Goal: Task Accomplishment & Management: Manage account settings

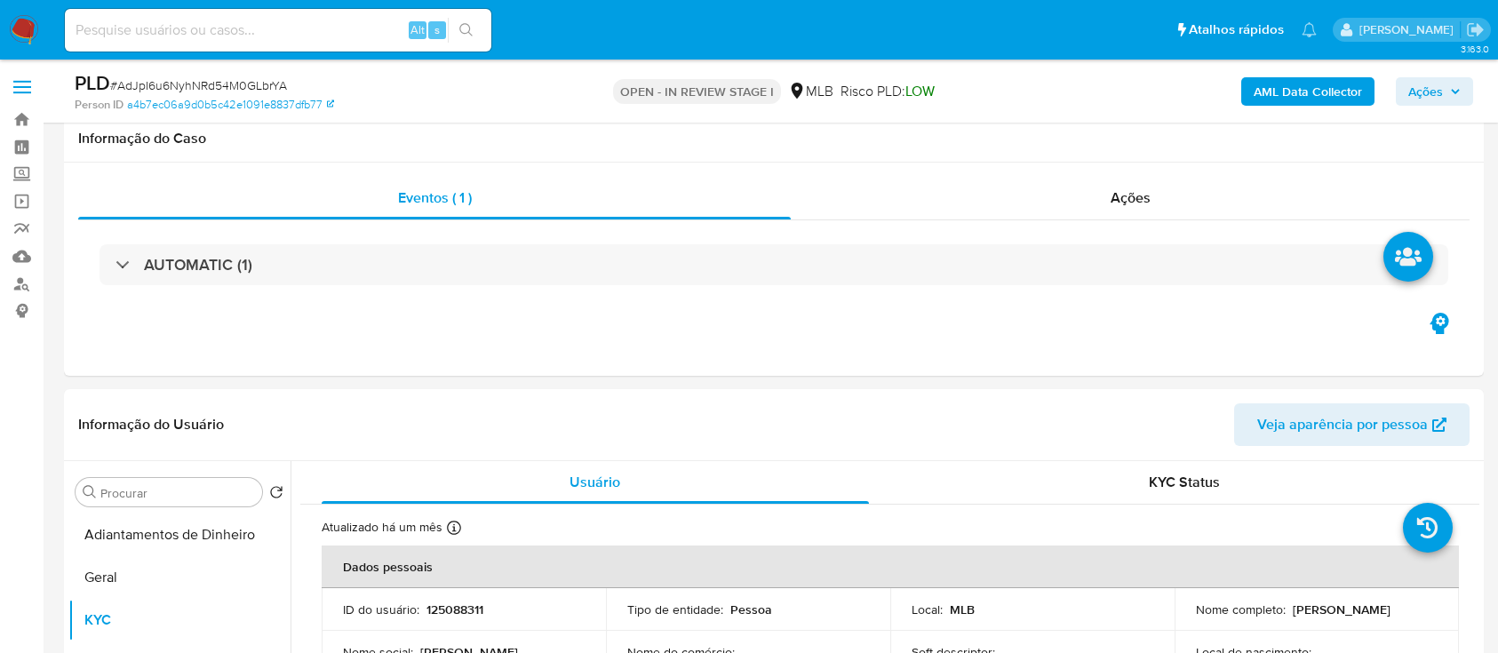
scroll to position [236, 0]
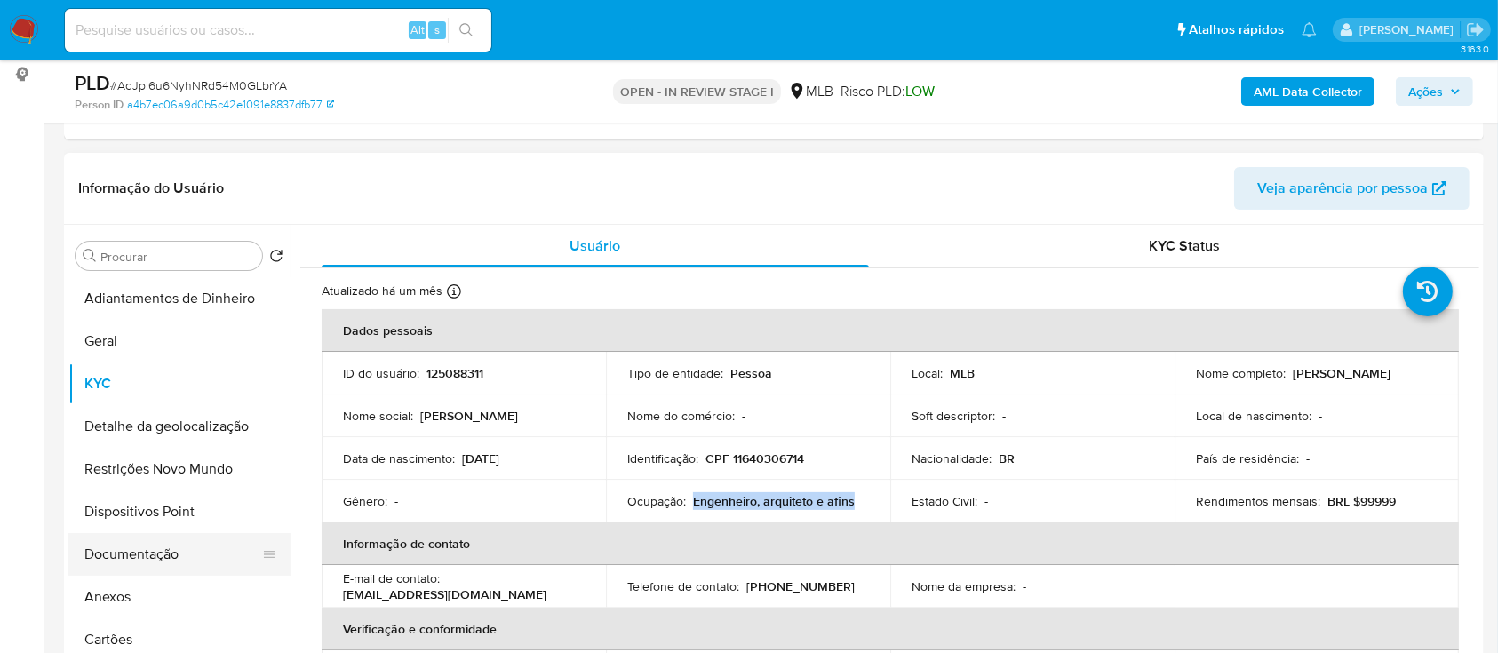
click at [175, 565] on button "Documentação" at bounding box center [172, 554] width 208 height 43
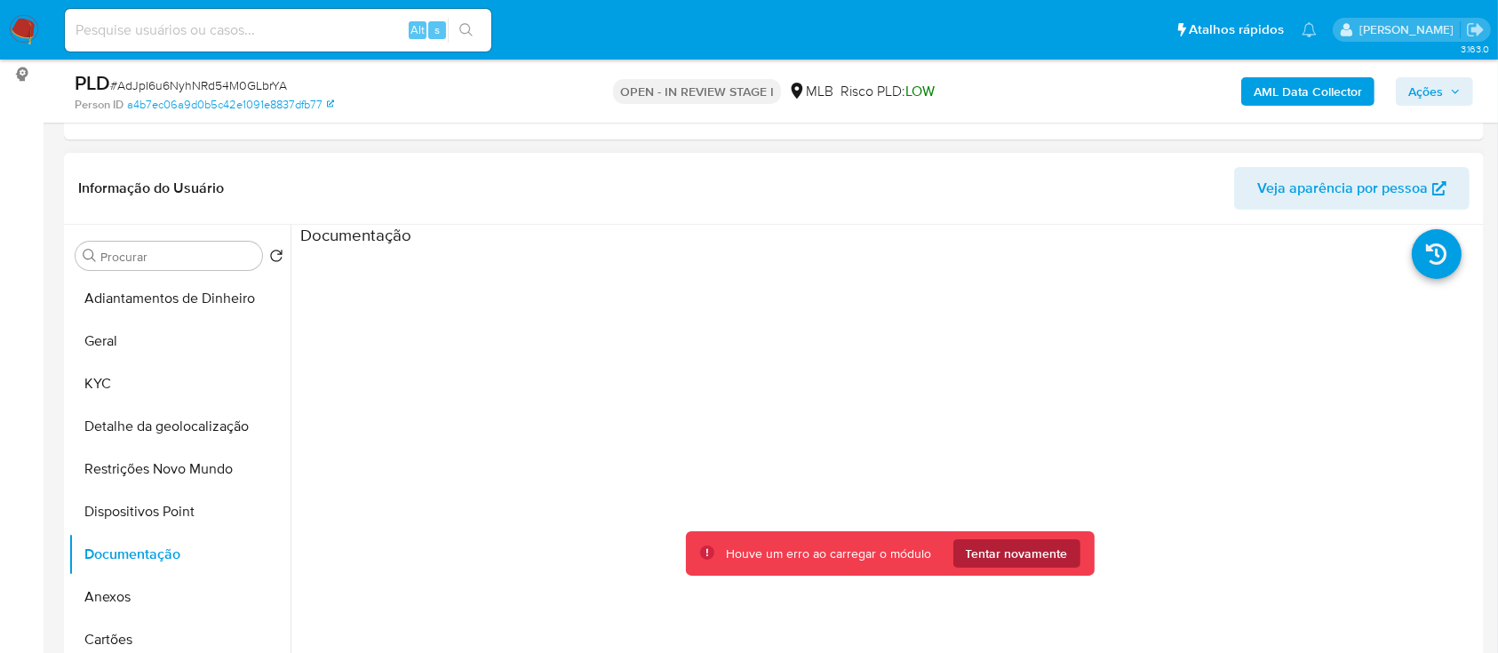
click at [1044, 558] on span "Tentar novamente" at bounding box center [1017, 553] width 102 height 28
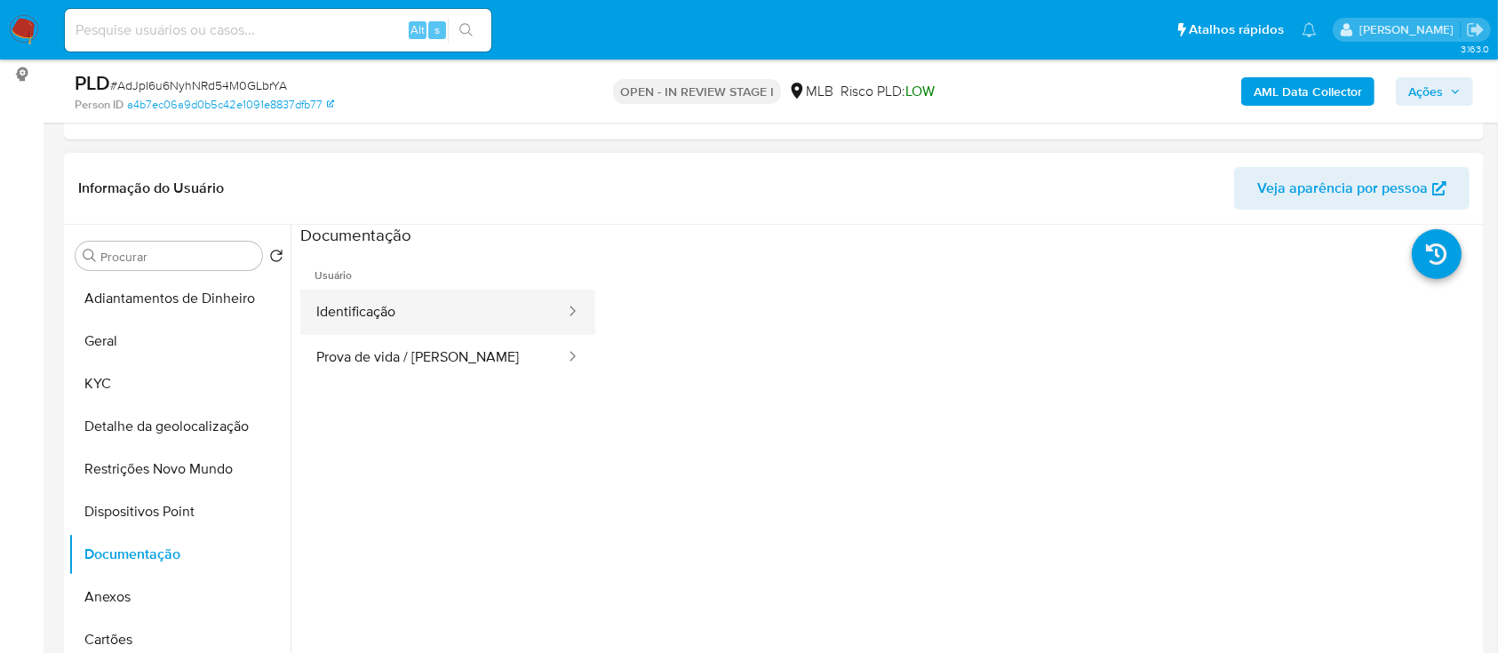
click at [399, 326] on button "Identificação" at bounding box center [433, 312] width 267 height 45
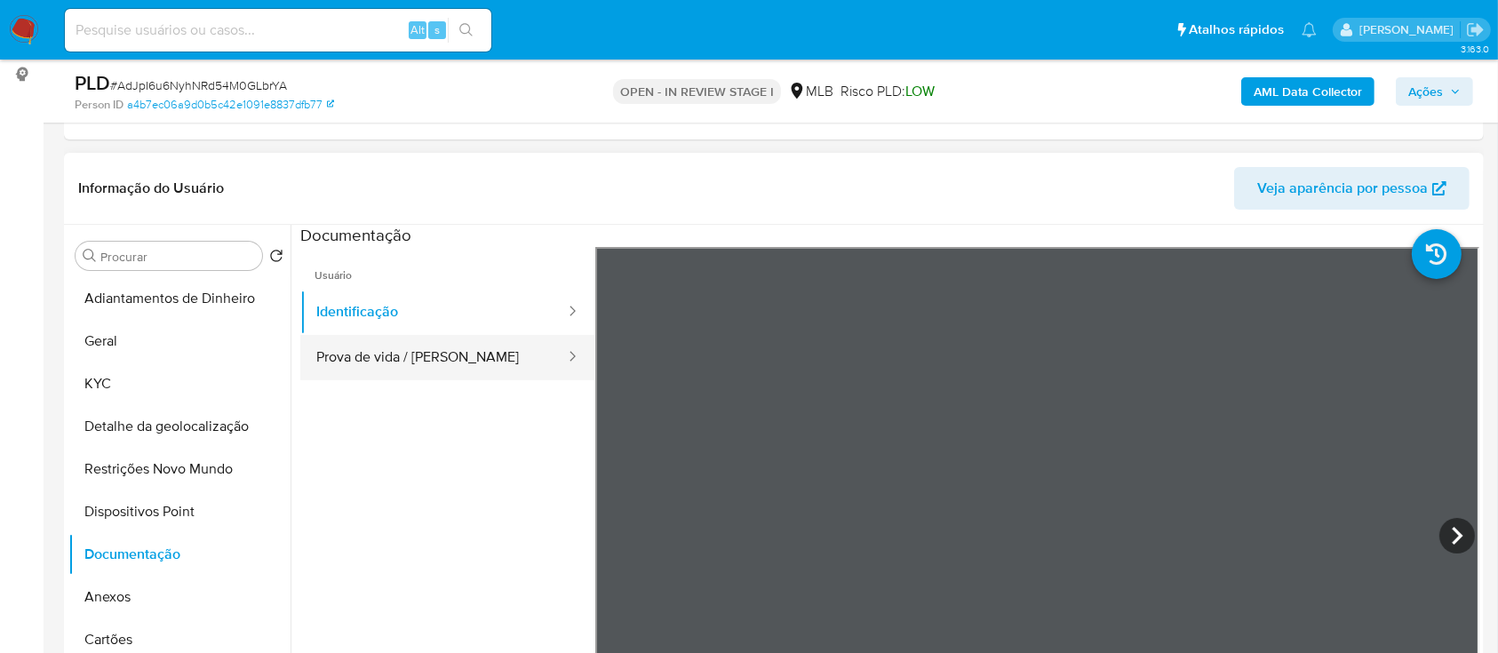
click at [411, 340] on button "Prova de vida / [PERSON_NAME]" at bounding box center [433, 357] width 267 height 45
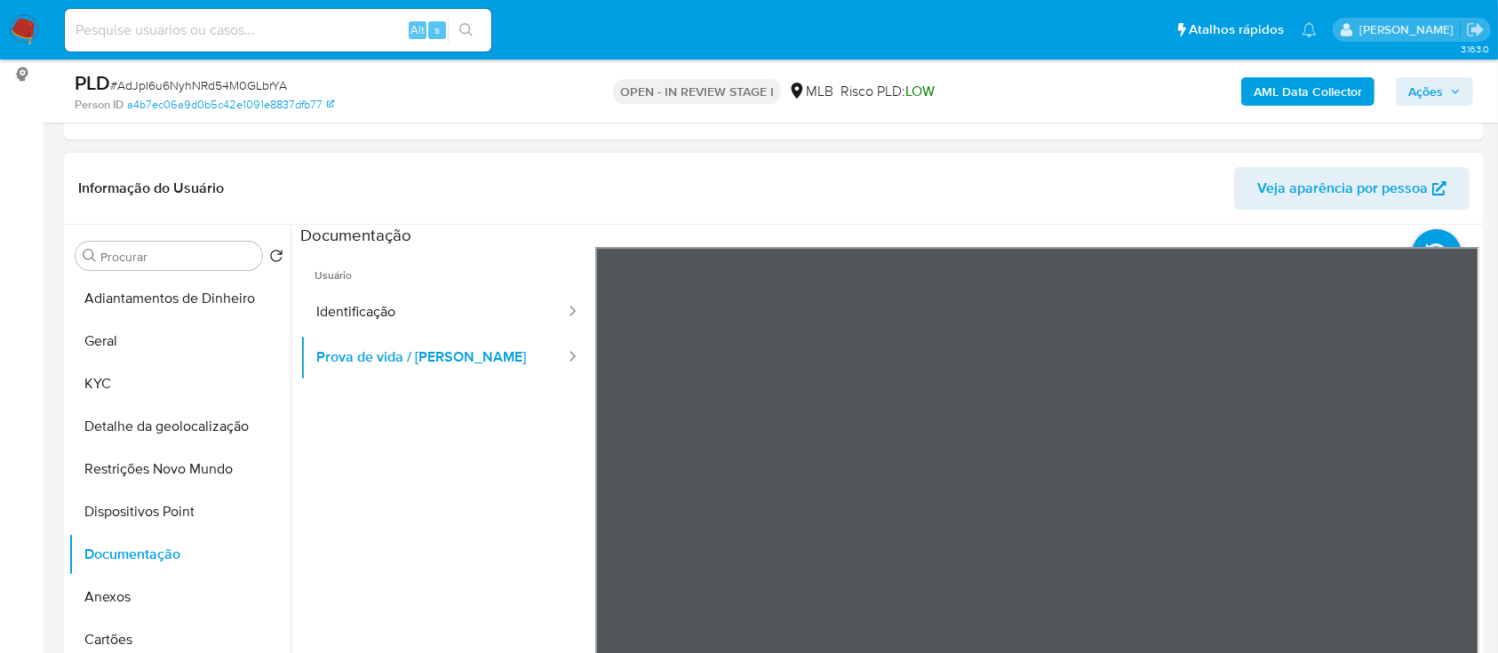
click at [490, 480] on ul "Usuário Identificação Prova de vida / Selfie" at bounding box center [447, 503] width 295 height 512
click at [460, 432] on ul "Usuário Identificação Prova de vida / Selfie" at bounding box center [447, 503] width 295 height 512
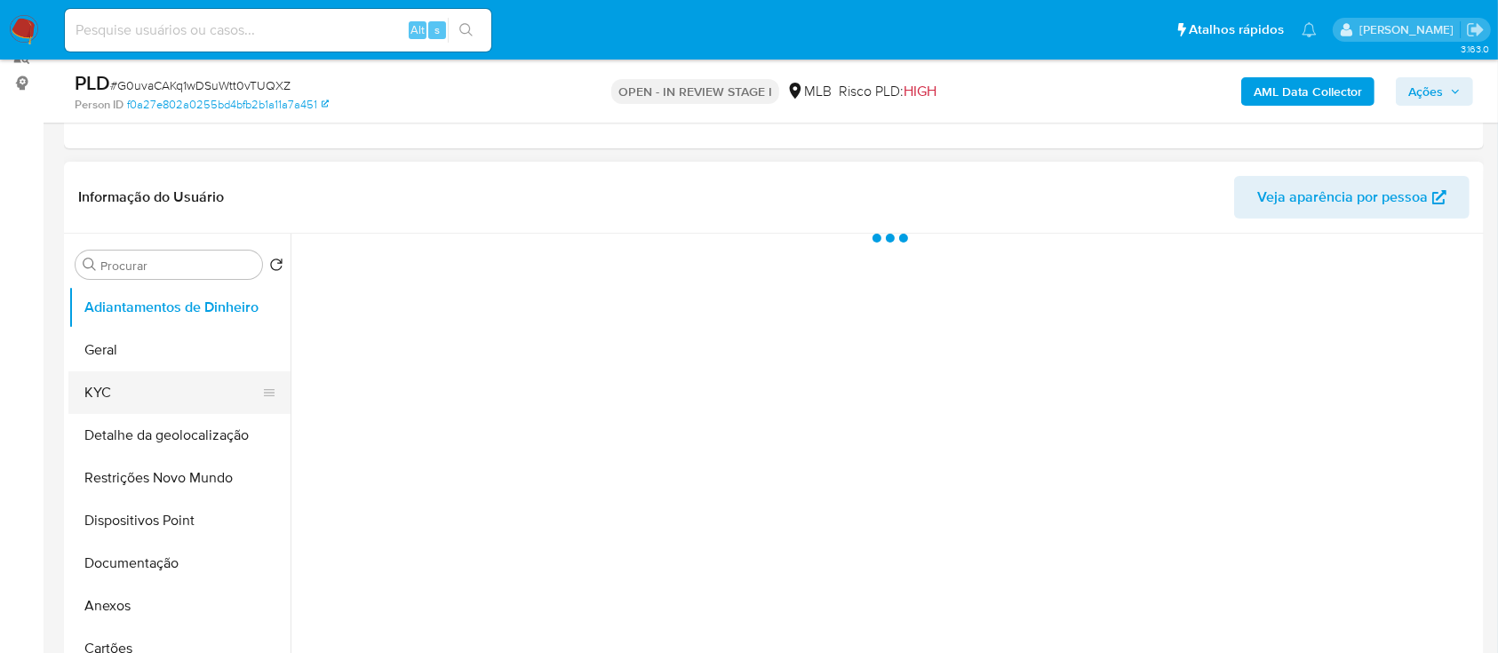
scroll to position [236, 0]
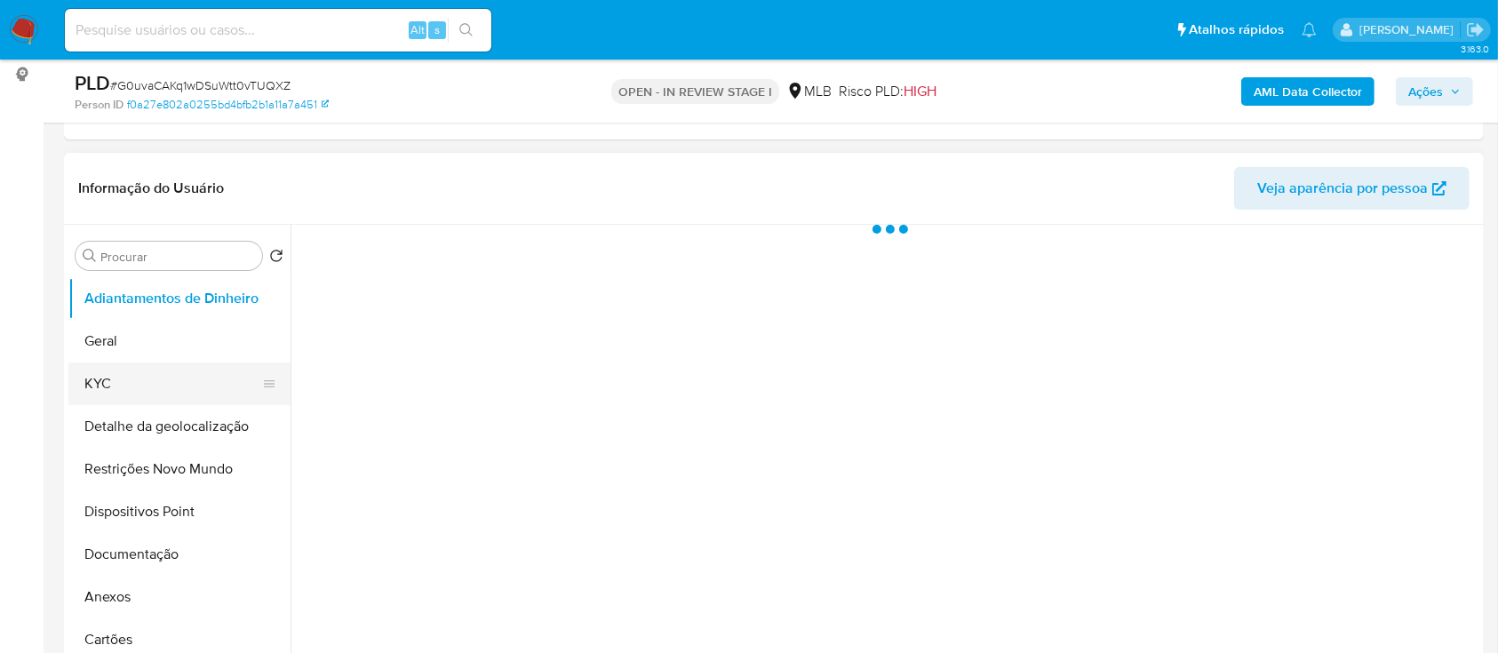
select select "10"
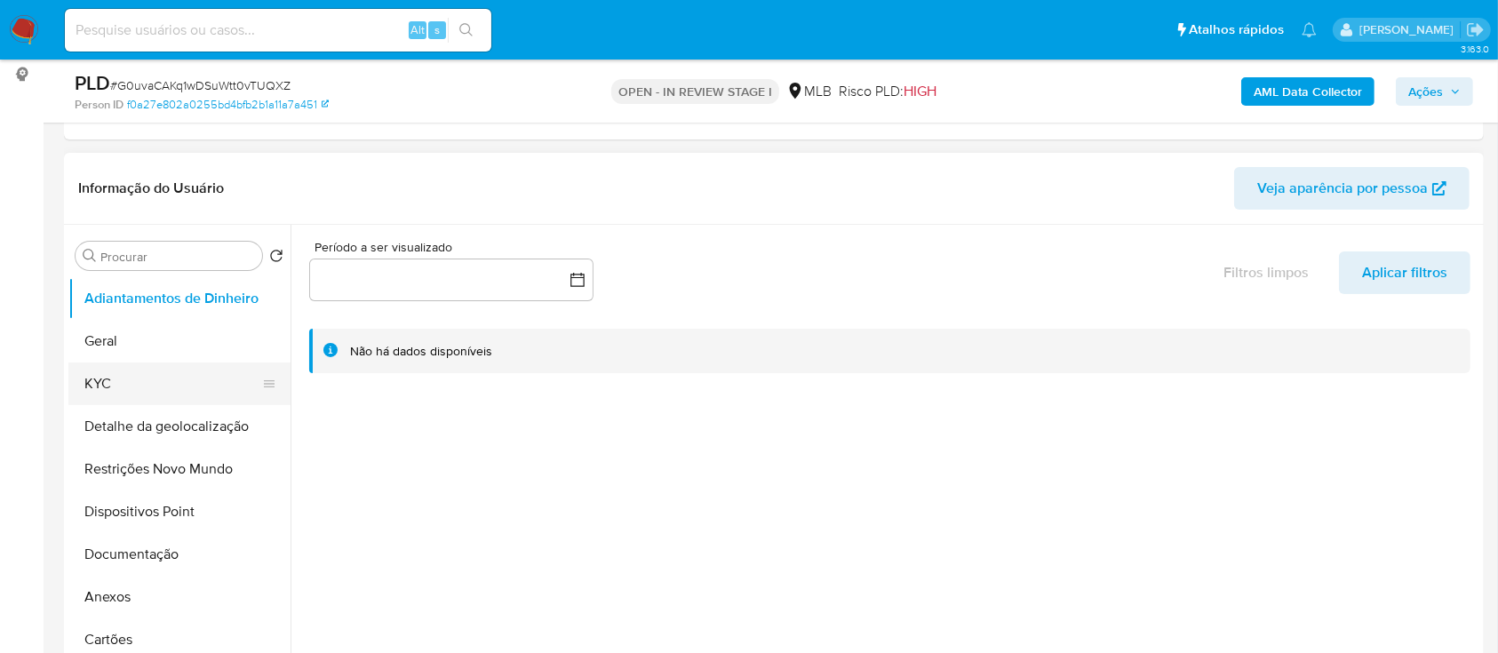
click at [123, 386] on button "KYC" at bounding box center [172, 383] width 208 height 43
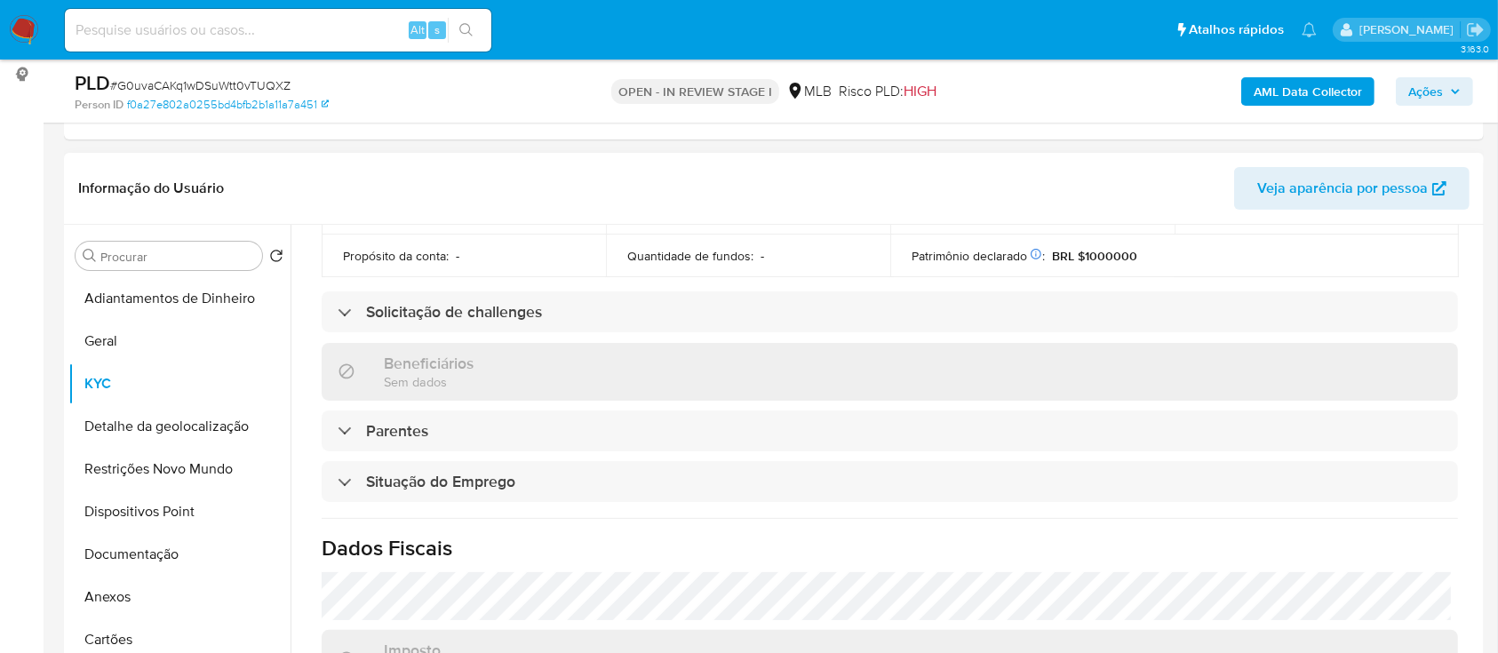
scroll to position [592, 0]
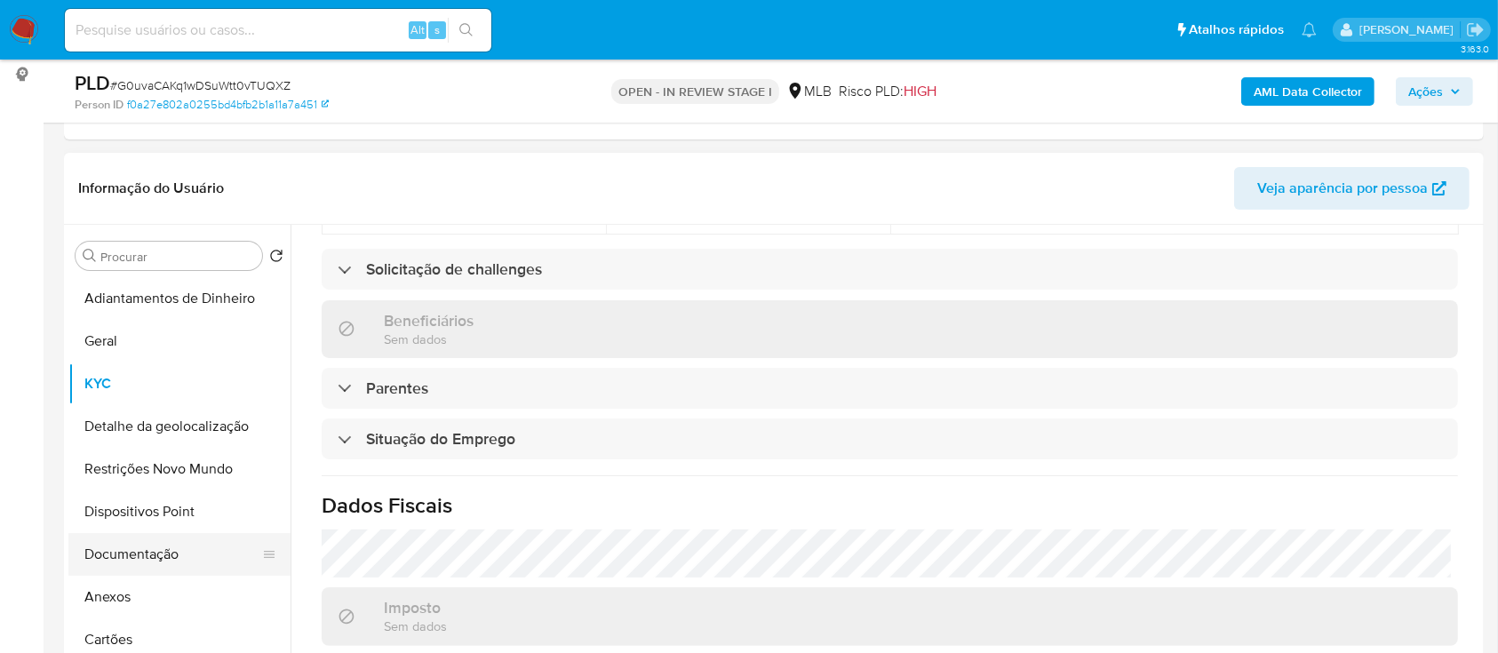
click at [124, 558] on button "Documentação" at bounding box center [172, 554] width 208 height 43
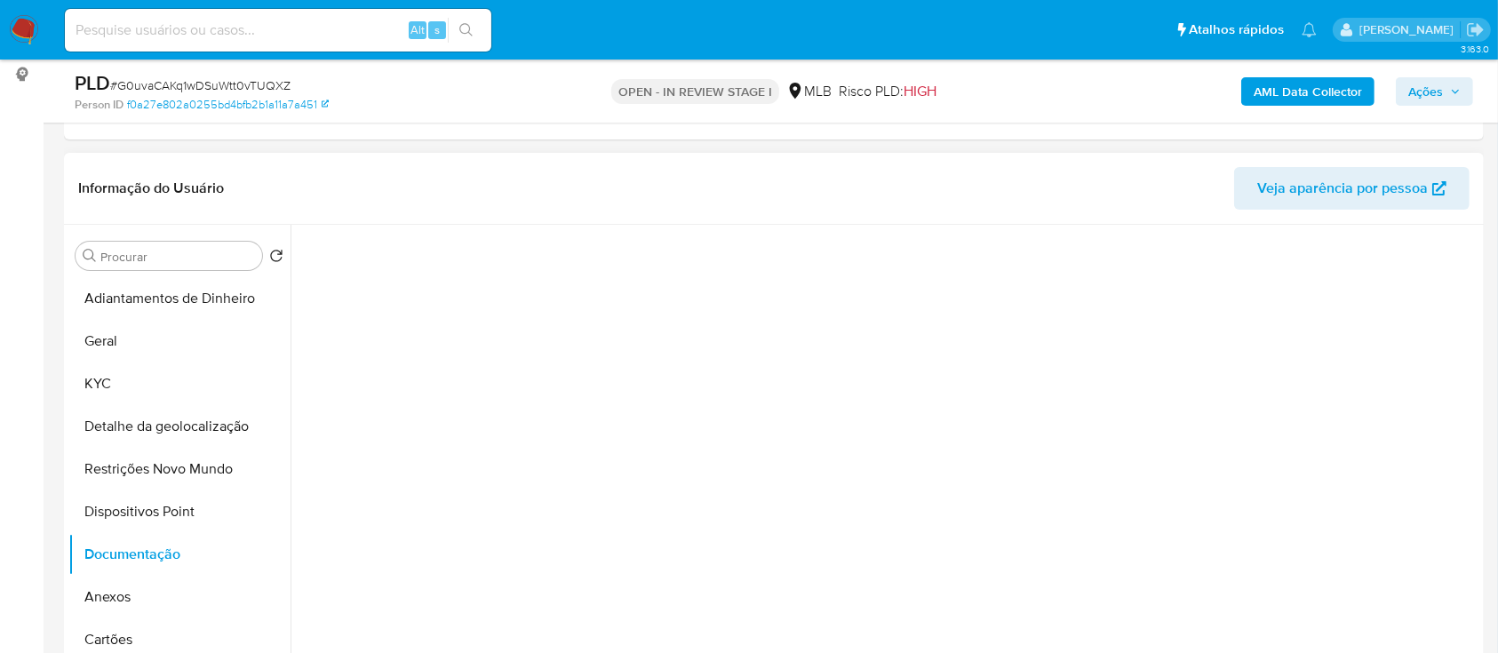
scroll to position [0, 0]
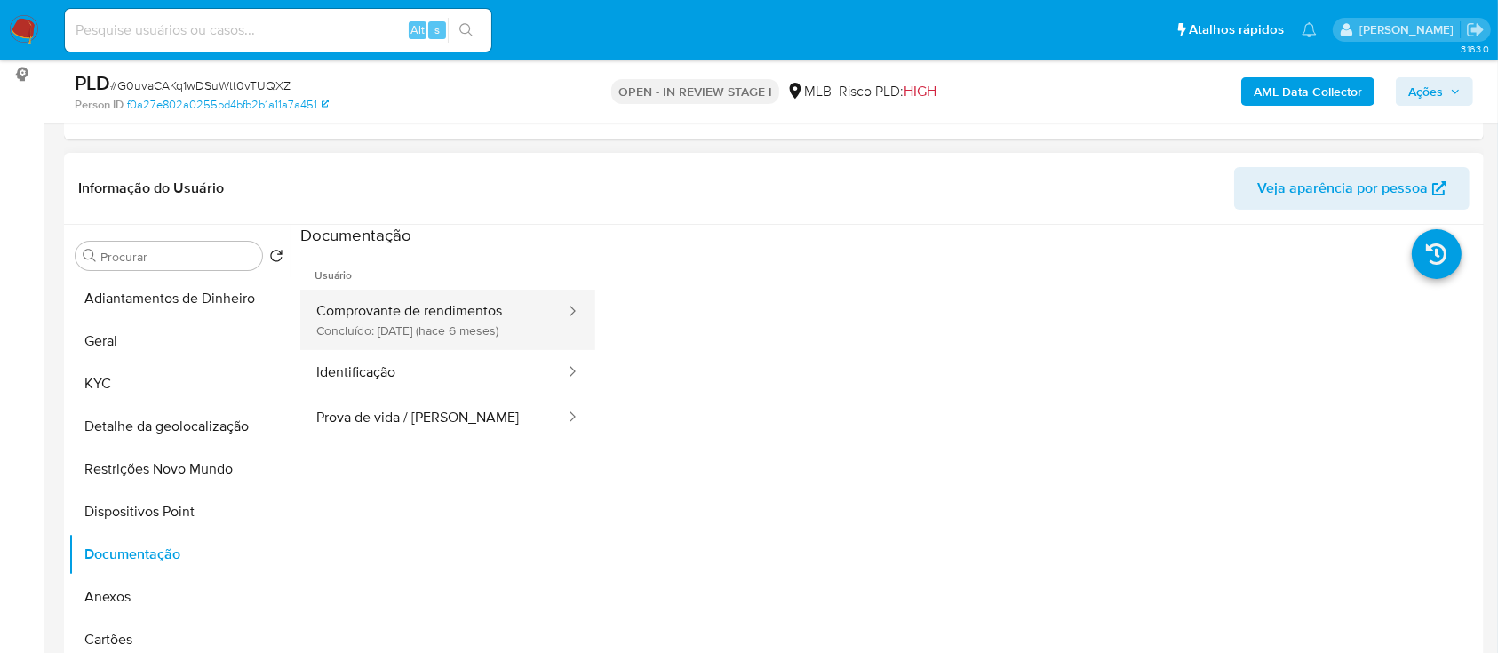
click at [382, 319] on button "Comprovante de rendimentos Concluído: 10/04/2025 (hace 6 meses)" at bounding box center [433, 320] width 267 height 60
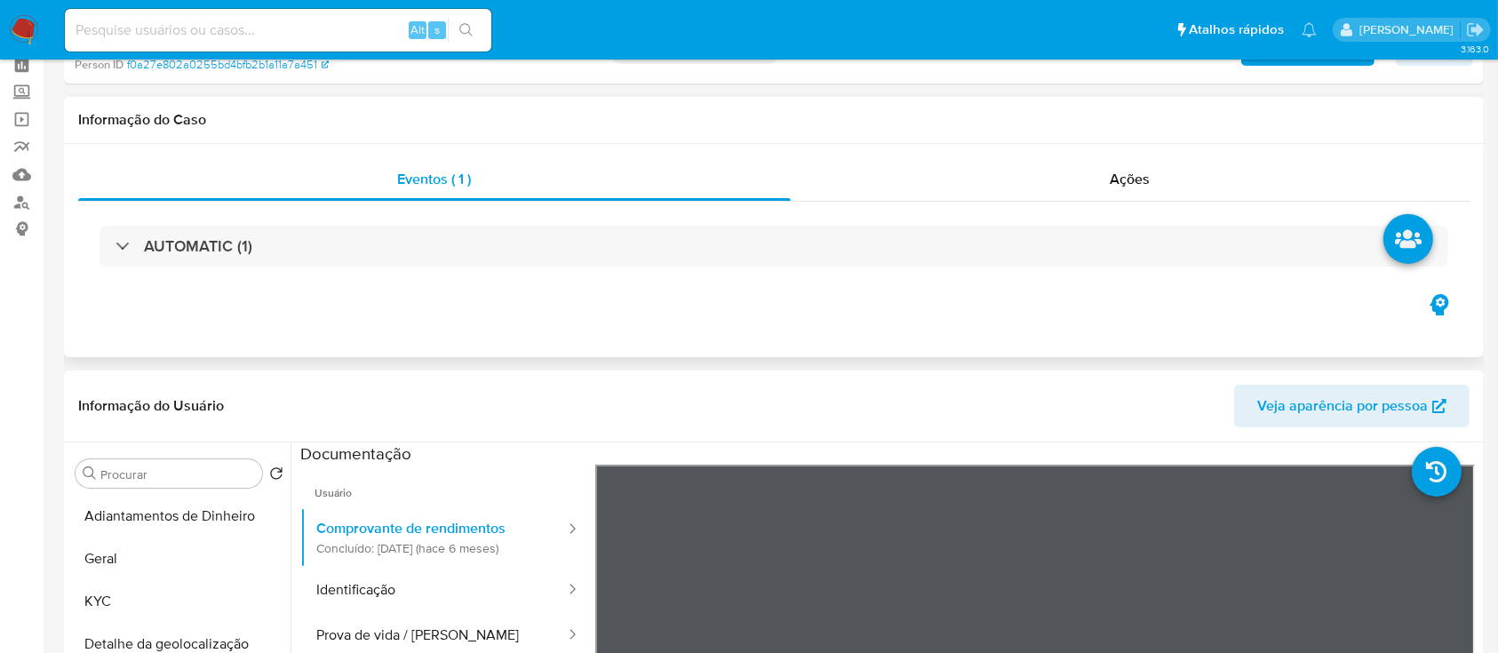
scroll to position [118, 0]
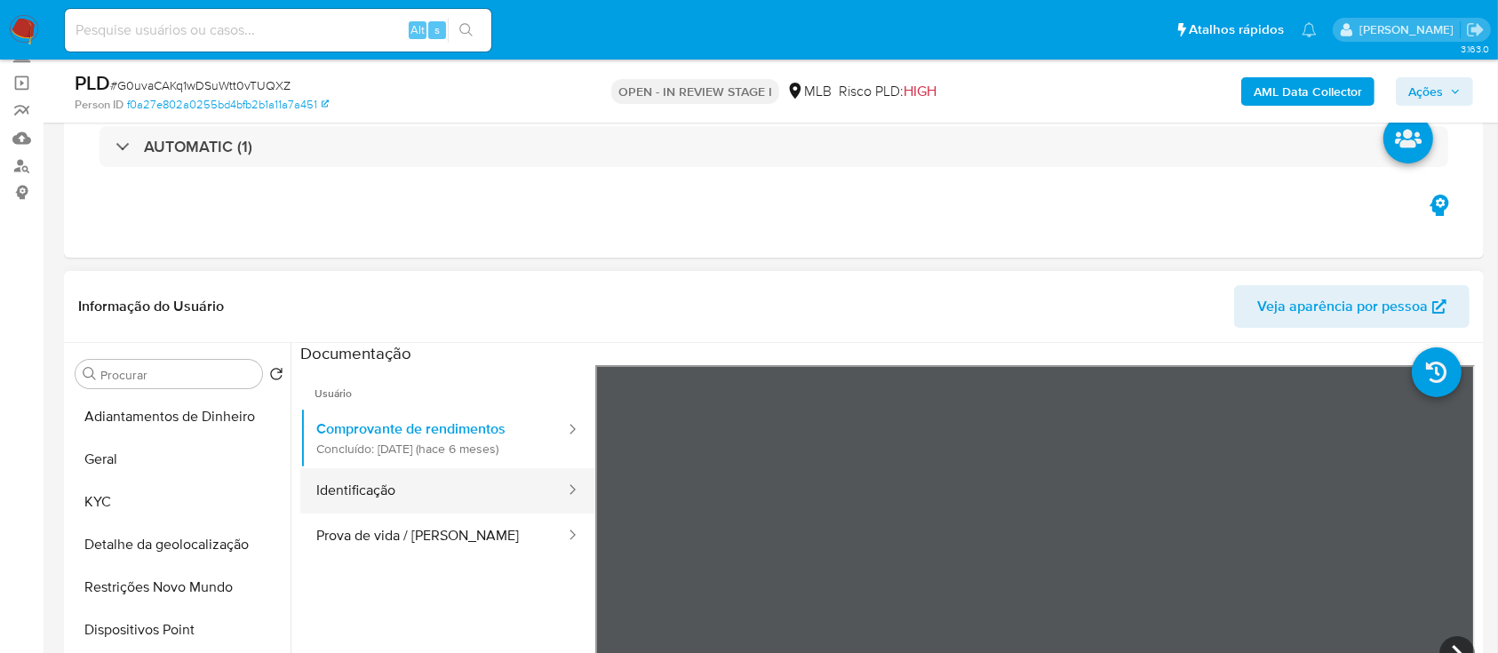
click at [419, 483] on button "Identificação" at bounding box center [433, 490] width 267 height 45
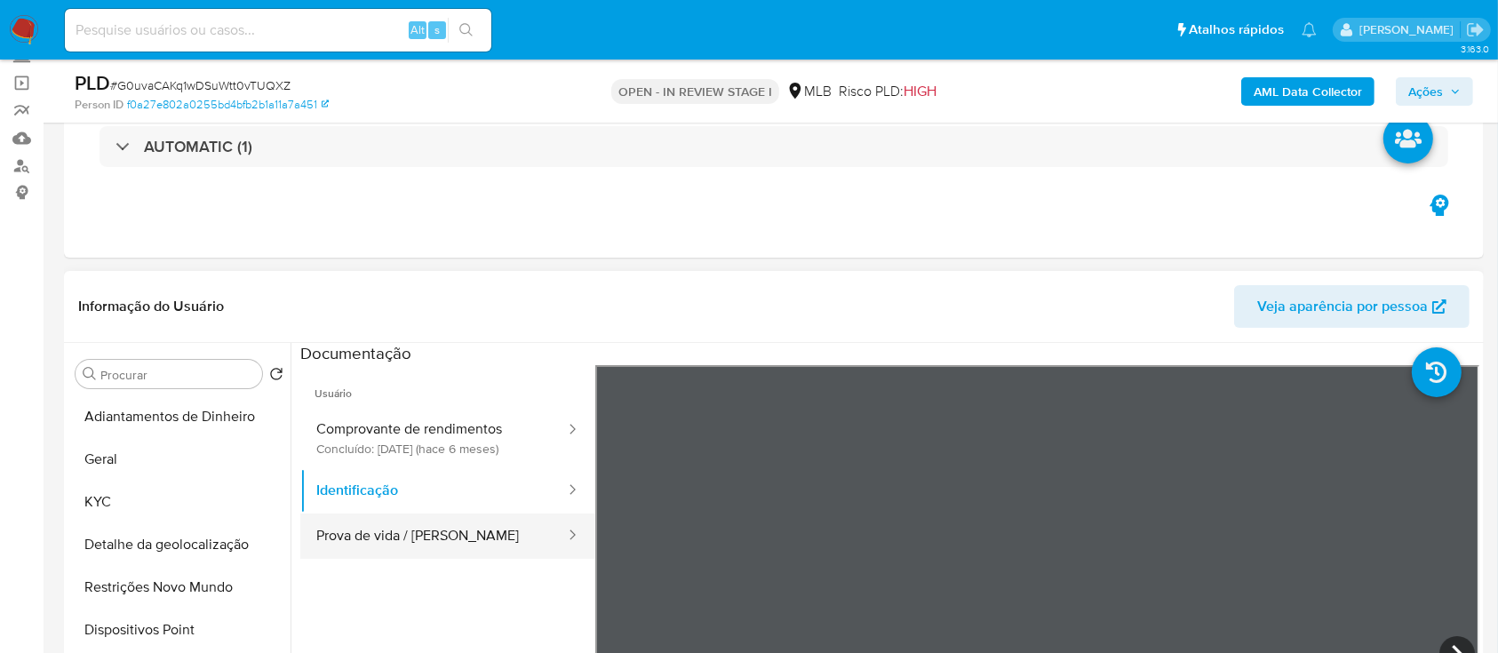
click at [404, 524] on button "Prova de vida / [PERSON_NAME]" at bounding box center [433, 535] width 267 height 45
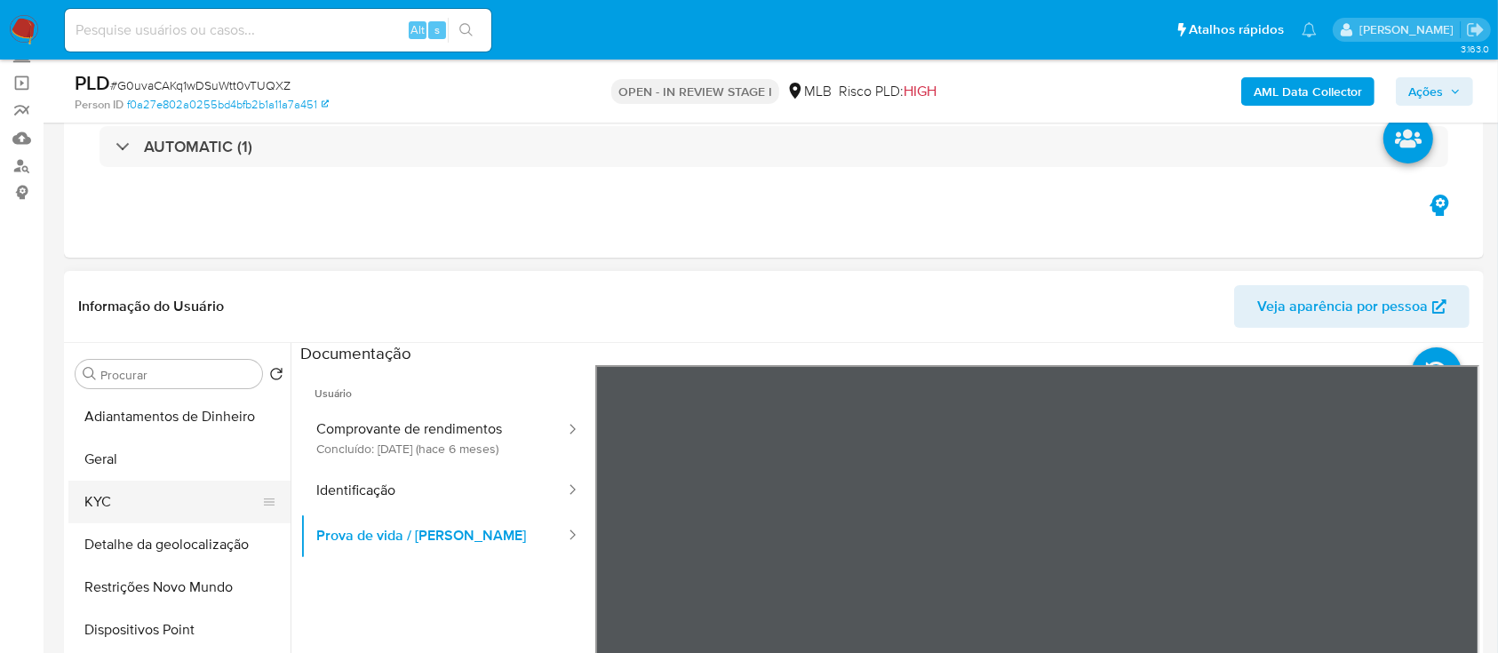
click at [92, 506] on button "KYC" at bounding box center [172, 502] width 208 height 43
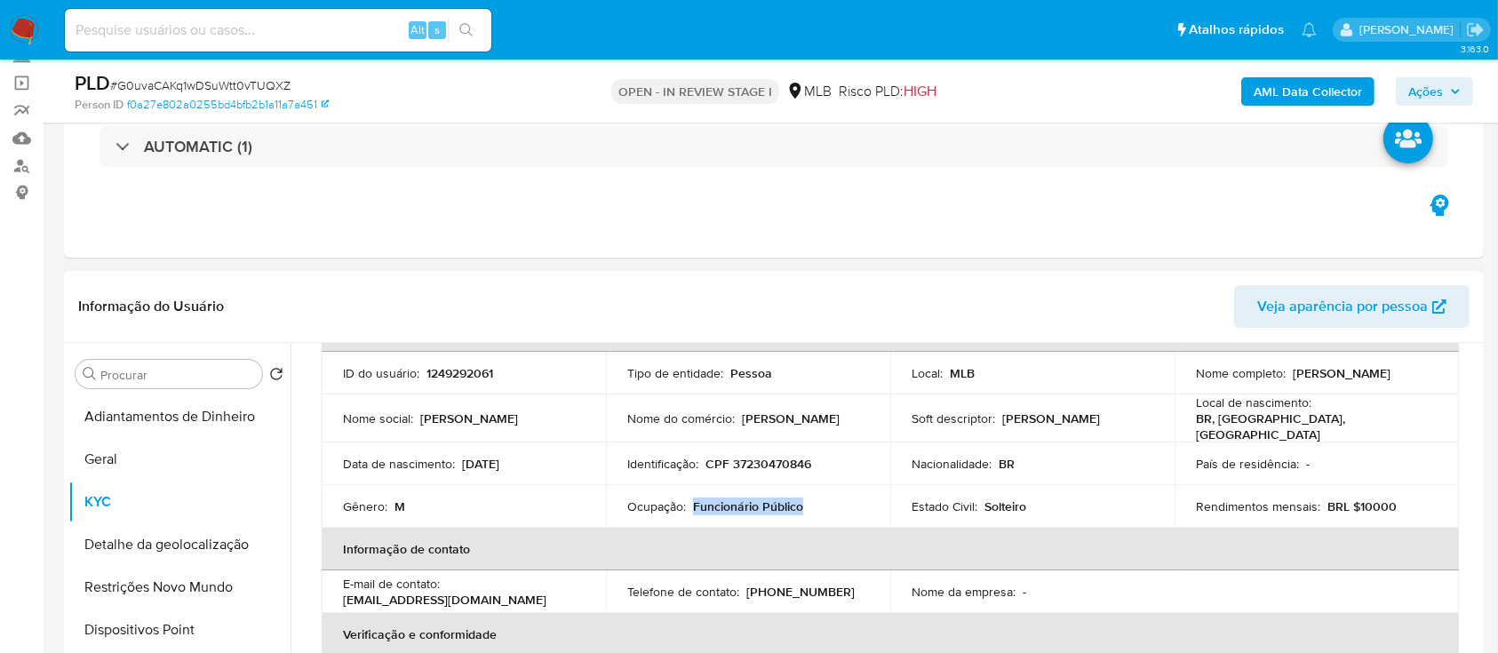
drag, startPoint x: 800, startPoint y: 498, endPoint x: 705, endPoint y: 502, distance: 94.3
click at [693, 498] on div "Ocupação : Funcionário Público" at bounding box center [748, 506] width 242 height 16
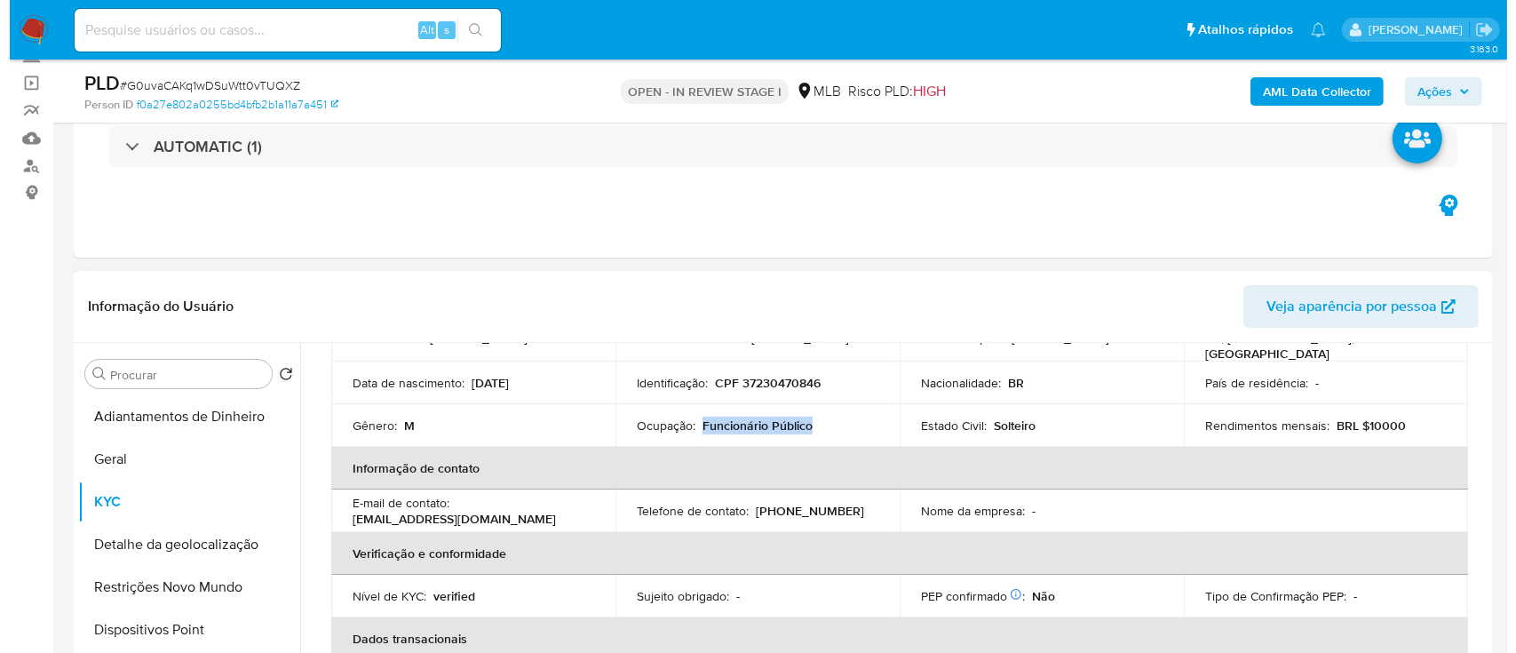
scroll to position [163, 0]
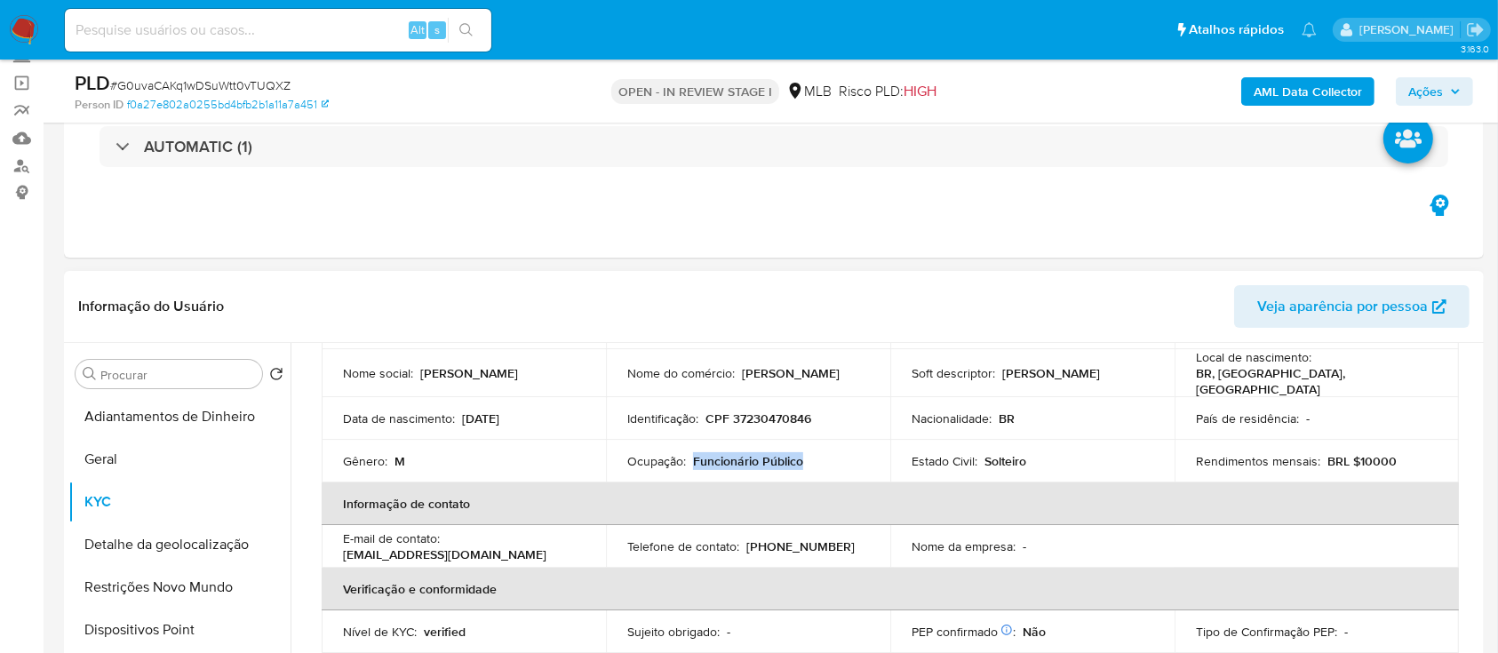
copy p "Funcionário Público"
click at [1293, 98] on b "AML Data Collector" at bounding box center [1308, 91] width 108 height 28
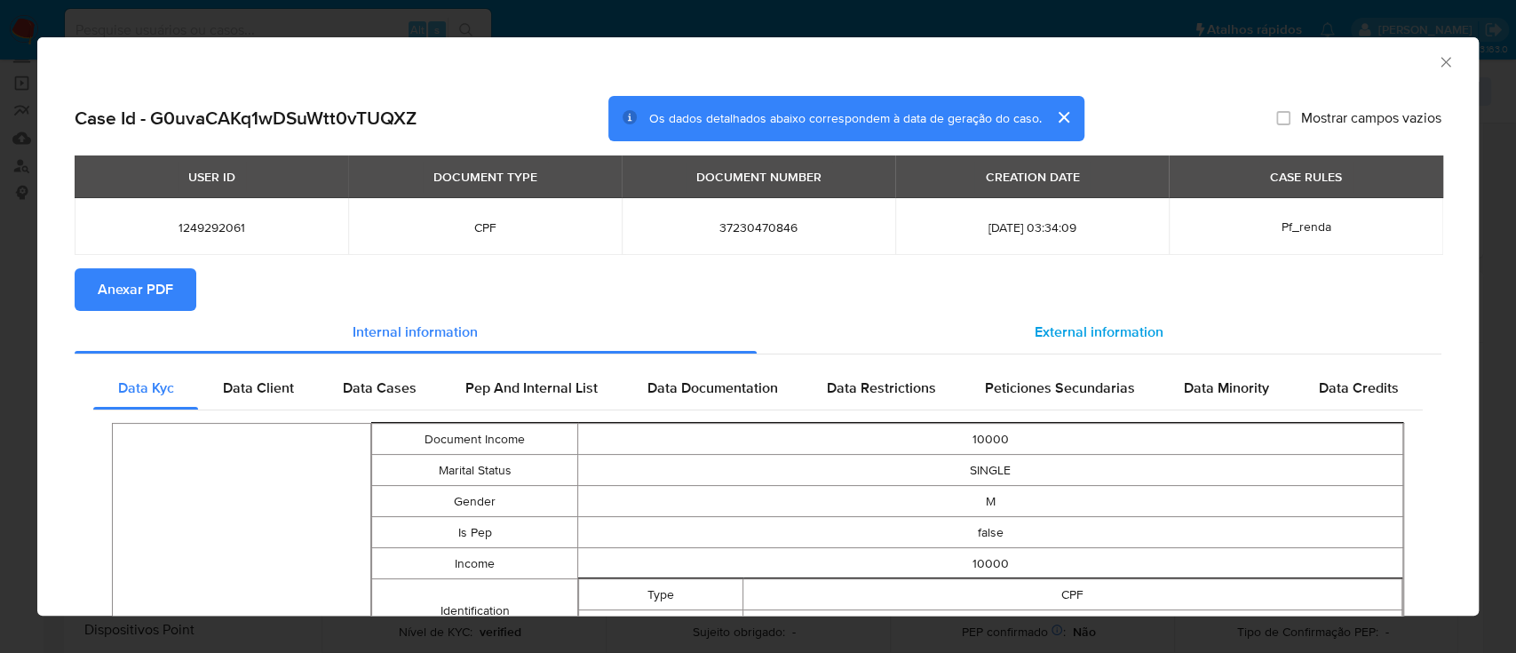
click at [1162, 347] on div "External information" at bounding box center [1100, 332] width 686 height 43
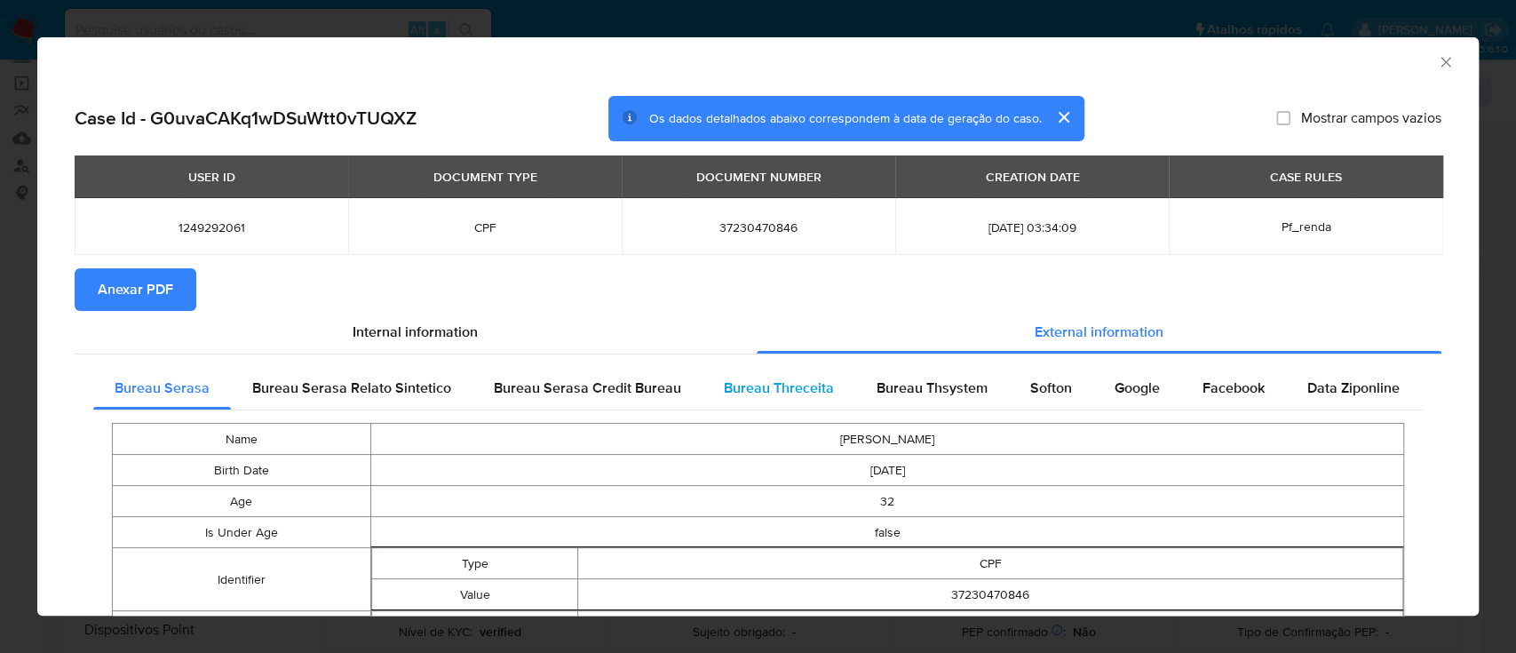
click at [785, 391] on span "Bureau Threceita" at bounding box center [779, 388] width 110 height 20
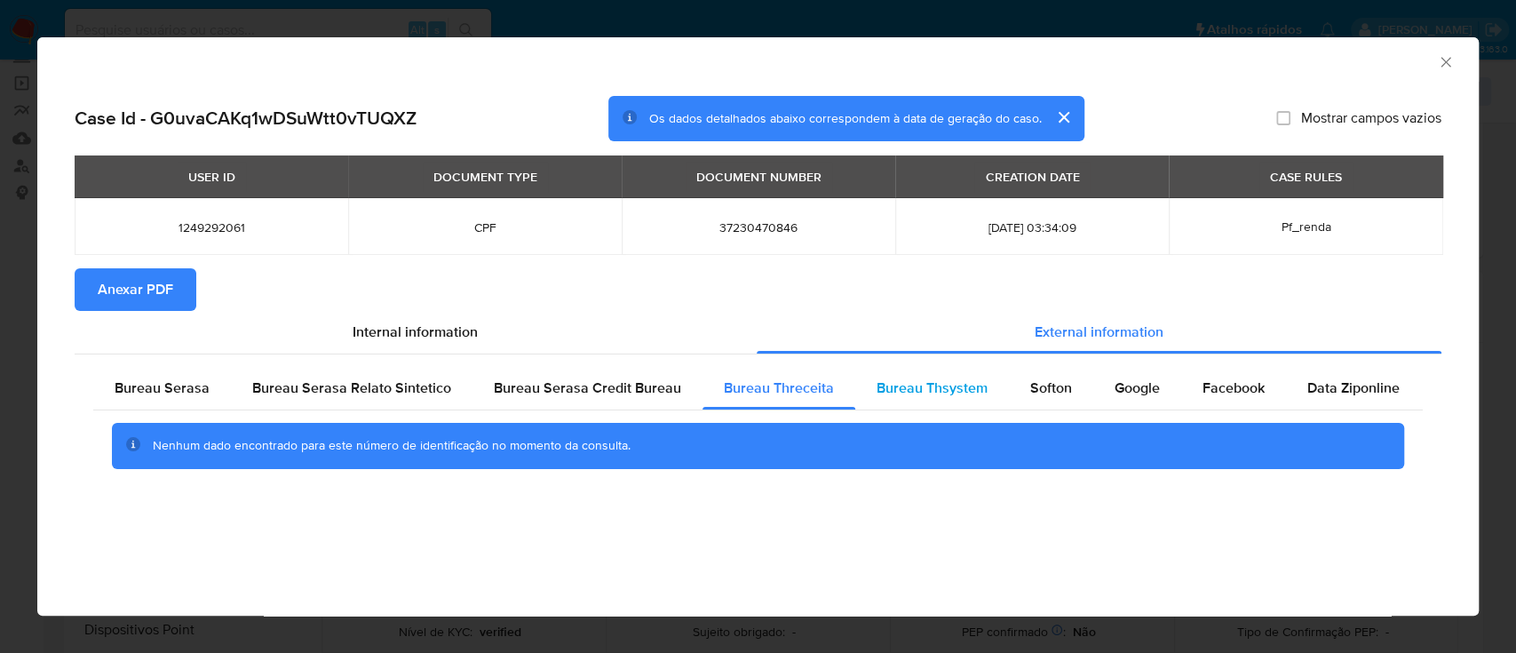
click at [953, 386] on span "Bureau Thsystem" at bounding box center [932, 388] width 111 height 20
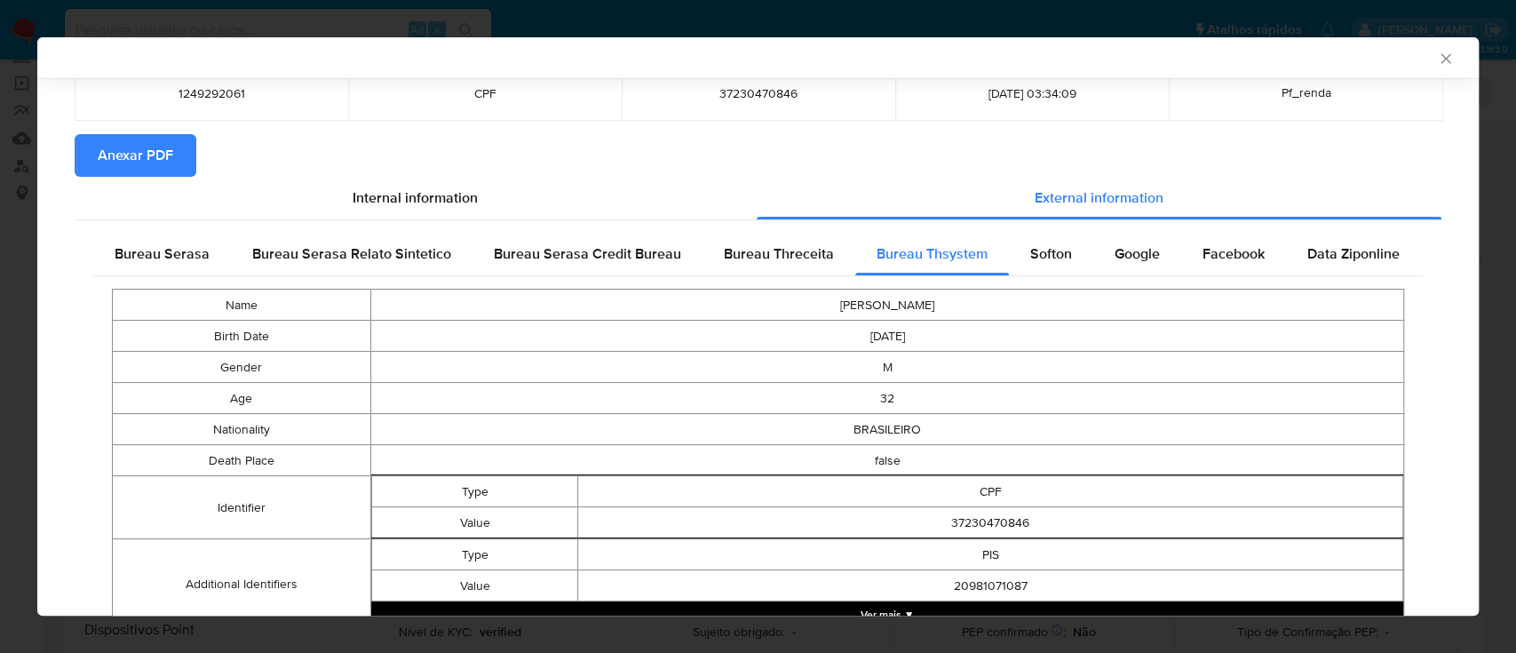
scroll to position [12, 0]
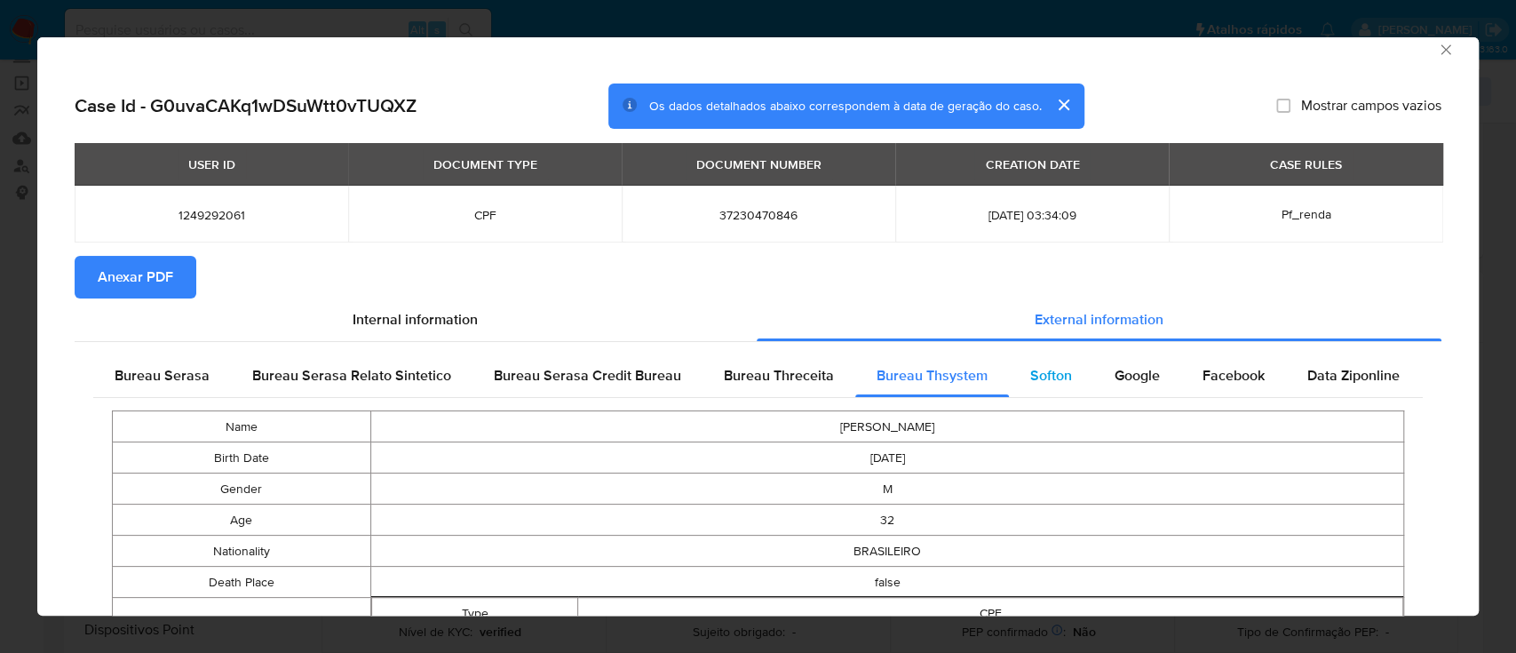
click at [1066, 372] on div "Softon" at bounding box center [1051, 375] width 84 height 43
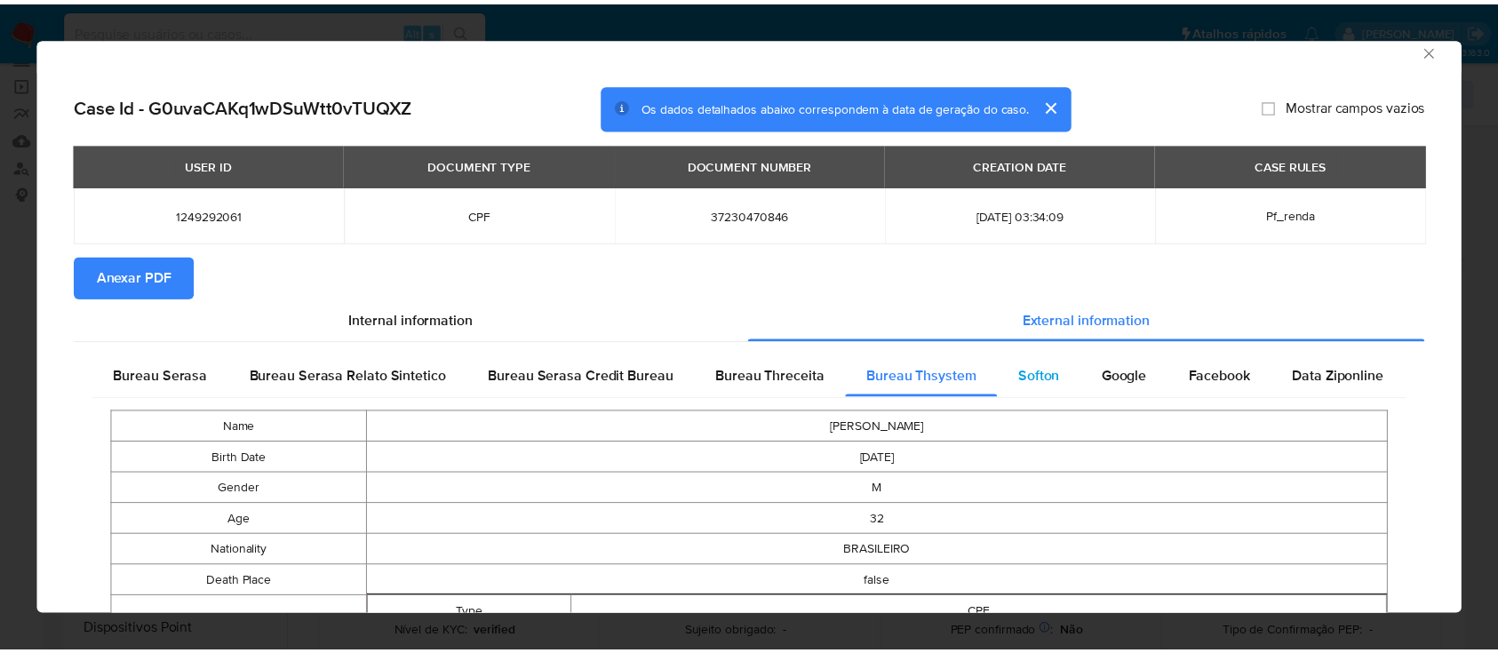
scroll to position [0, 0]
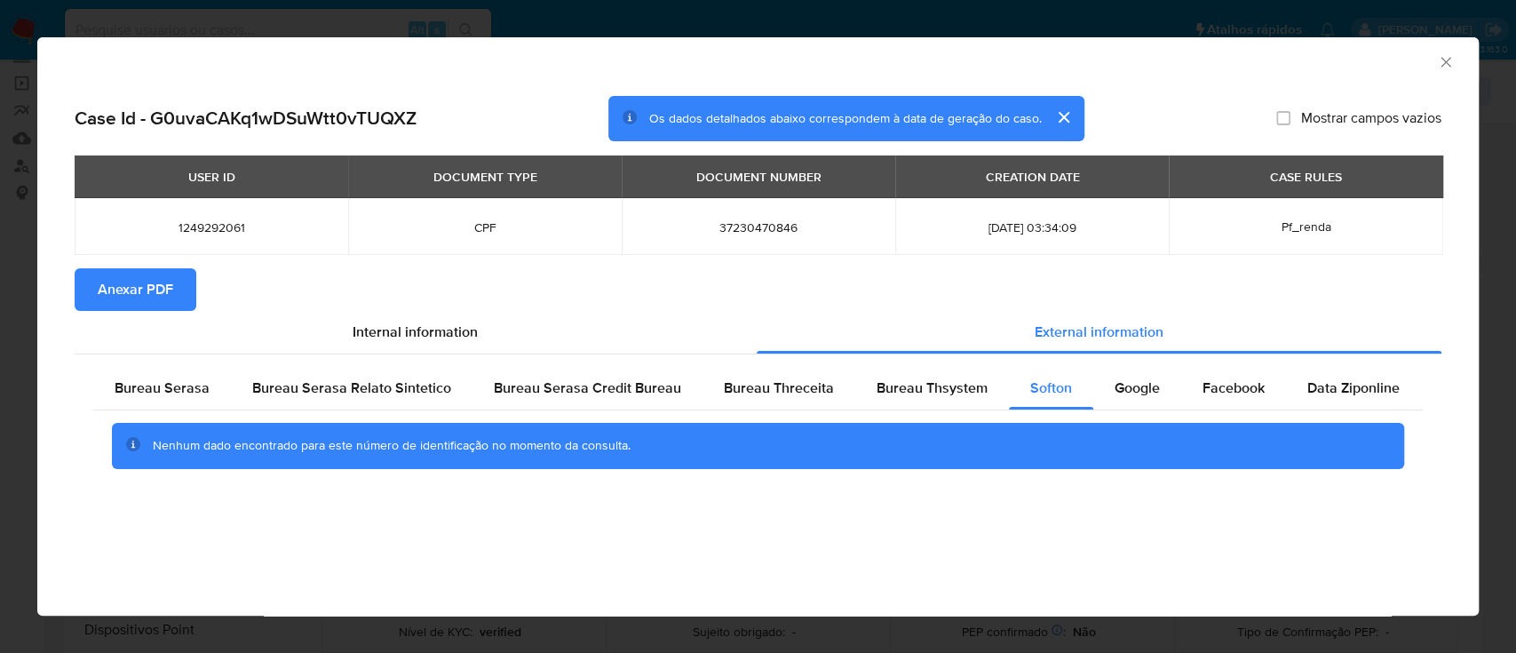
click at [1372, 64] on div "AML Data Collector" at bounding box center [744, 60] width 1388 height 20
click at [1450, 70] on icon "Fechar a janela" at bounding box center [1446, 62] width 18 height 18
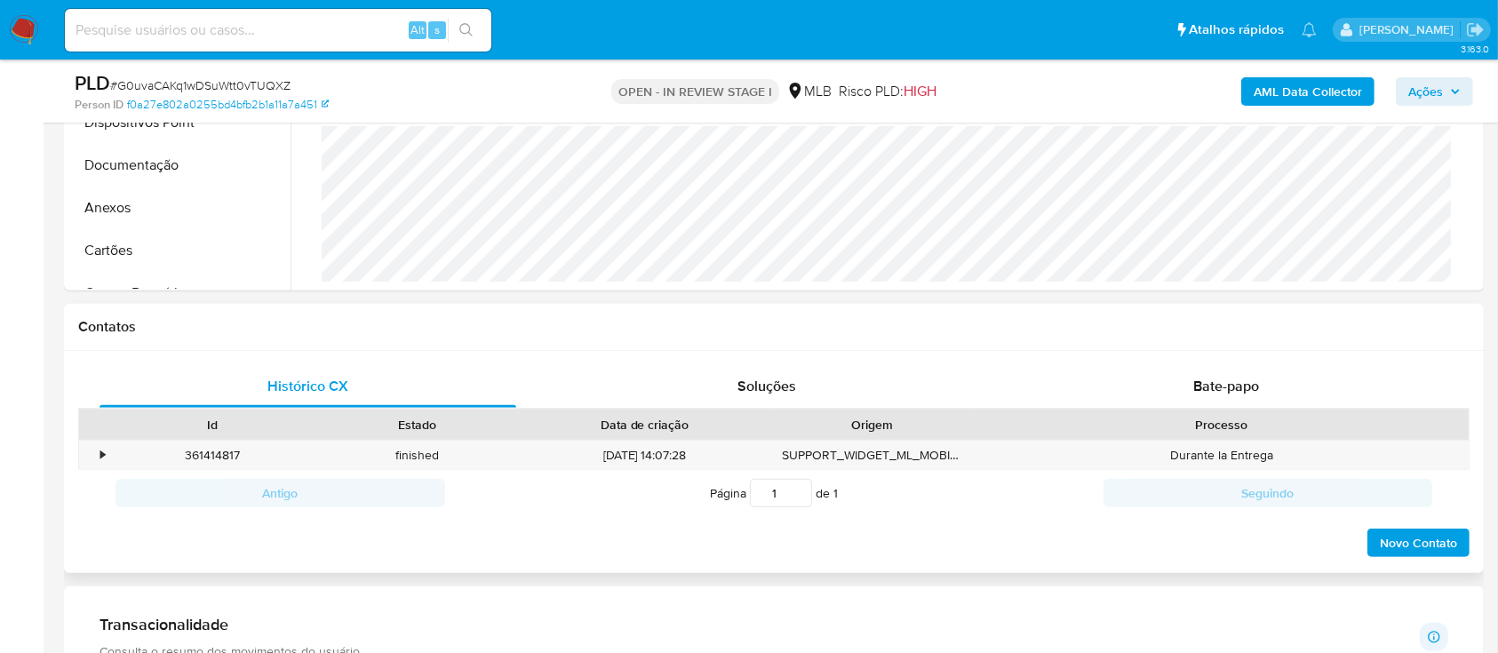
scroll to position [592, 0]
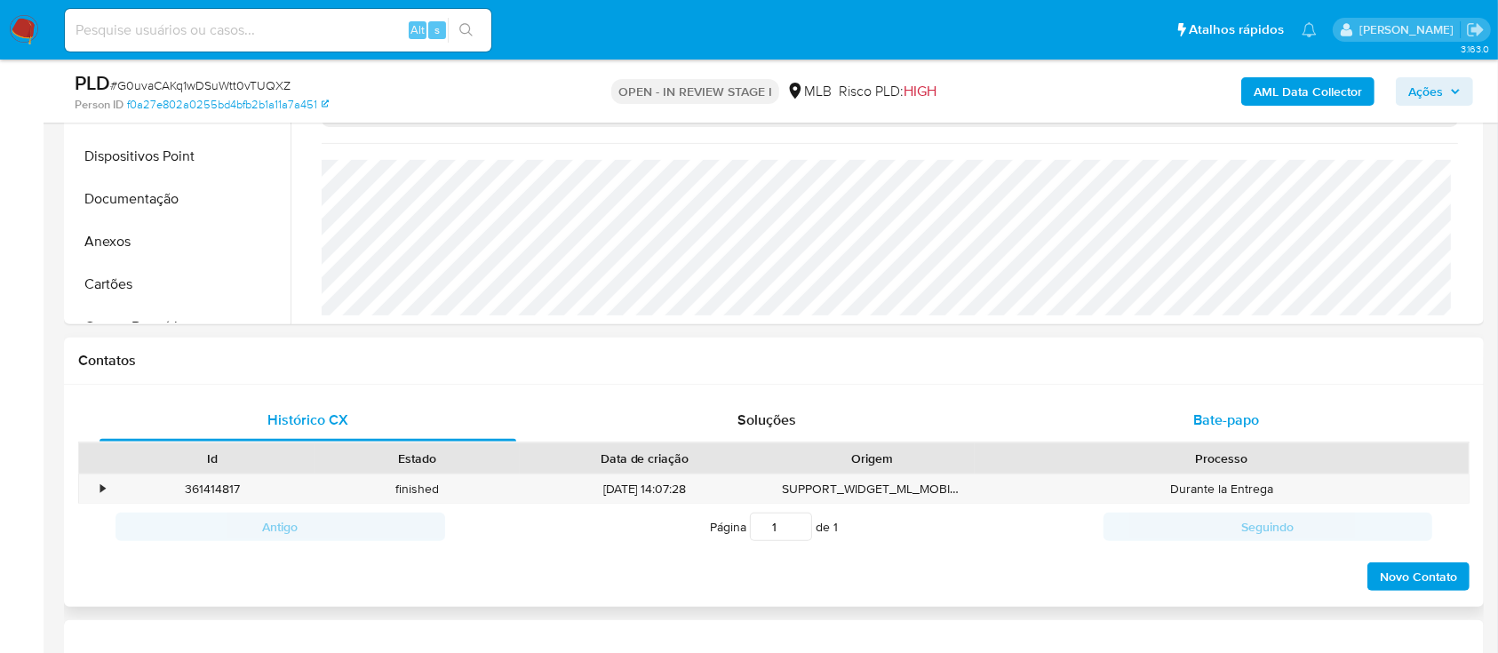
click at [1246, 430] on div "Bate-papo" at bounding box center [1226, 420] width 417 height 43
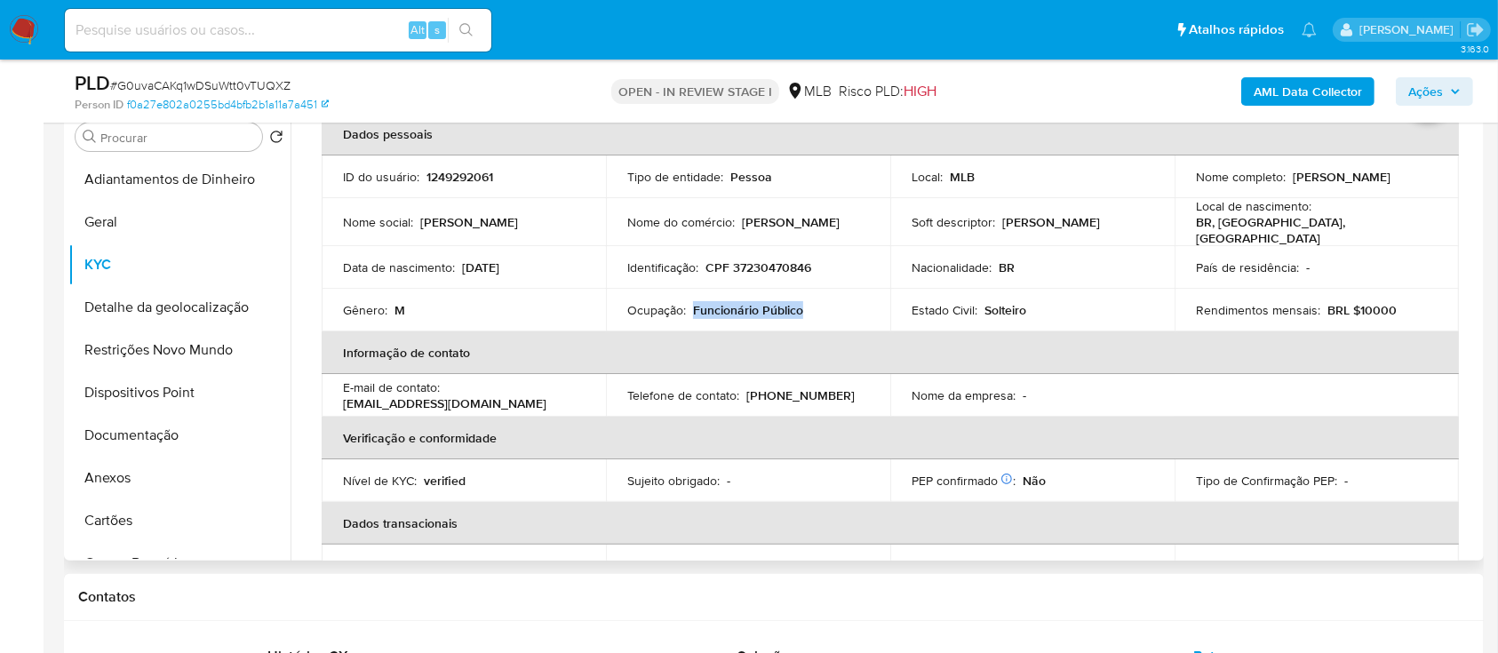
scroll to position [44, 0]
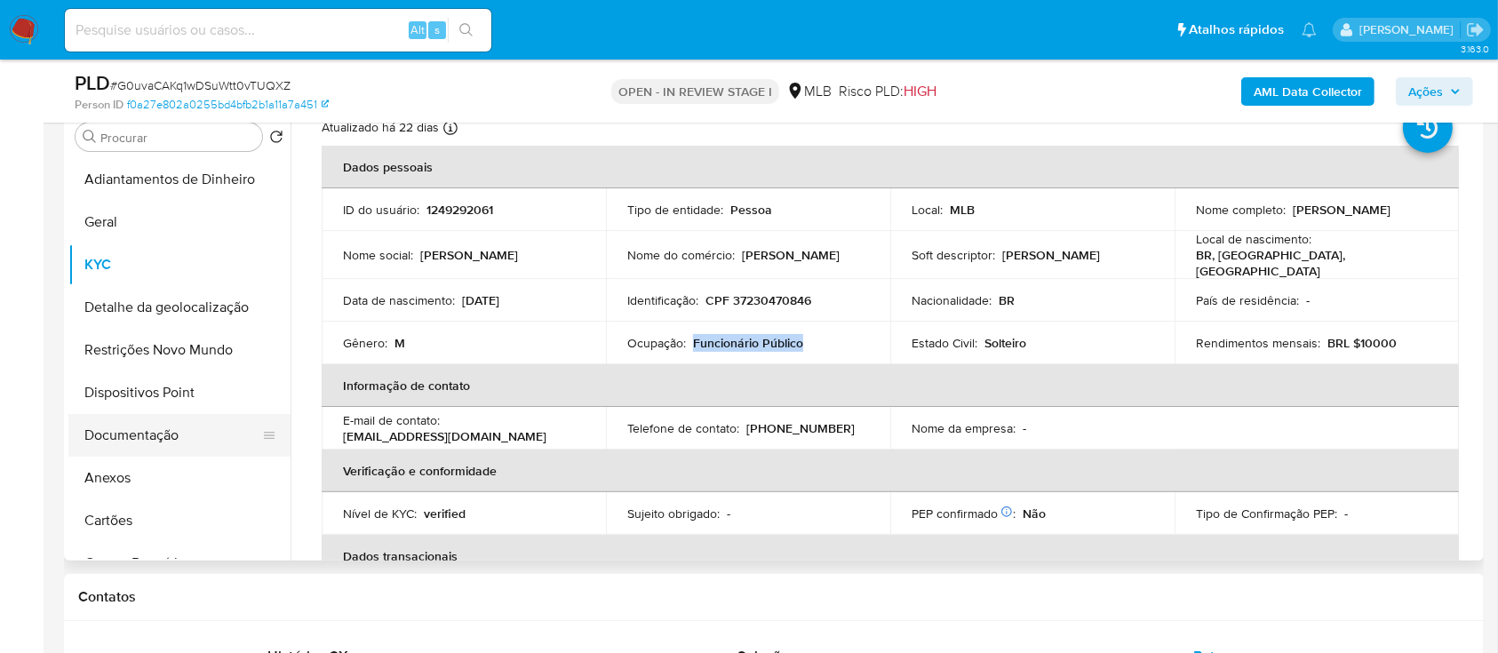
click at [156, 450] on button "Documentação" at bounding box center [172, 435] width 208 height 43
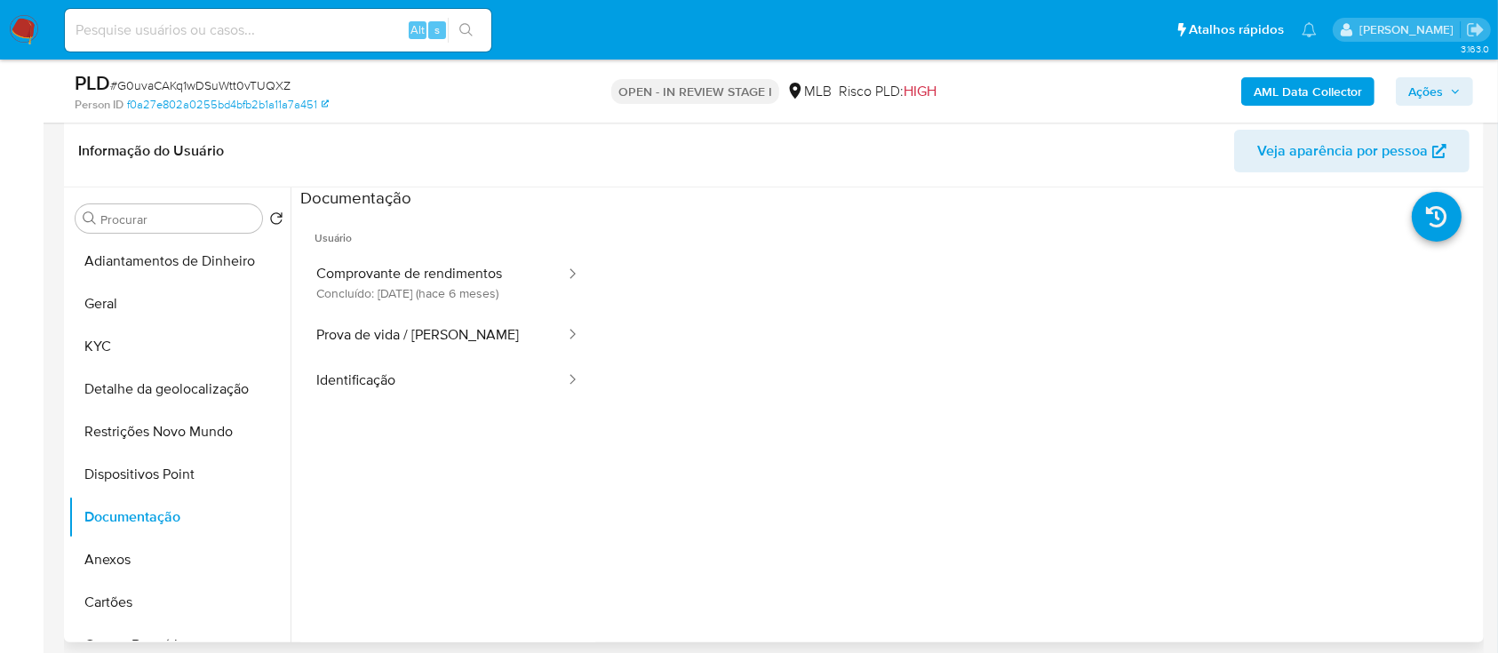
scroll to position [236, 0]
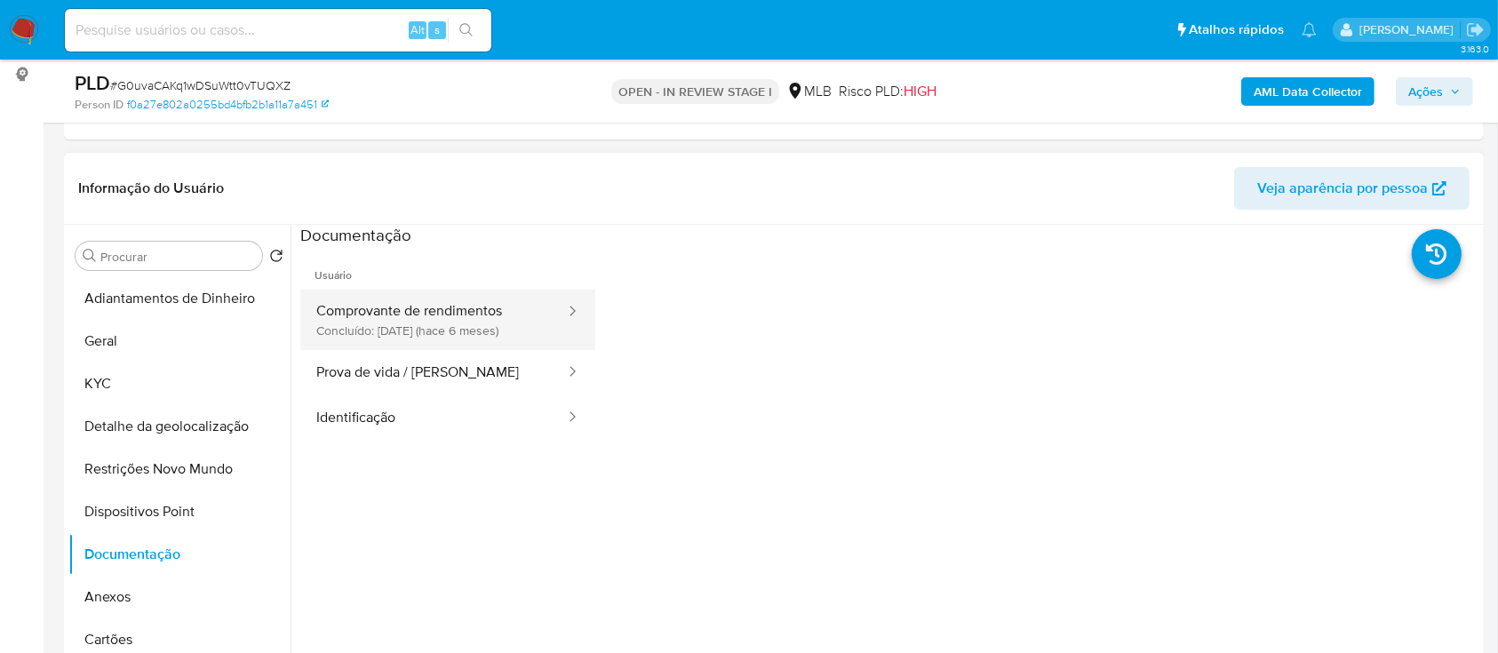
click at [434, 318] on button "Comprovante de rendimentos Concluído: 10/04/2025 (hace 6 meses)" at bounding box center [433, 320] width 267 height 60
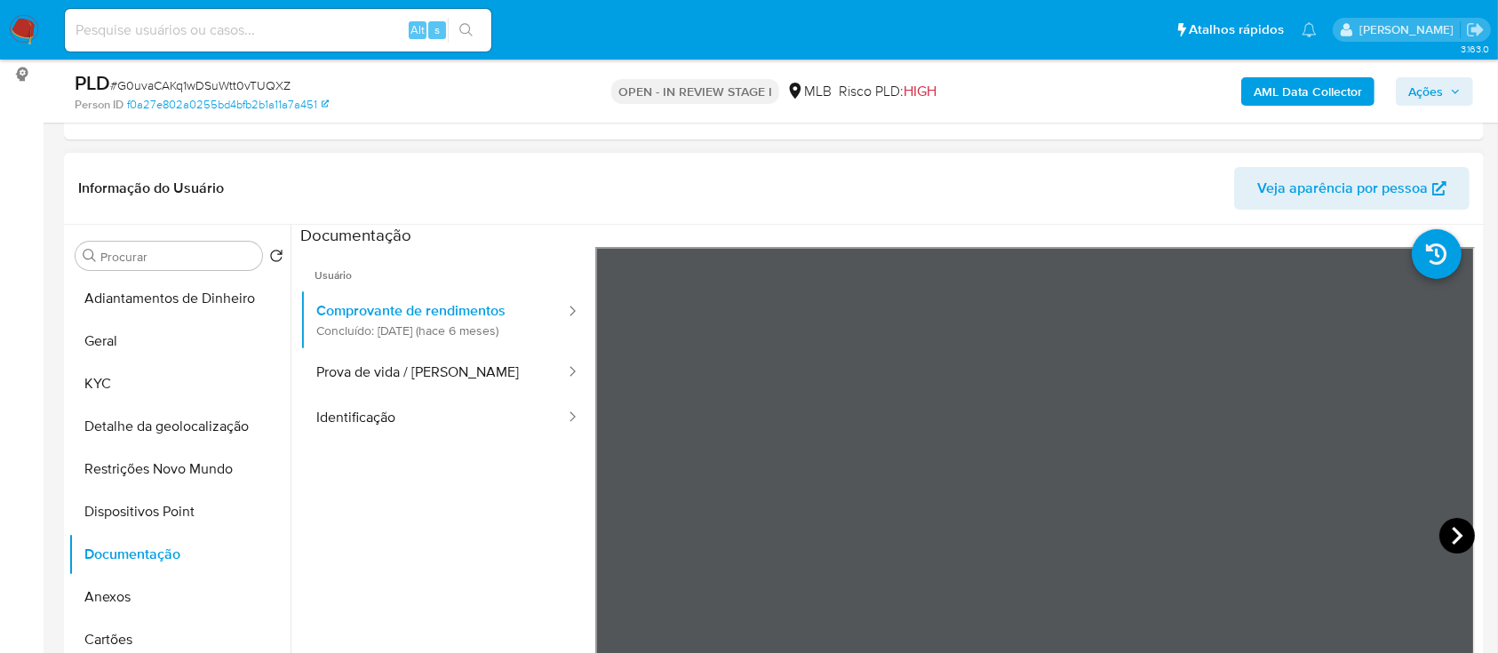
click at [1444, 537] on icon at bounding box center [1457, 536] width 36 height 36
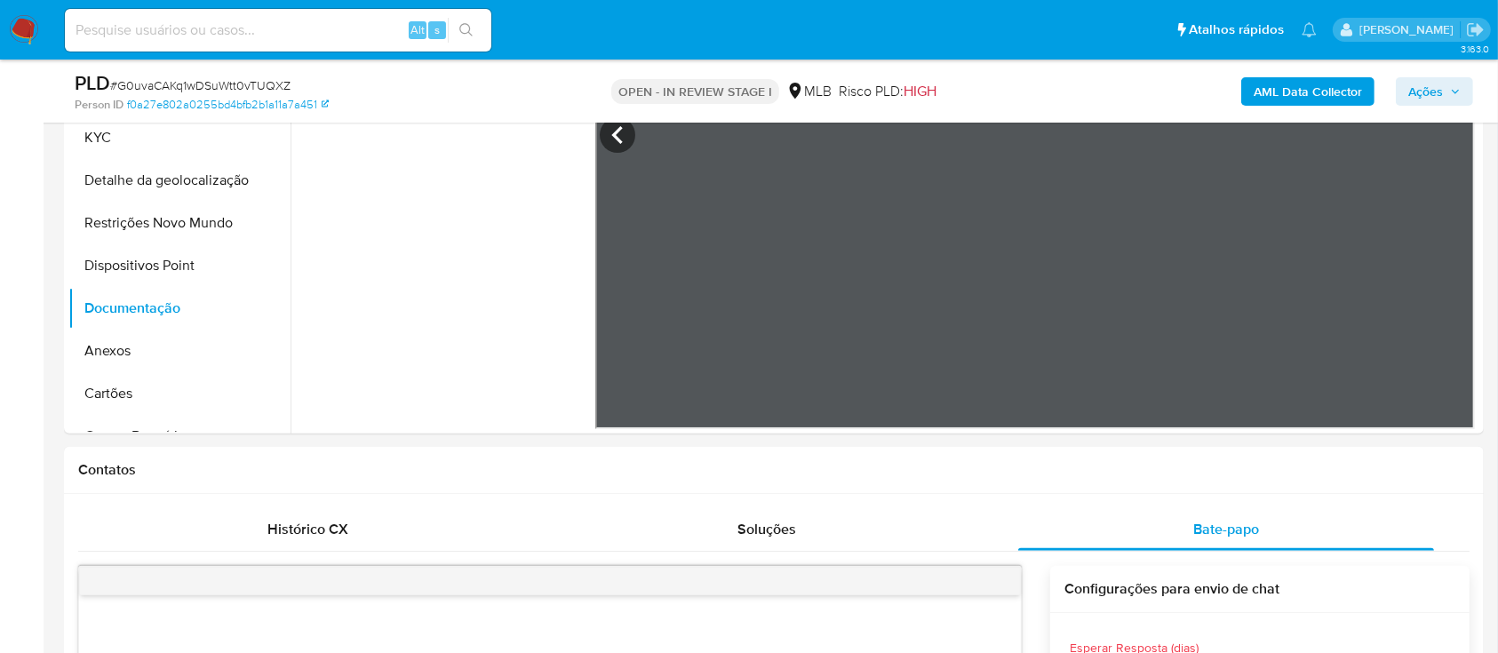
scroll to position [474, 0]
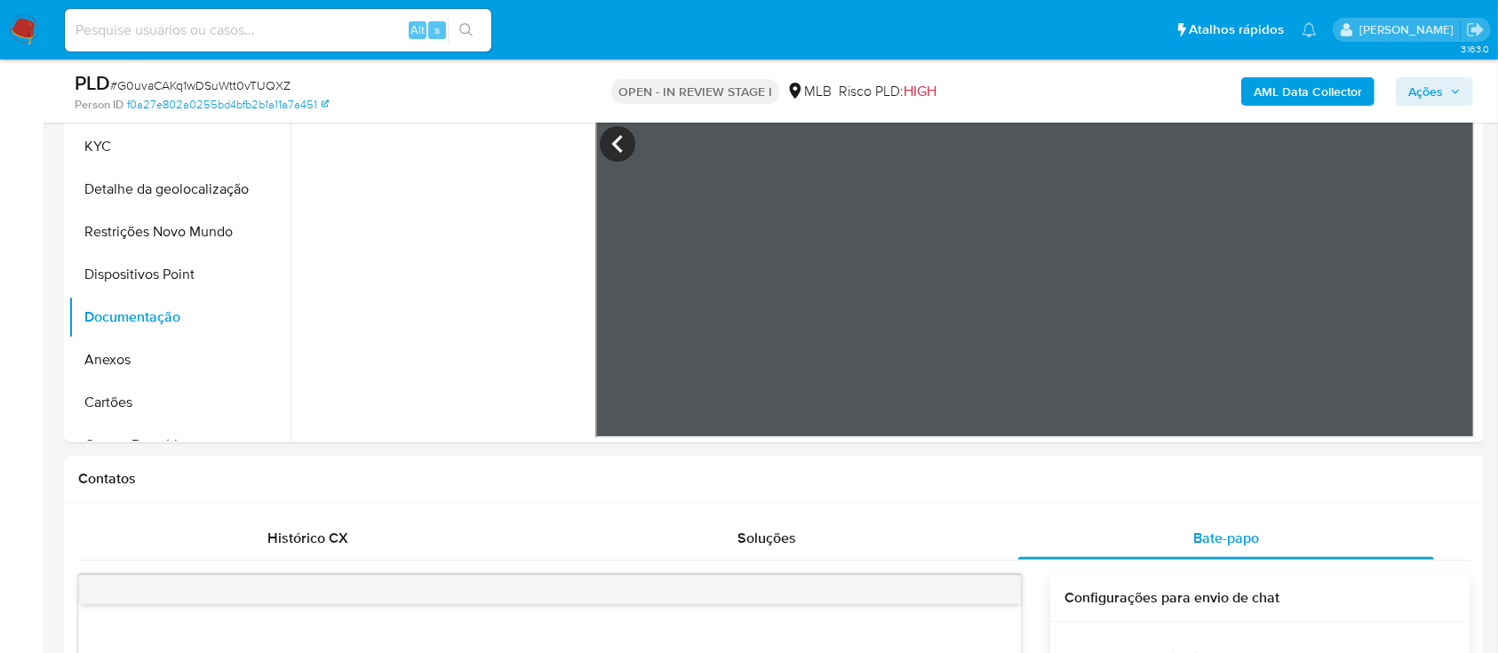
drag, startPoint x: 951, startPoint y: 446, endPoint x: 1034, endPoint y: 443, distance: 83.6
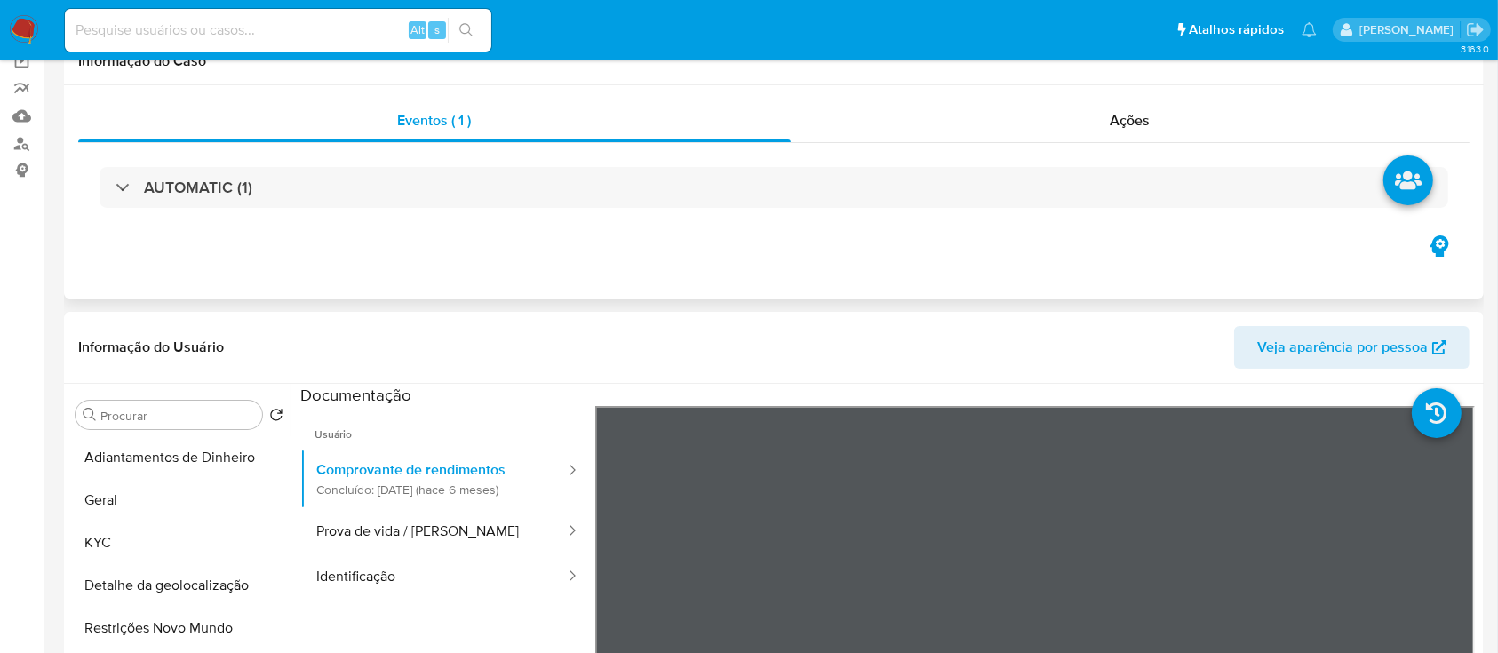
scroll to position [0, 0]
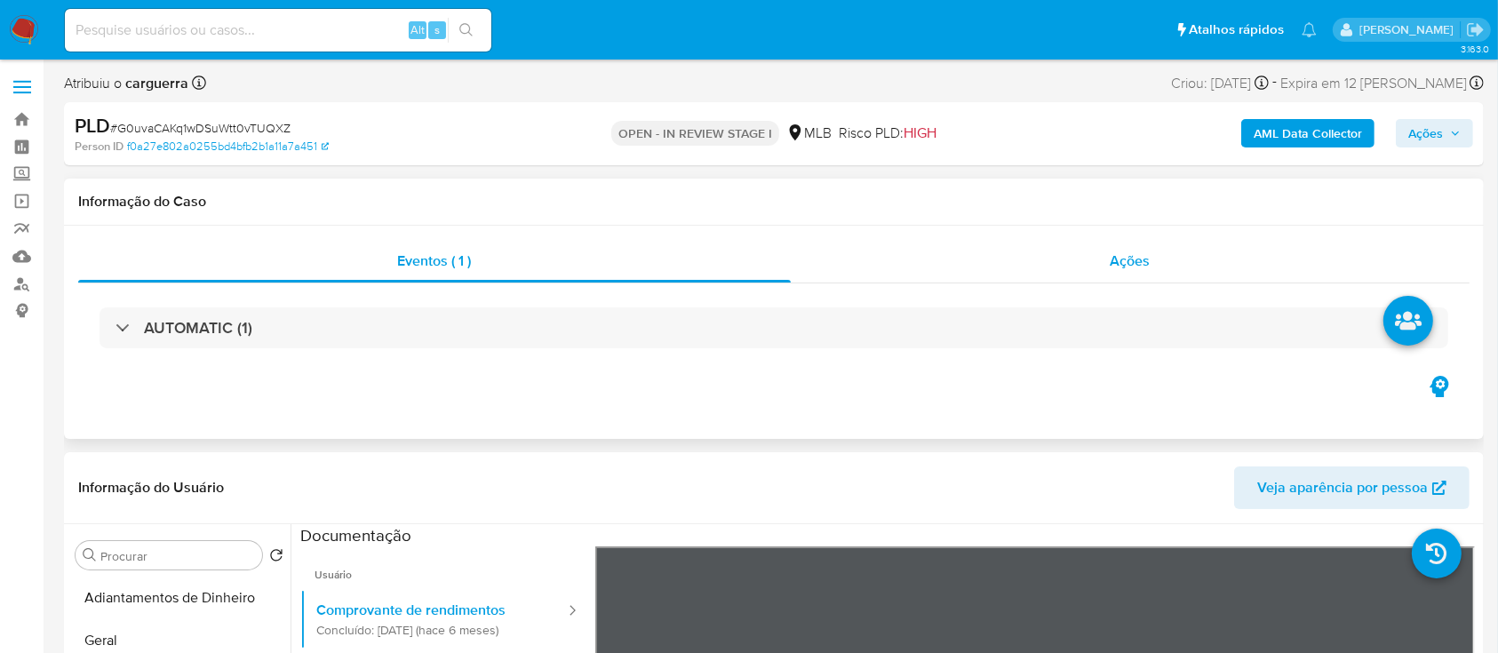
click at [1127, 259] on span "Ações" at bounding box center [1130, 261] width 40 height 20
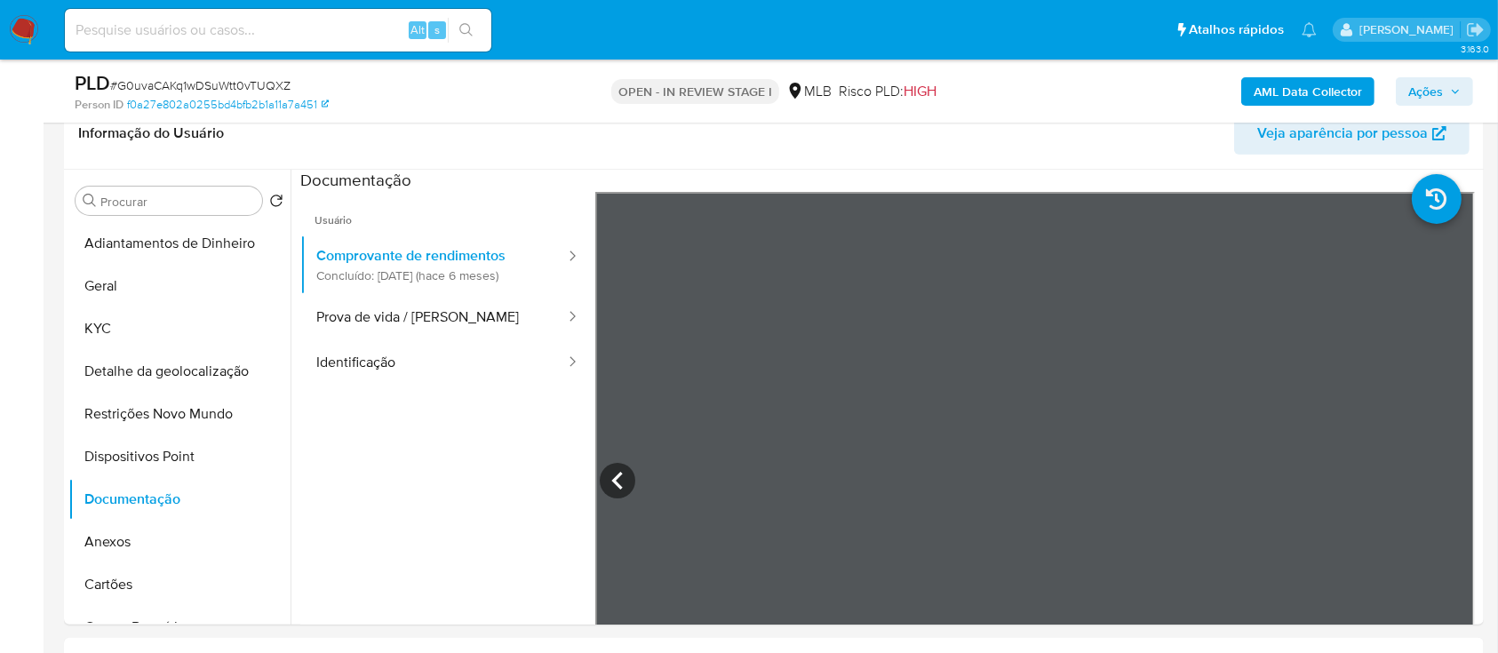
scroll to position [474, 0]
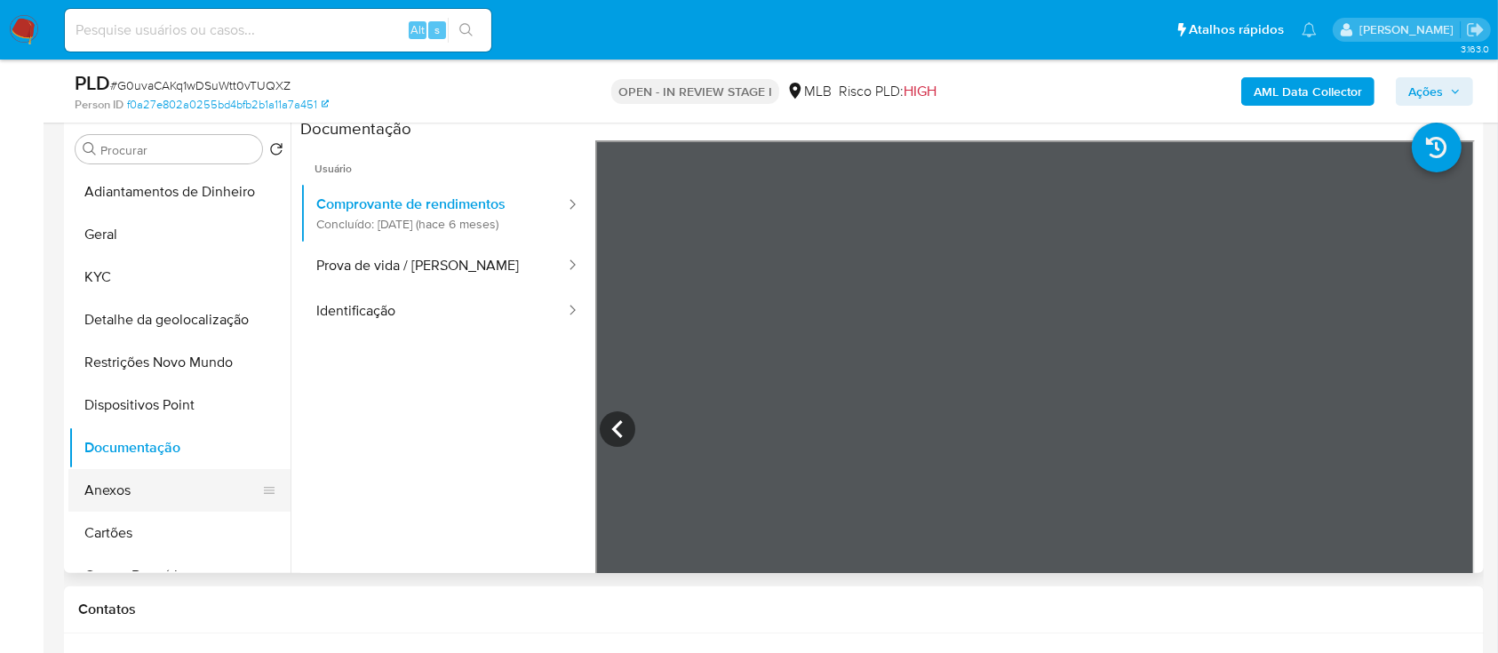
click at [119, 480] on button "Anexos" at bounding box center [172, 490] width 208 height 43
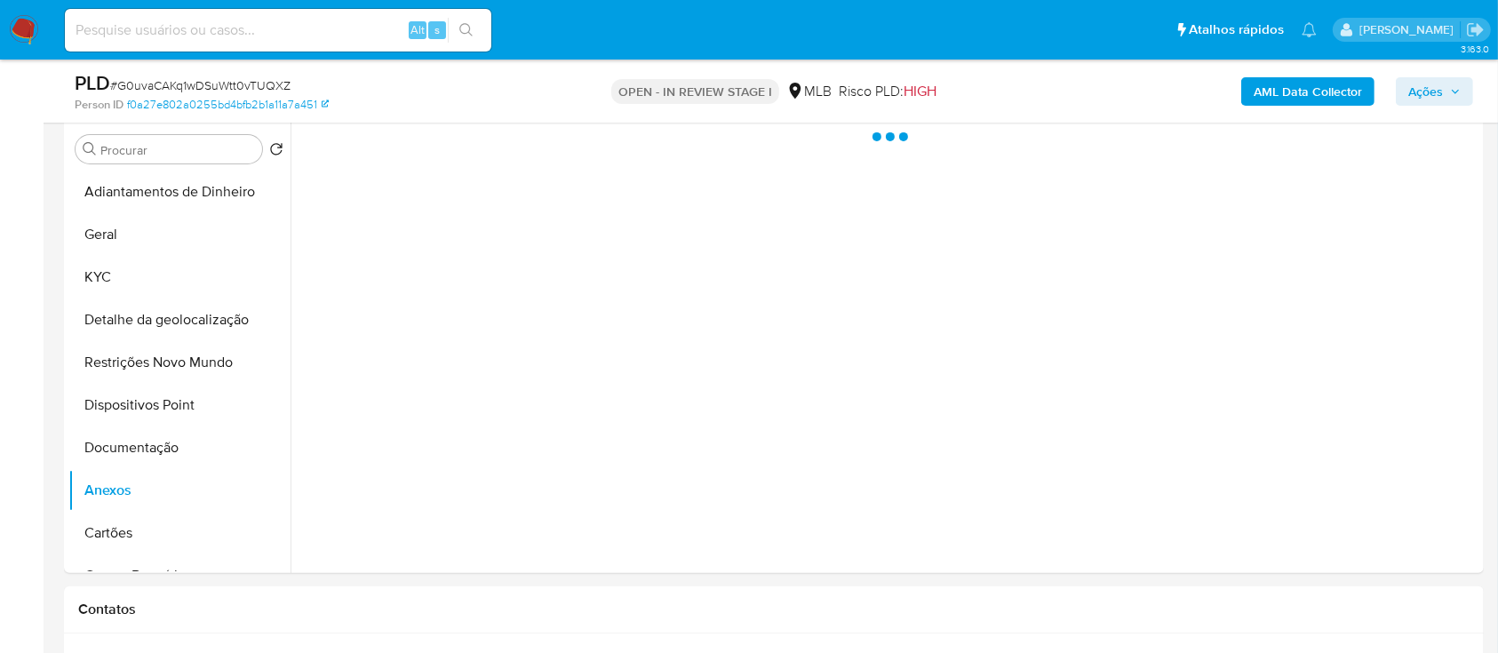
click at [1287, 82] on b "AML Data Collector" at bounding box center [1308, 91] width 108 height 28
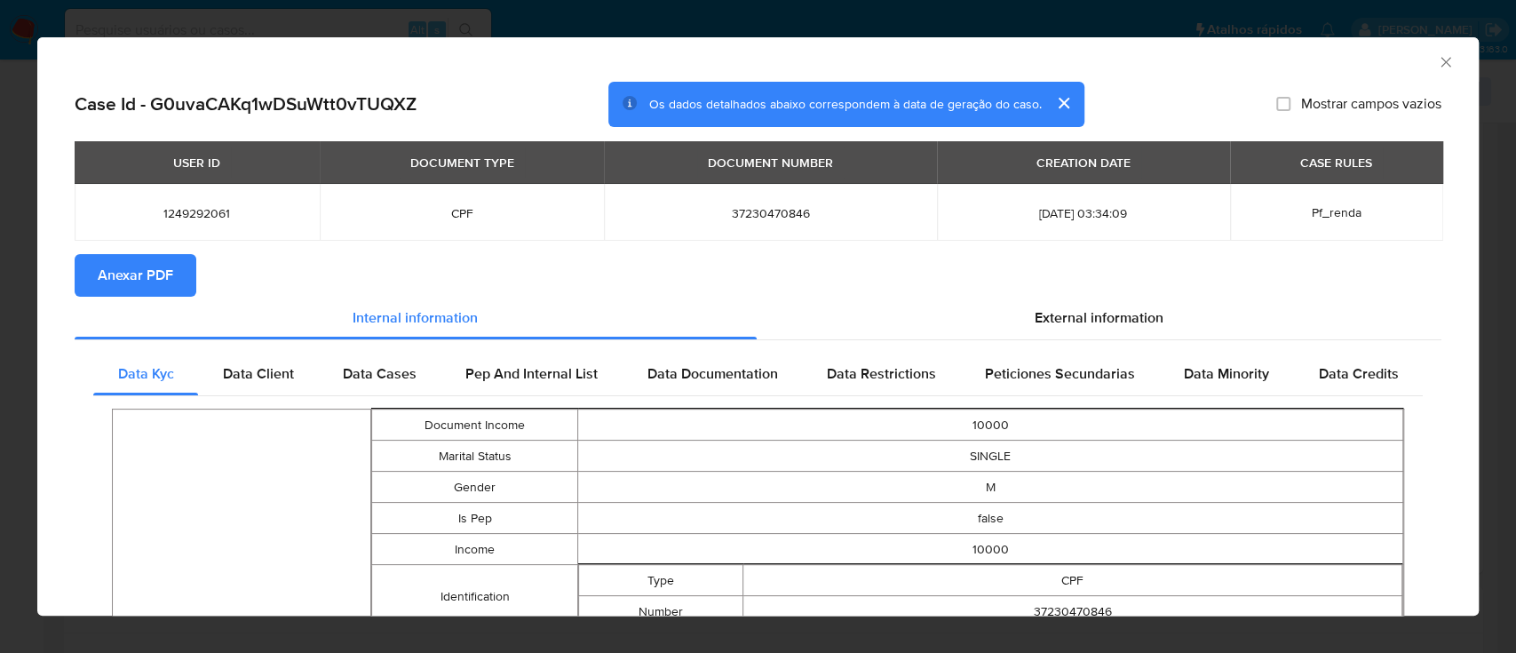
click at [164, 275] on span "Anexar PDF" at bounding box center [136, 275] width 76 height 39
click at [1437, 60] on icon "Fechar a janela" at bounding box center [1446, 62] width 18 height 18
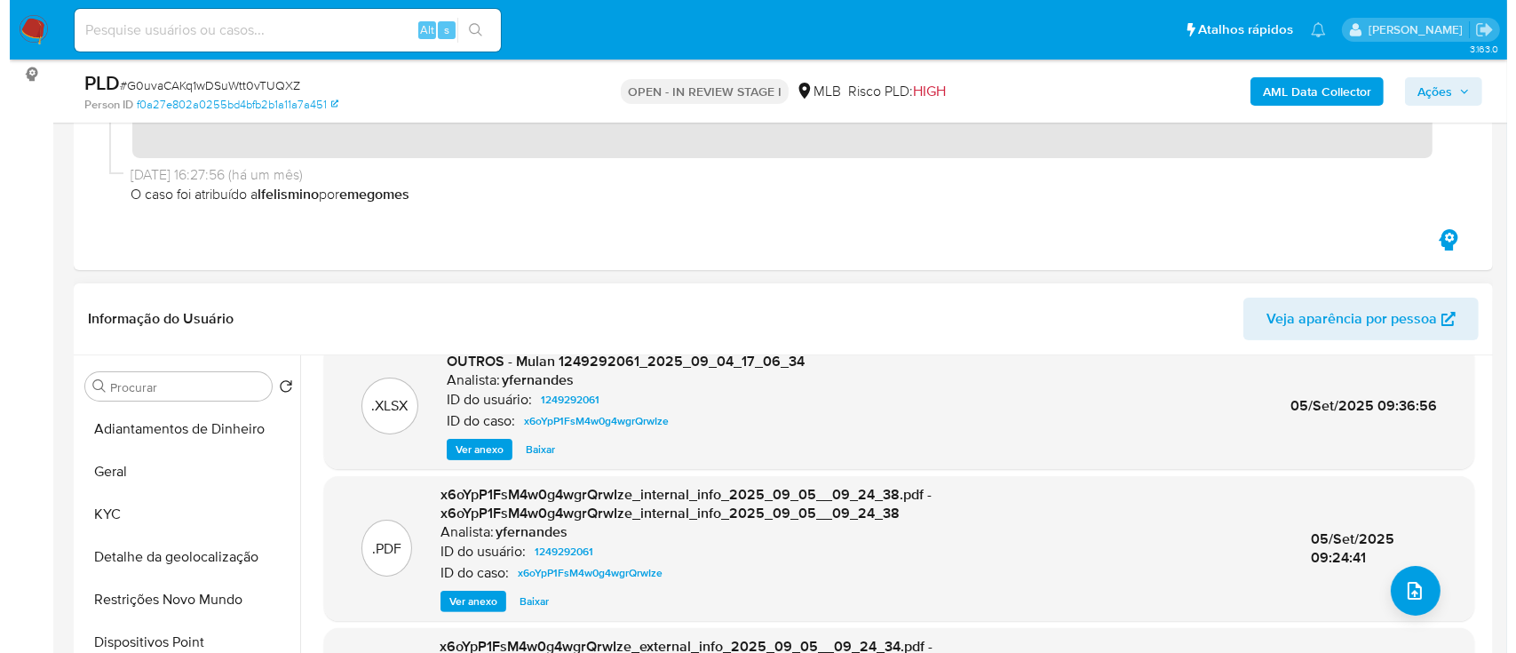
scroll to position [187, 0]
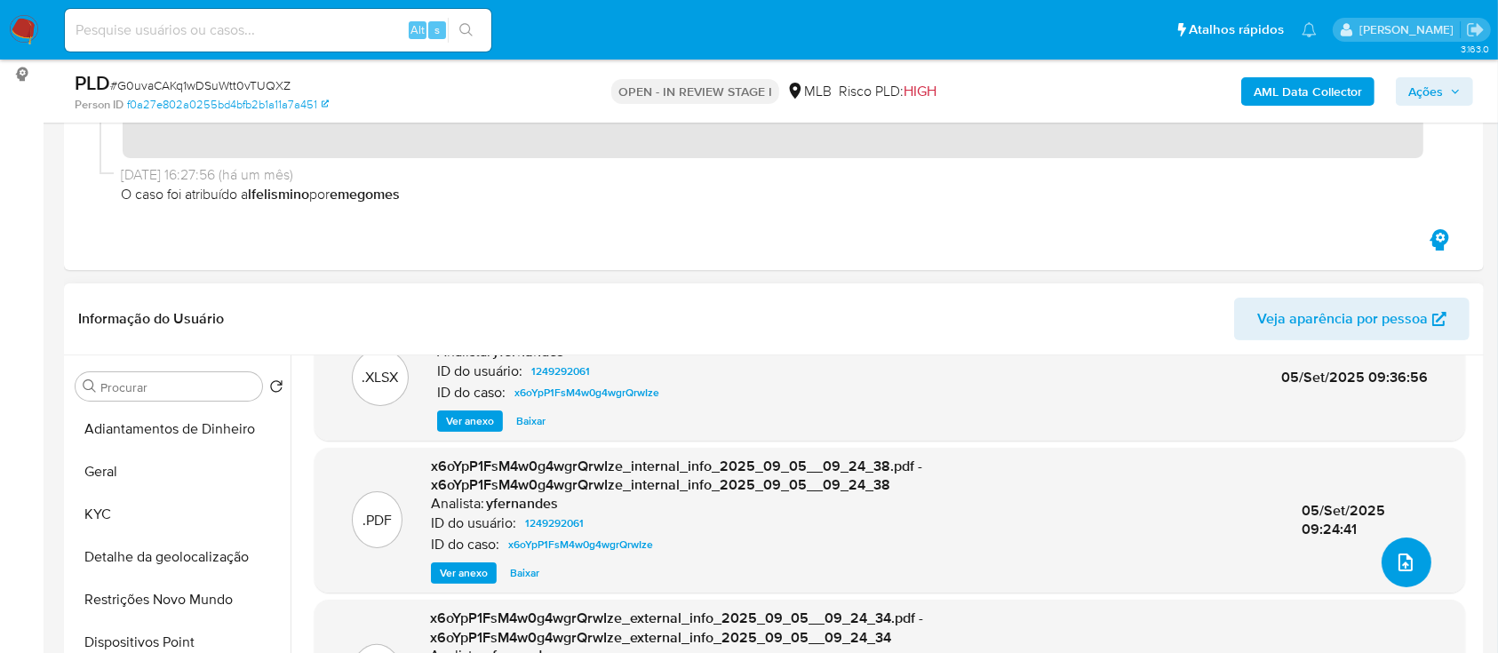
click at [1407, 548] on button "upload-file" at bounding box center [1406, 562] width 50 height 50
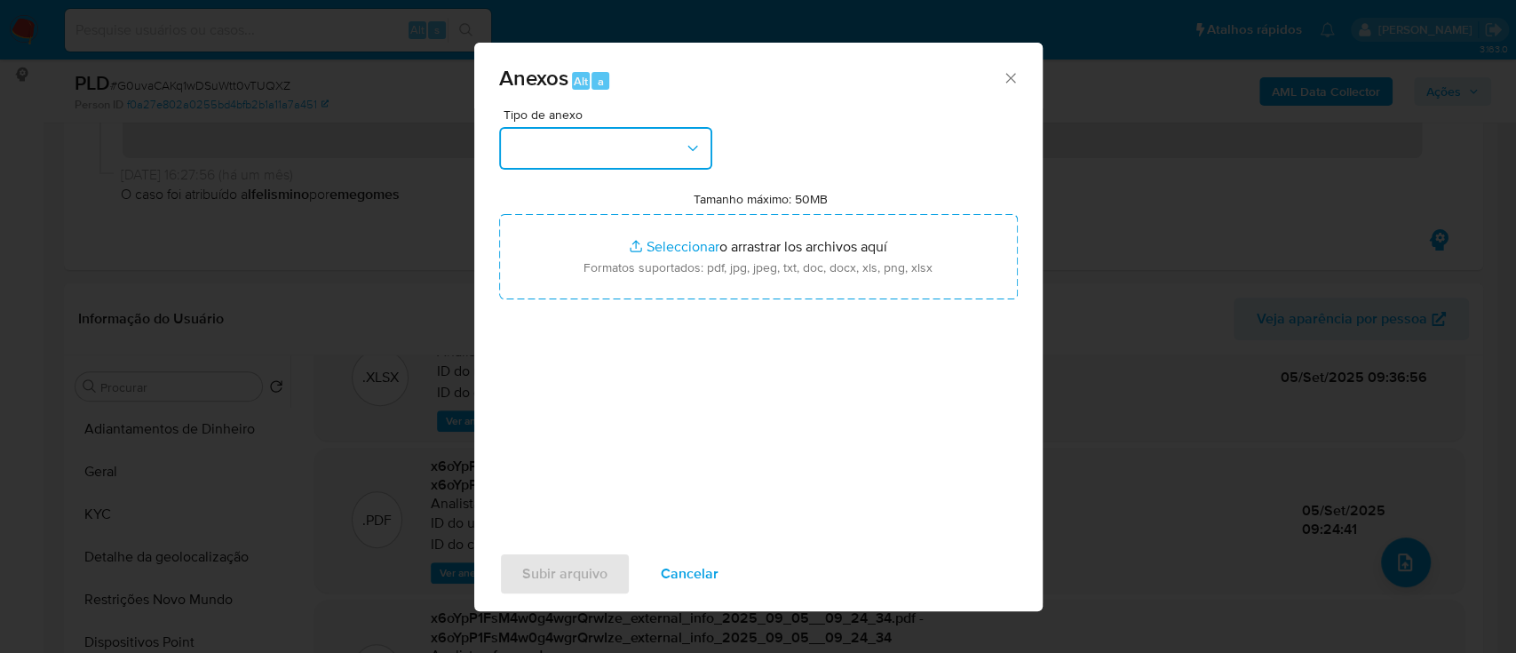
click at [626, 139] on button "button" at bounding box center [605, 148] width 213 height 43
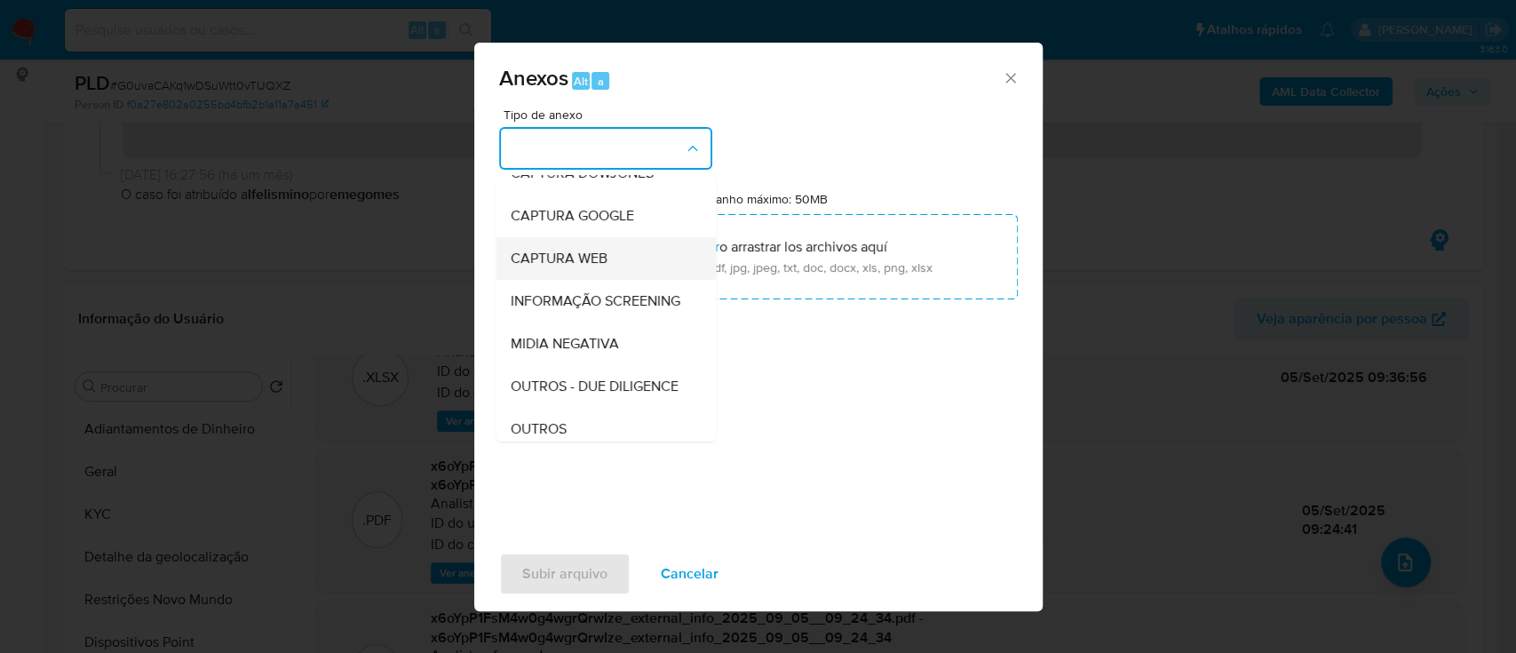
scroll to position [118, 0]
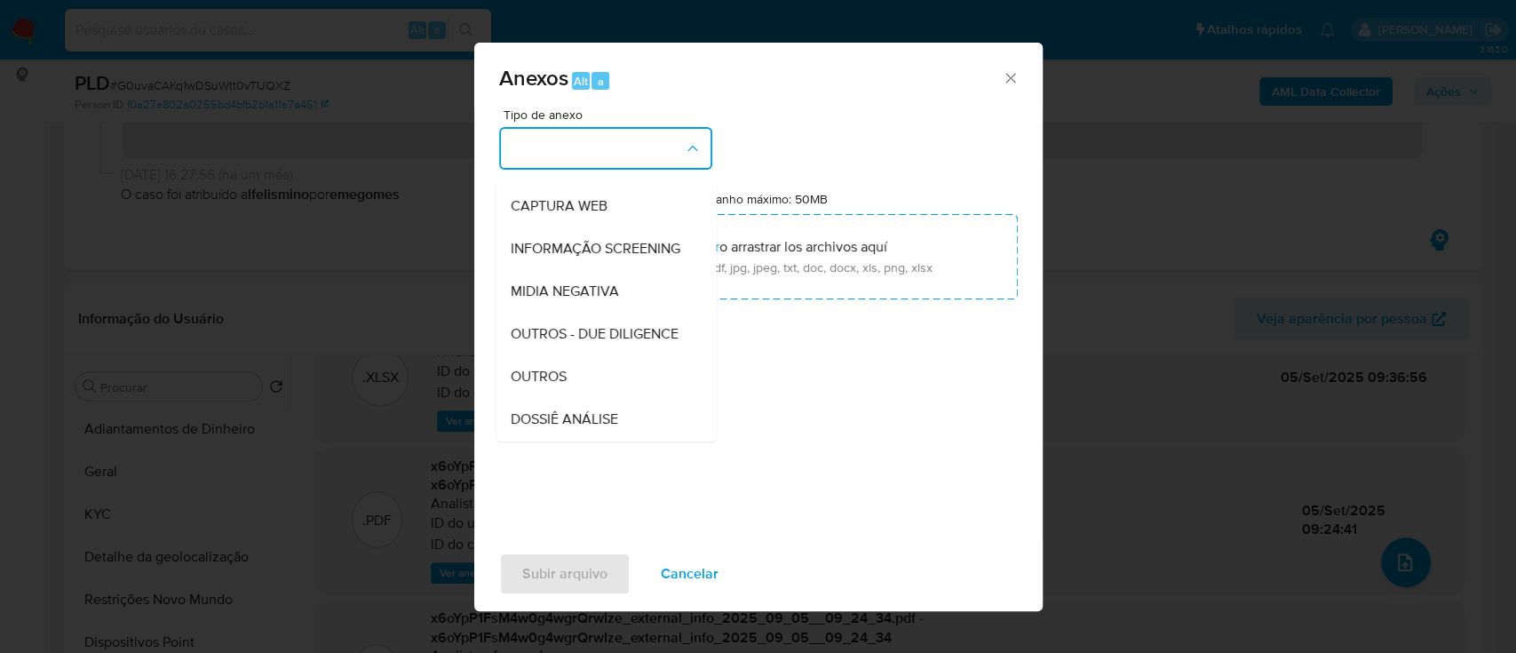
drag, startPoint x: 540, startPoint y: 402, endPoint x: 557, endPoint y: 380, distance: 27.9
click at [539, 386] on span "OUTROS" at bounding box center [538, 377] width 56 height 18
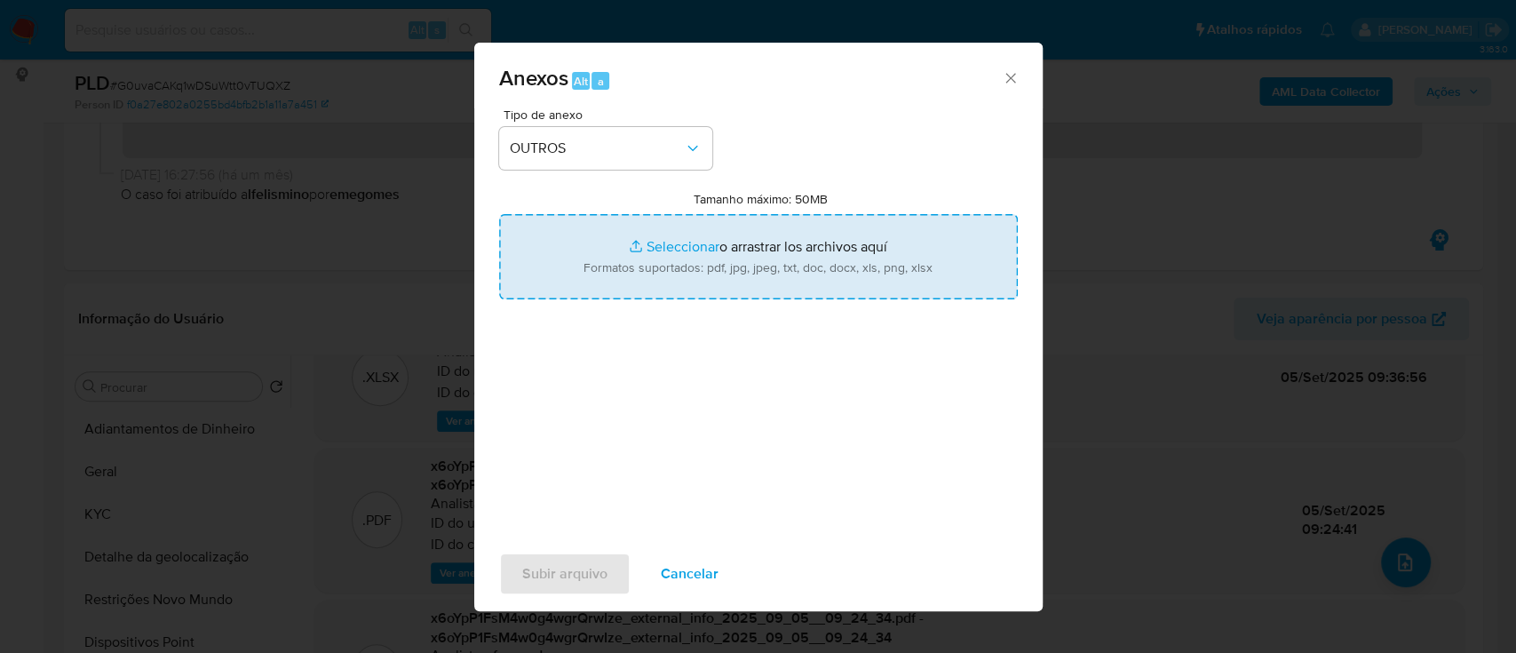
click at [671, 243] on input "Tamanho máximo: 50MB Seleccionar archivos" at bounding box center [758, 256] width 519 height 85
type input "C:\fakepath\Mulan 1249292061_2025_10_13_15_54_04.xlsx"
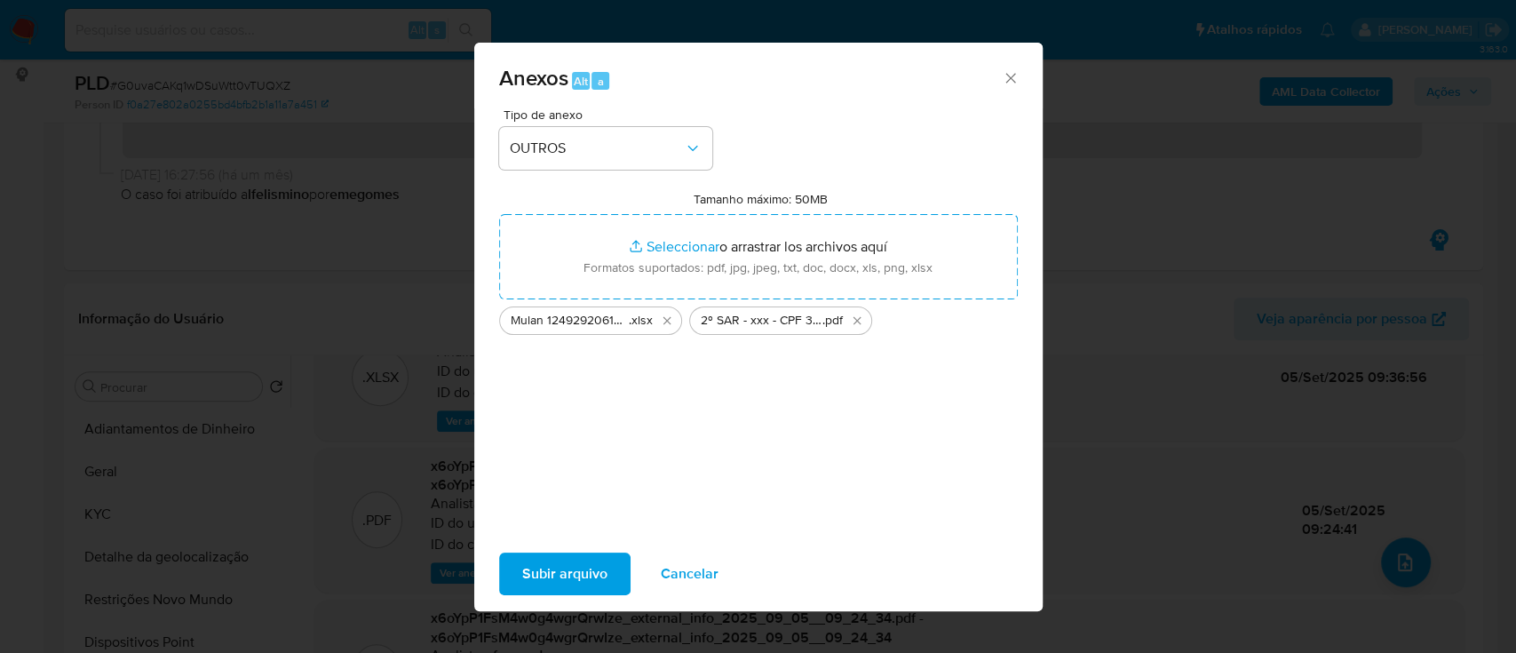
click at [544, 574] on span "Subir arquivo" at bounding box center [564, 573] width 85 height 39
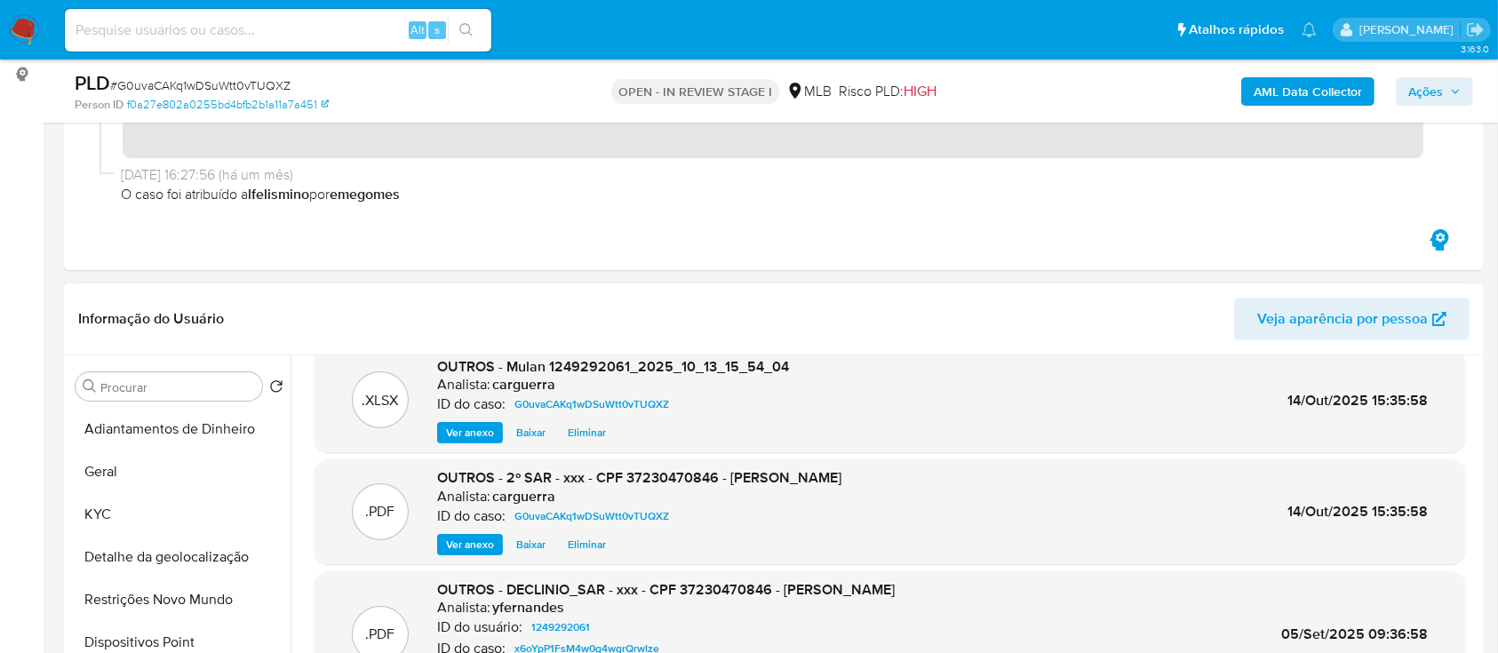
scroll to position [0, 0]
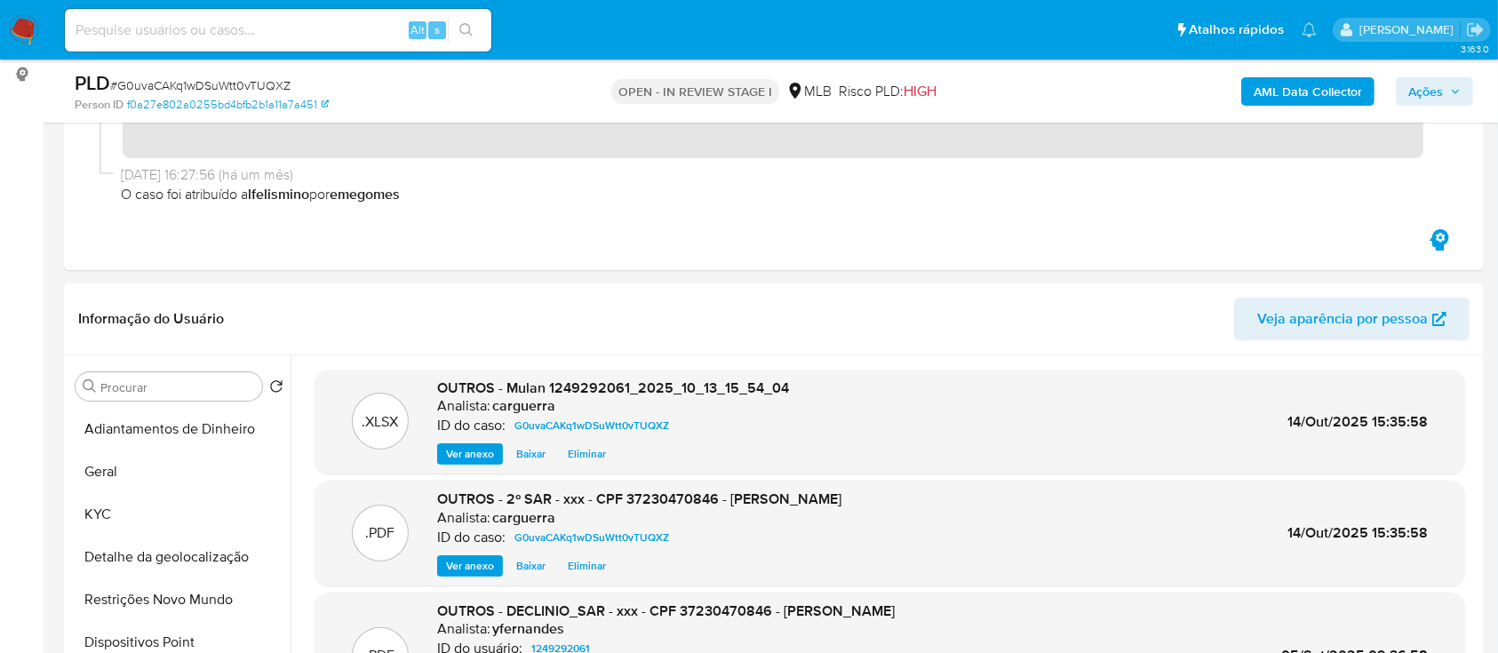
click at [1421, 86] on span "Ações" at bounding box center [1425, 91] width 35 height 28
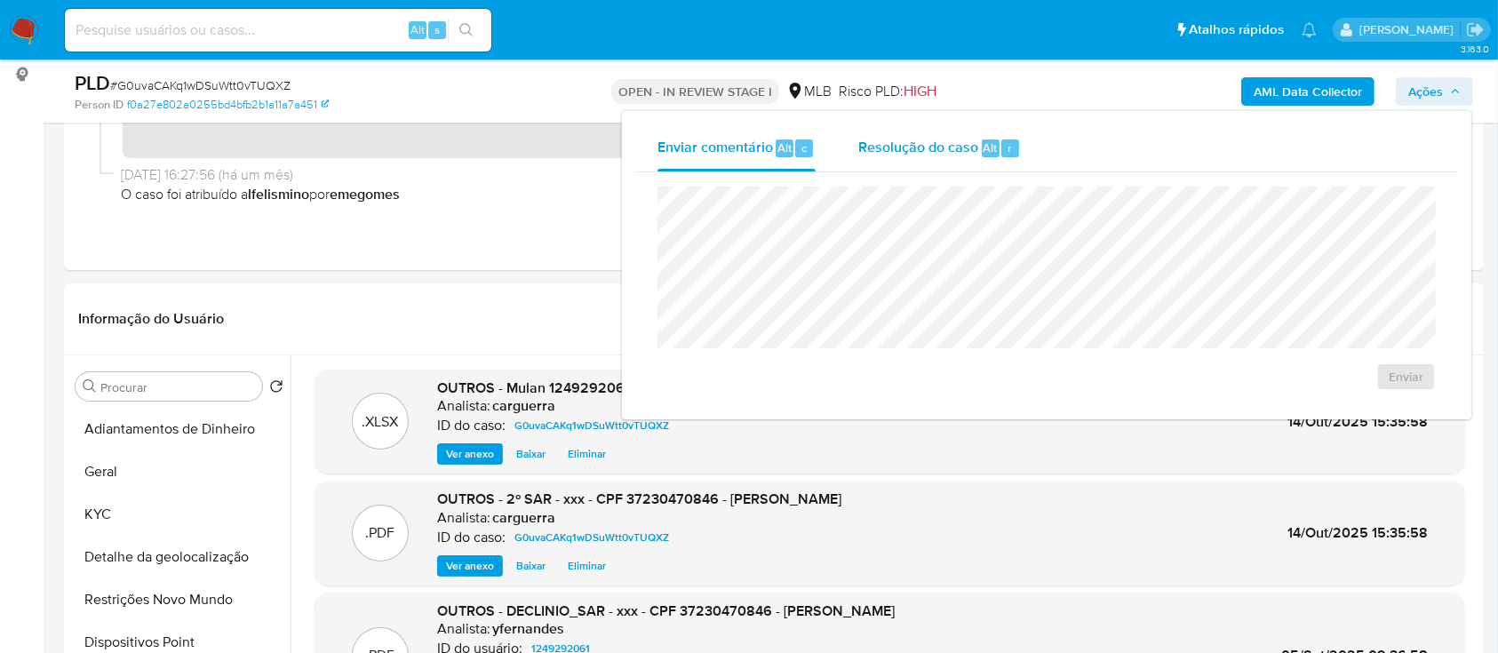
click at [903, 146] on span "Resolução do caso" at bounding box center [918, 147] width 120 height 20
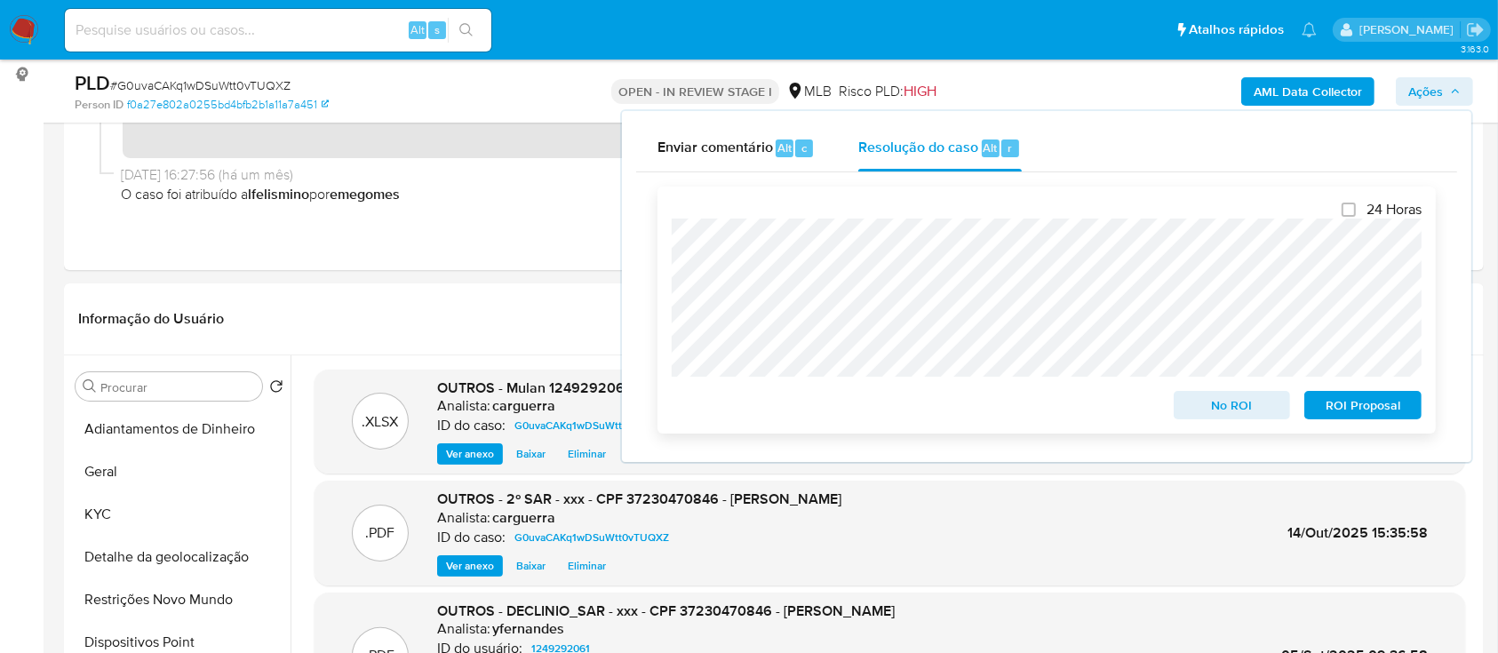
click at [1366, 403] on span "ROI Proposal" at bounding box center [1363, 405] width 92 height 25
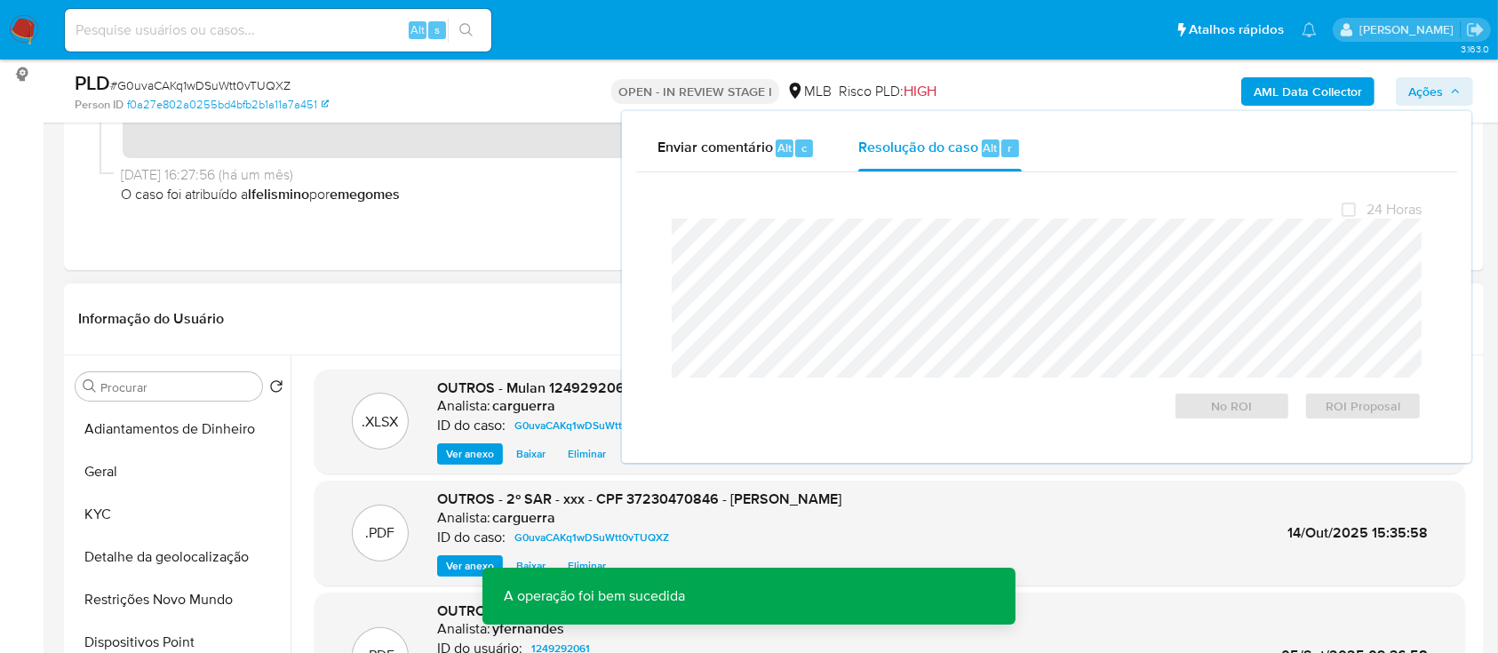
click at [364, 311] on header "Informação do Usuário Veja aparência por pessoa" at bounding box center [773, 319] width 1391 height 43
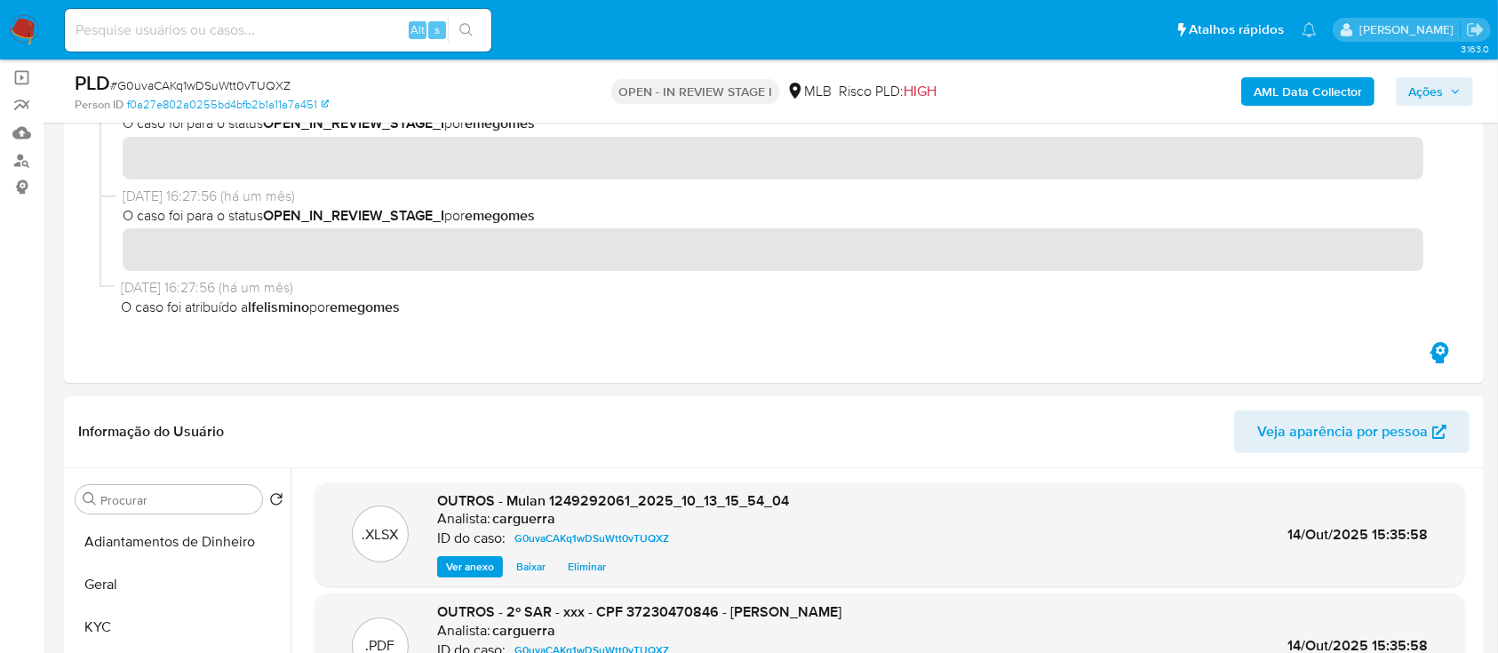
scroll to position [118, 0]
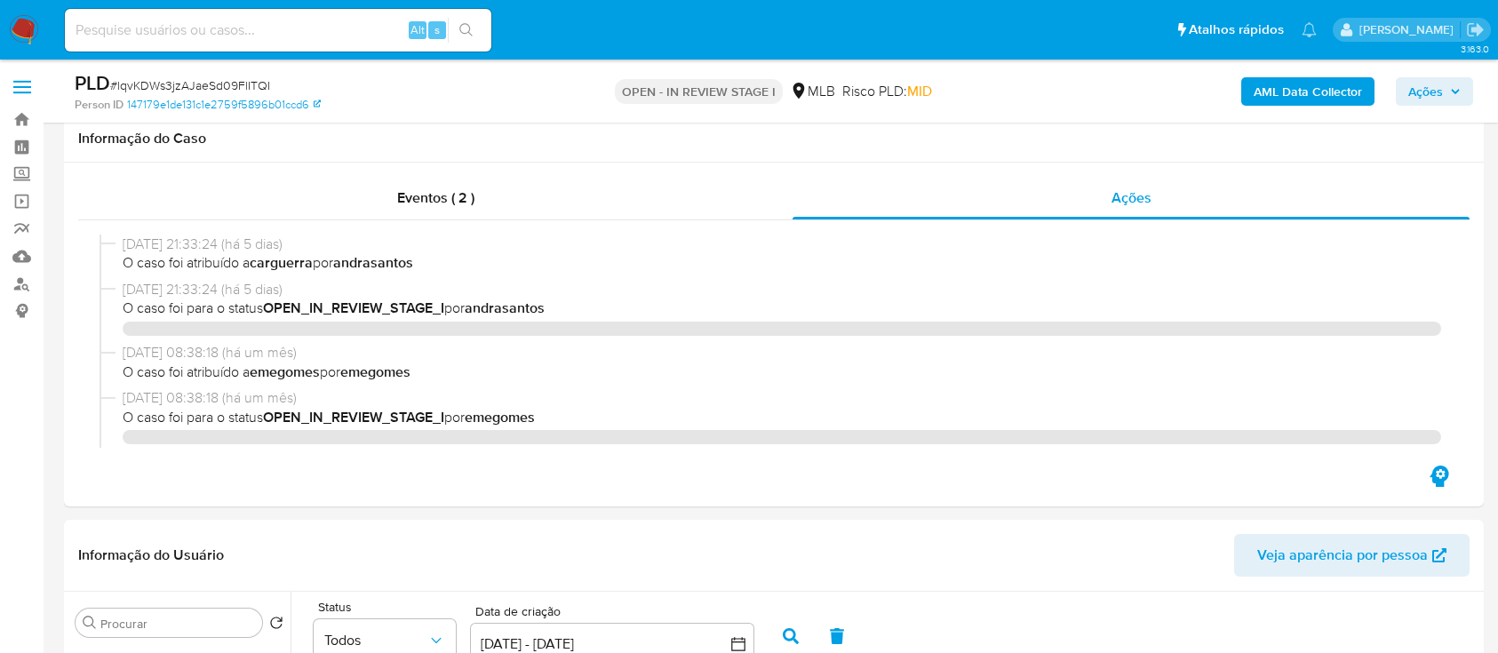
select select "10"
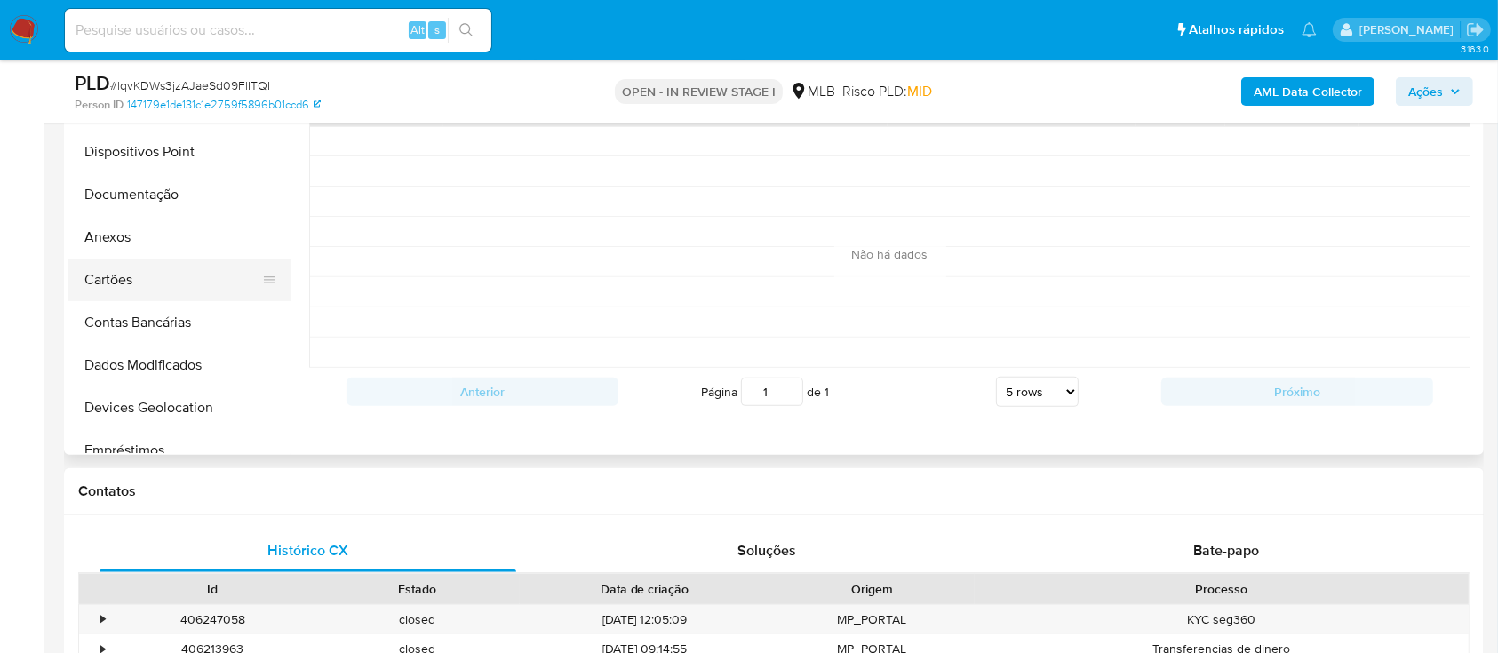
scroll to position [135, 0]
click at [123, 231] on button "Anexos" at bounding box center [172, 237] width 208 height 43
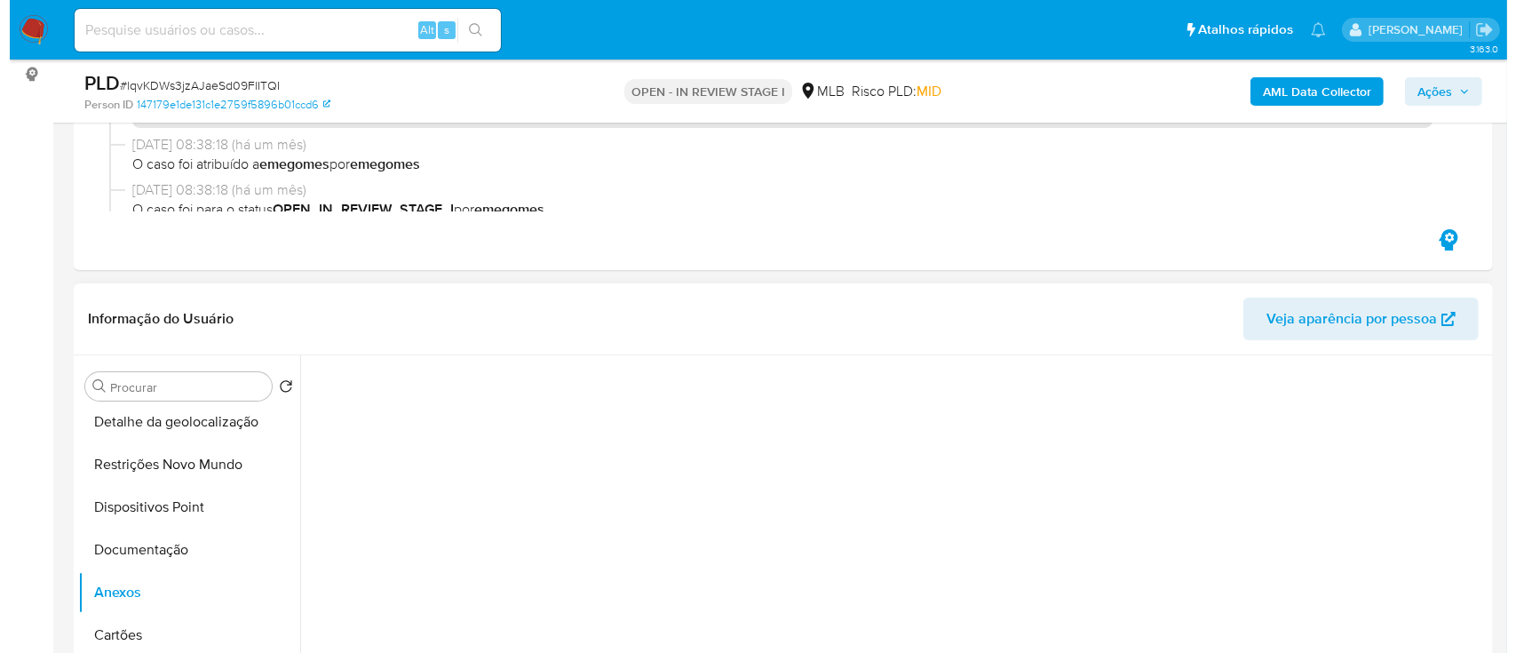
scroll to position [355, 0]
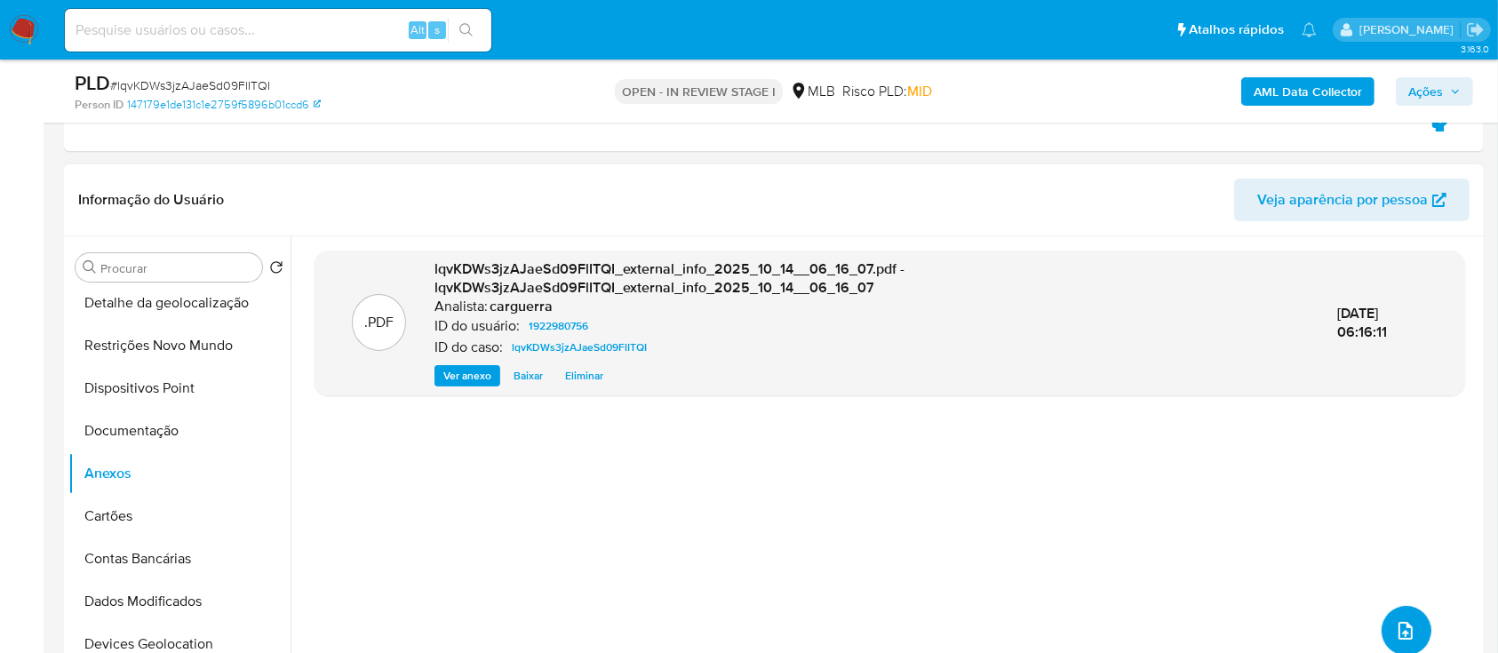
click at [1393, 609] on button "upload-file" at bounding box center [1406, 631] width 50 height 50
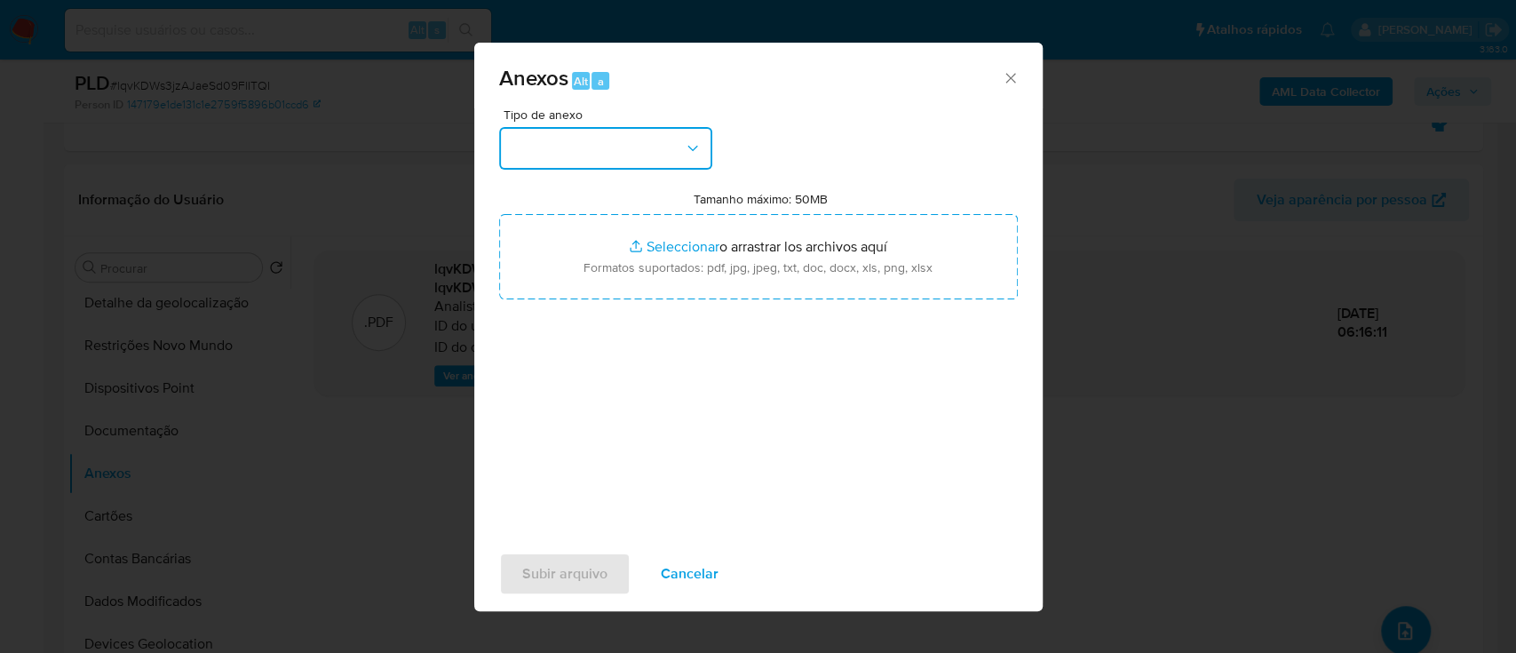
click at [612, 158] on button "button" at bounding box center [605, 148] width 213 height 43
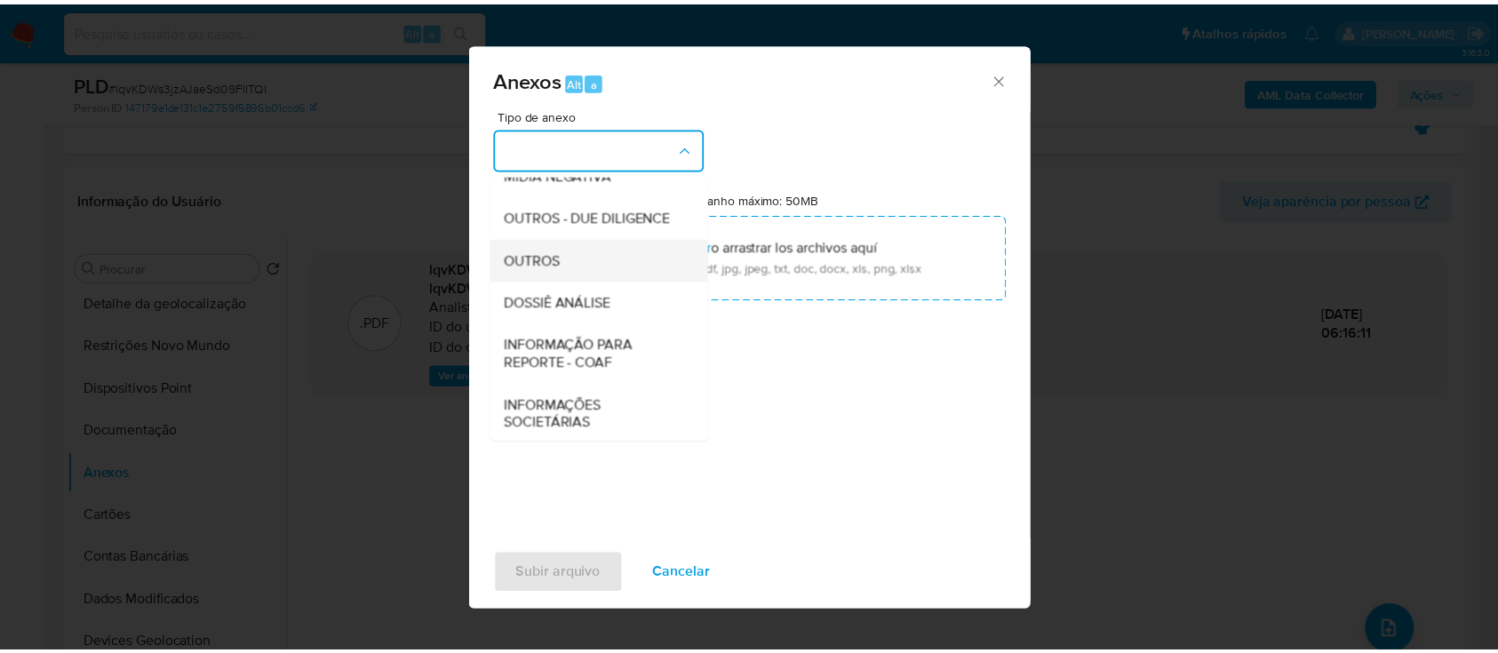
scroll to position [273, 0]
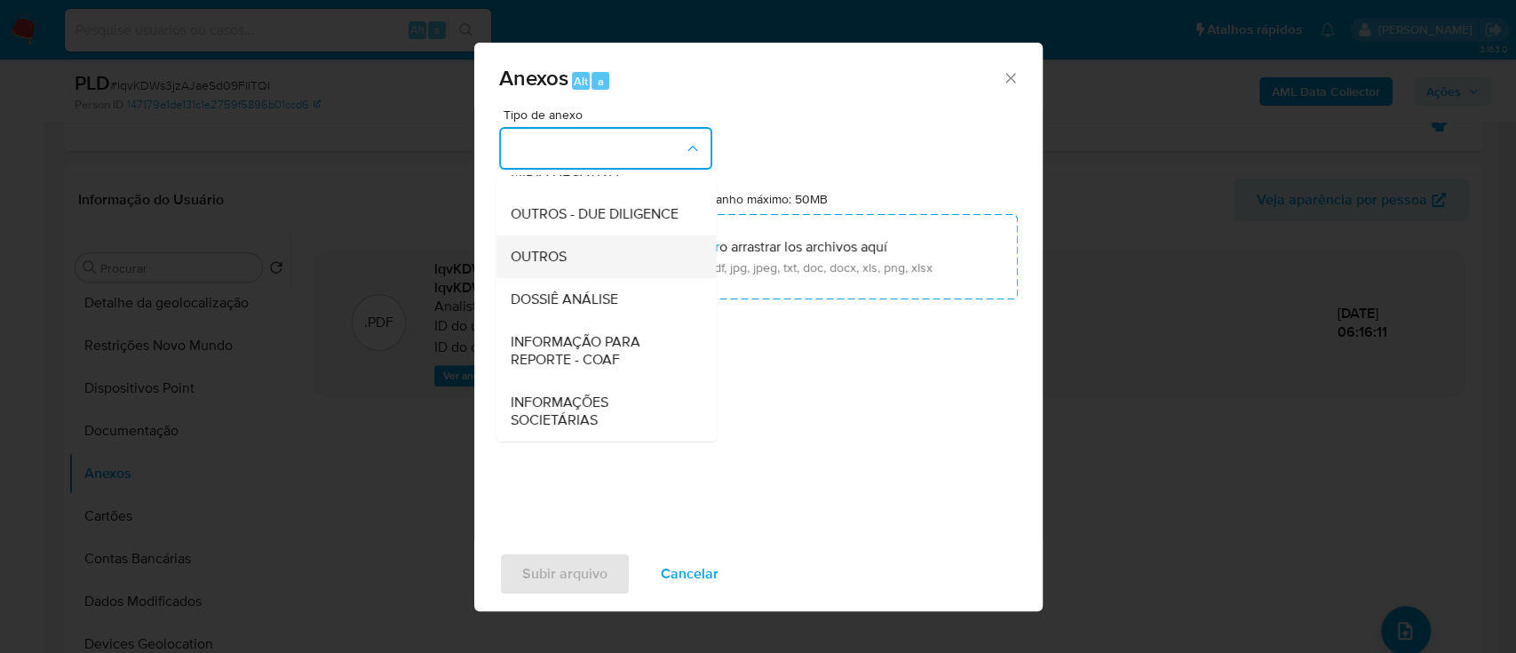
click at [557, 257] on span "OUTROS" at bounding box center [538, 257] width 56 height 18
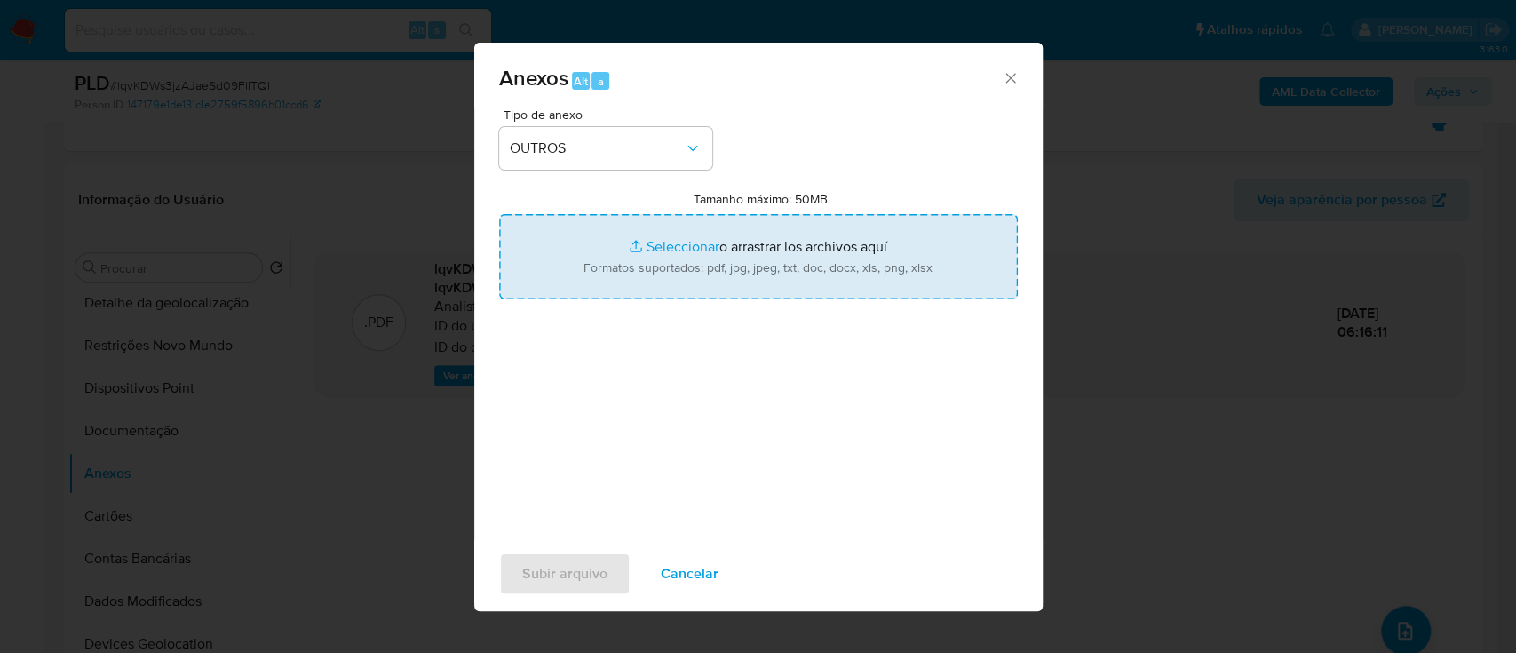
click at [681, 244] on input "Tamanho máximo: 50MB Seleccionar archivos" at bounding box center [758, 256] width 519 height 85
type input "C:\fakepath\Mulan 1922980756_2025_10_10_16_11_27.xlsx"
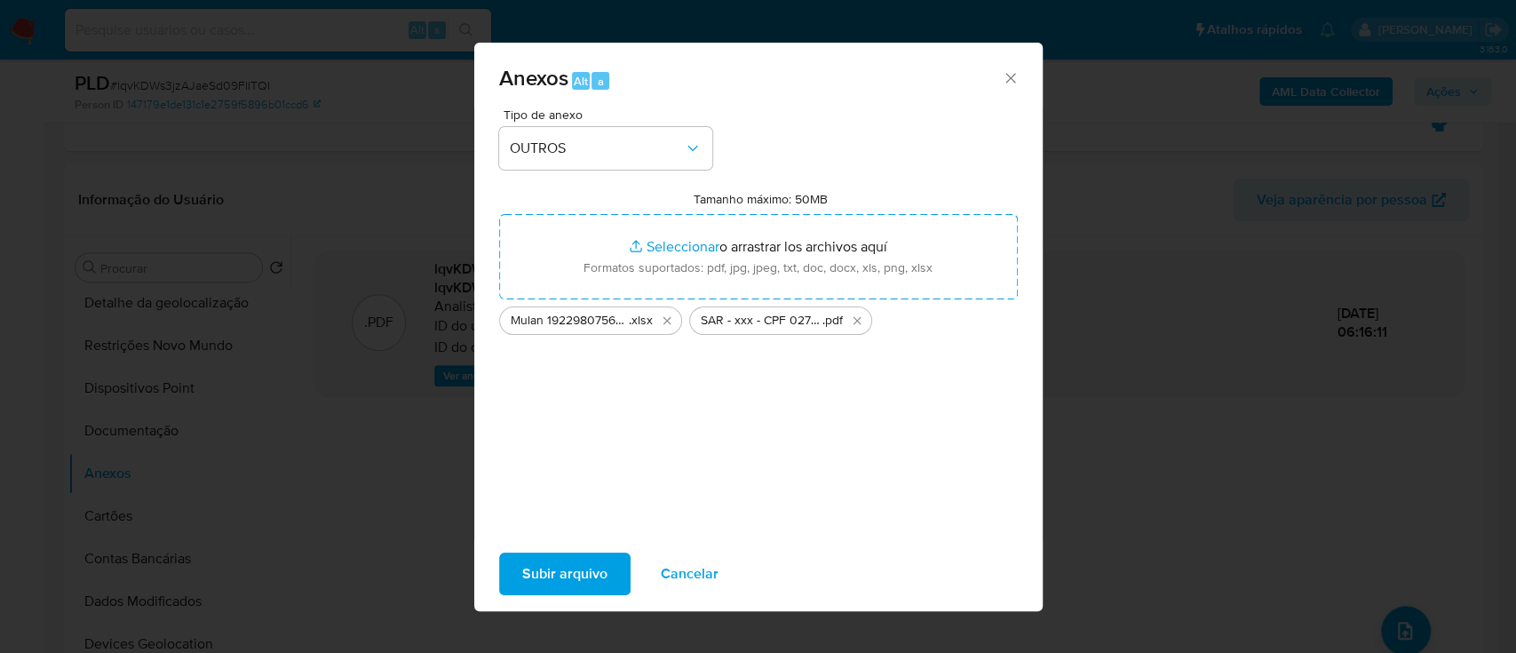
click at [568, 586] on span "Subir arquivo" at bounding box center [564, 573] width 85 height 39
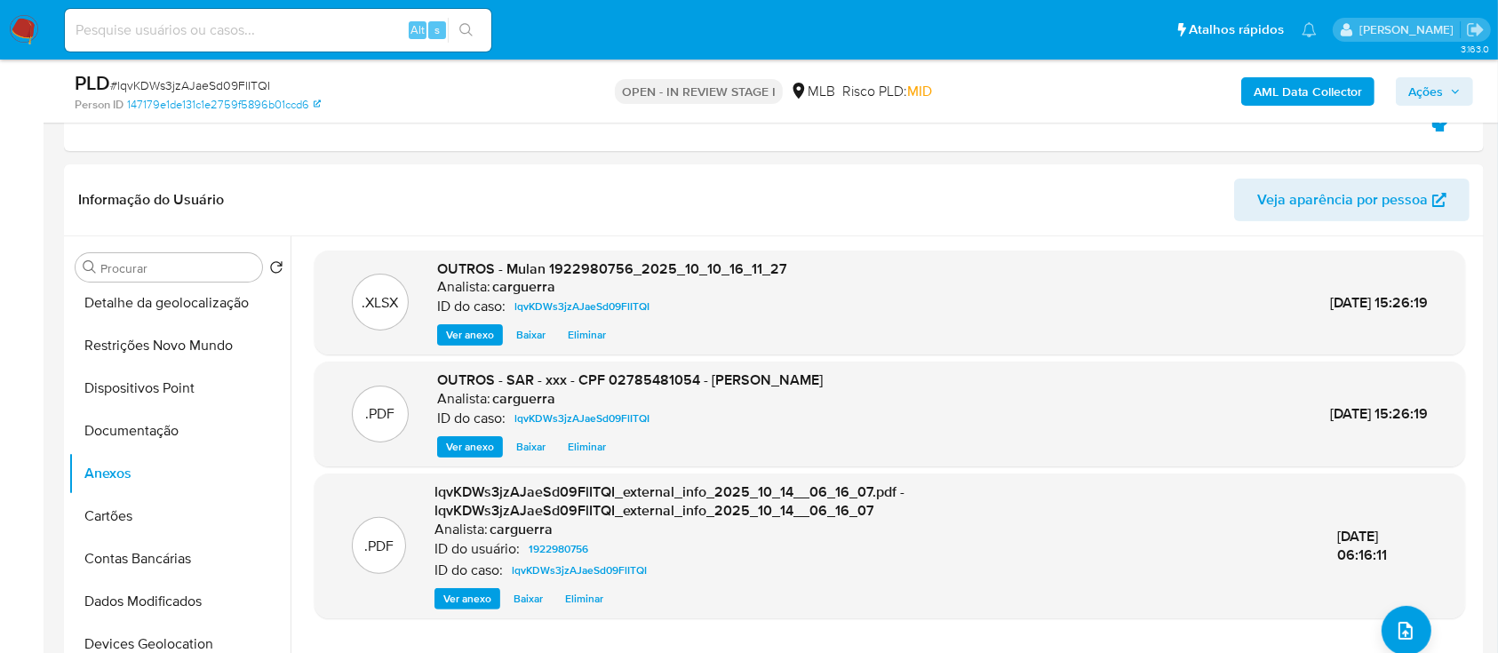
click at [1421, 86] on span "Ações" at bounding box center [1425, 91] width 35 height 28
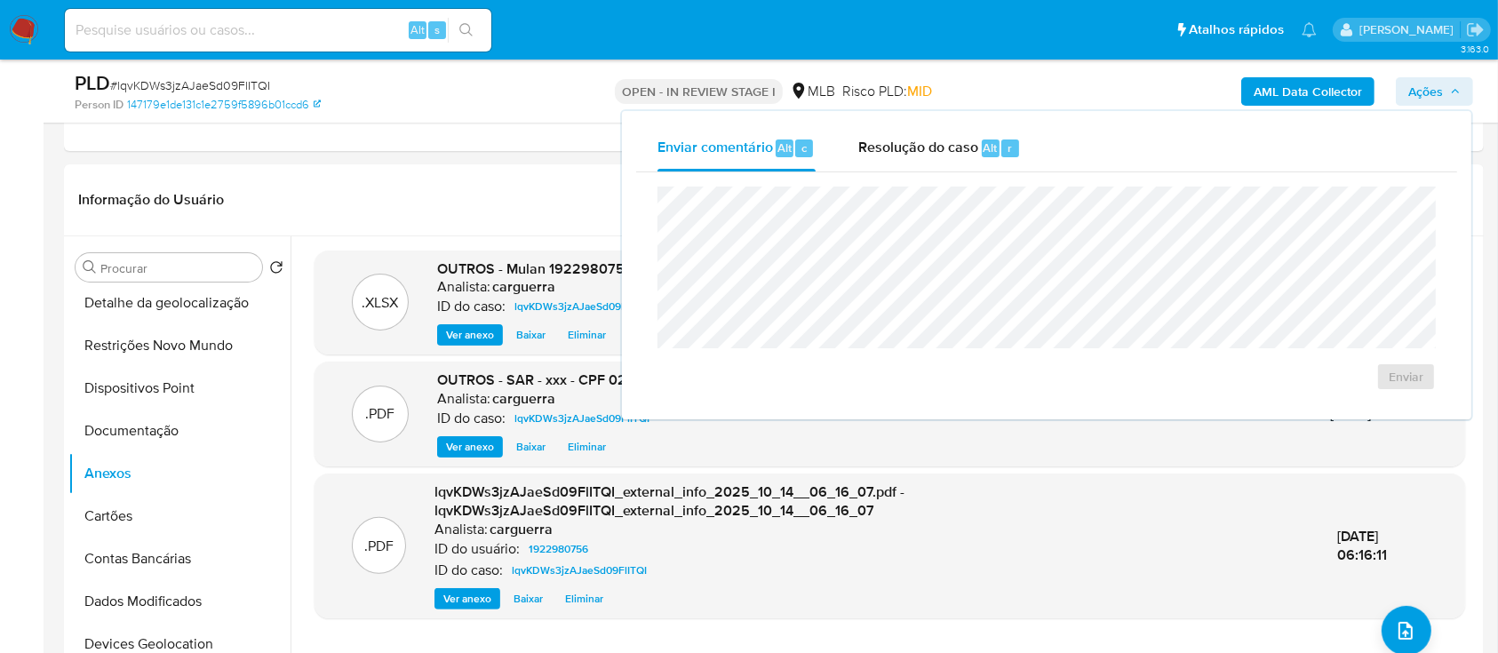
drag, startPoint x: 922, startPoint y: 133, endPoint x: 909, endPoint y: 172, distance: 41.3
click at [919, 135] on div "Resolução do caso Alt r" at bounding box center [939, 148] width 163 height 46
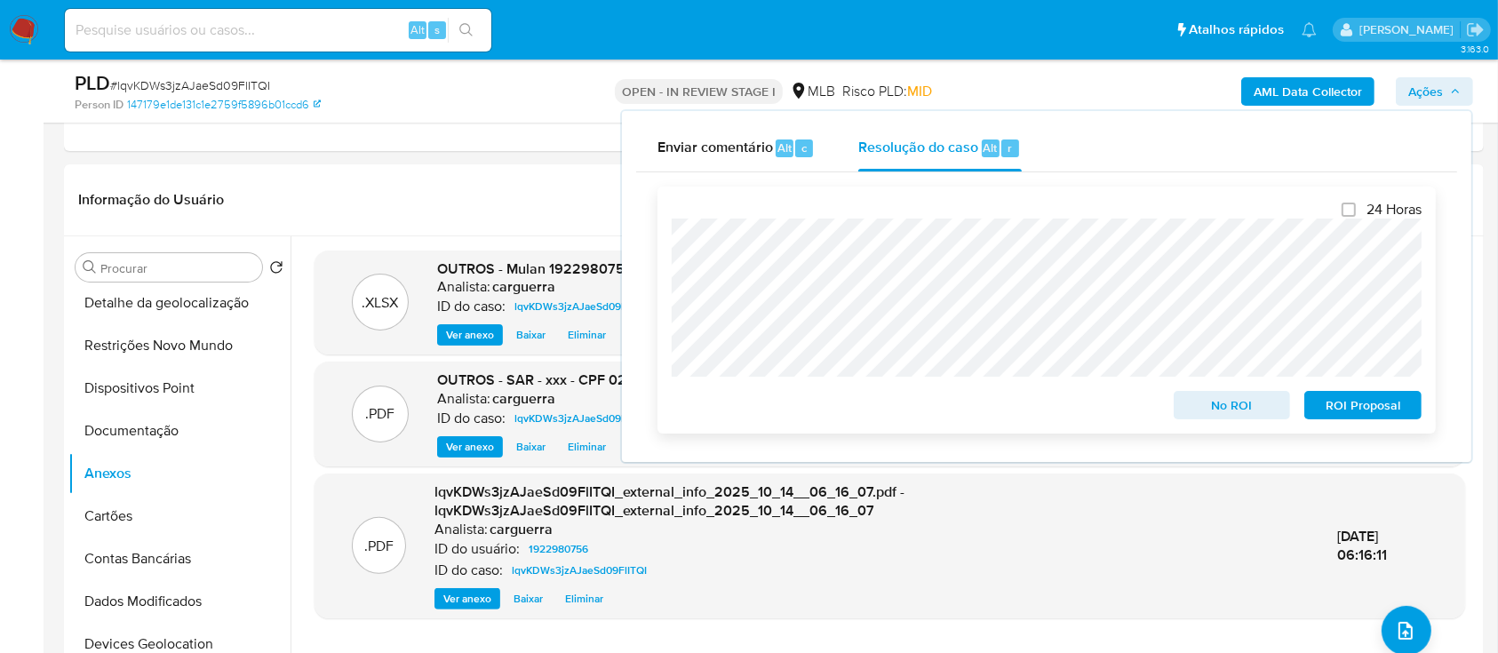
click at [1381, 408] on span "ROI Proposal" at bounding box center [1363, 405] width 92 height 25
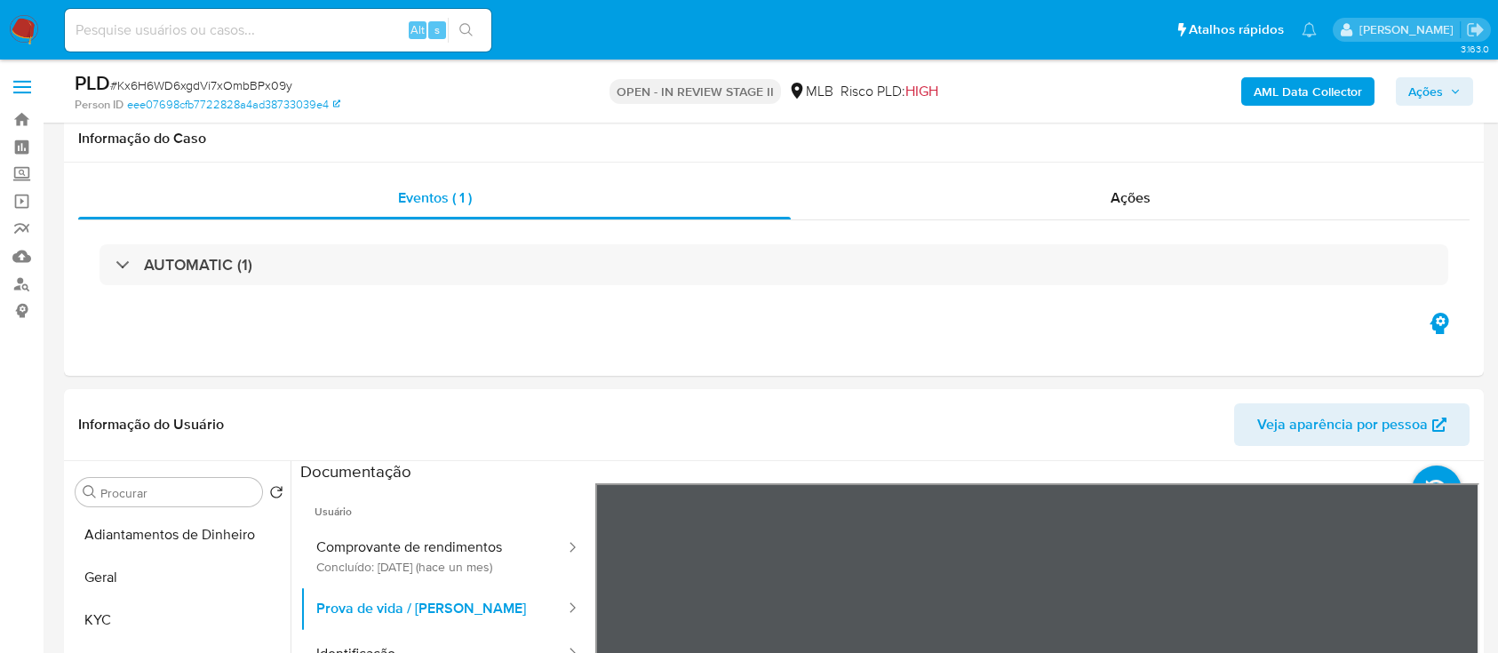
select select "10"
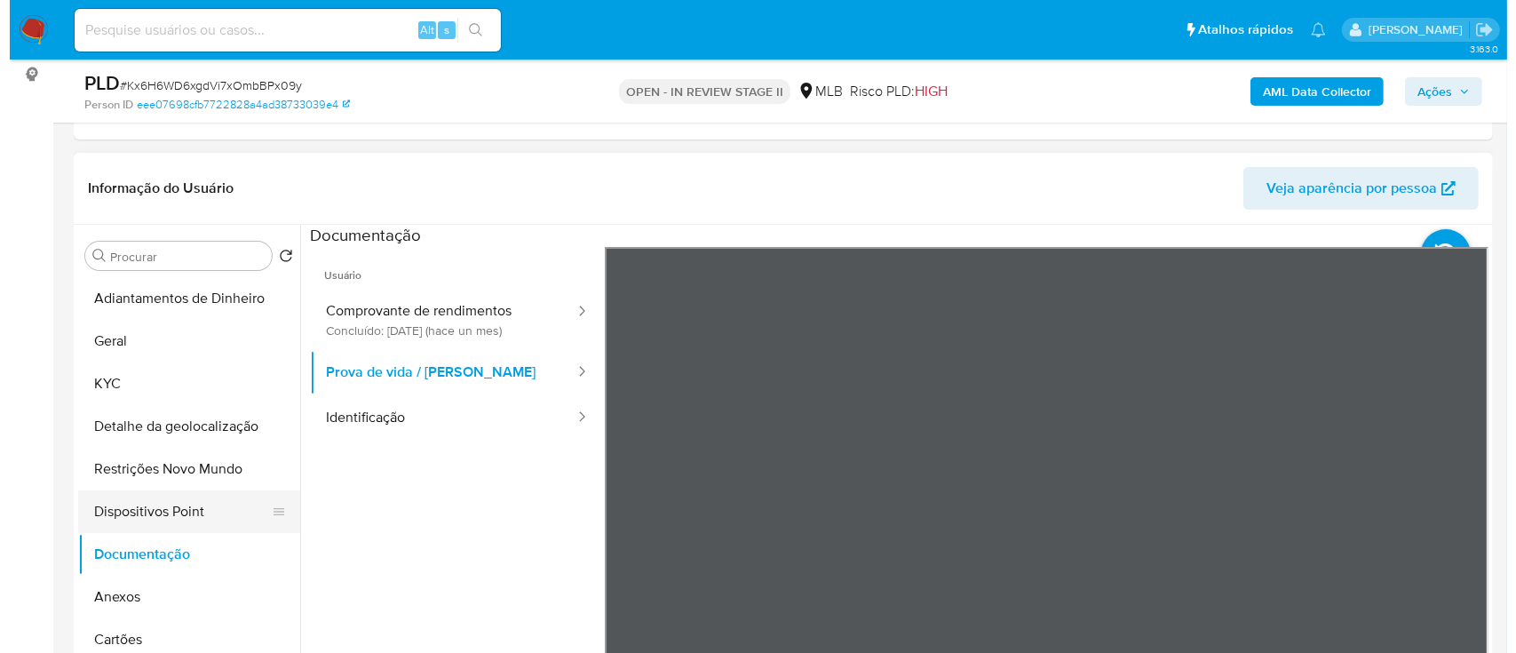
scroll to position [56, 0]
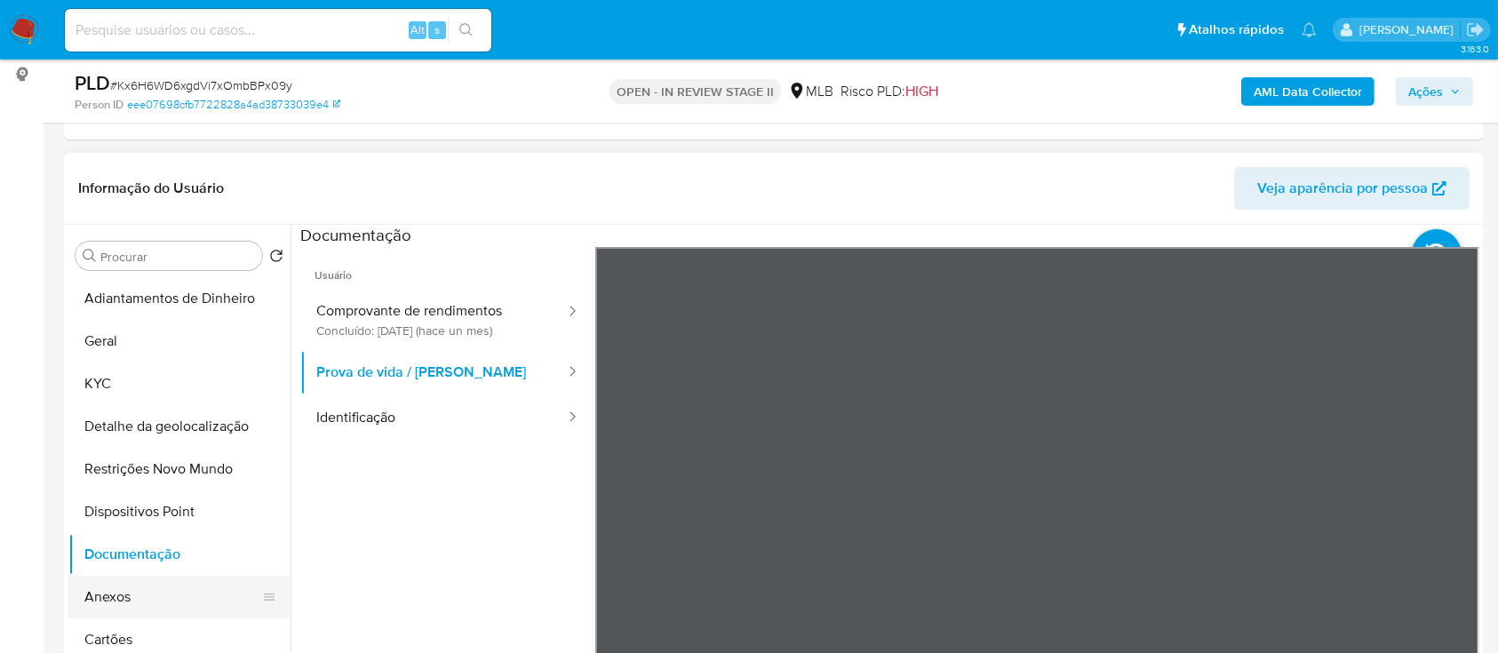
click at [104, 593] on button "Anexos" at bounding box center [172, 597] width 208 height 43
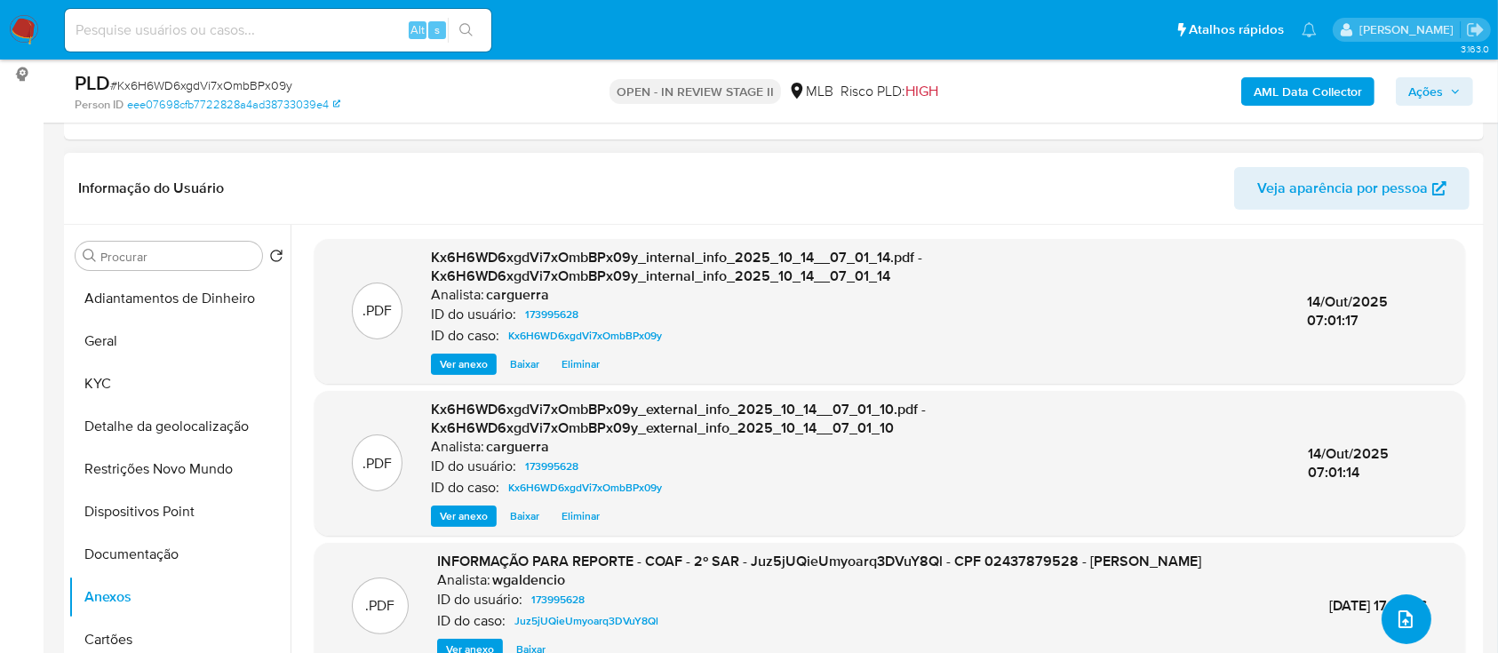
click at [1395, 609] on icon "upload-file" at bounding box center [1405, 619] width 21 height 21
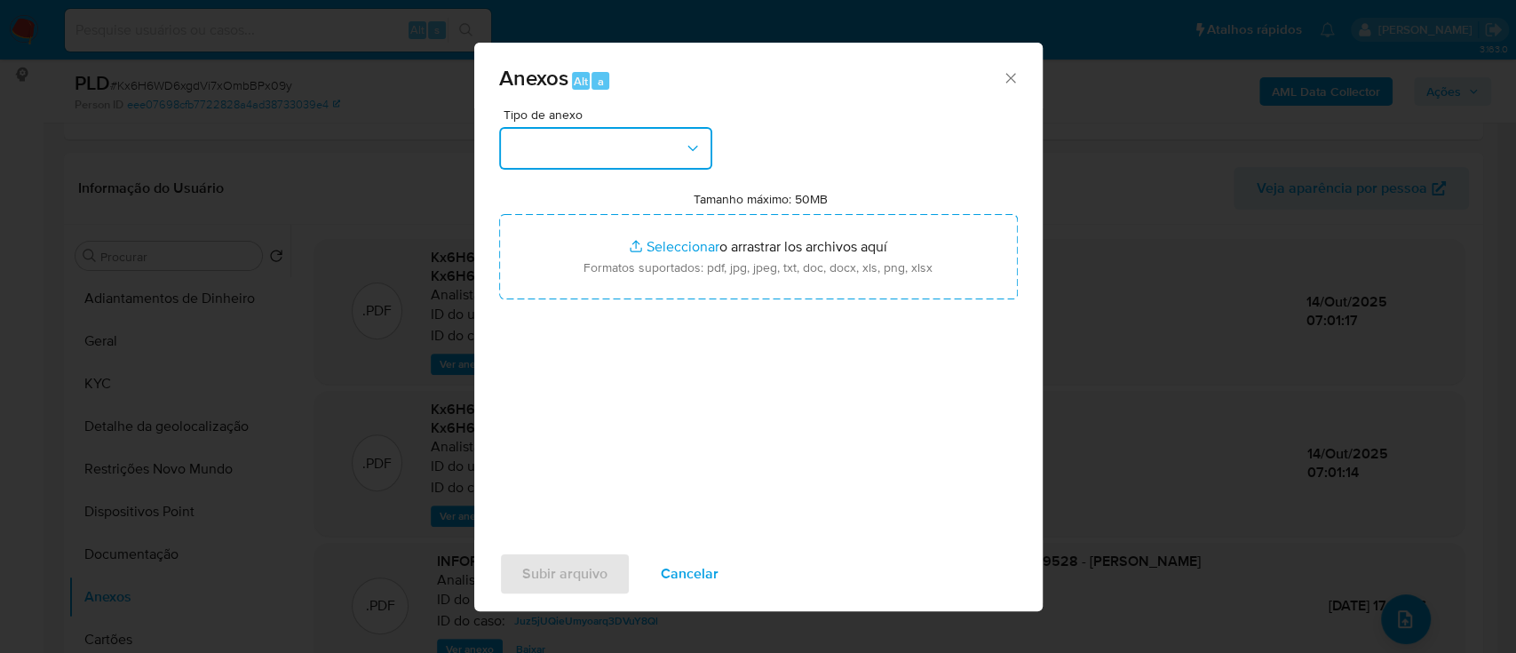
click at [562, 154] on button "button" at bounding box center [605, 148] width 213 height 43
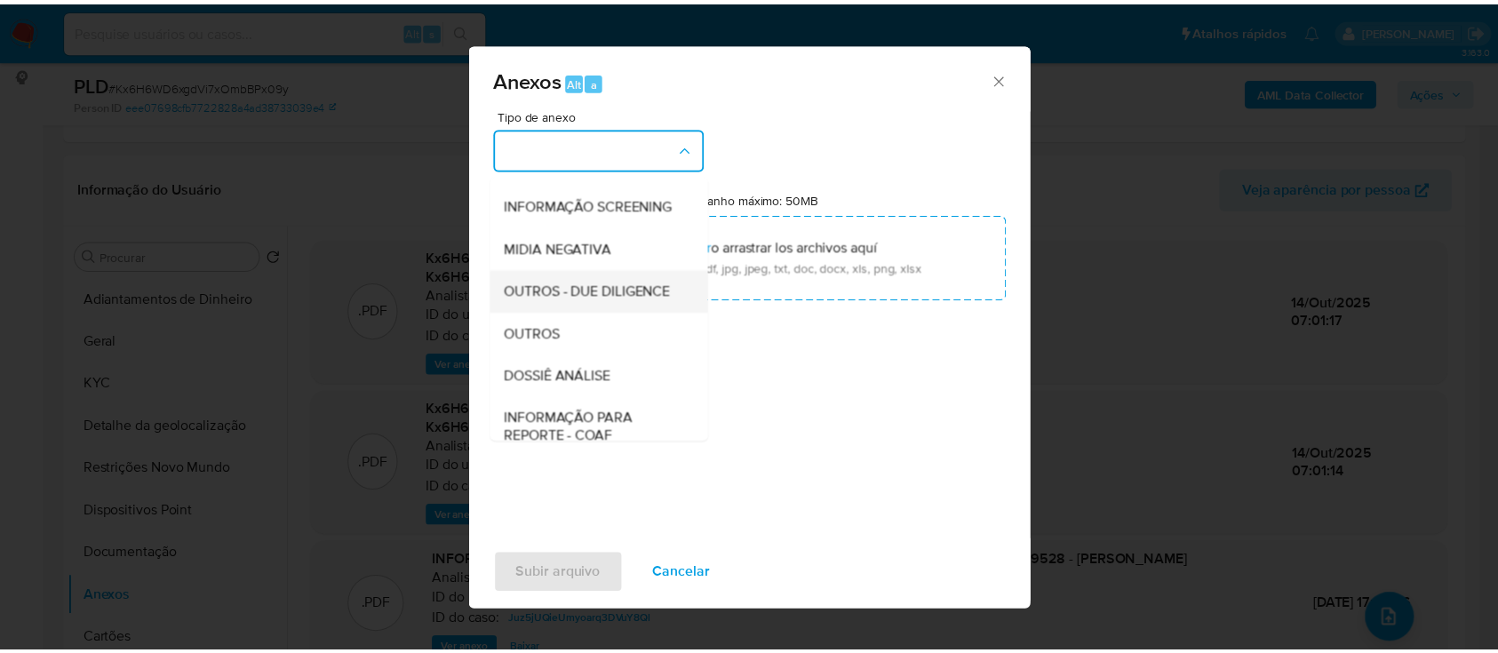
scroll to position [236, 0]
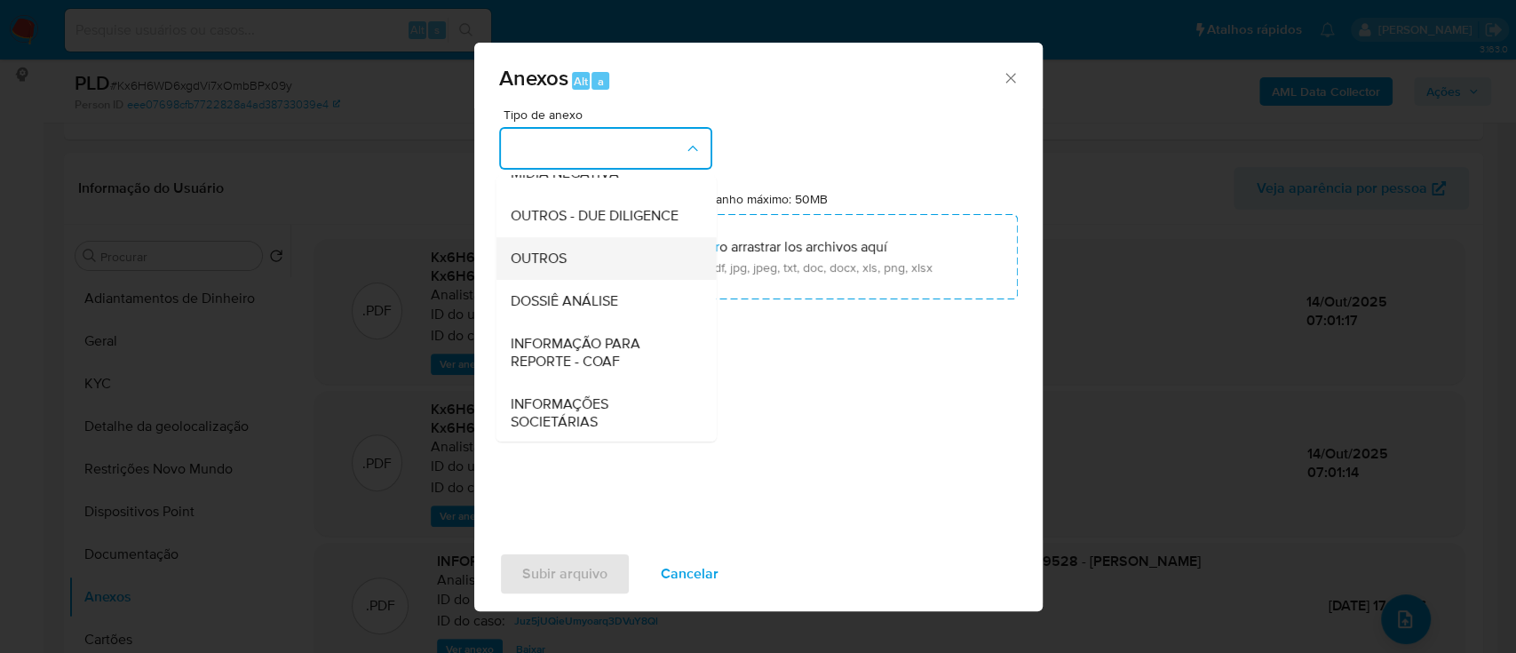
click at [557, 280] on div "OUTROS" at bounding box center [600, 258] width 181 height 43
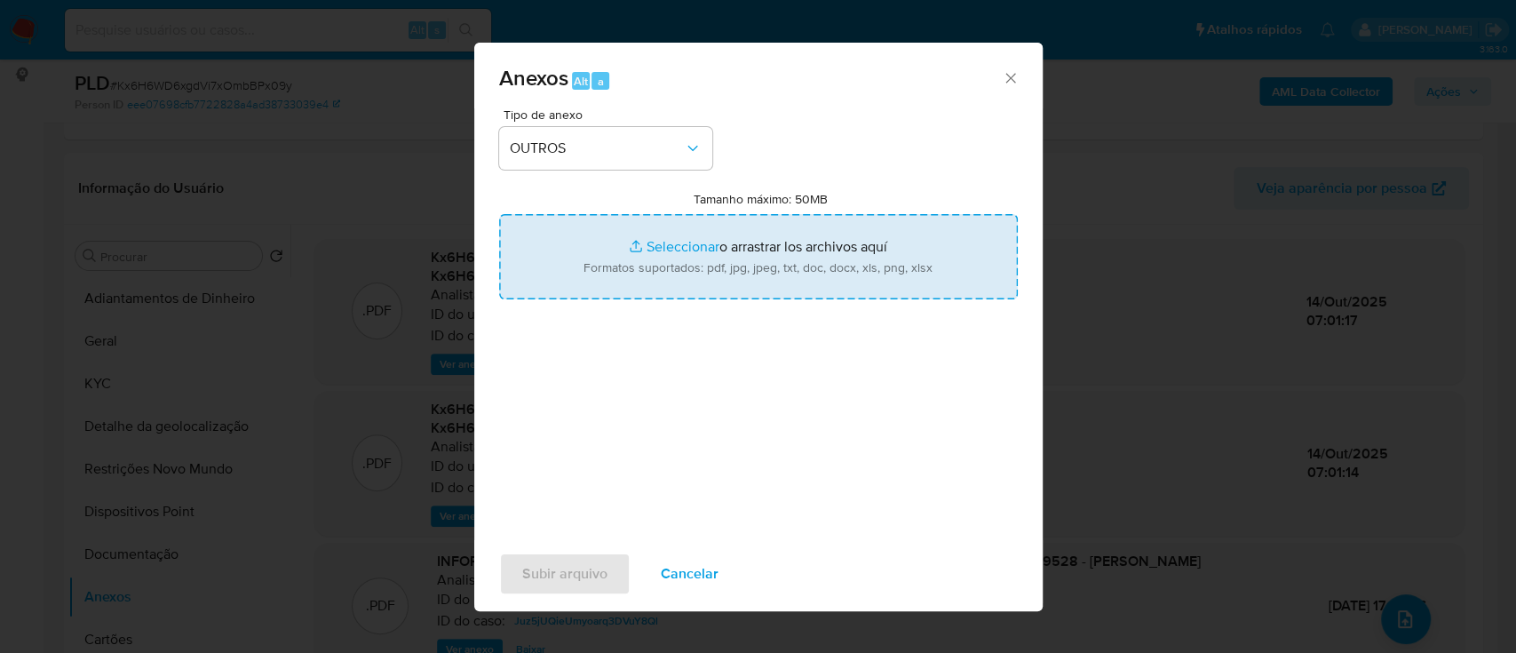
click at [665, 239] on input "Tamanho máximo: 50MB Seleccionar archivos" at bounding box center [758, 256] width 519 height 85
type input "C:\fakepath\Mulan 173995628_2025_10_13_15_52_00.xlsx"
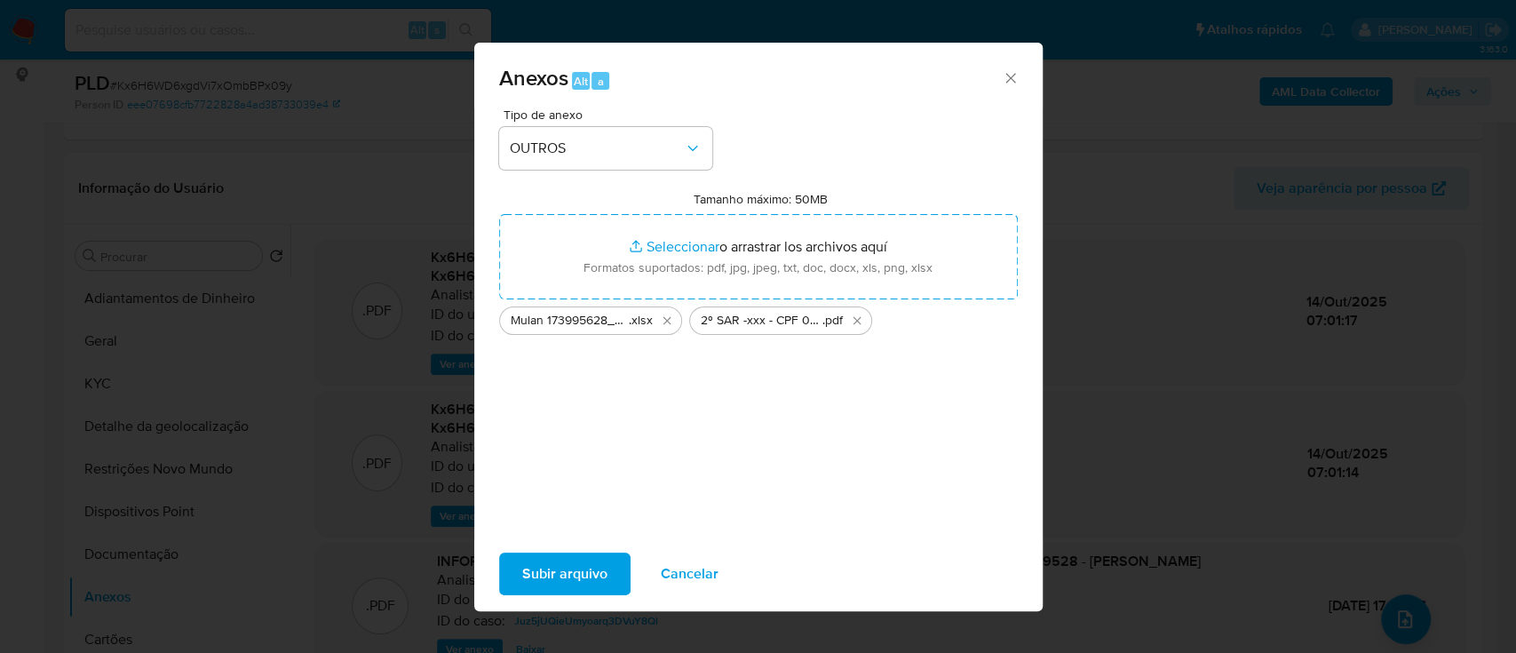
click at [575, 563] on span "Subir arquivo" at bounding box center [564, 573] width 85 height 39
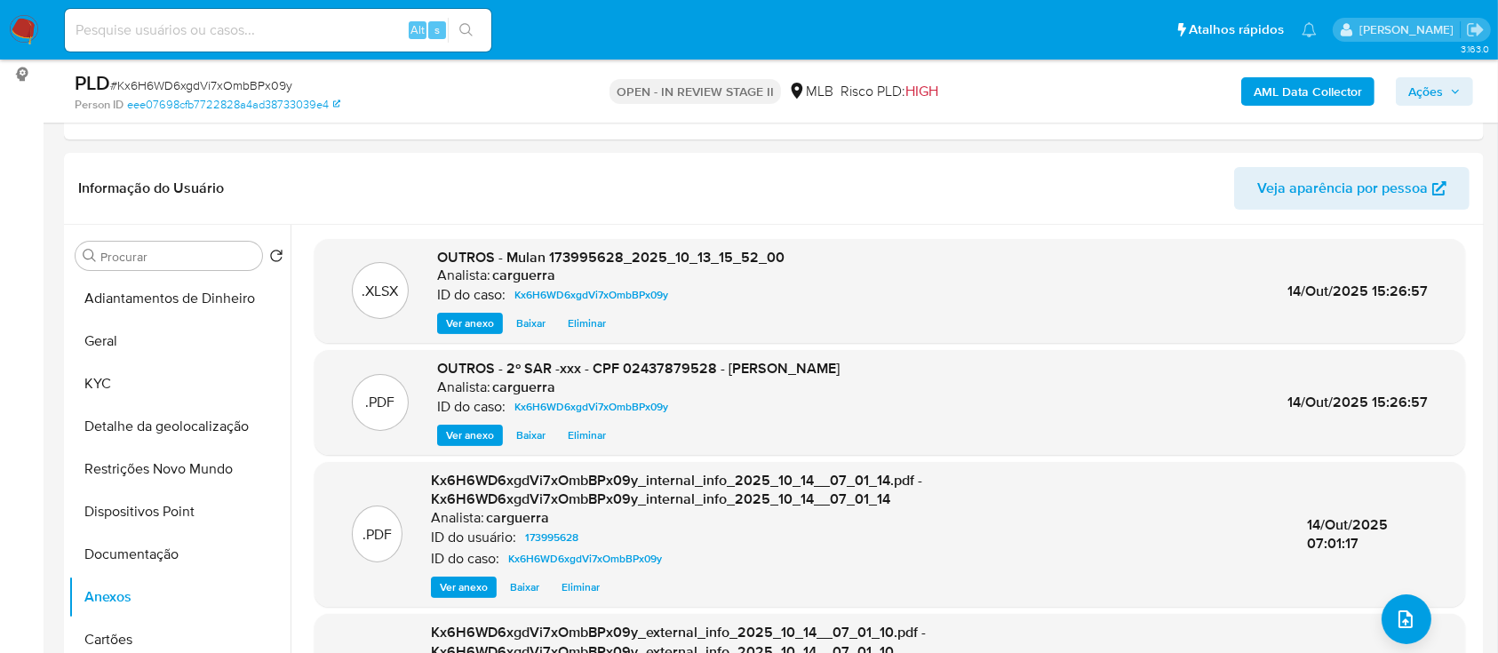
click at [1426, 90] on span "Ações" at bounding box center [1425, 91] width 35 height 28
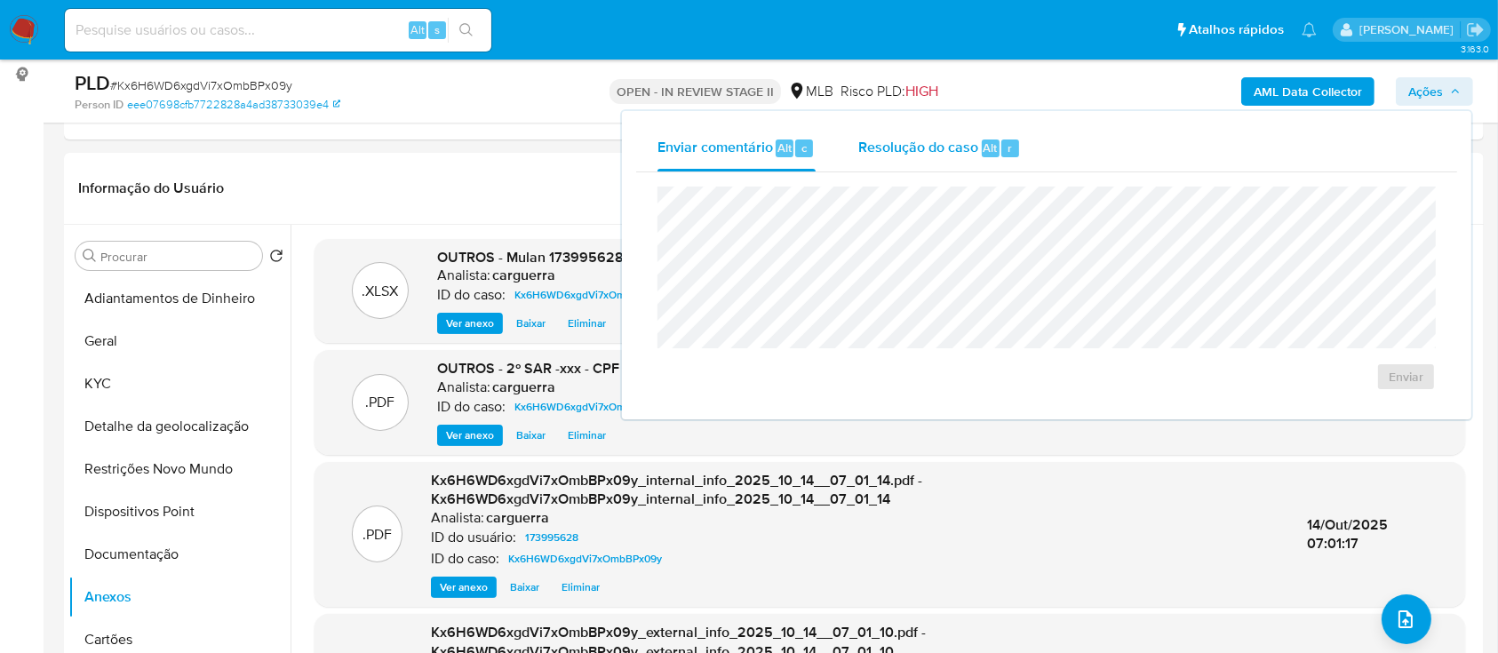
click at [917, 140] on span "Resolução do caso" at bounding box center [918, 147] width 120 height 20
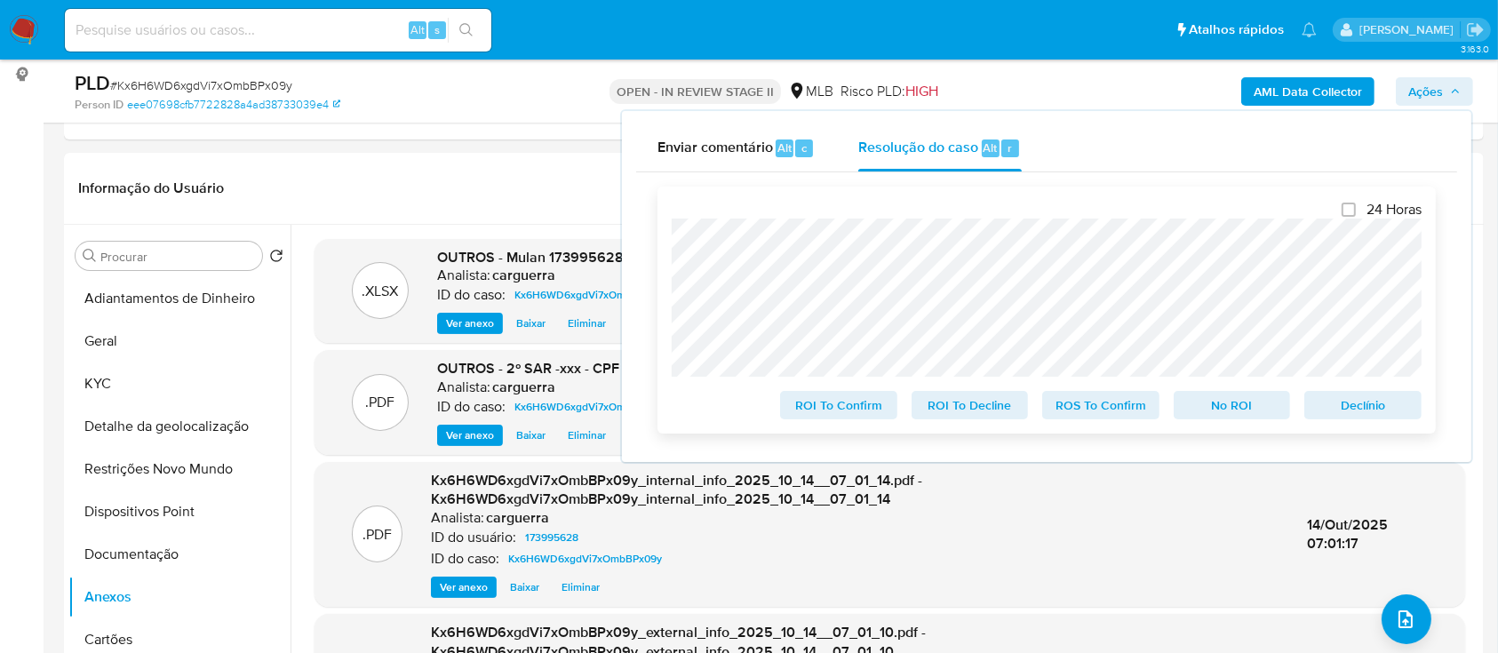
click at [1075, 406] on span "ROS To Confirm" at bounding box center [1101, 405] width 92 height 25
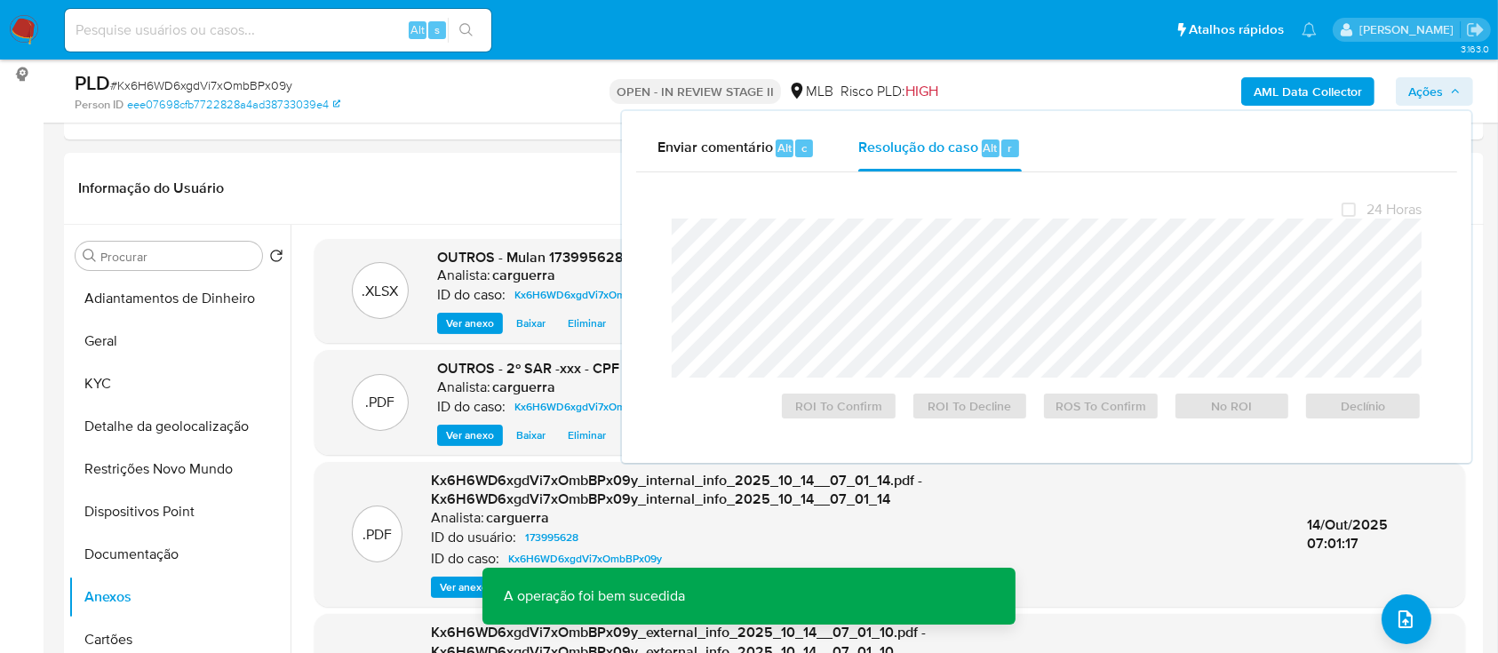
click at [477, 89] on div "PLD # Kx6H6WD6xgdVi7xOmbBPx09y" at bounding box center [304, 83] width 459 height 27
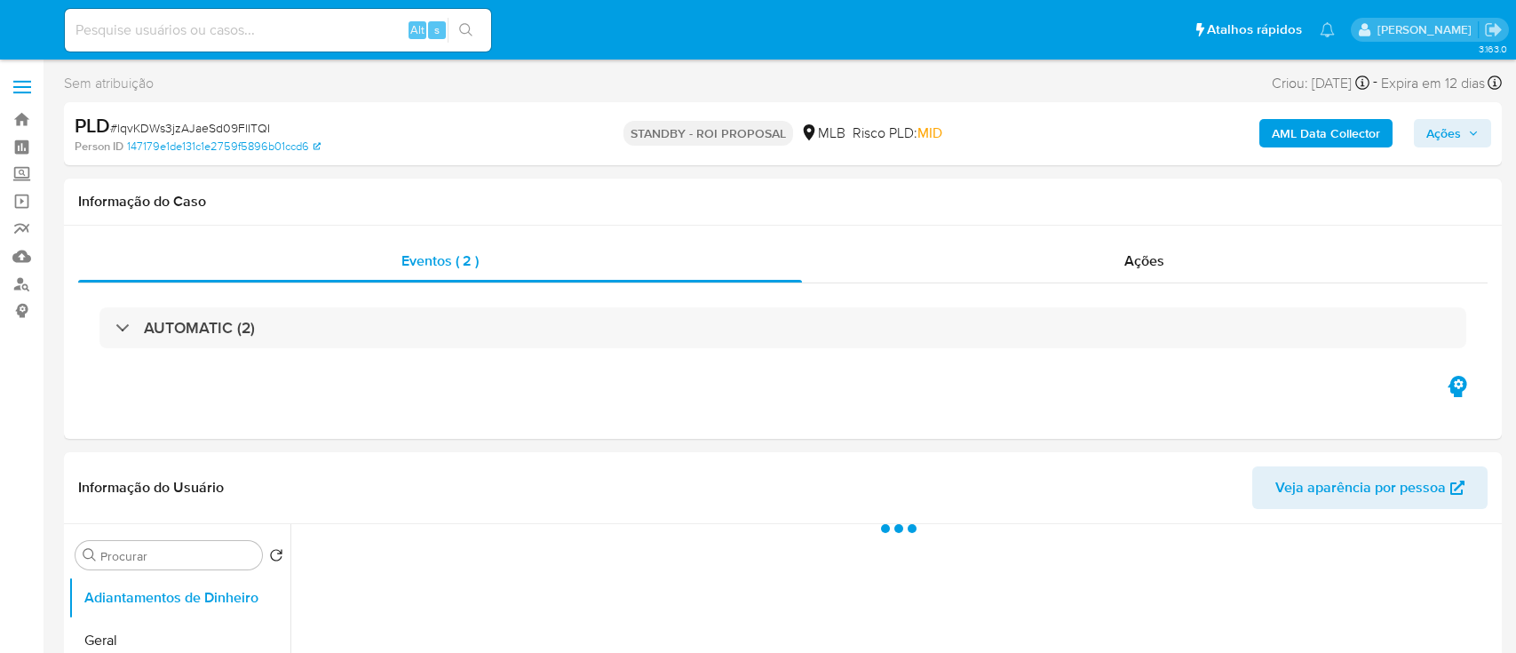
select select "10"
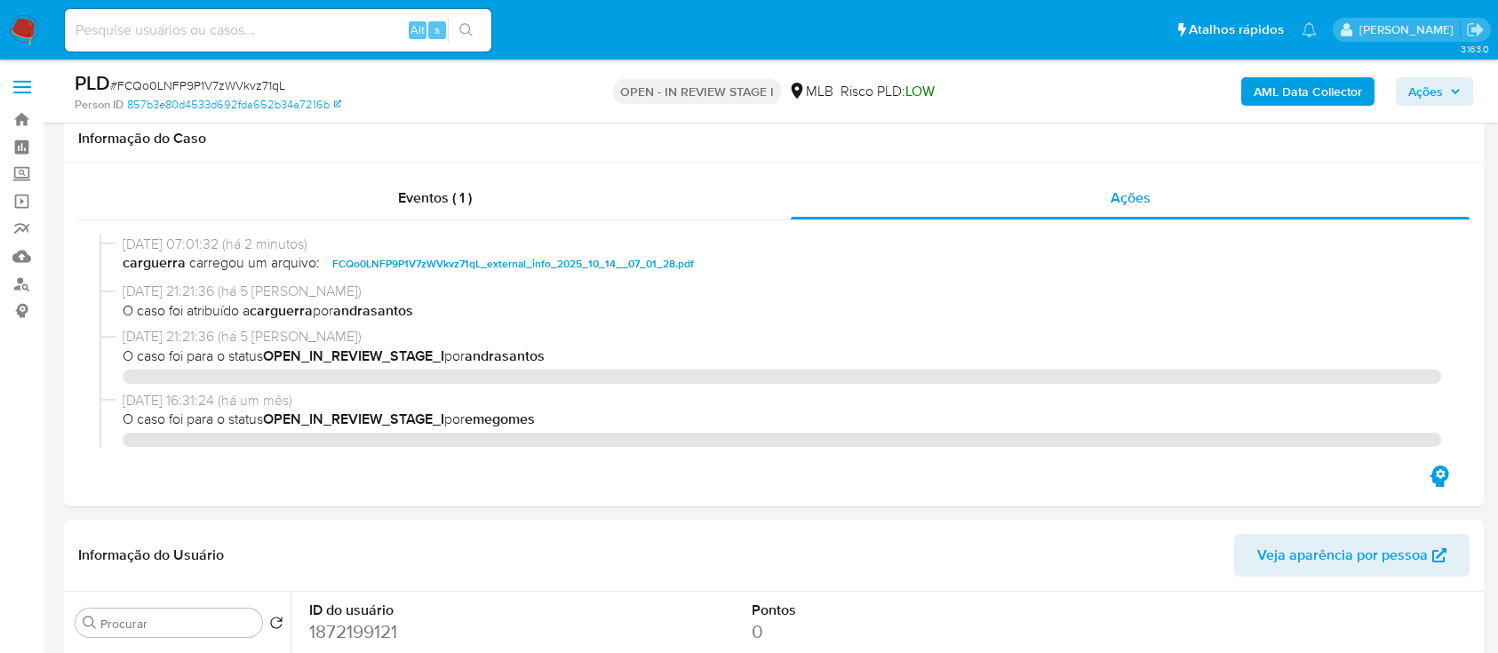
select select "10"
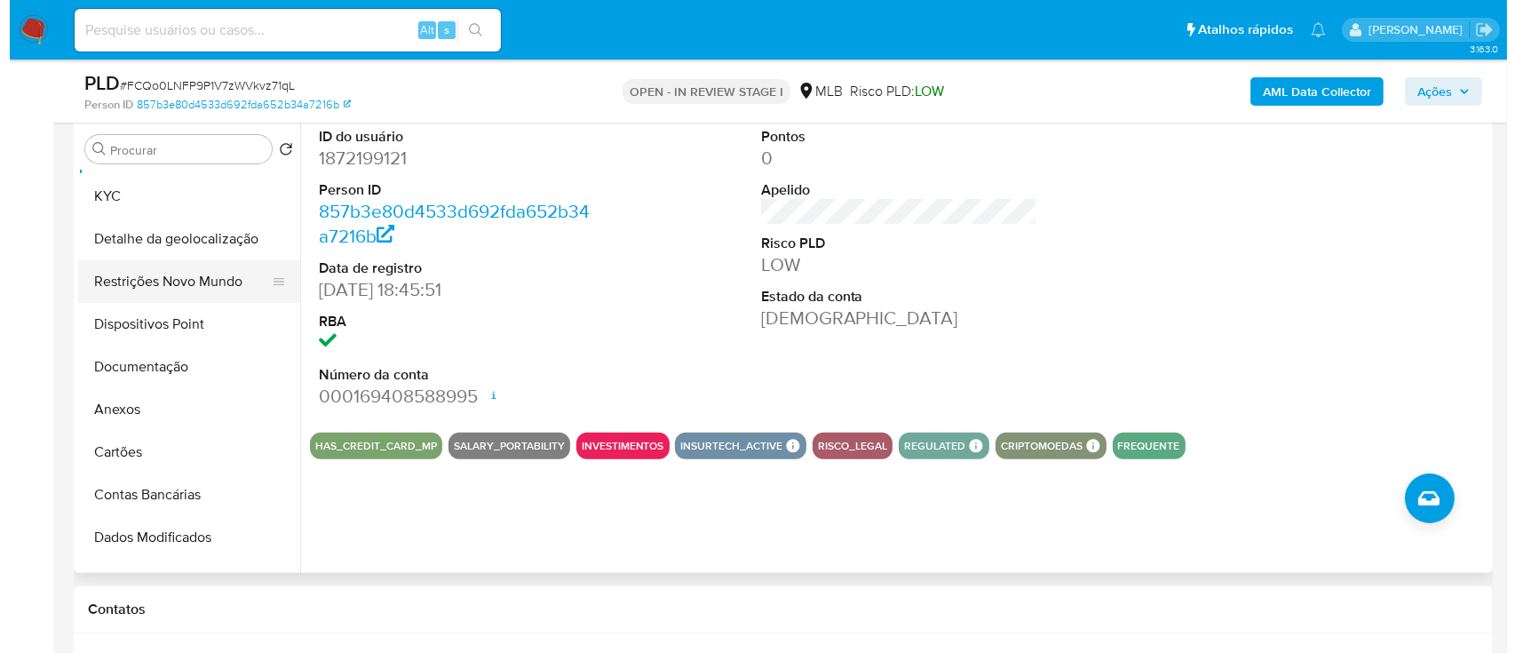
scroll to position [118, 0]
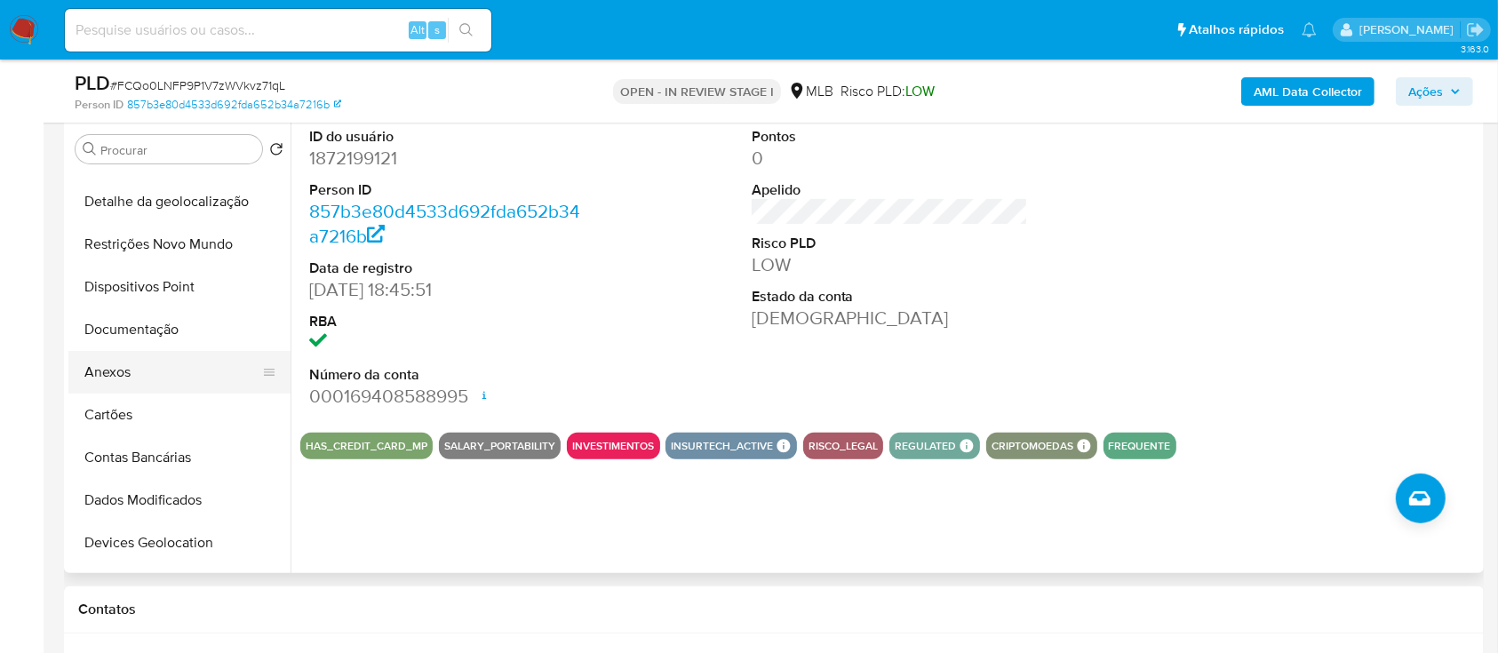
click at [142, 381] on button "Anexos" at bounding box center [172, 372] width 208 height 43
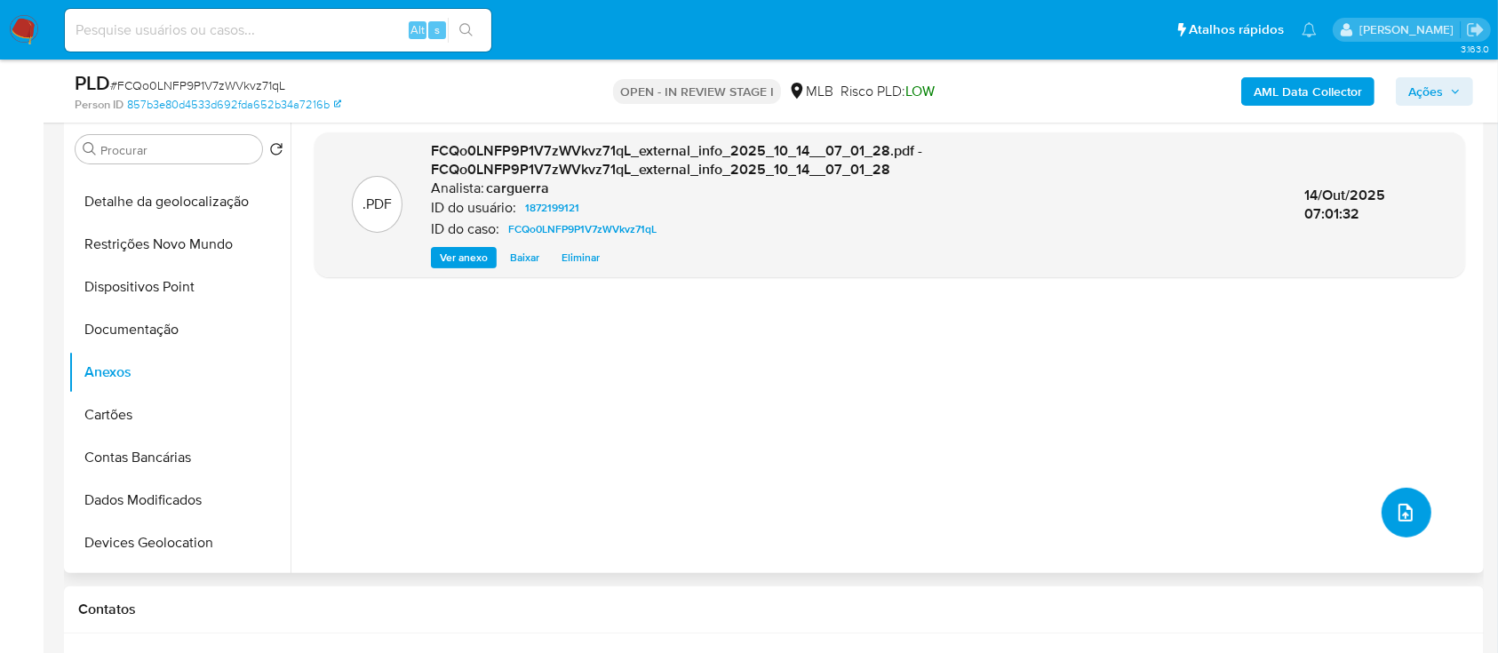
click at [1381, 501] on button "upload-file" at bounding box center [1406, 513] width 50 height 50
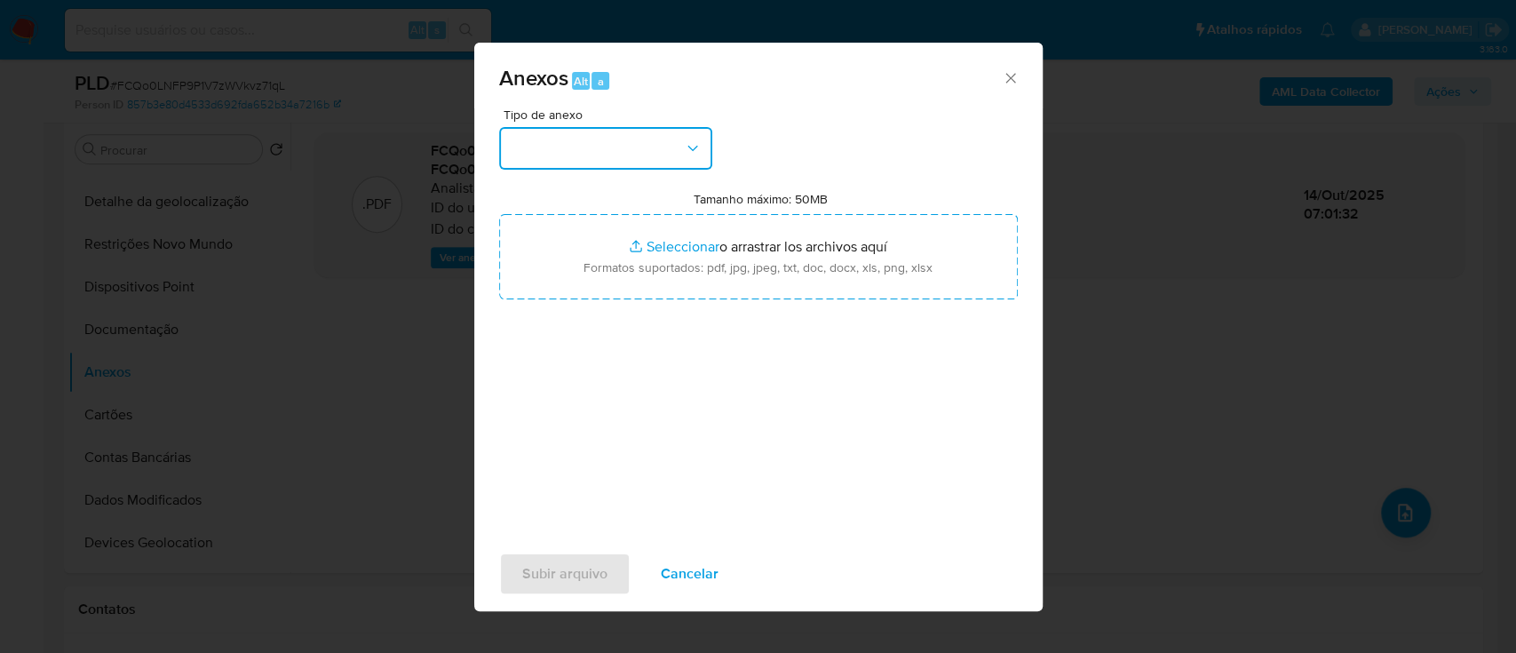
drag, startPoint x: 557, startPoint y: 155, endPoint x: 554, endPoint y: 163, distance: 9.3
click at [555, 155] on button "button" at bounding box center [605, 148] width 213 height 43
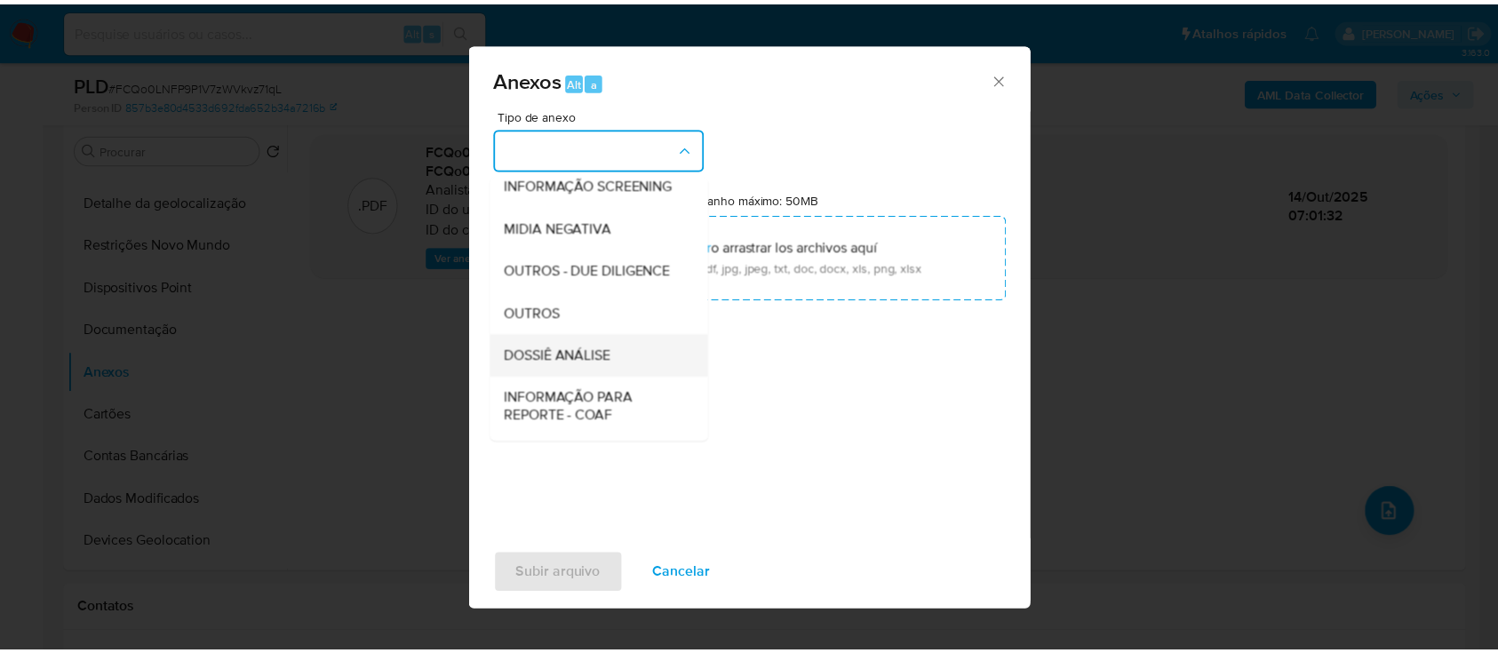
scroll to position [273, 0]
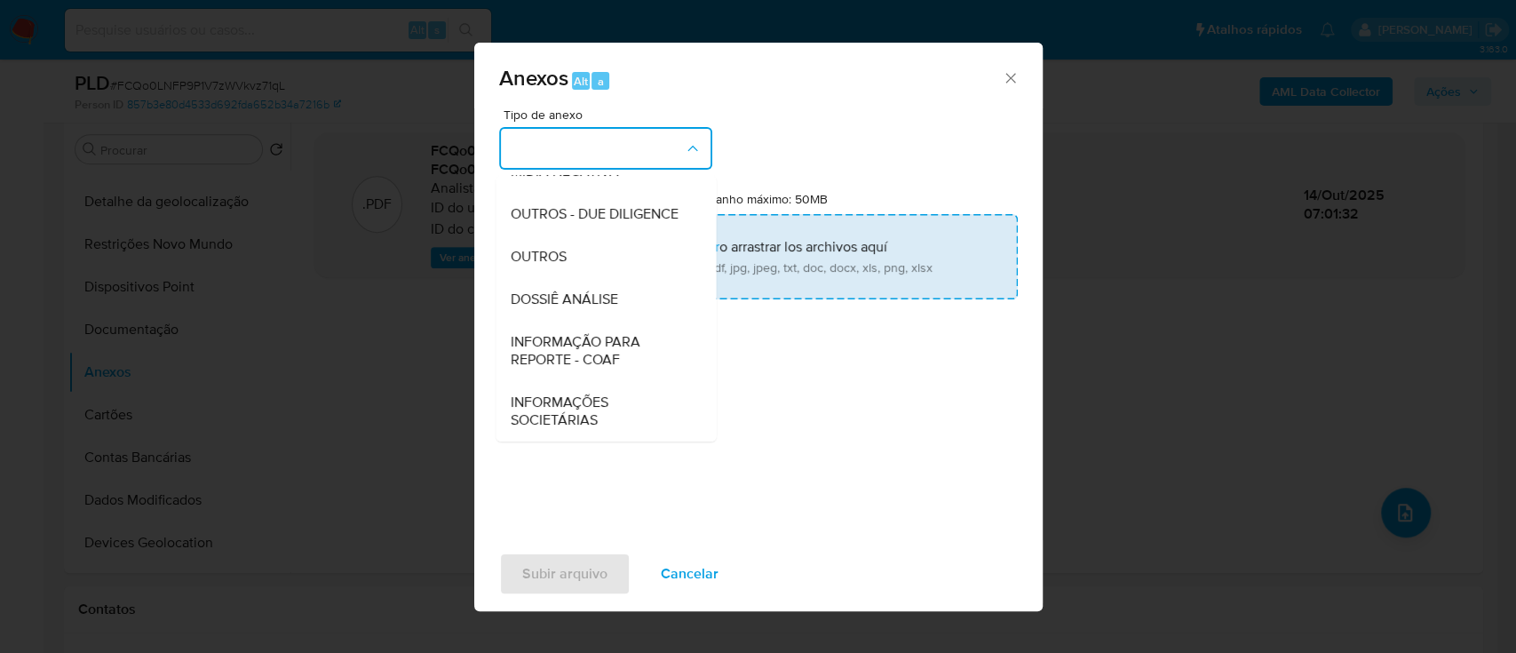
drag, startPoint x: 547, startPoint y: 251, endPoint x: 610, endPoint y: 274, distance: 67.2
click at [547, 251] on span "OUTROS" at bounding box center [538, 257] width 56 height 18
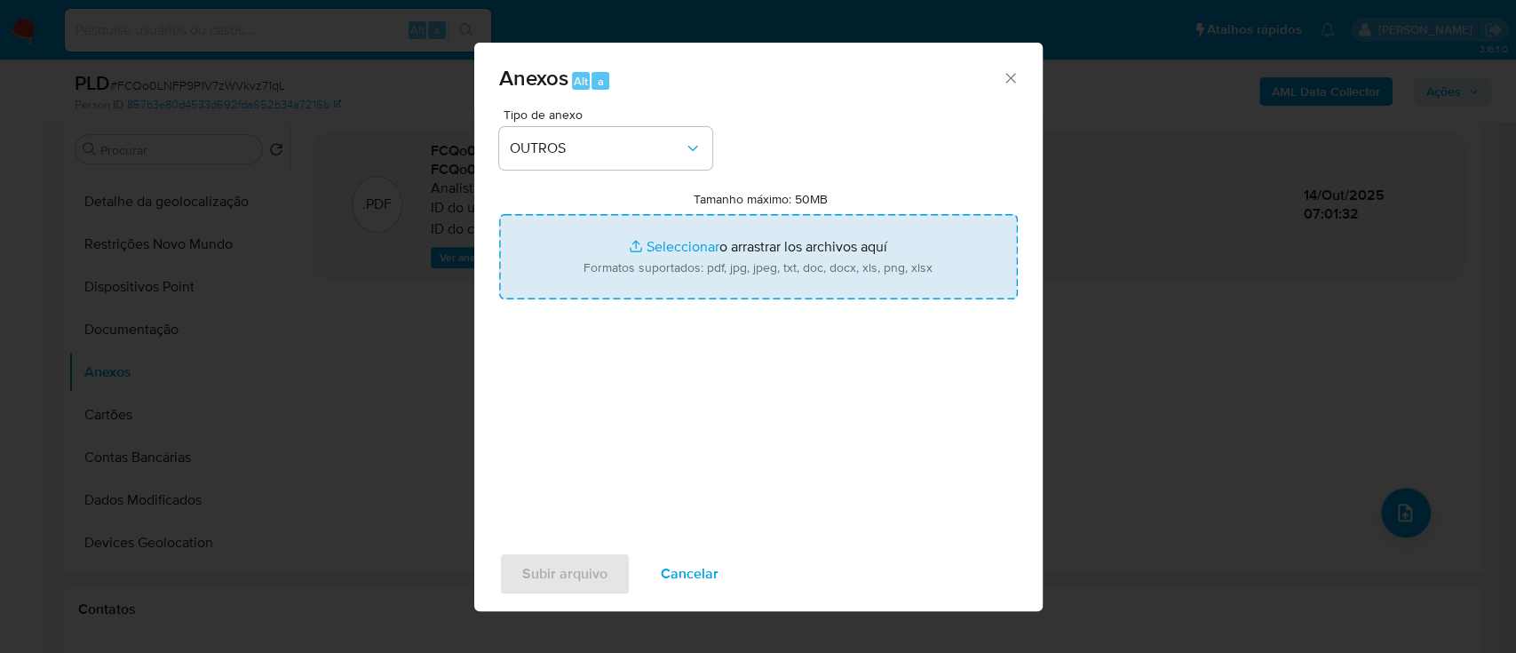
click at [690, 241] on input "Tamanho máximo: 50MB Seleccionar archivos" at bounding box center [758, 256] width 519 height 85
type input "C:\fakepath\Mulan 1872199121_2025_10_13_15_52_32.xlsx"
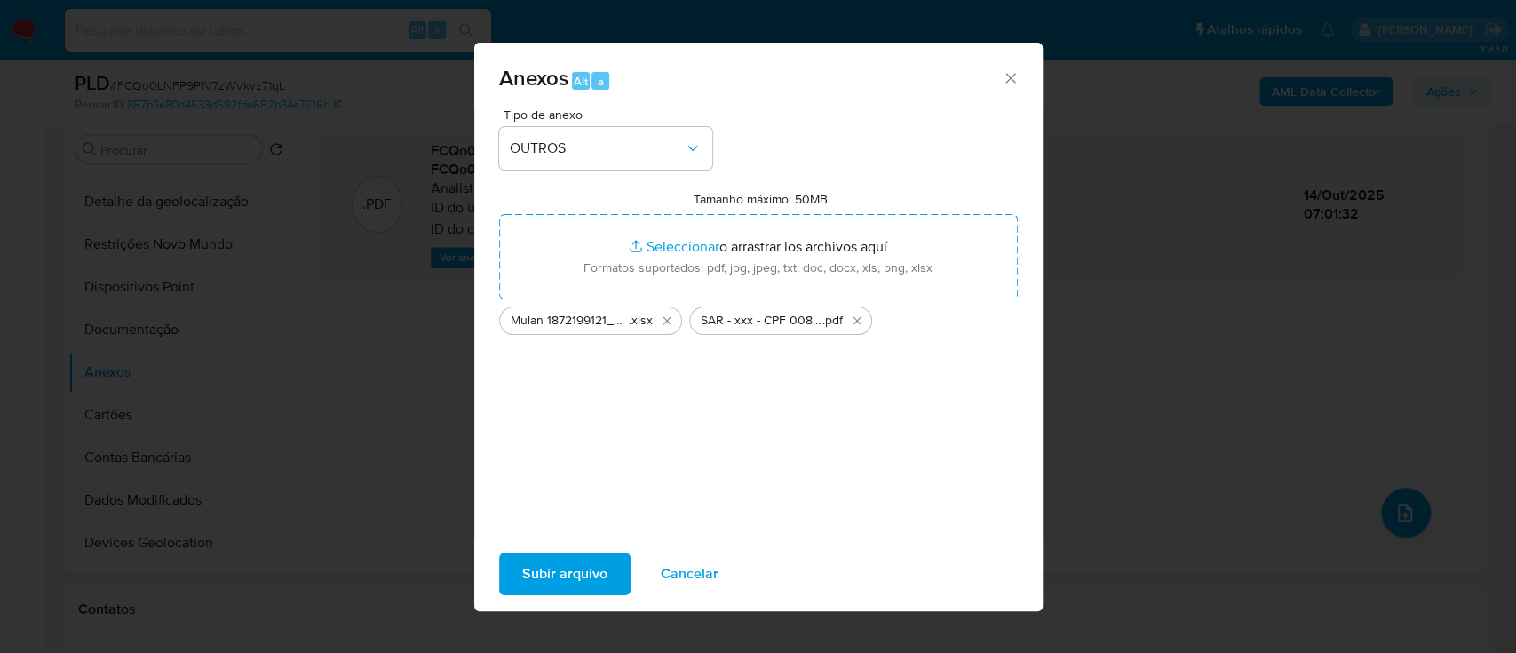
click at [531, 569] on span "Subir arquivo" at bounding box center [564, 573] width 85 height 39
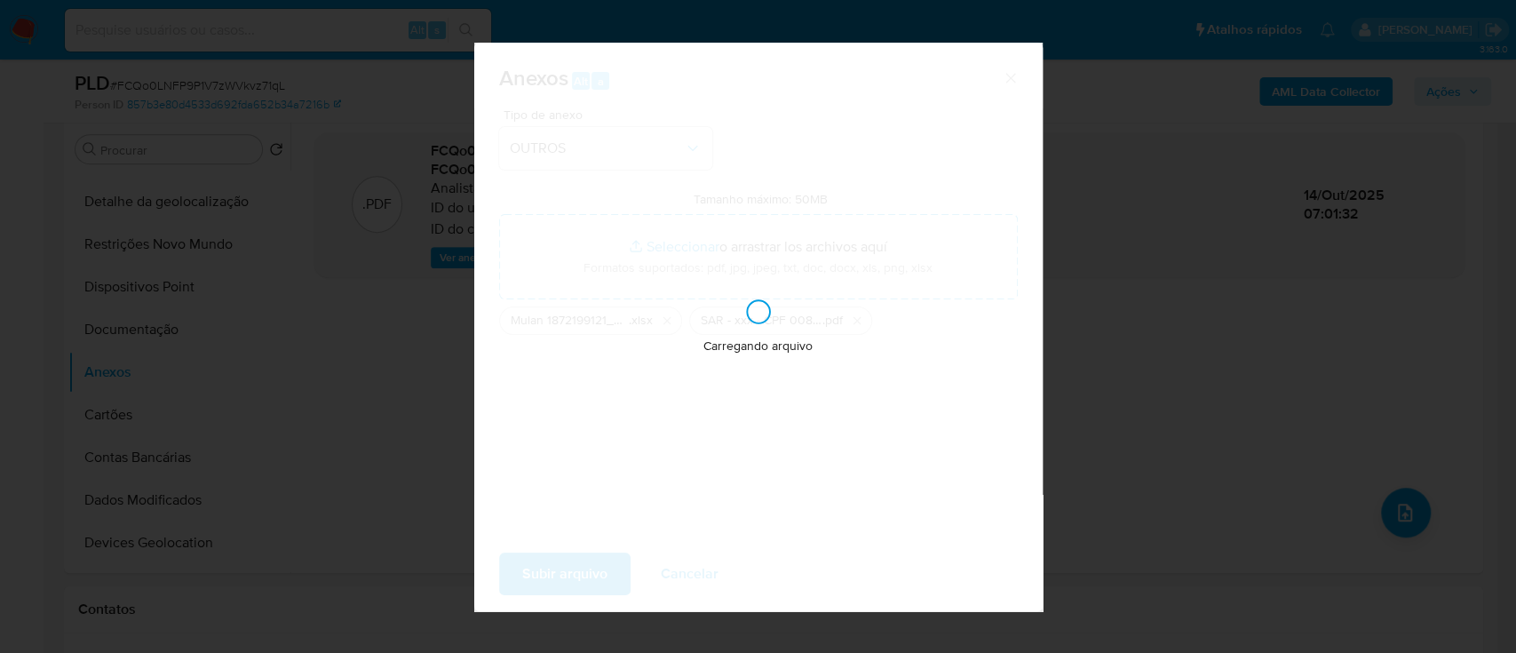
click at [355, 462] on div "Anexos Alt a Tipo de anexo OUTROS Tamanho máximo: 50MB Seleccionar archivos Sel…" at bounding box center [758, 326] width 1516 height 653
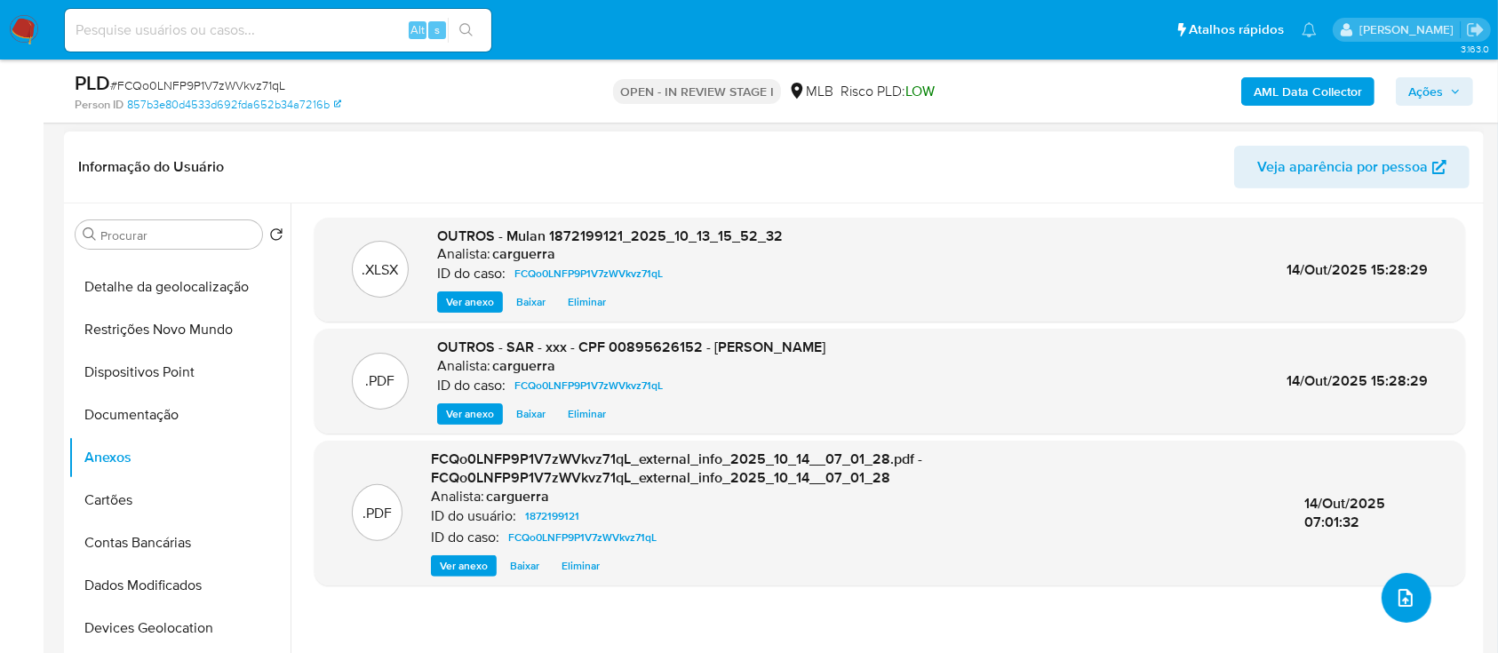
scroll to position [355, 0]
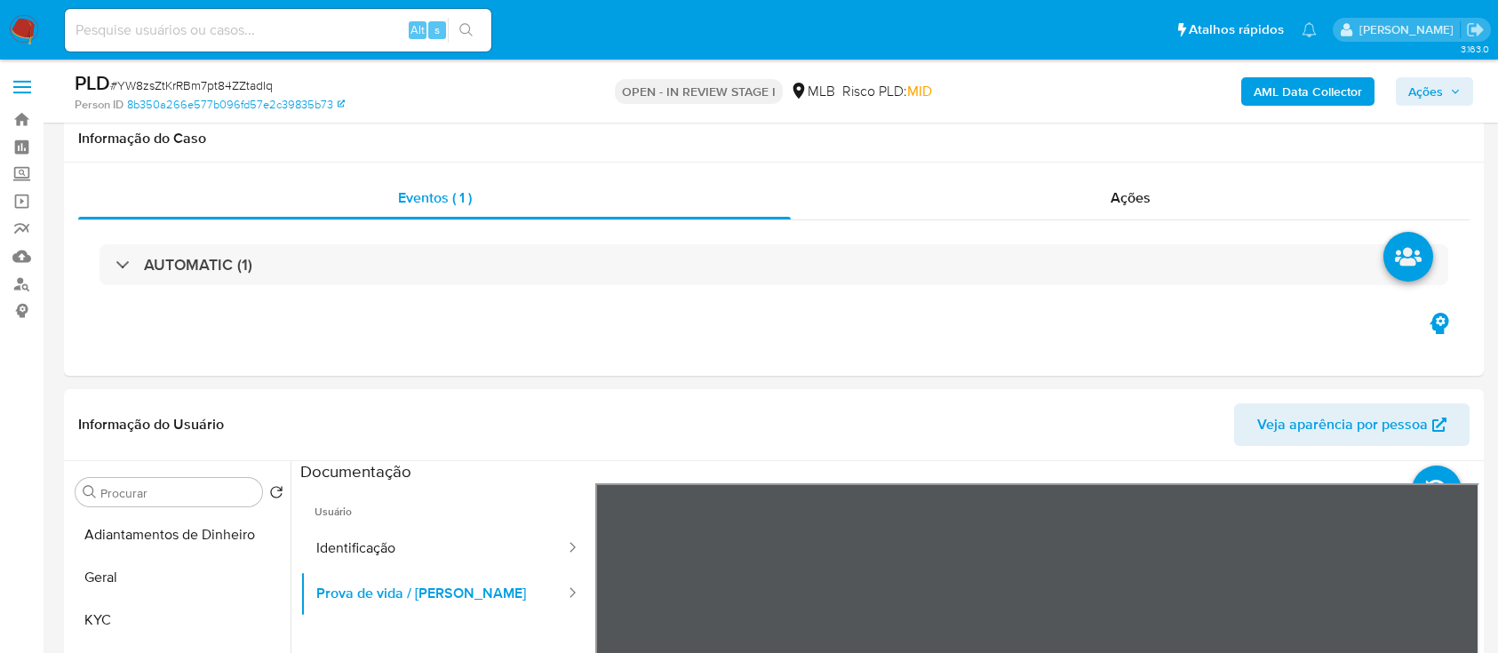
select select "10"
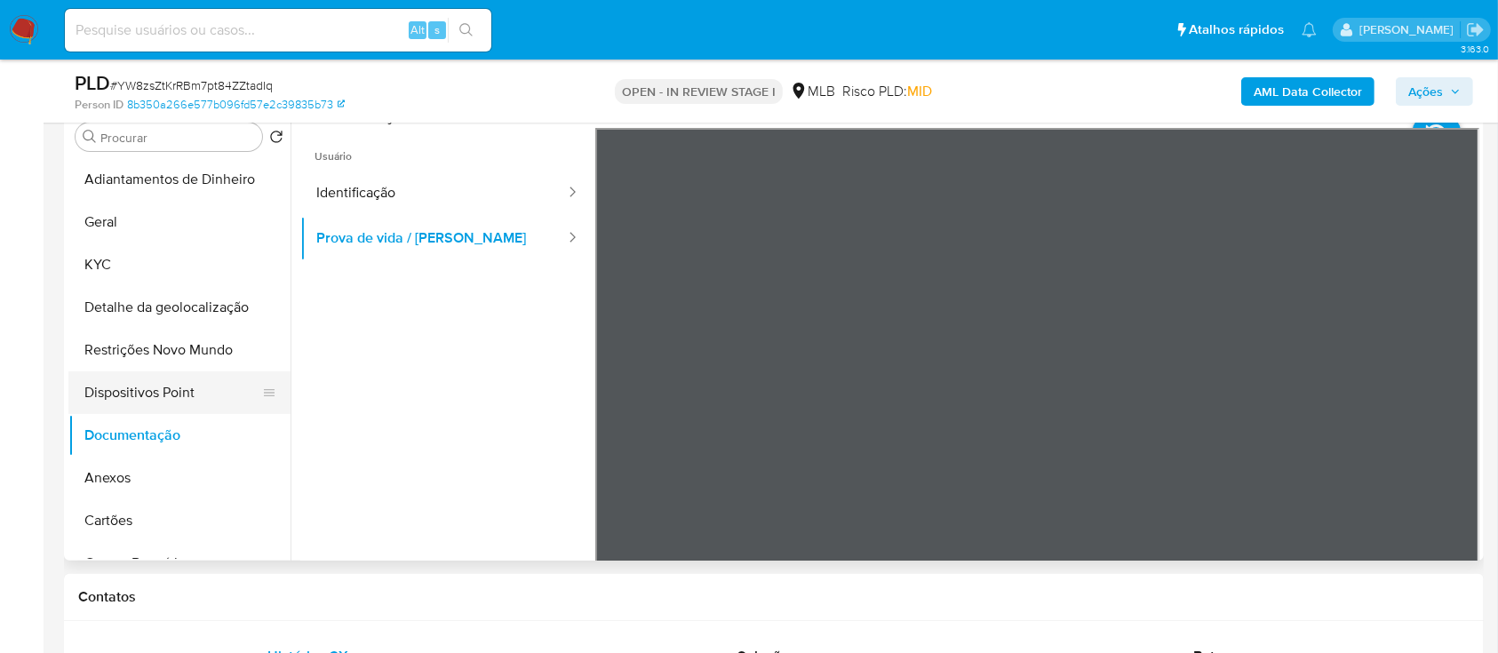
scroll to position [355, 0]
click at [115, 477] on button "Anexos" at bounding box center [172, 478] width 208 height 43
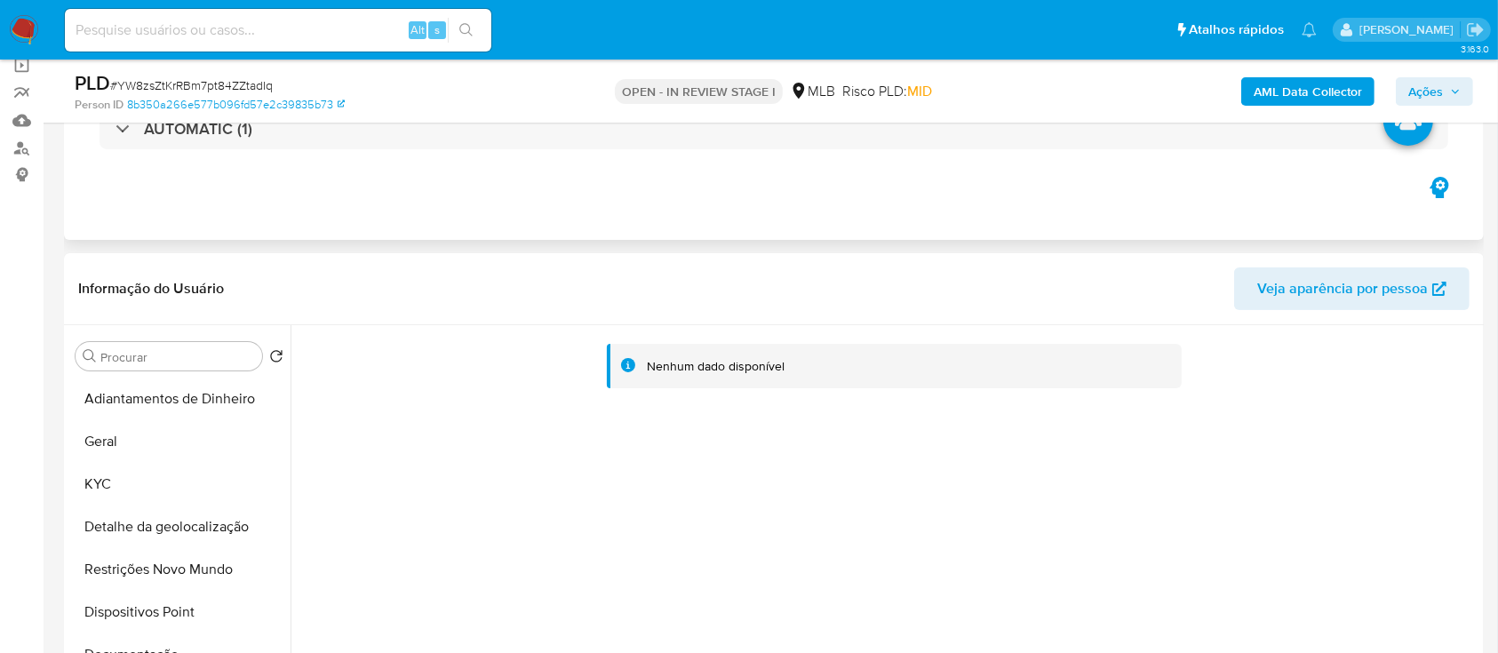
scroll to position [118, 0]
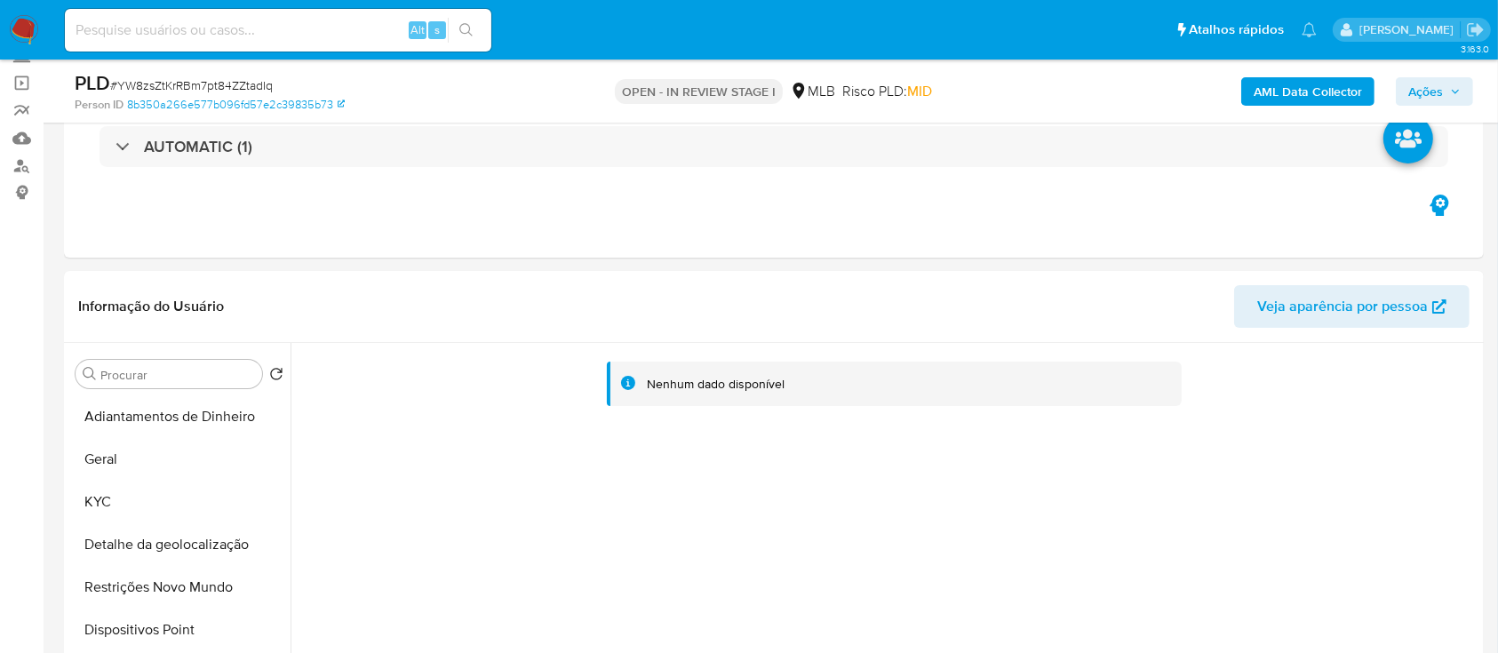
click at [1266, 81] on b "AML Data Collector" at bounding box center [1308, 91] width 108 height 28
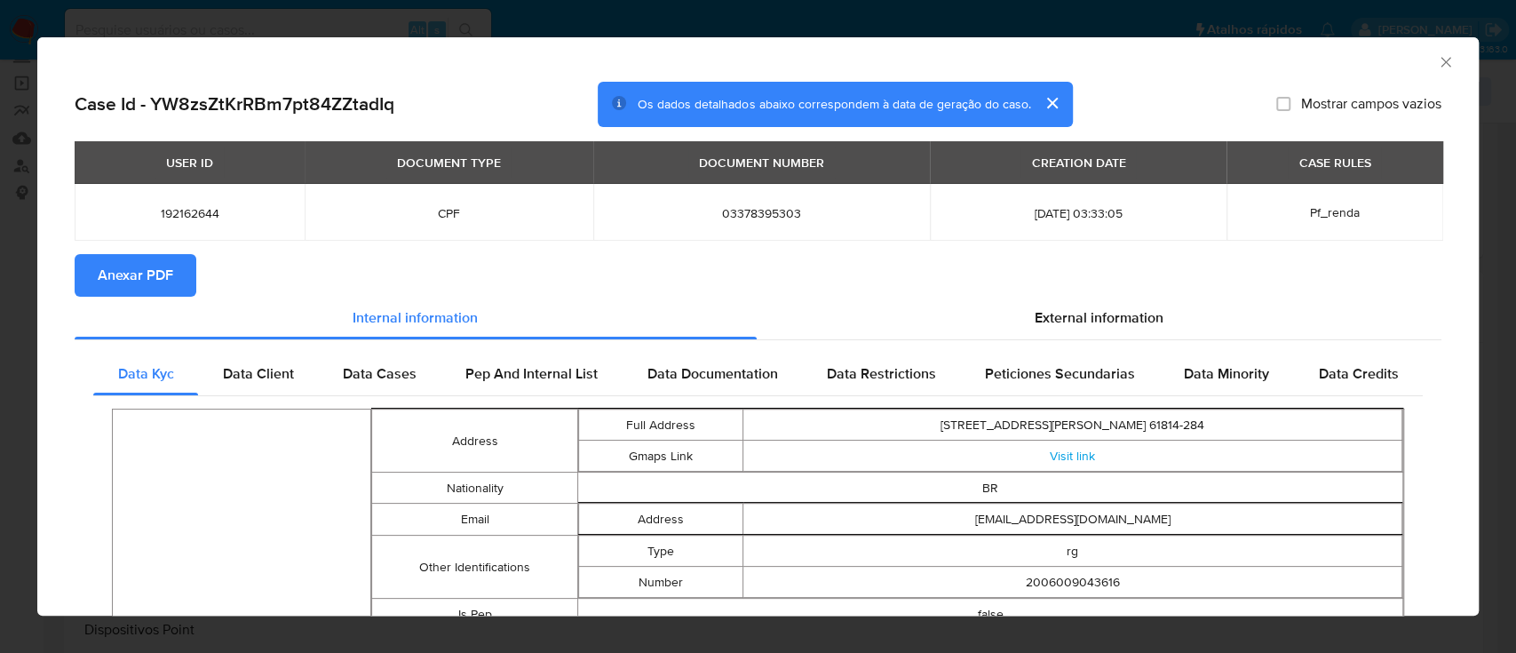
click at [151, 283] on span "Anexar PDF" at bounding box center [136, 275] width 76 height 39
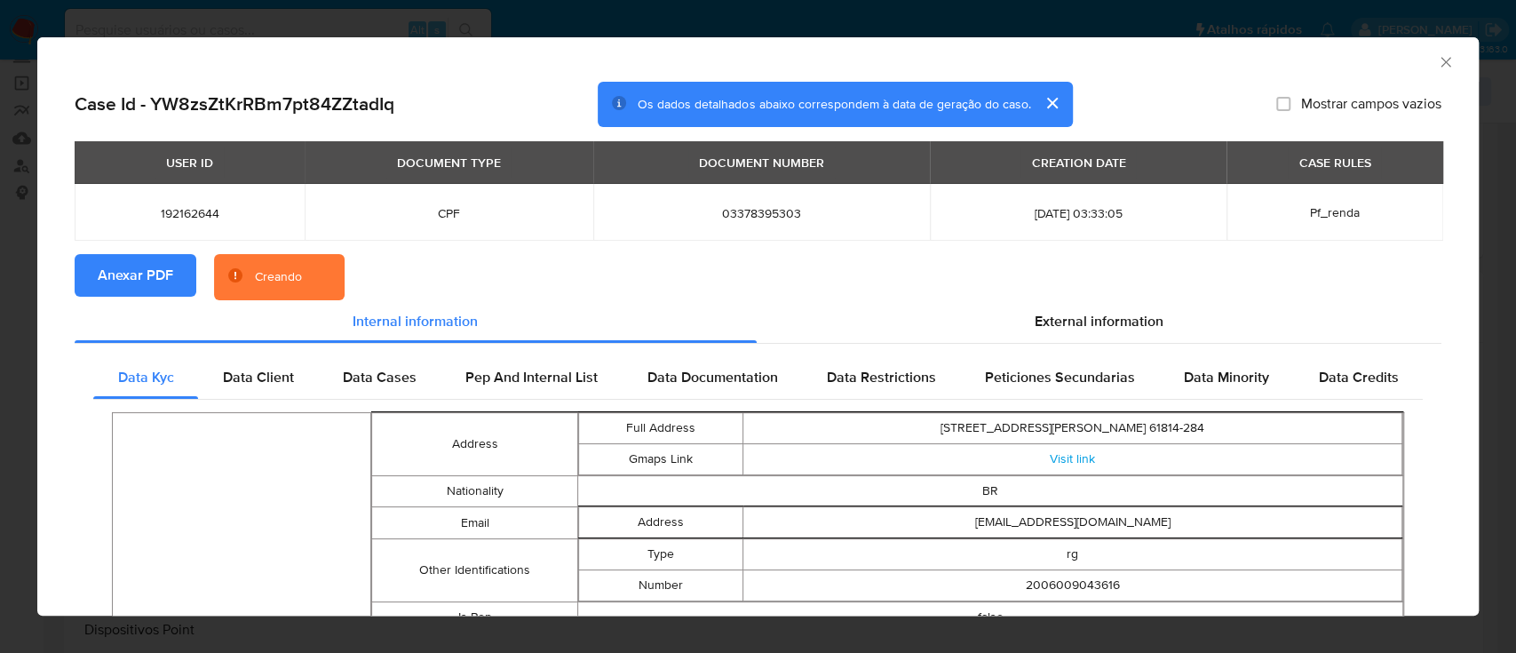
click at [1437, 63] on icon "Fechar a janela" at bounding box center [1446, 62] width 18 height 18
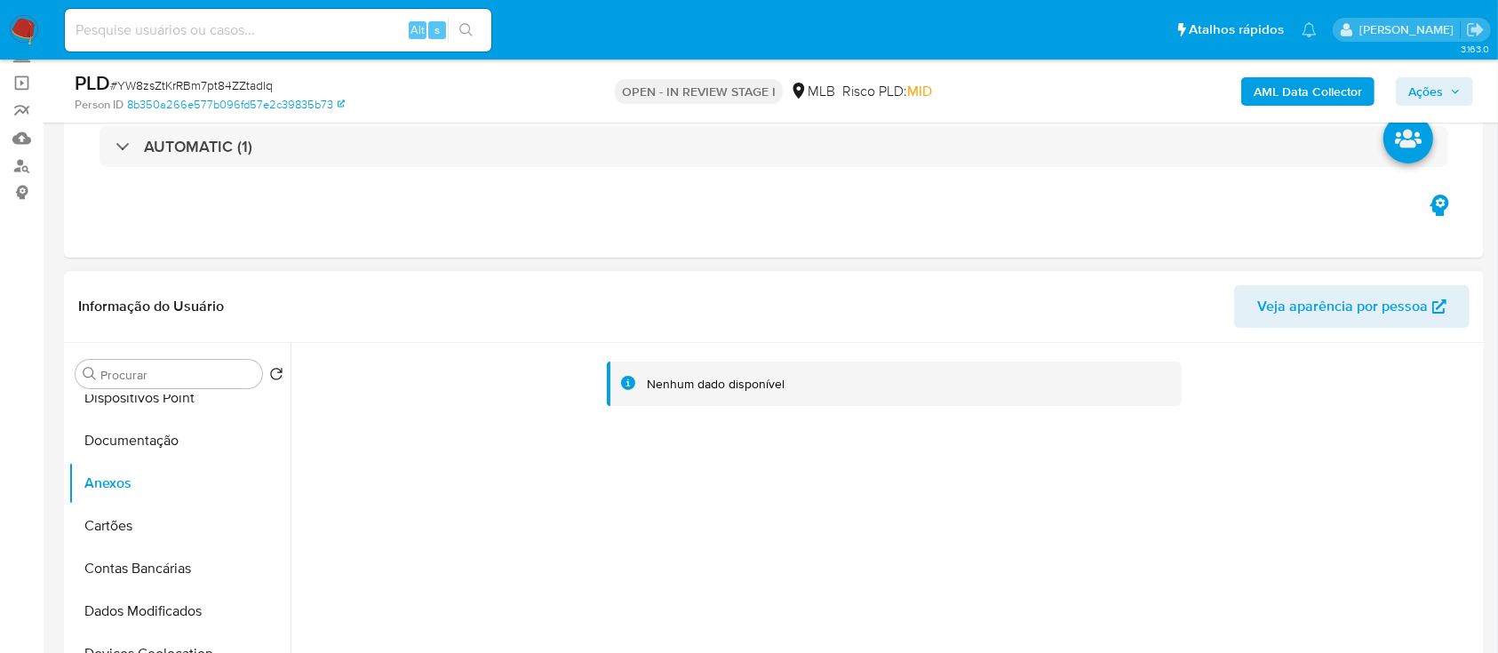
scroll to position [236, 0]
click at [114, 510] on button "Cartões" at bounding box center [172, 521] width 208 height 43
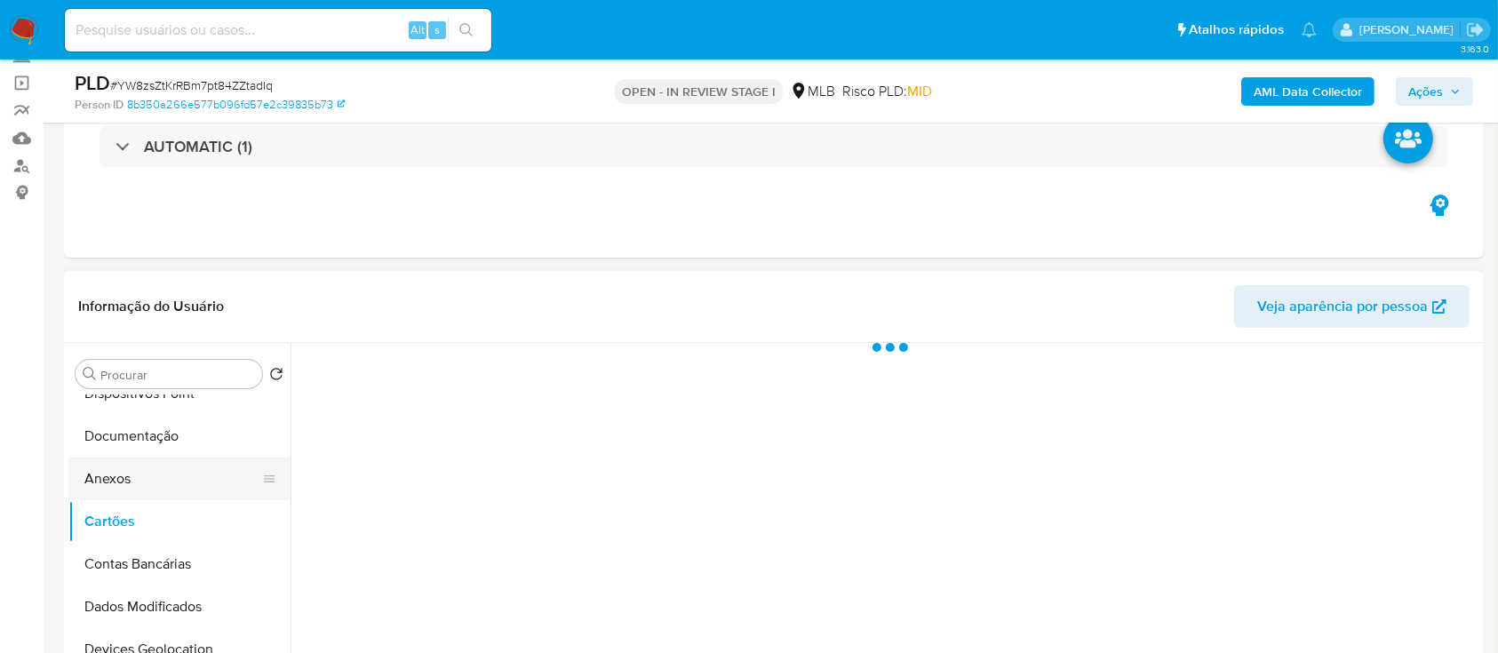
click at [124, 475] on button "Anexos" at bounding box center [172, 479] width 208 height 43
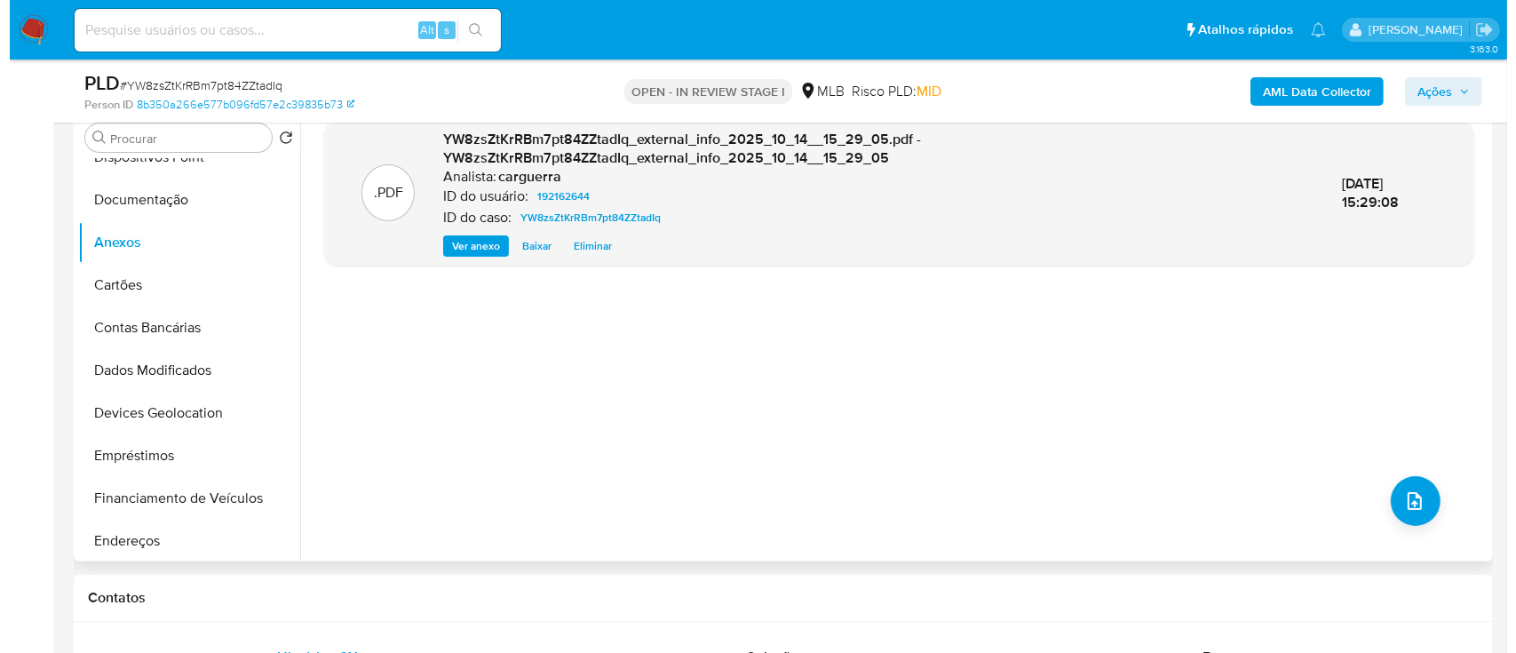
scroll to position [355, 0]
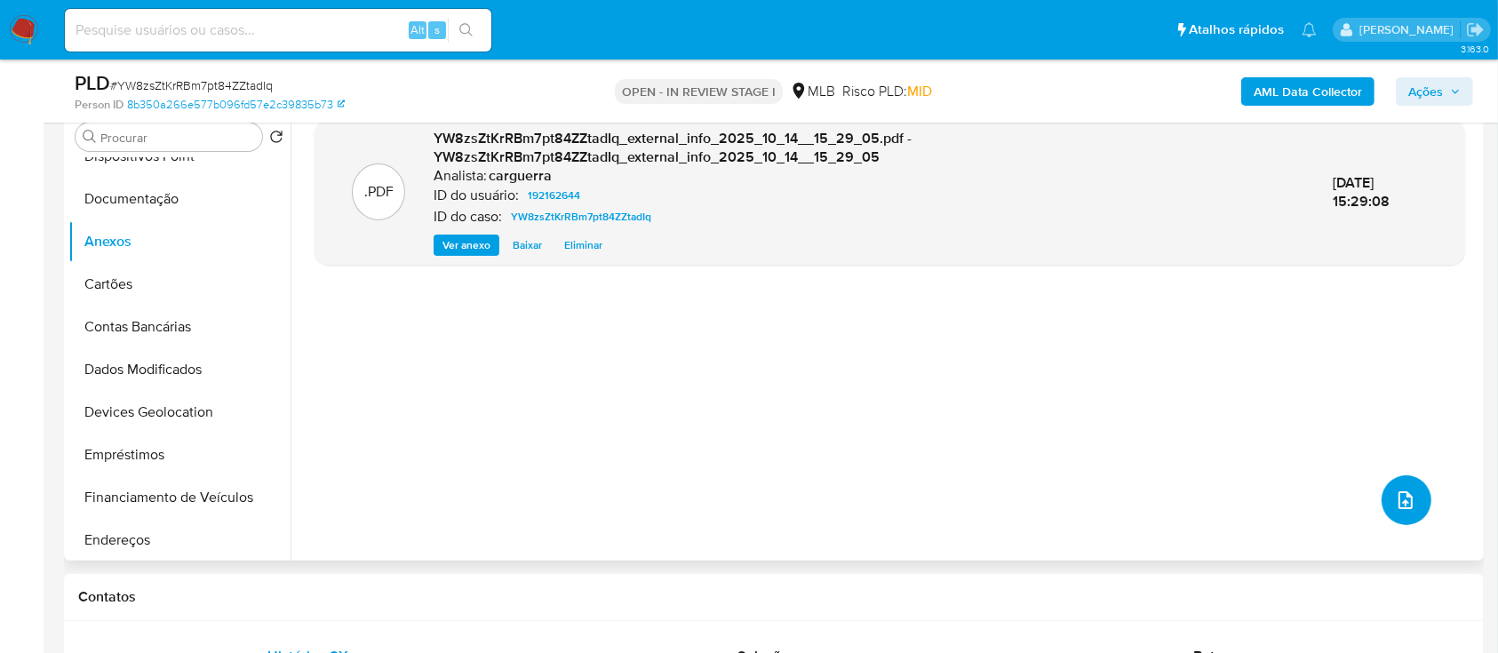
click at [1413, 499] on button "upload-file" at bounding box center [1406, 500] width 50 height 50
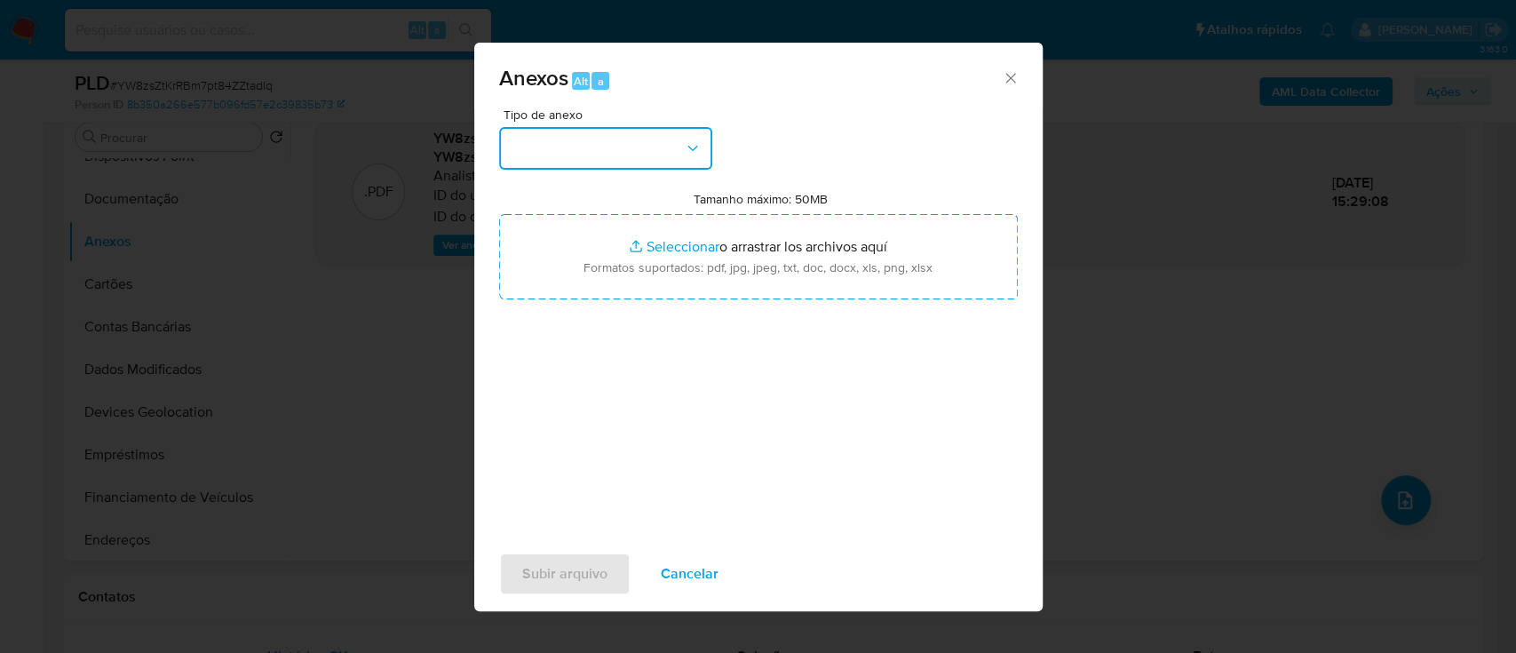
click at [591, 155] on button "button" at bounding box center [605, 148] width 213 height 43
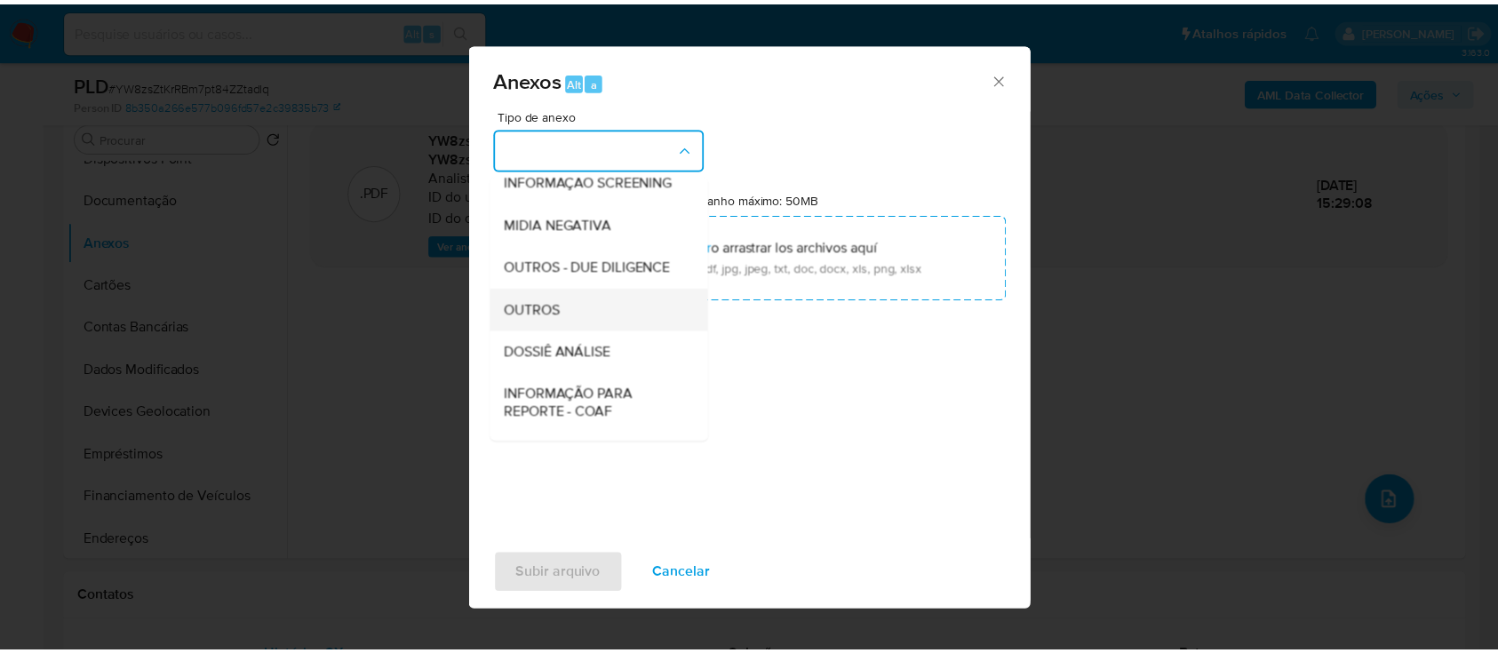
scroll to position [236, 0]
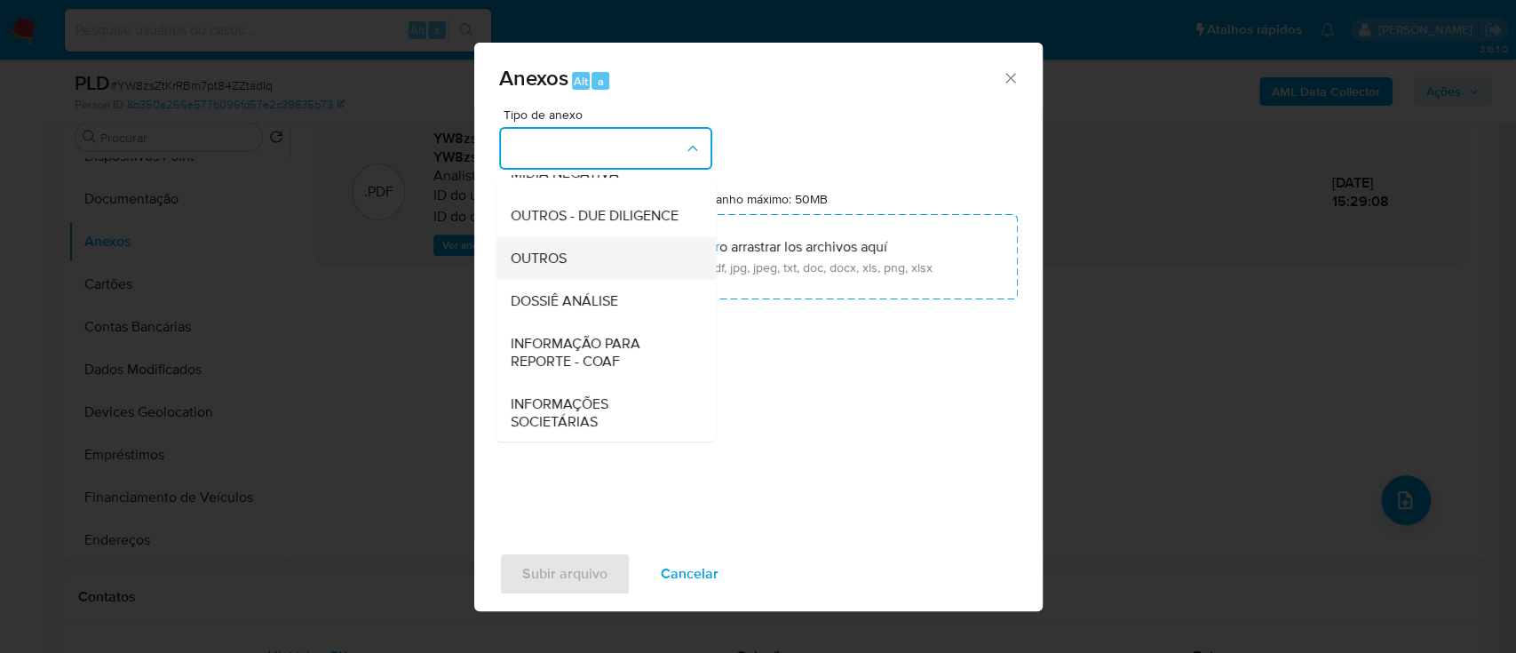
click at [554, 267] on span "OUTROS" at bounding box center [538, 259] width 56 height 18
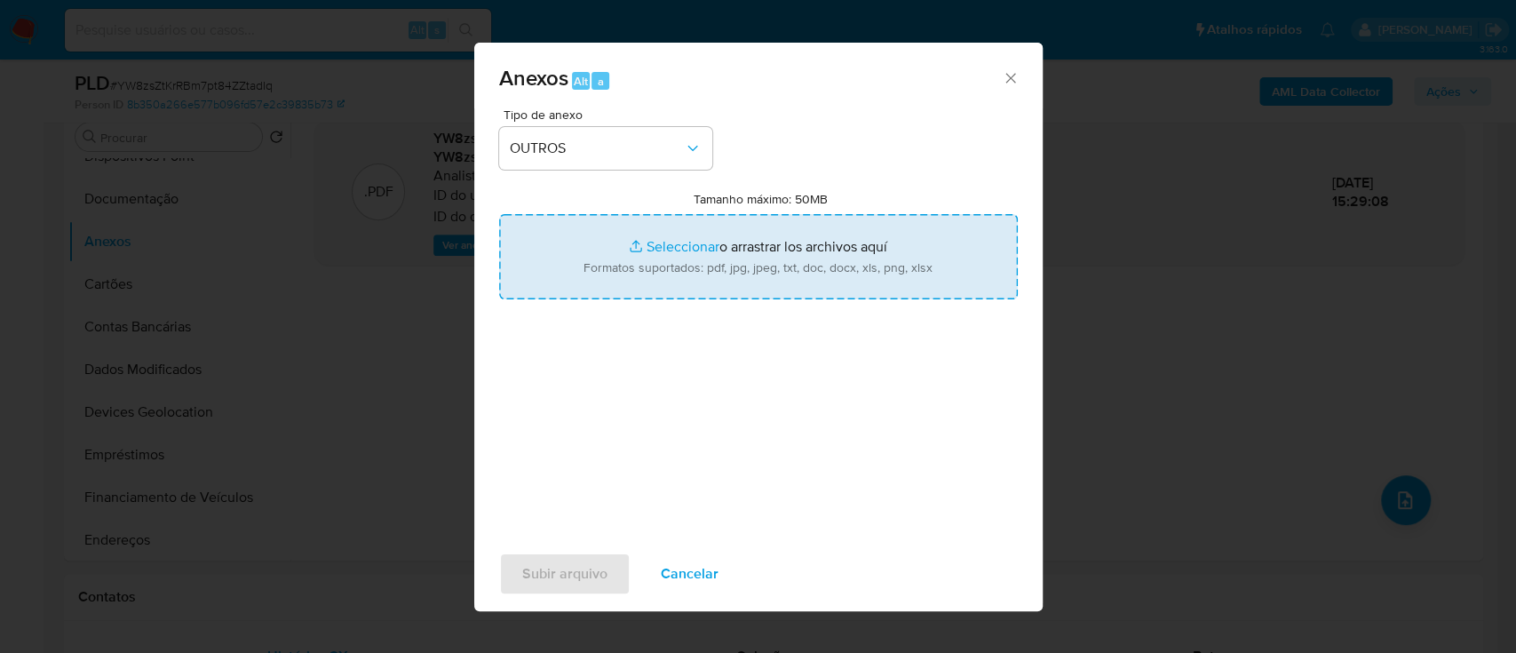
click at [665, 248] on input "Tamanho máximo: 50MB Seleccionar archivos" at bounding box center [758, 256] width 519 height 85
type input "C:\fakepath\Mulan 192162644_2025_10_13_15_52_37.xlsx"
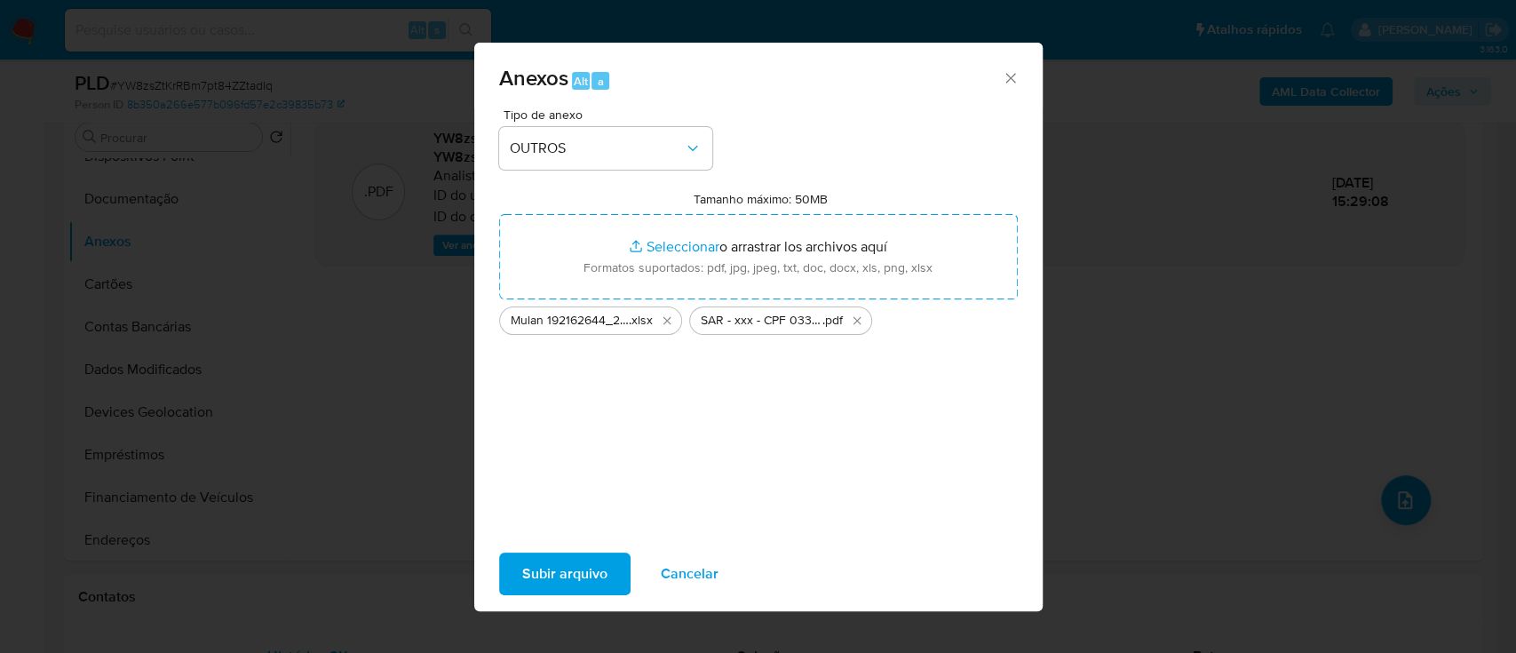
click at [585, 569] on span "Subir arquivo" at bounding box center [564, 573] width 85 height 39
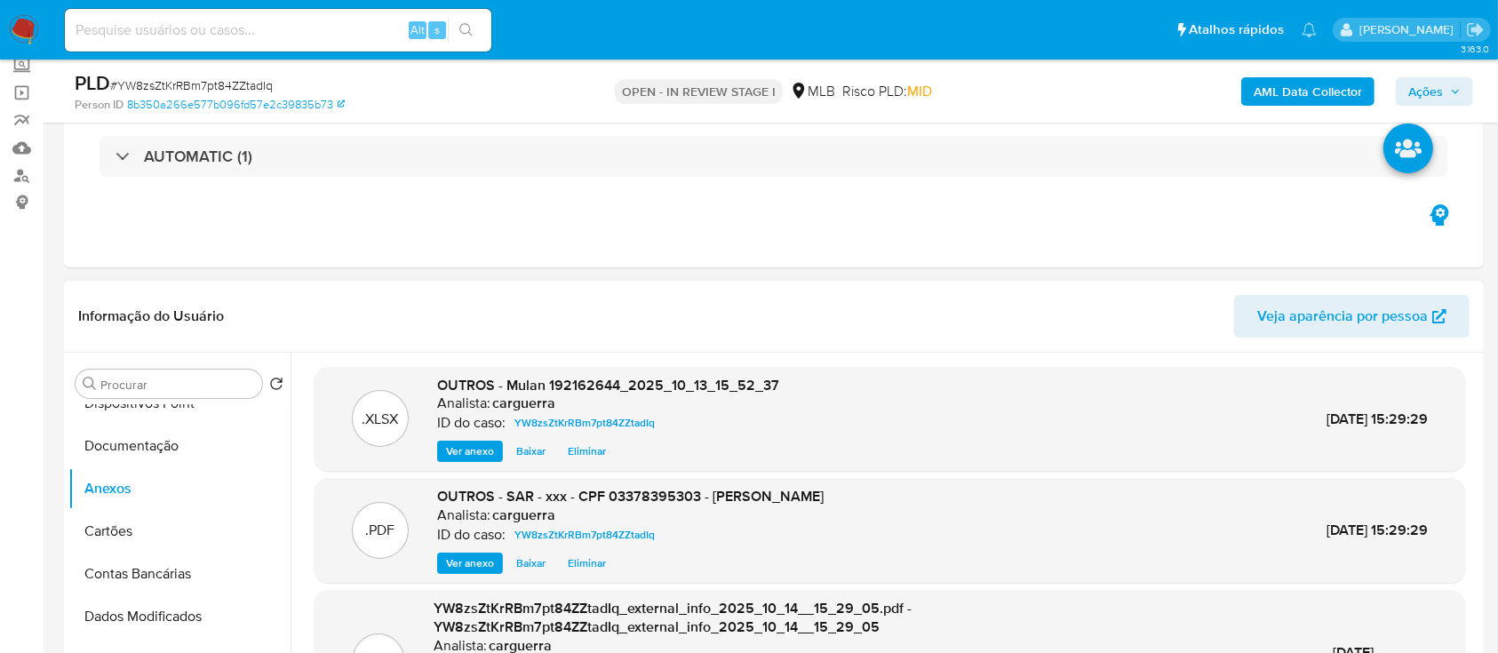
scroll to position [118, 0]
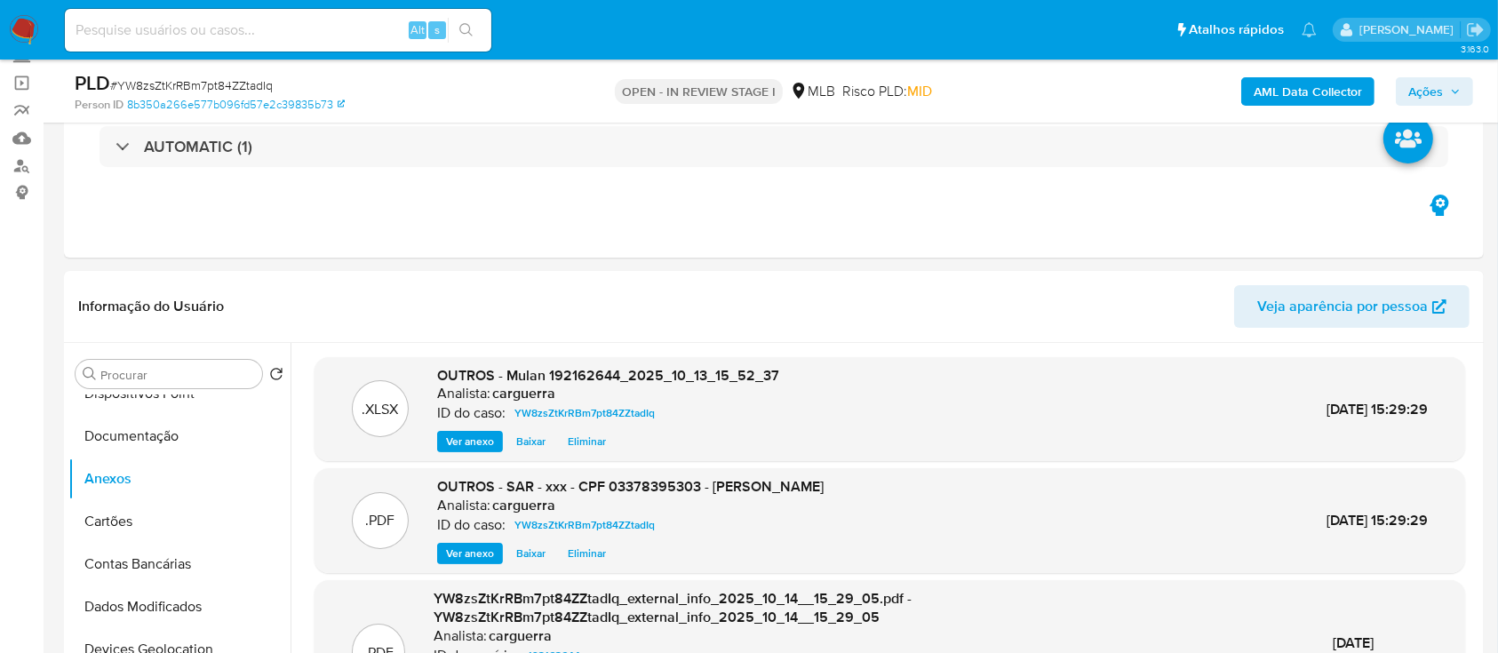
click at [1460, 90] on icon "button" at bounding box center [1455, 91] width 11 height 11
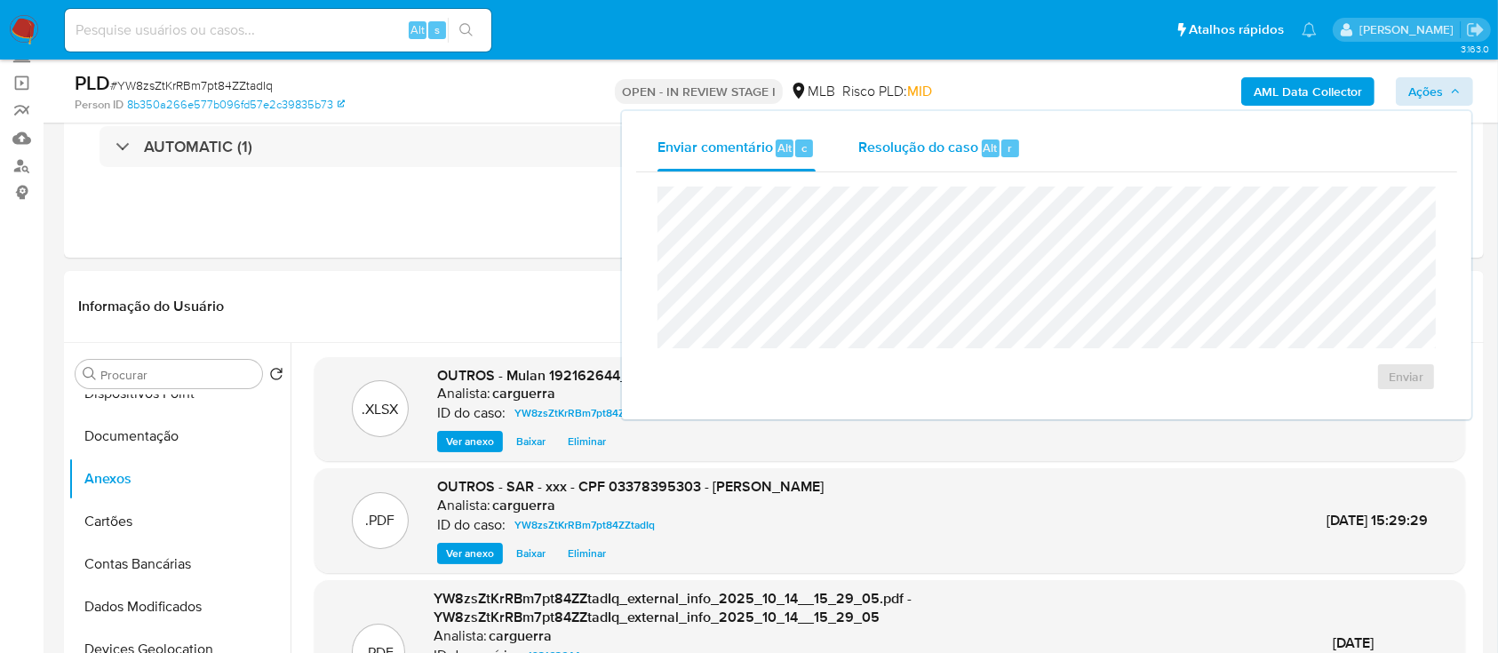
click at [914, 152] on span "Resolução do caso" at bounding box center [918, 147] width 120 height 20
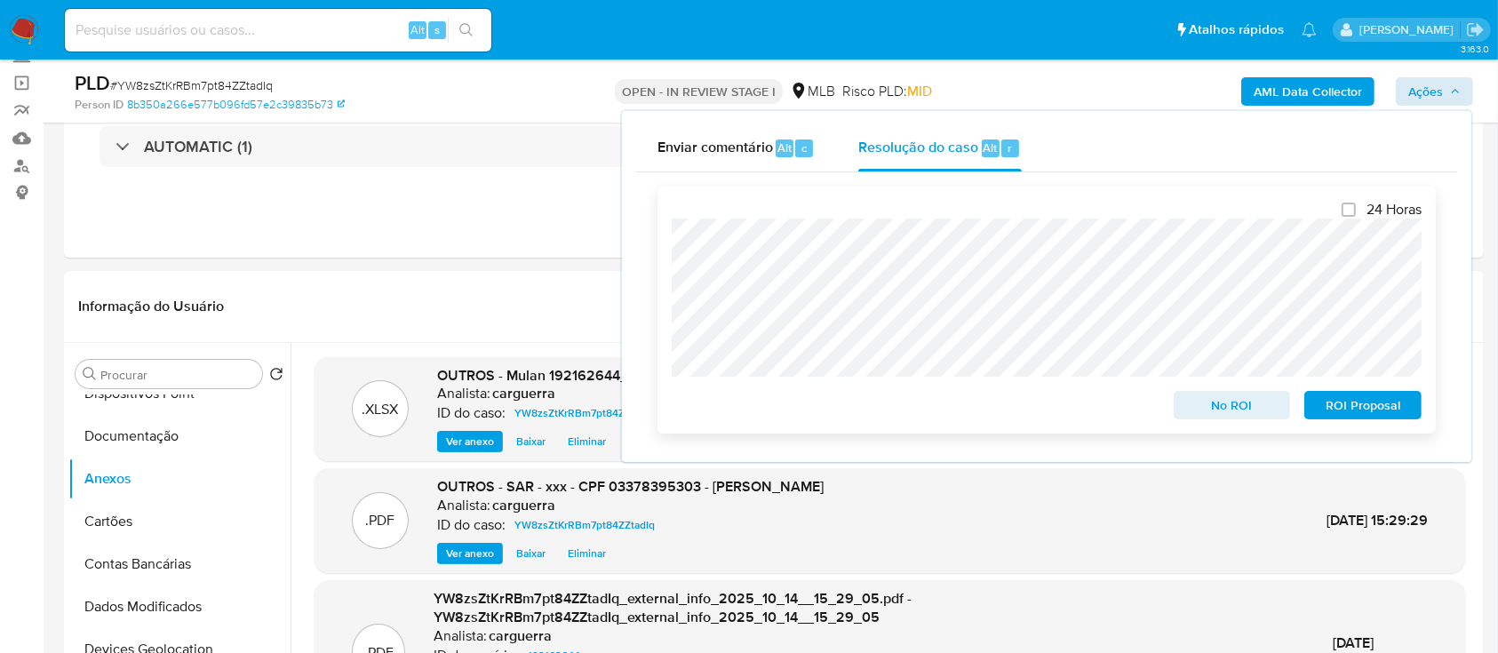
click at [1339, 402] on span "ROI Proposal" at bounding box center [1363, 405] width 92 height 25
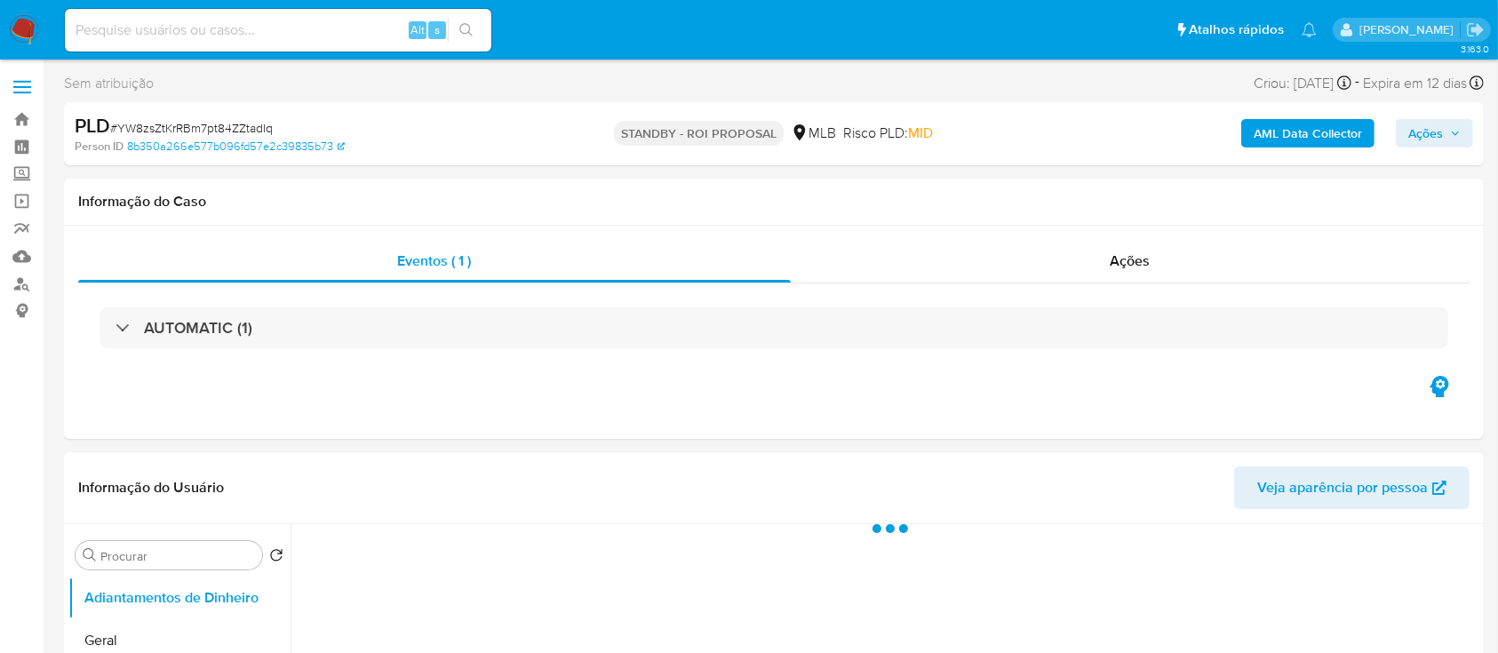
select select "10"
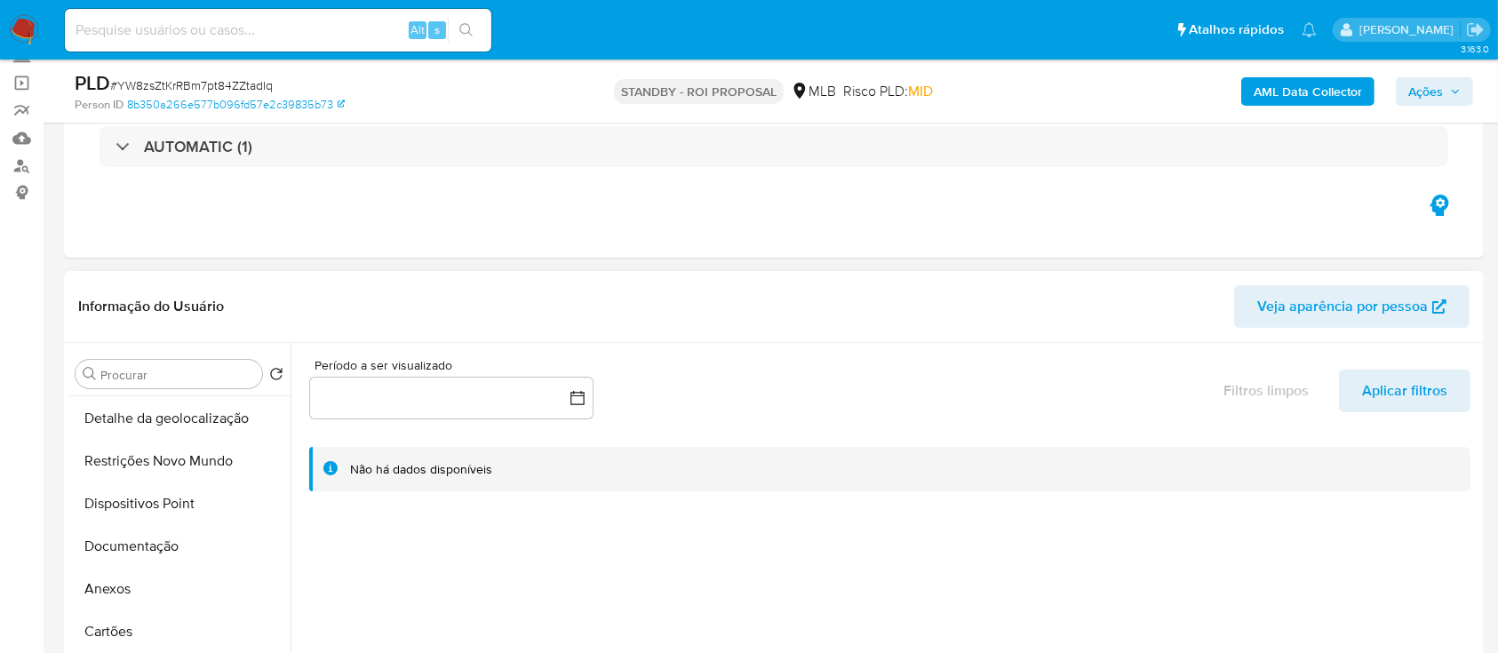
scroll to position [236, 0]
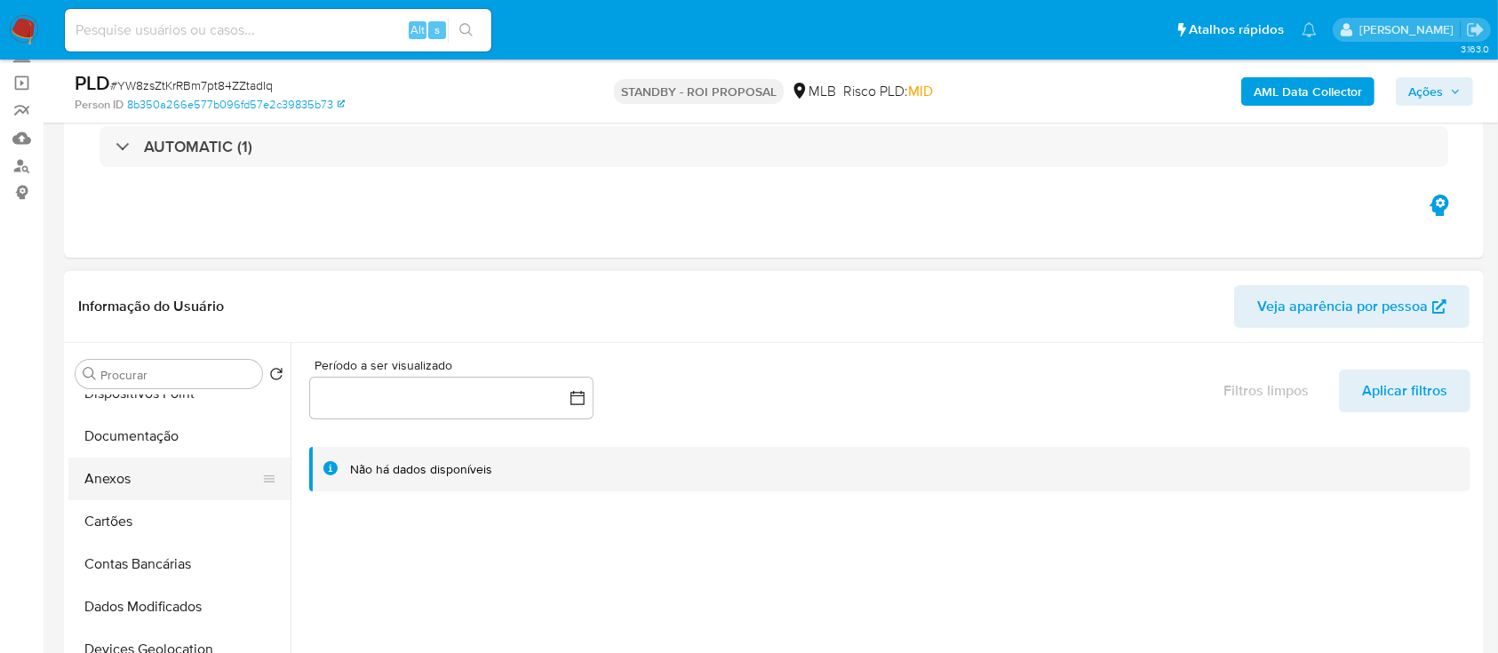
click at [143, 473] on button "Anexos" at bounding box center [172, 479] width 208 height 43
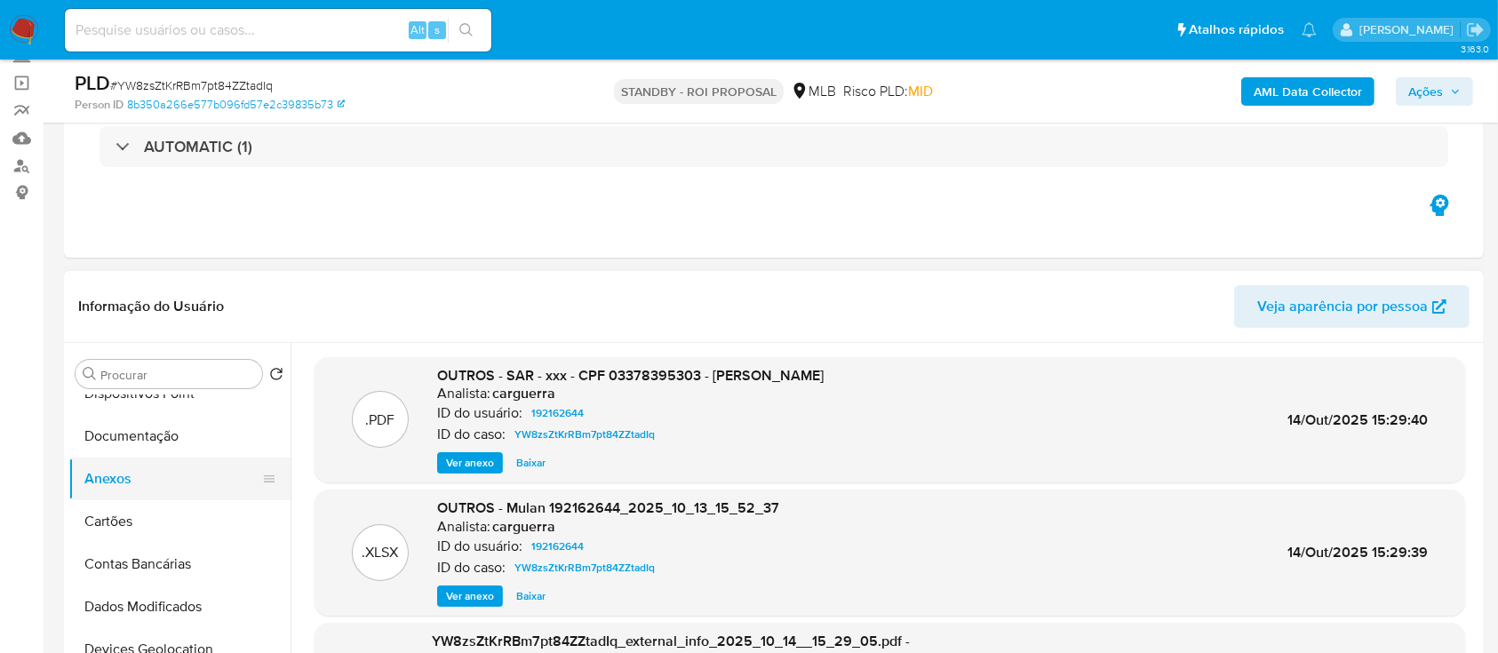
scroll to position [0, 0]
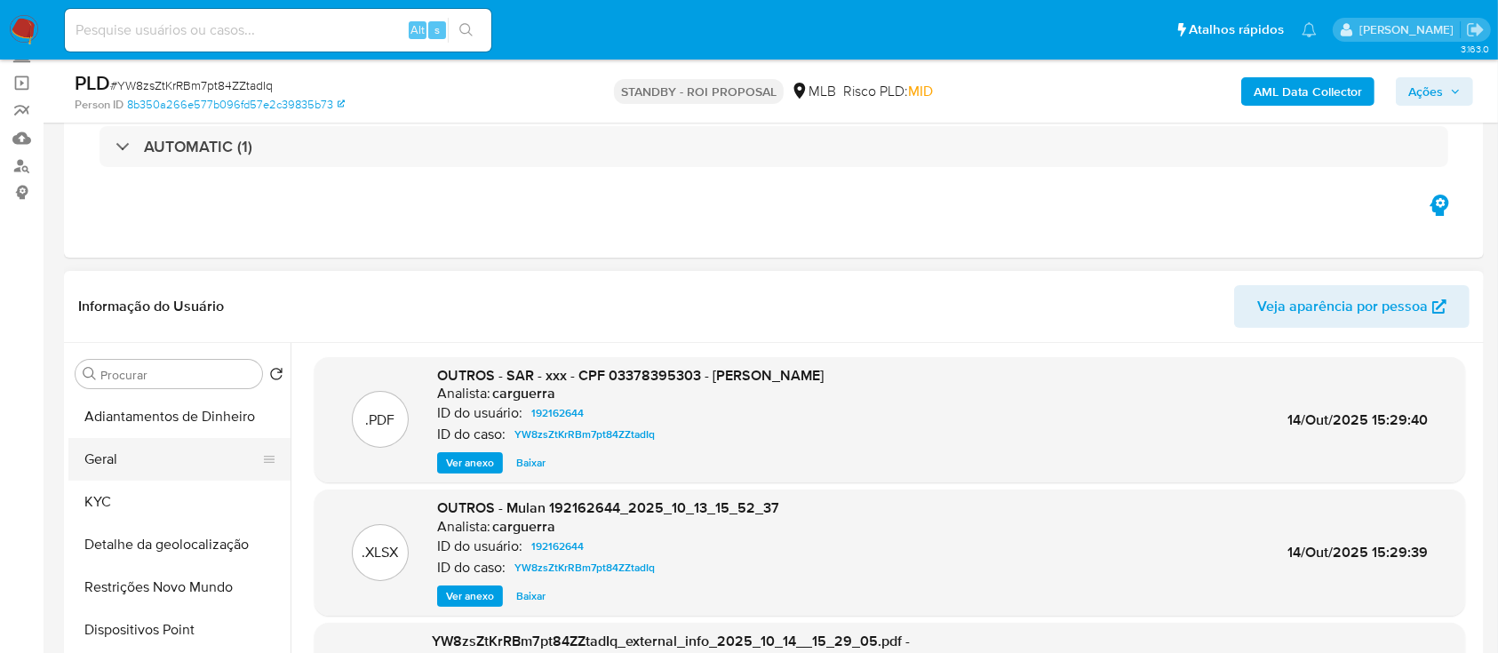
click at [105, 469] on button "Geral" at bounding box center [172, 459] width 208 height 43
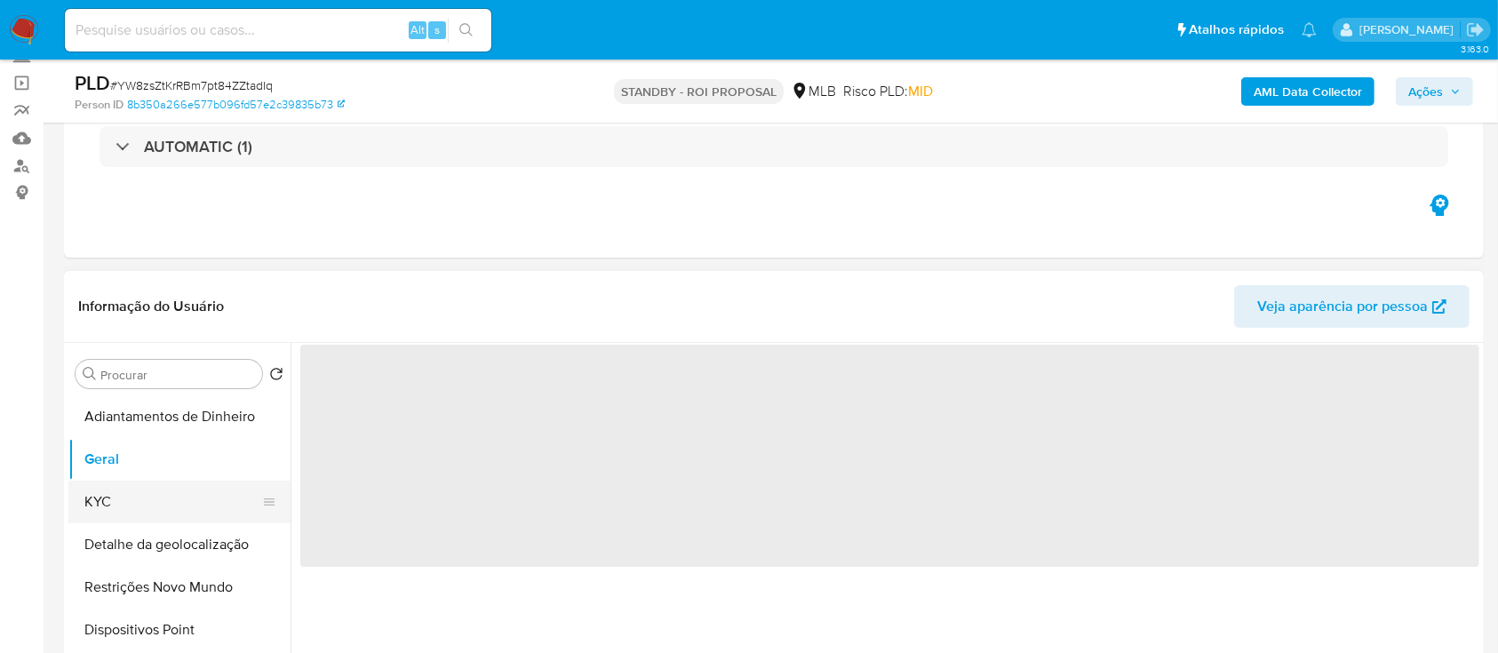
click at [99, 490] on button "KYC" at bounding box center [172, 502] width 208 height 43
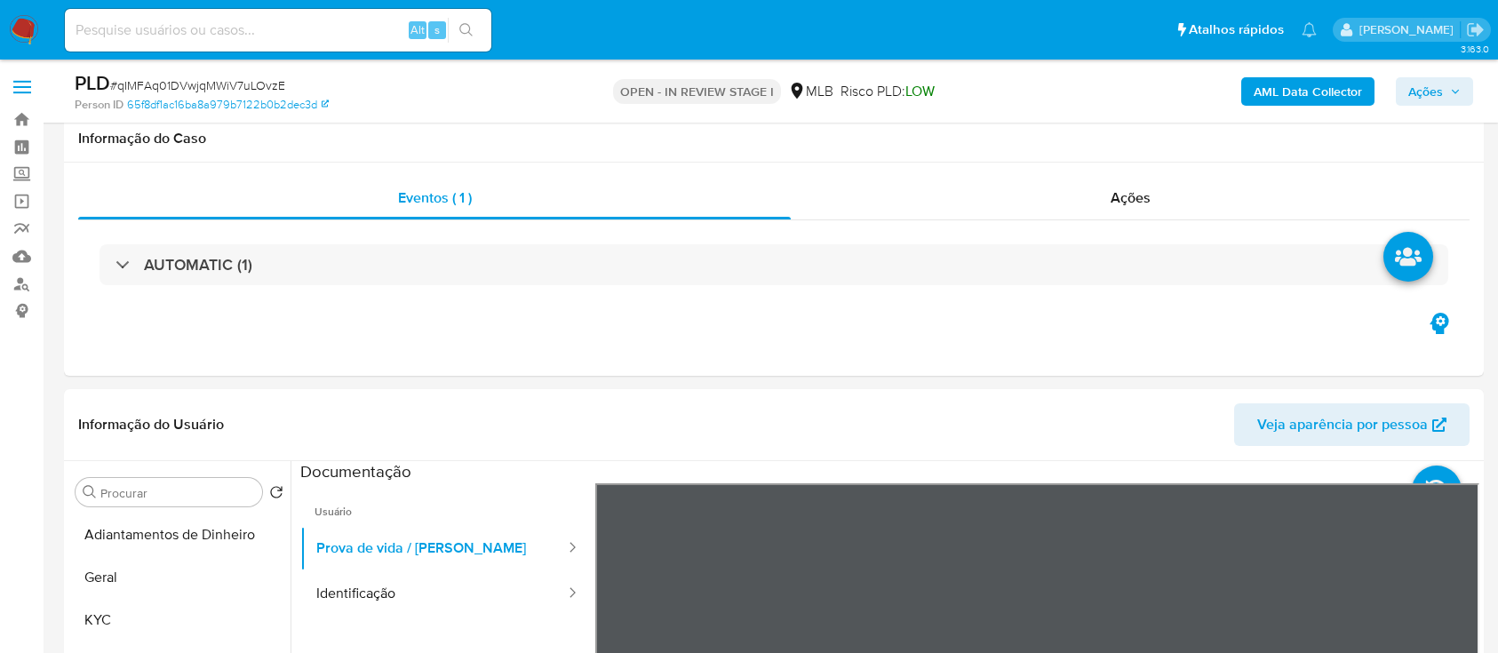
scroll to position [337, 0]
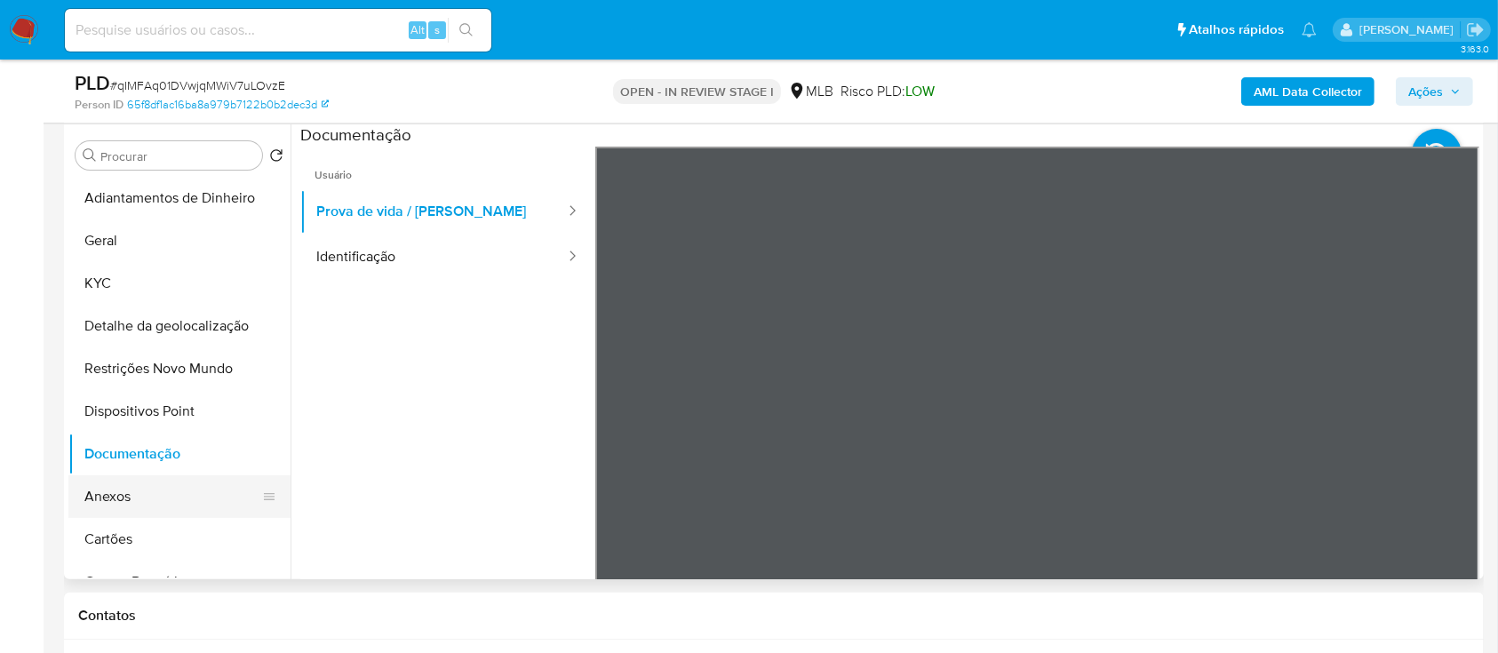
click at [121, 486] on button "Anexos" at bounding box center [172, 496] width 208 height 43
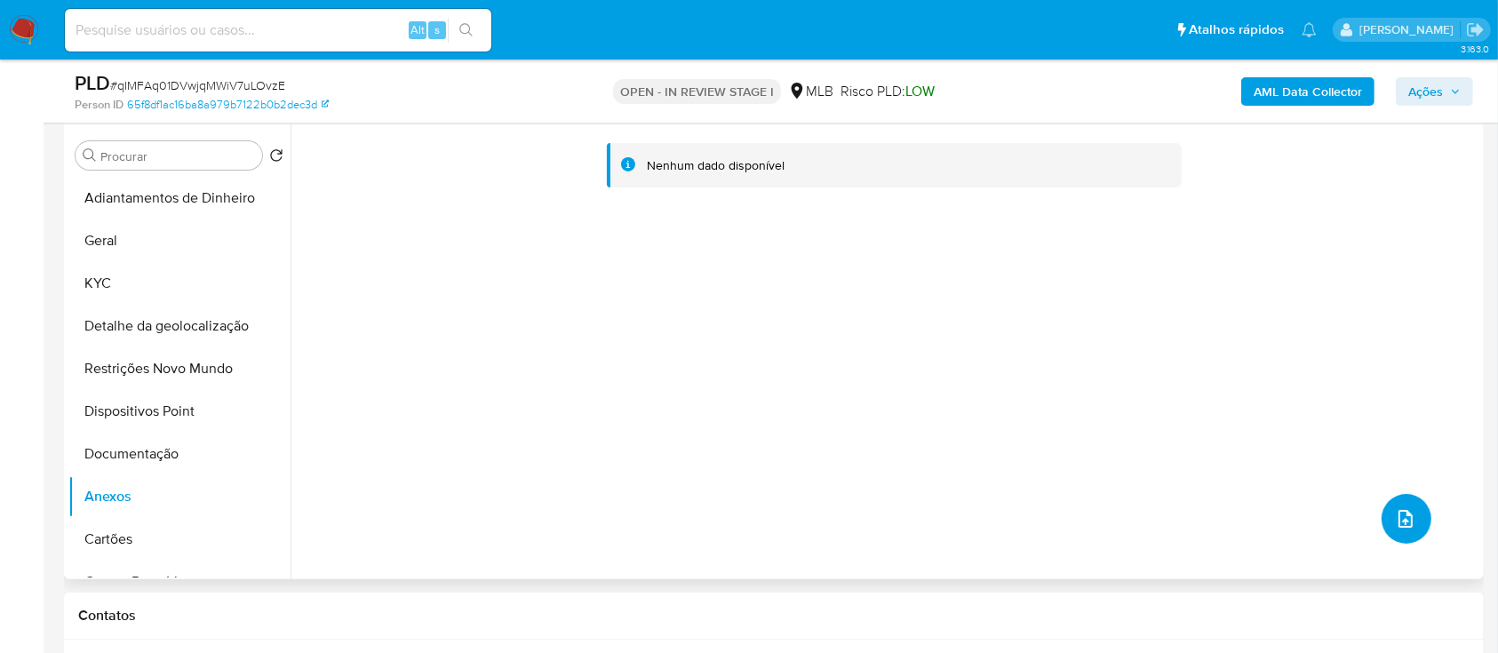
click at [1395, 519] on icon "upload-file" at bounding box center [1405, 518] width 21 height 21
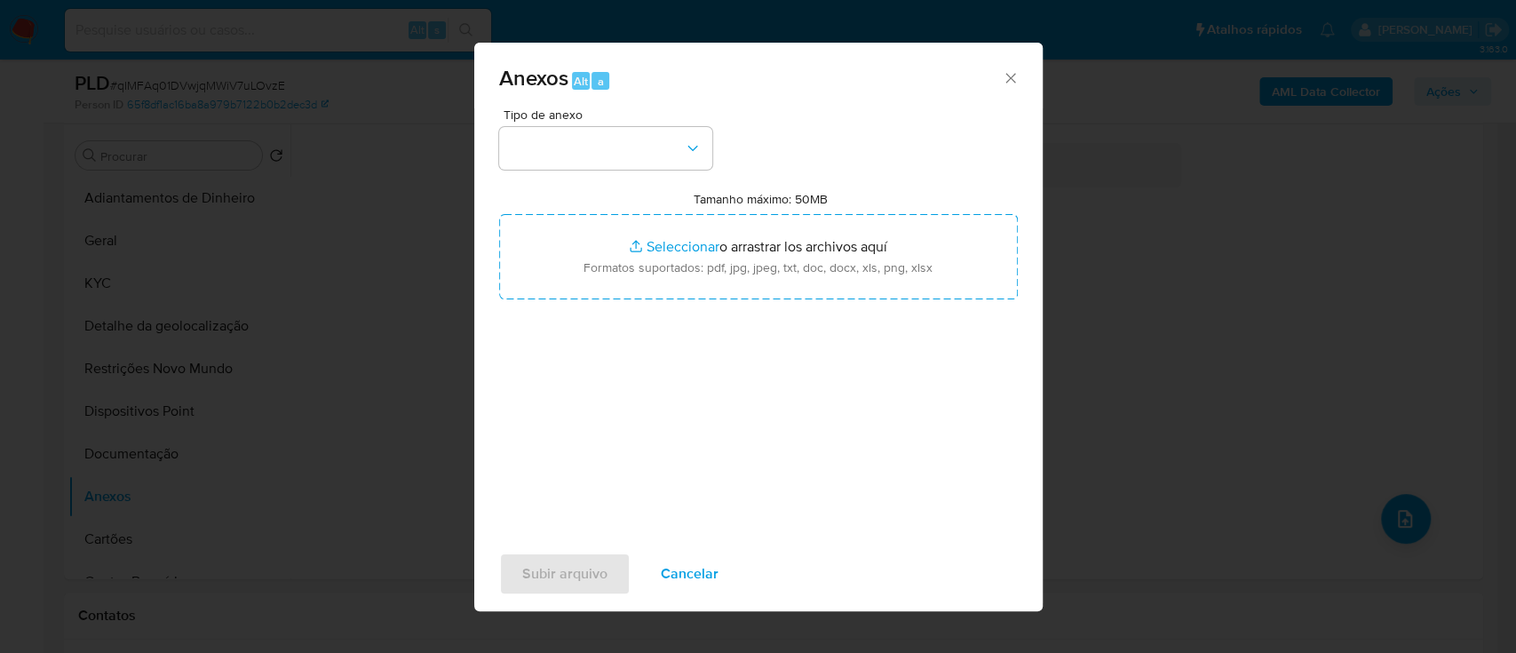
click at [374, 476] on div "Anexos Alt a Tipo de anexo Tamanho máximo: 50MB Seleccionar archivos Selecciona…" at bounding box center [758, 326] width 1516 height 653
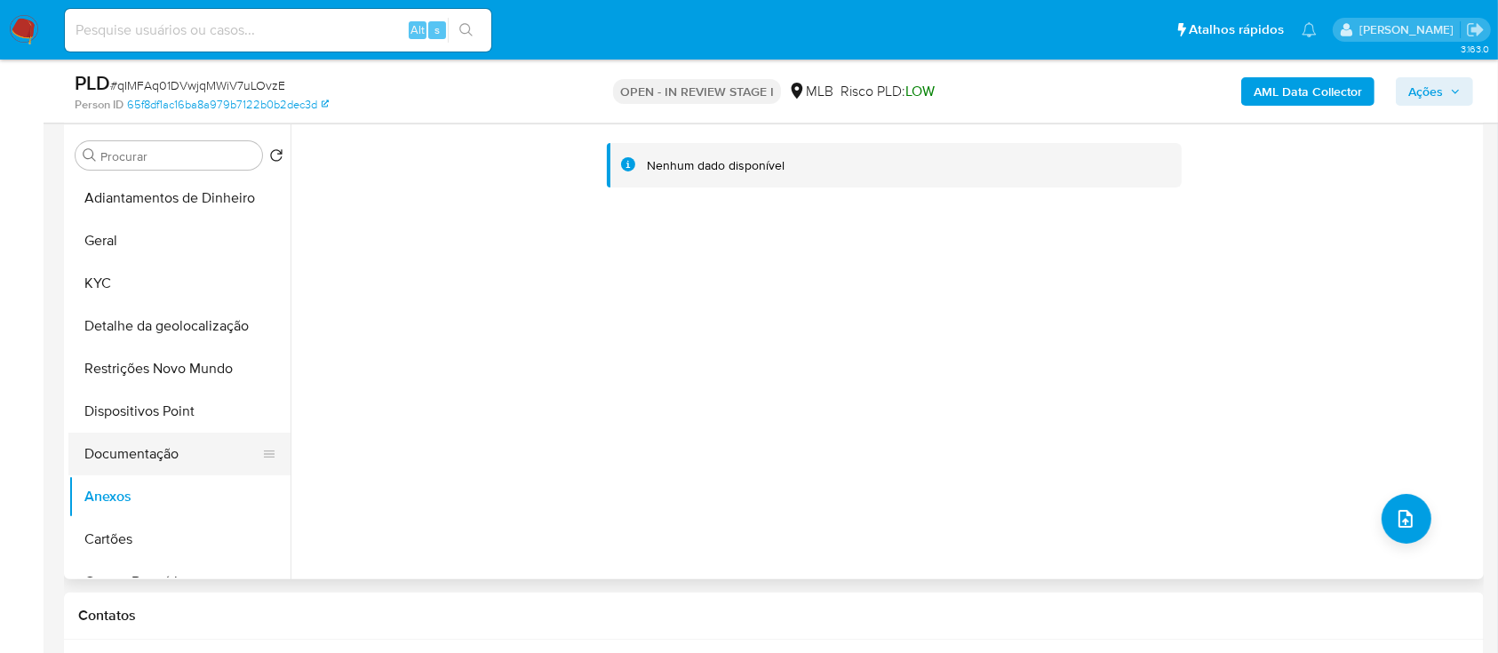
click at [137, 433] on button "Documentação" at bounding box center [172, 454] width 208 height 43
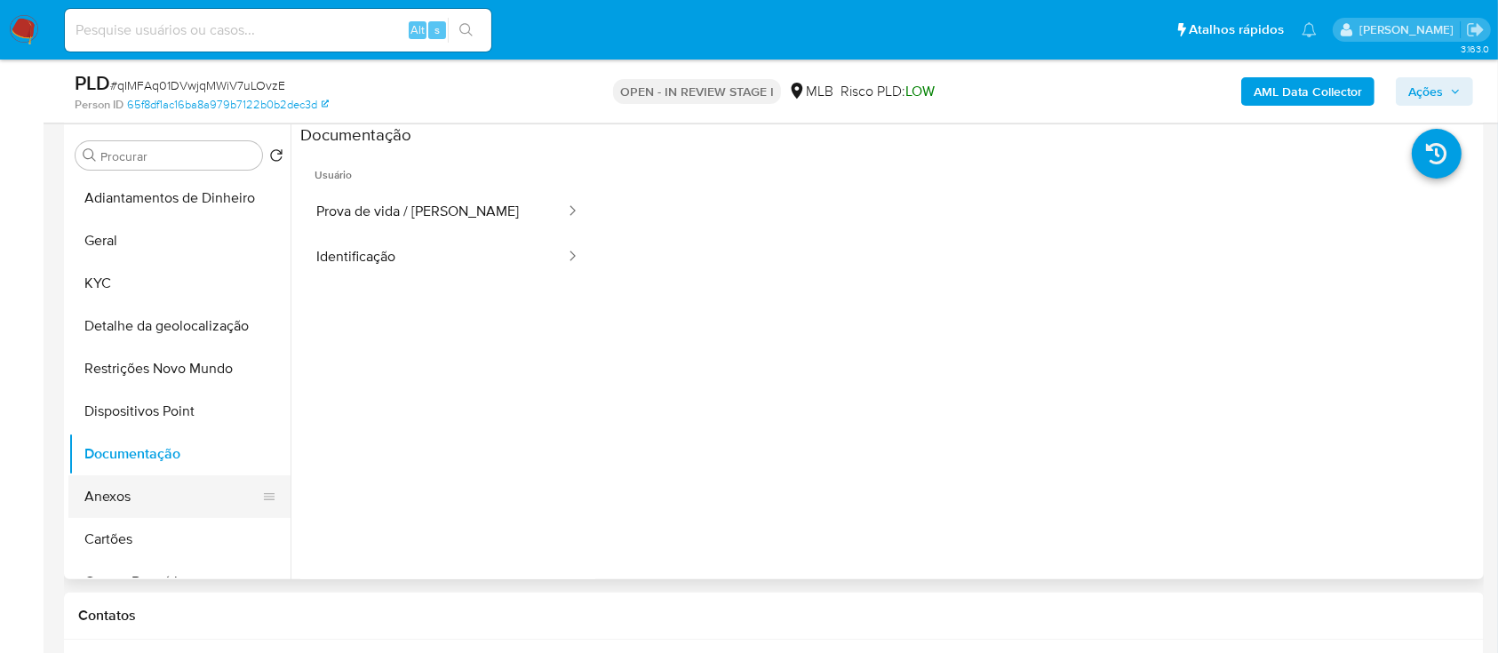
click at [114, 490] on button "Anexos" at bounding box center [172, 496] width 208 height 43
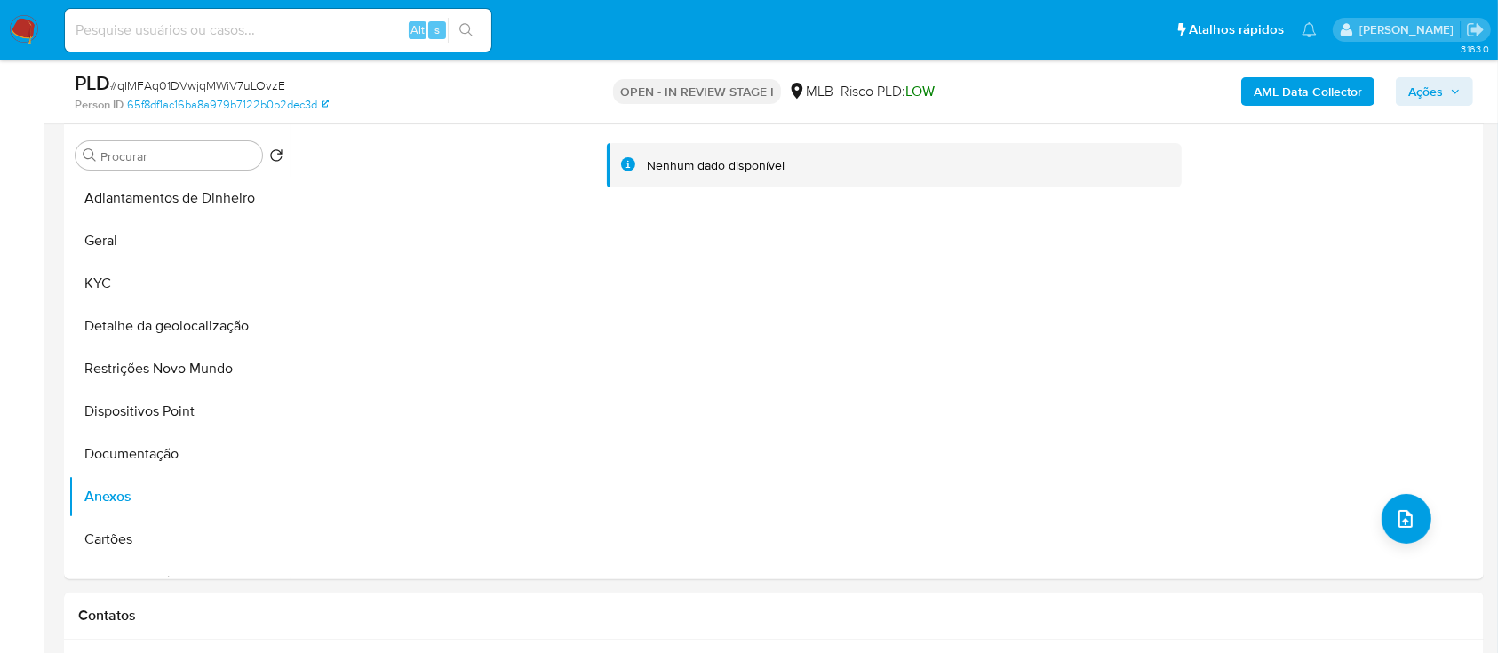
click at [1291, 84] on b "AML Data Collector" at bounding box center [1308, 91] width 108 height 28
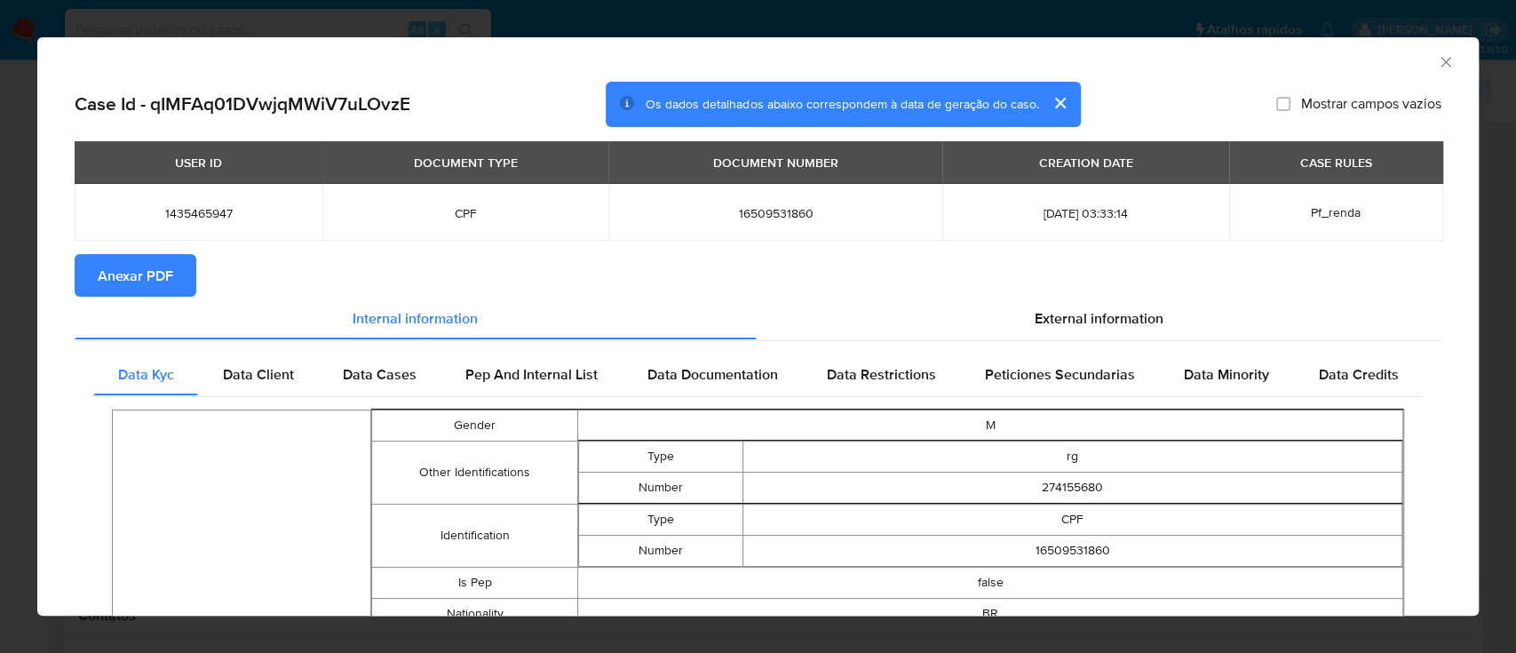
click at [140, 277] on span "Anexar PDF" at bounding box center [136, 275] width 76 height 39
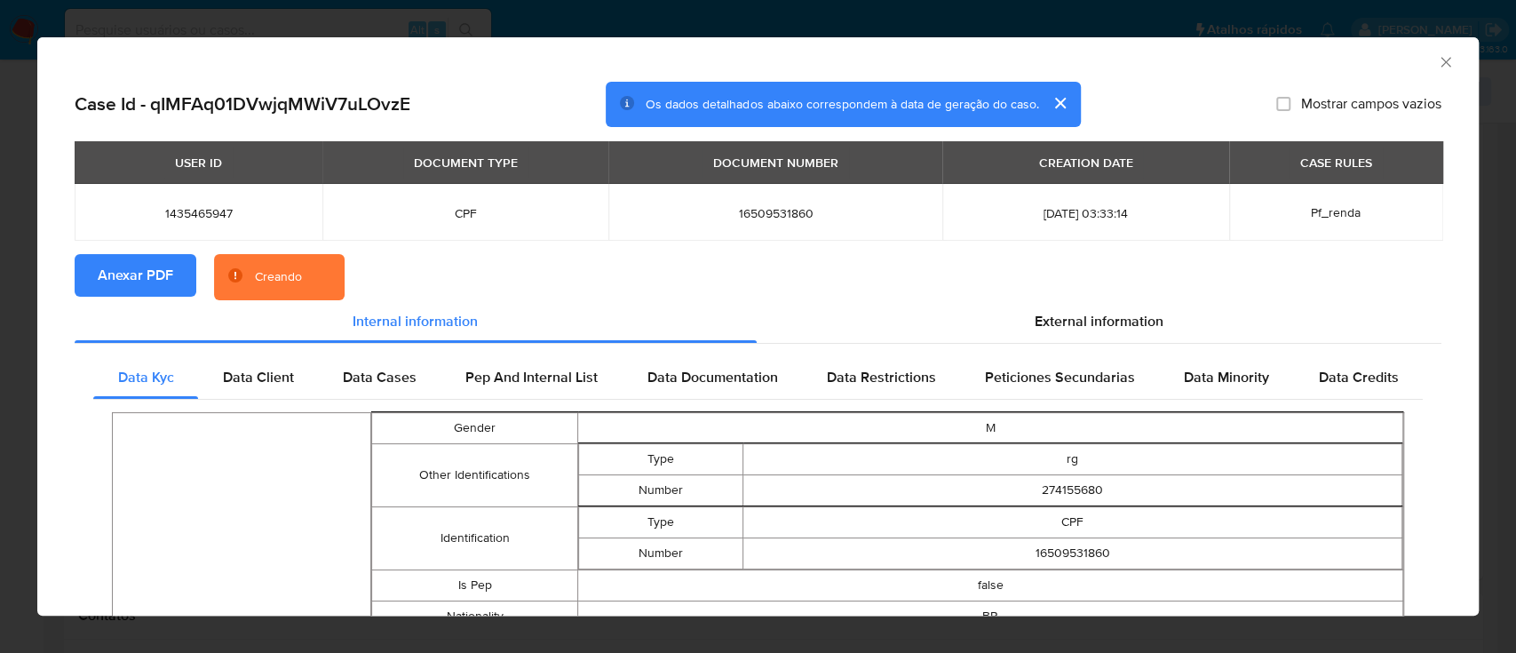
click at [1429, 58] on div "AML Data Collector" at bounding box center [758, 59] width 1442 height 44
click at [1437, 64] on icon "Fechar a janela" at bounding box center [1446, 62] width 18 height 18
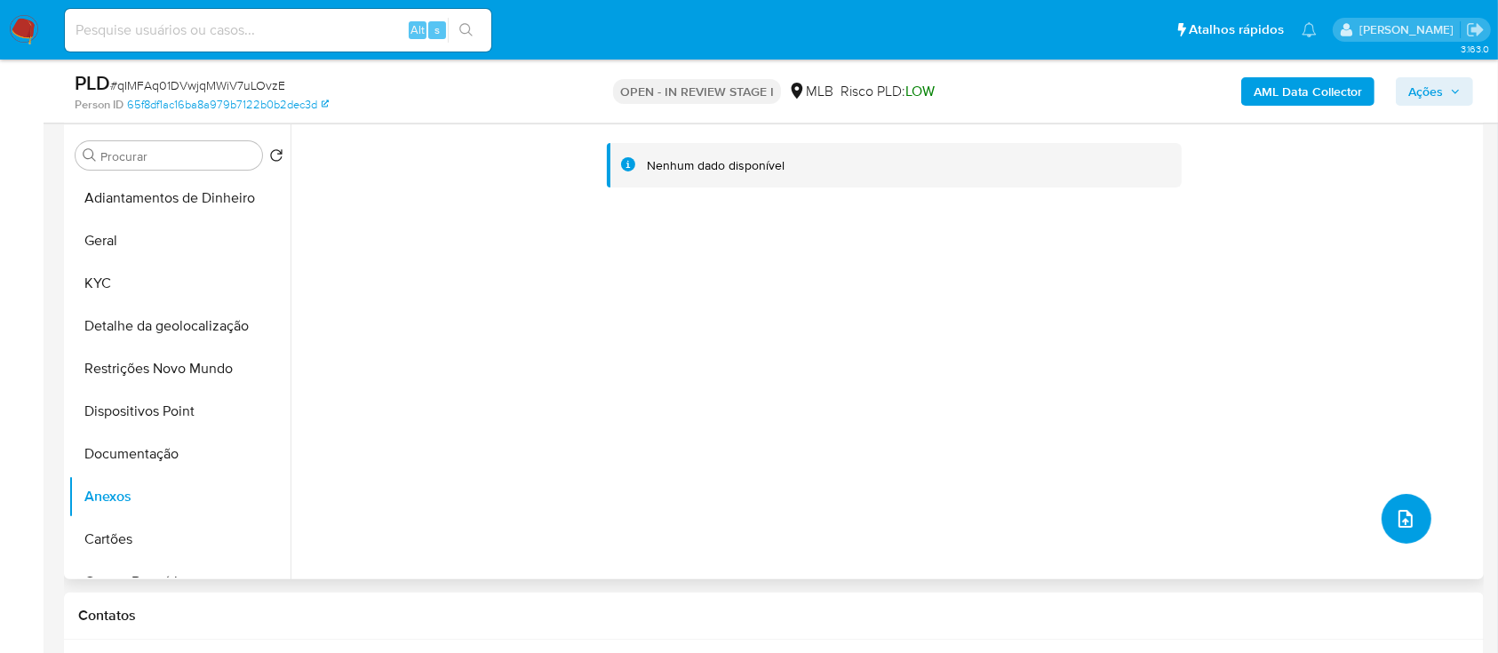
click at [1397, 527] on icon "upload-file" at bounding box center [1405, 518] width 21 height 21
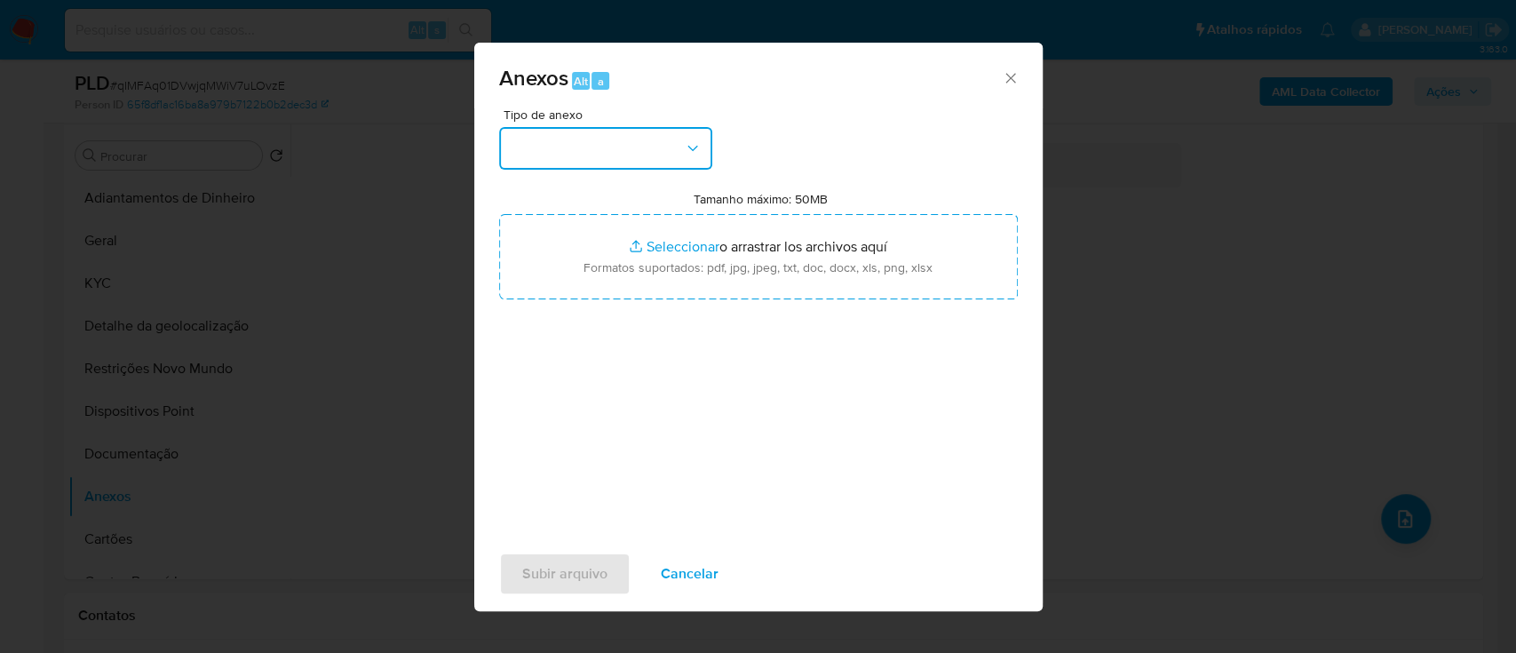
click at [585, 131] on button "button" at bounding box center [605, 148] width 213 height 43
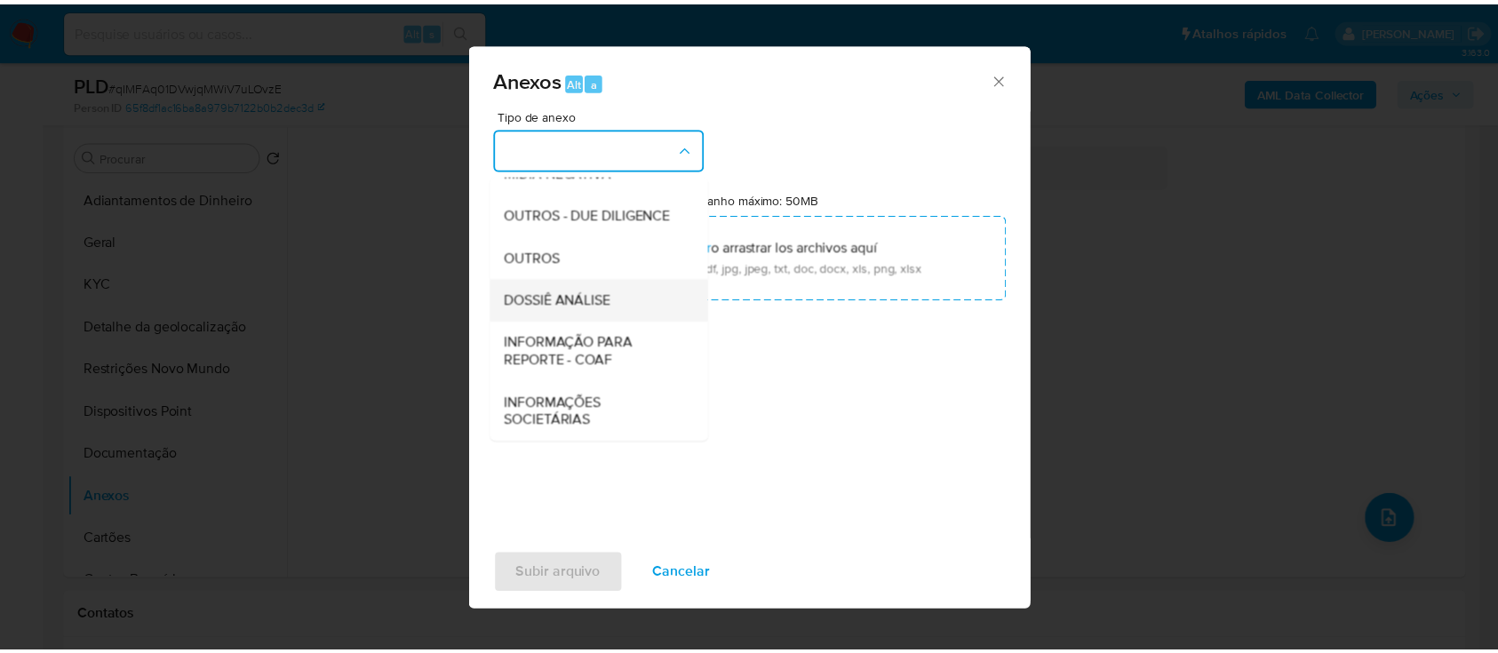
scroll to position [273, 0]
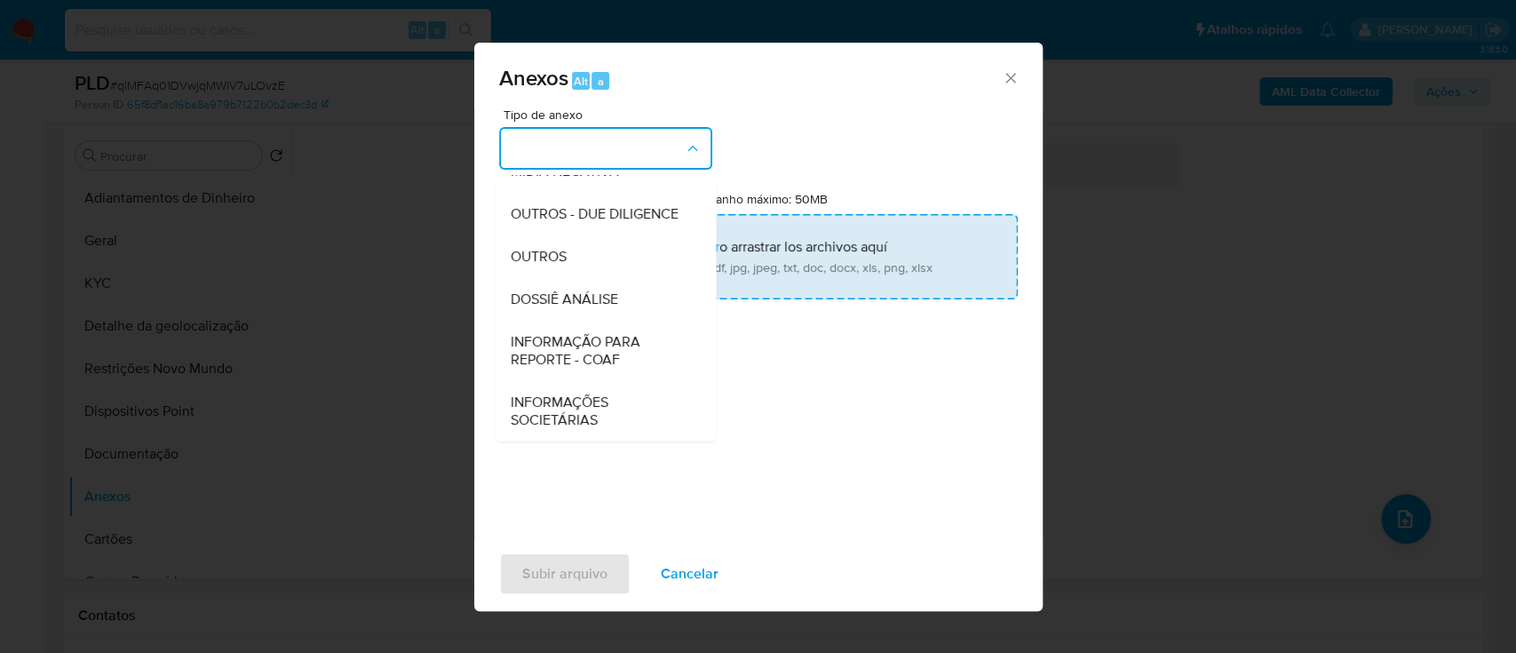
click at [553, 264] on span "OUTROS" at bounding box center [538, 257] width 56 height 18
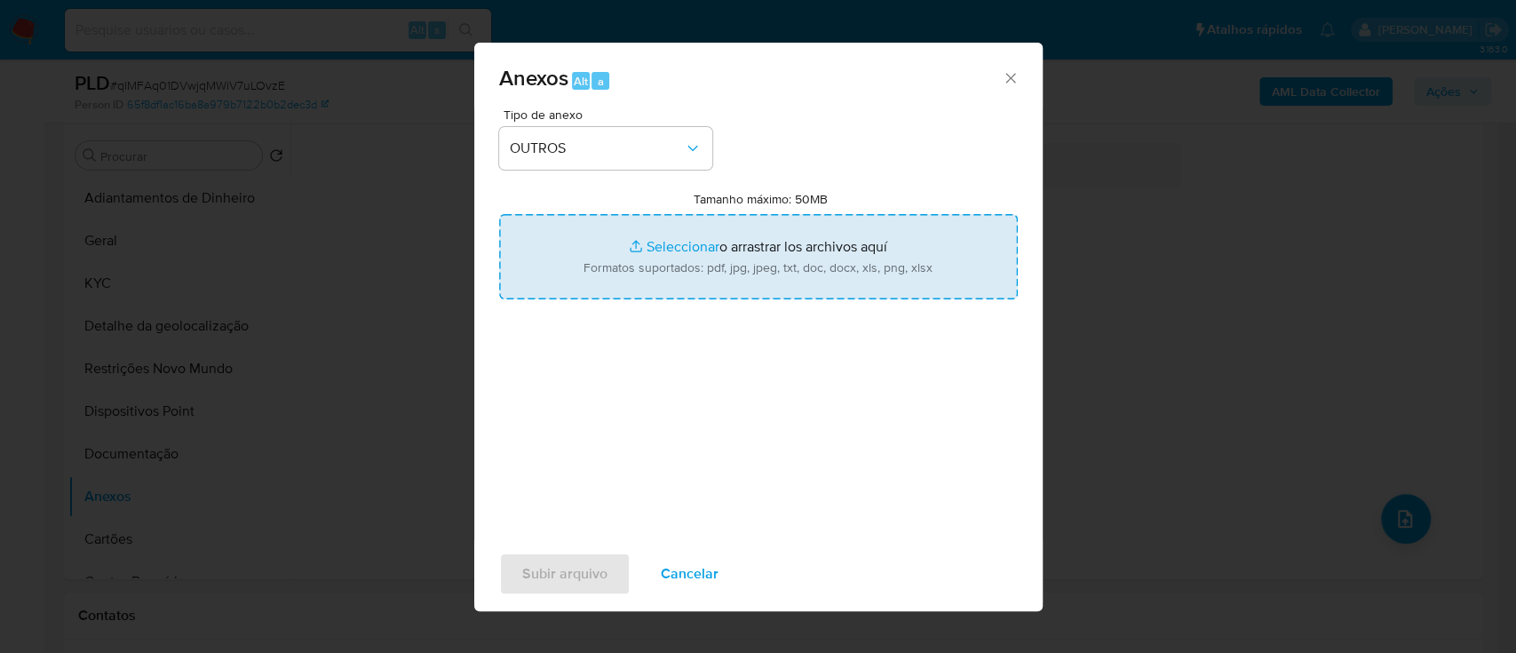
click at [680, 246] on input "Tamanho máximo: 50MB Seleccionar archivos" at bounding box center [758, 256] width 519 height 85
click at [663, 248] on input "Tamanho máximo: 50MB Seleccionar archivos" at bounding box center [758, 256] width 519 height 85
type input "C:\fakepath\Mulan 1435465947_2025_10_13_15_52_51.xlsx"
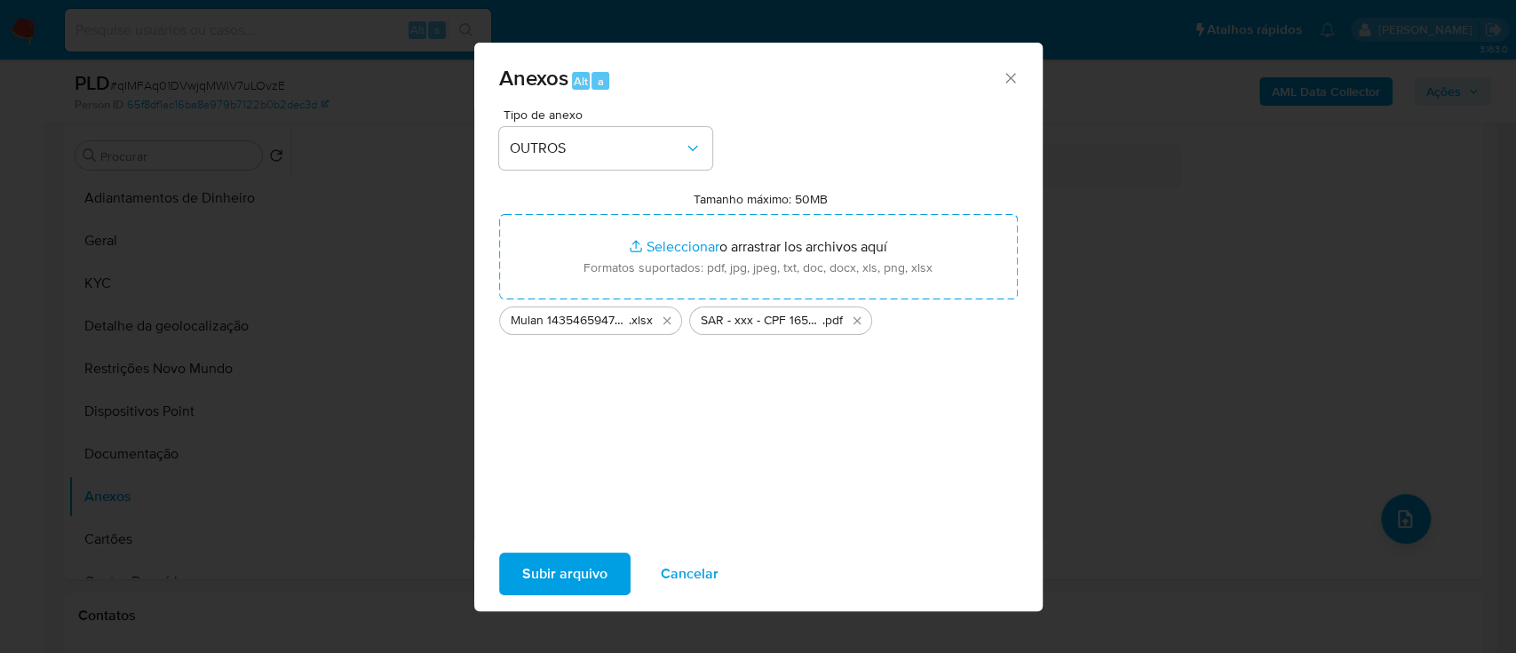
click at [519, 581] on button "Subir arquivo" at bounding box center [564, 574] width 131 height 43
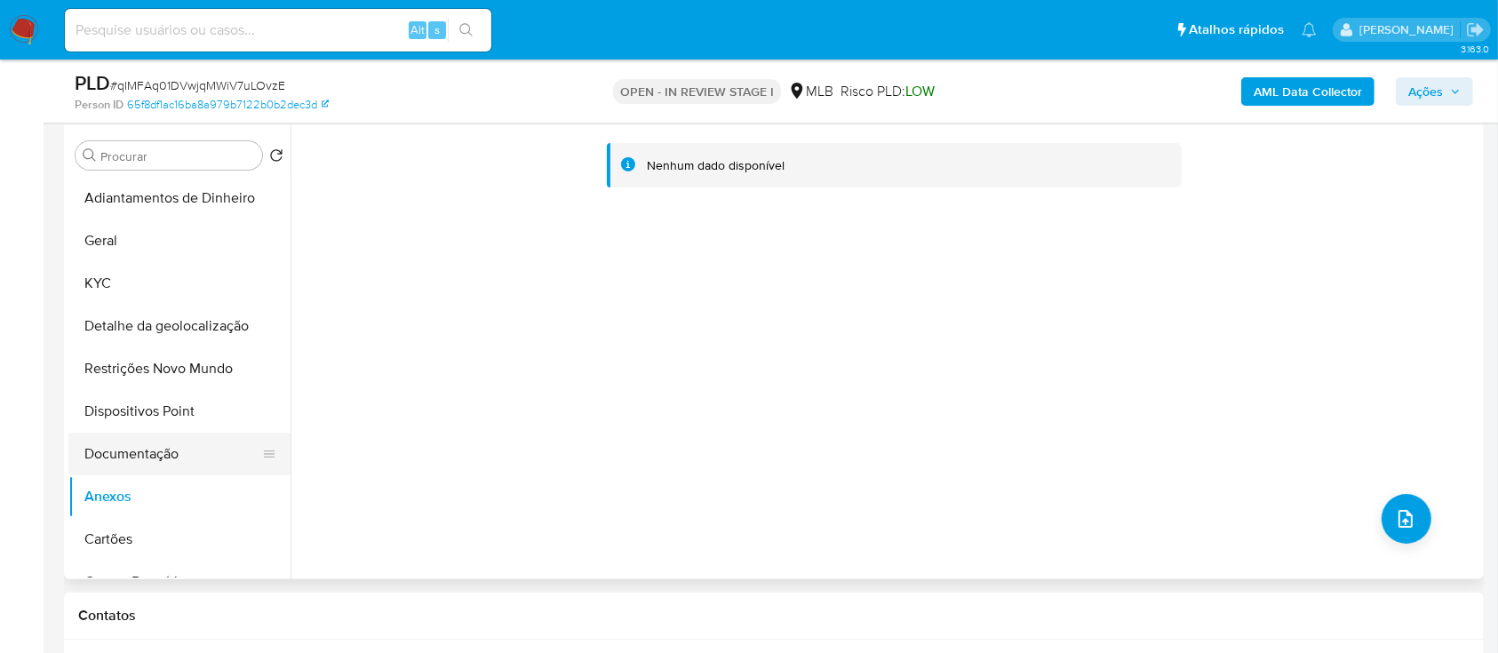
click at [128, 451] on button "Documentação" at bounding box center [172, 454] width 208 height 43
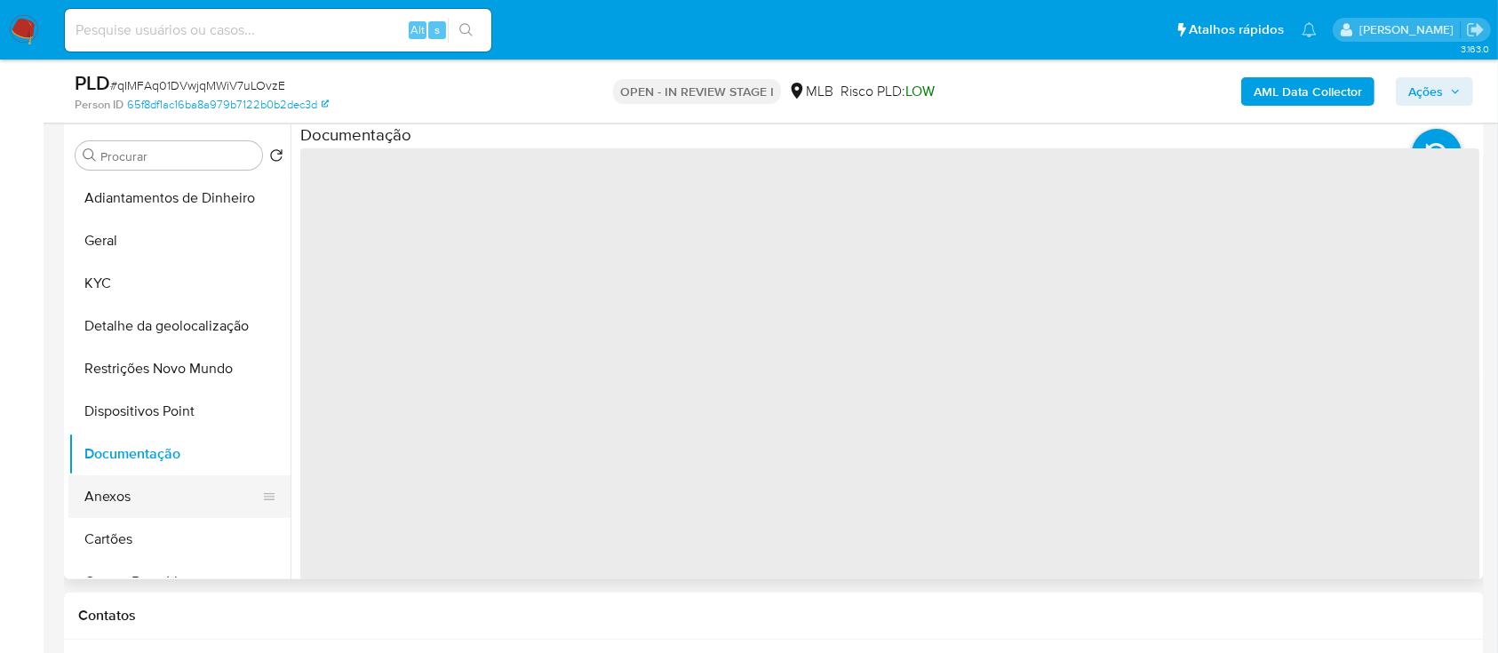
click at [109, 497] on button "Anexos" at bounding box center [172, 496] width 208 height 43
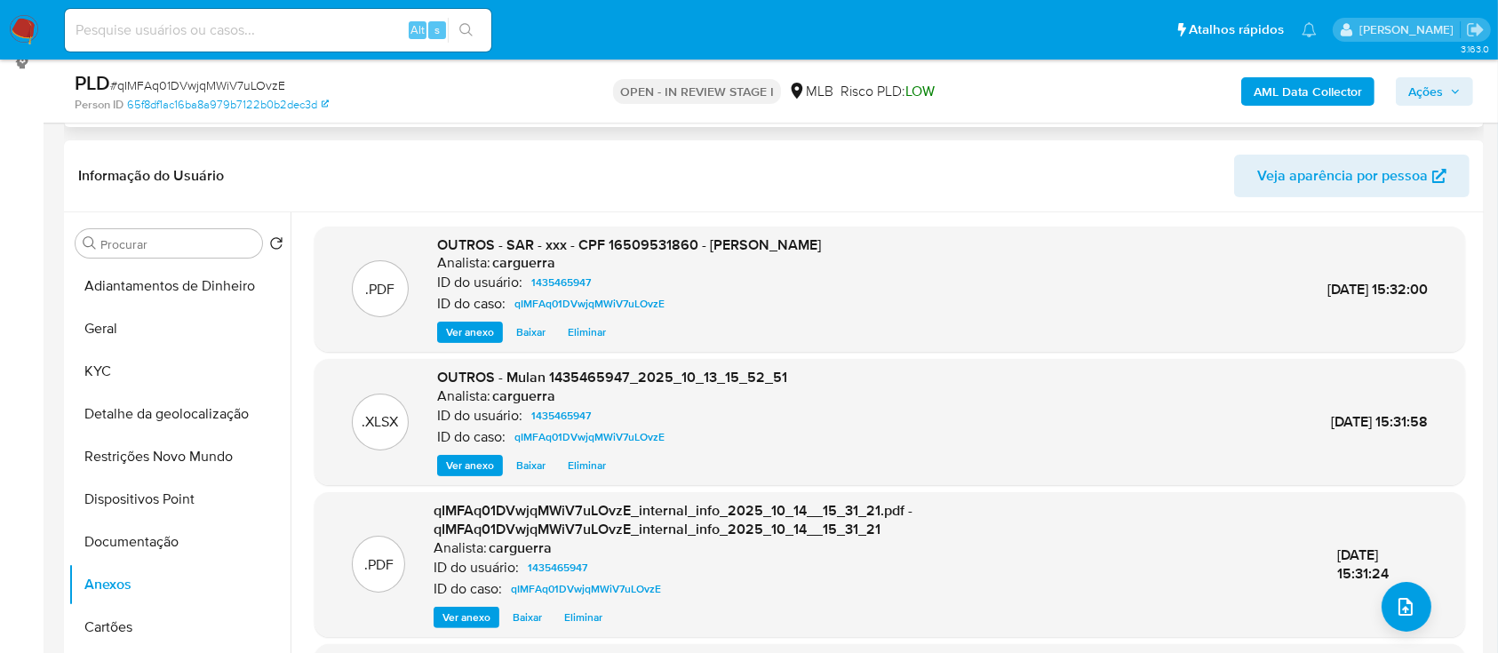
scroll to position [100, 0]
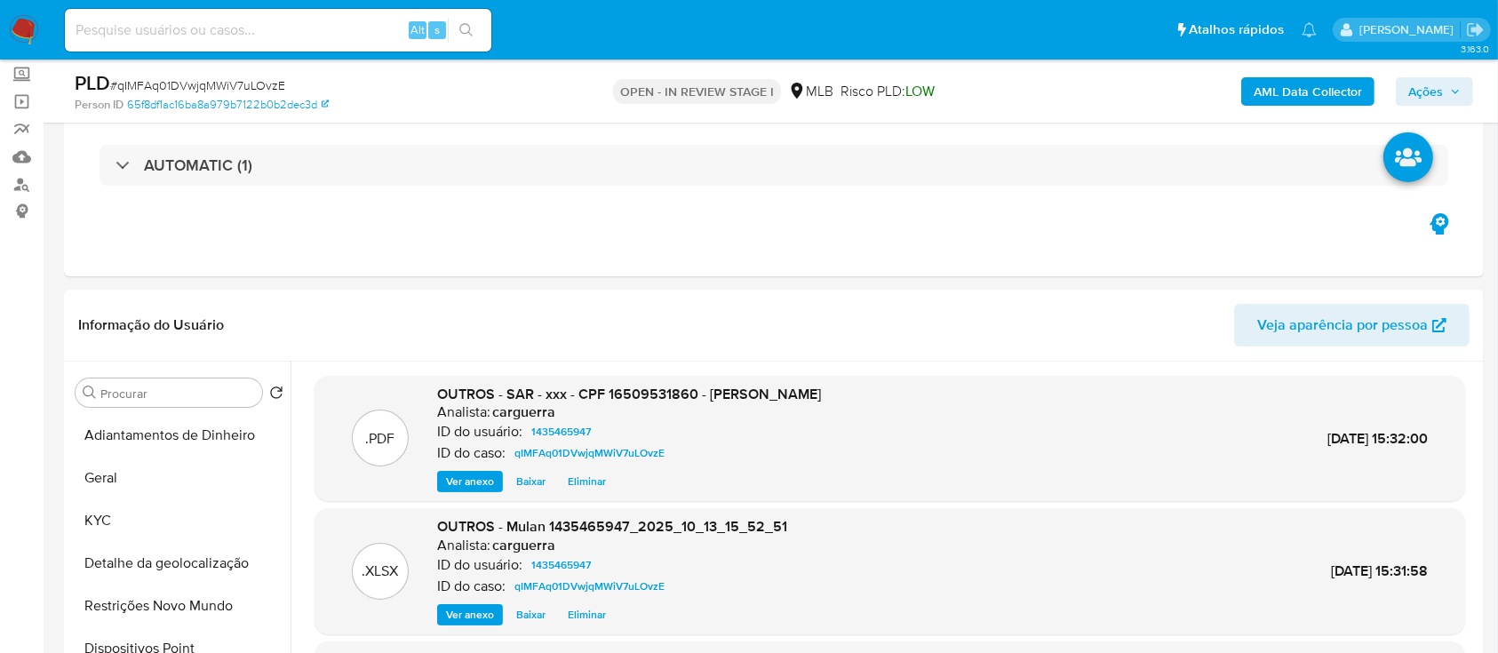
click at [1447, 84] on span "Ações" at bounding box center [1434, 91] width 52 height 25
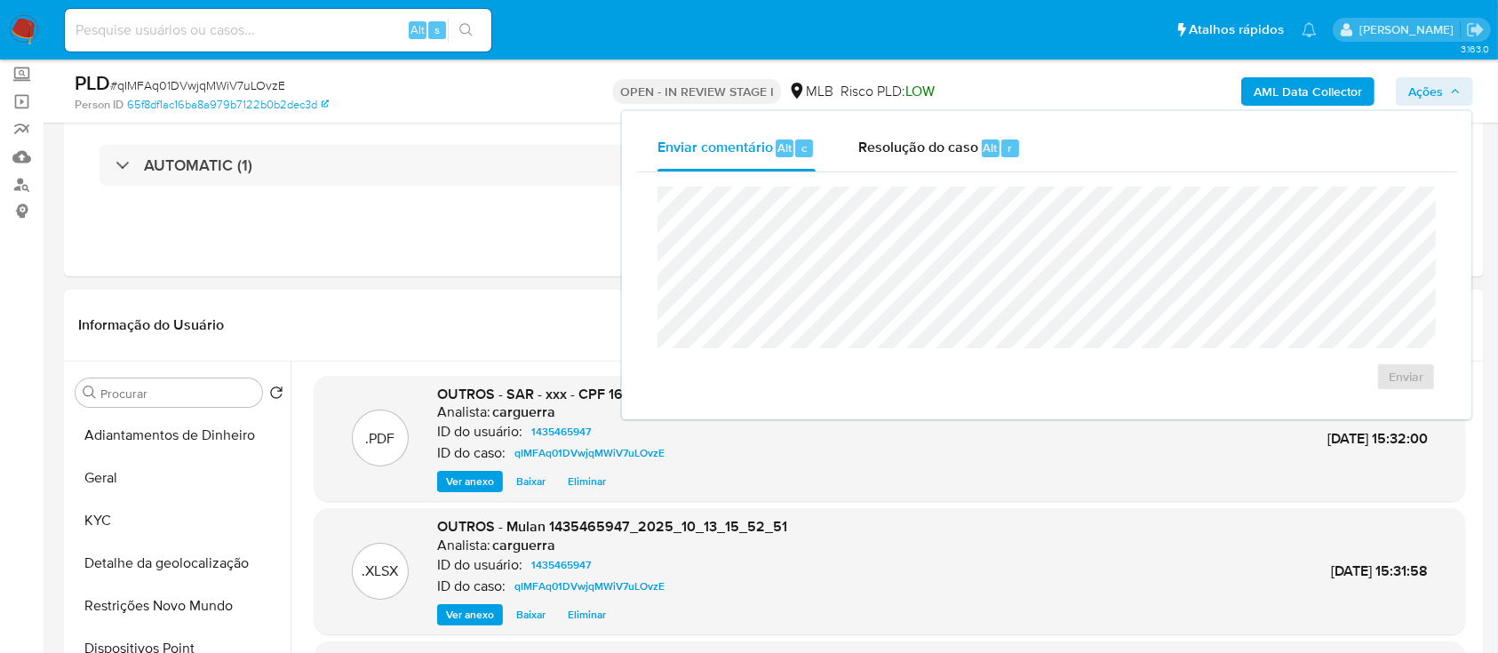
drag, startPoint x: 927, startPoint y: 149, endPoint x: 931, endPoint y: 171, distance: 22.5
click at [927, 150] on span "Resolução do caso" at bounding box center [918, 147] width 120 height 20
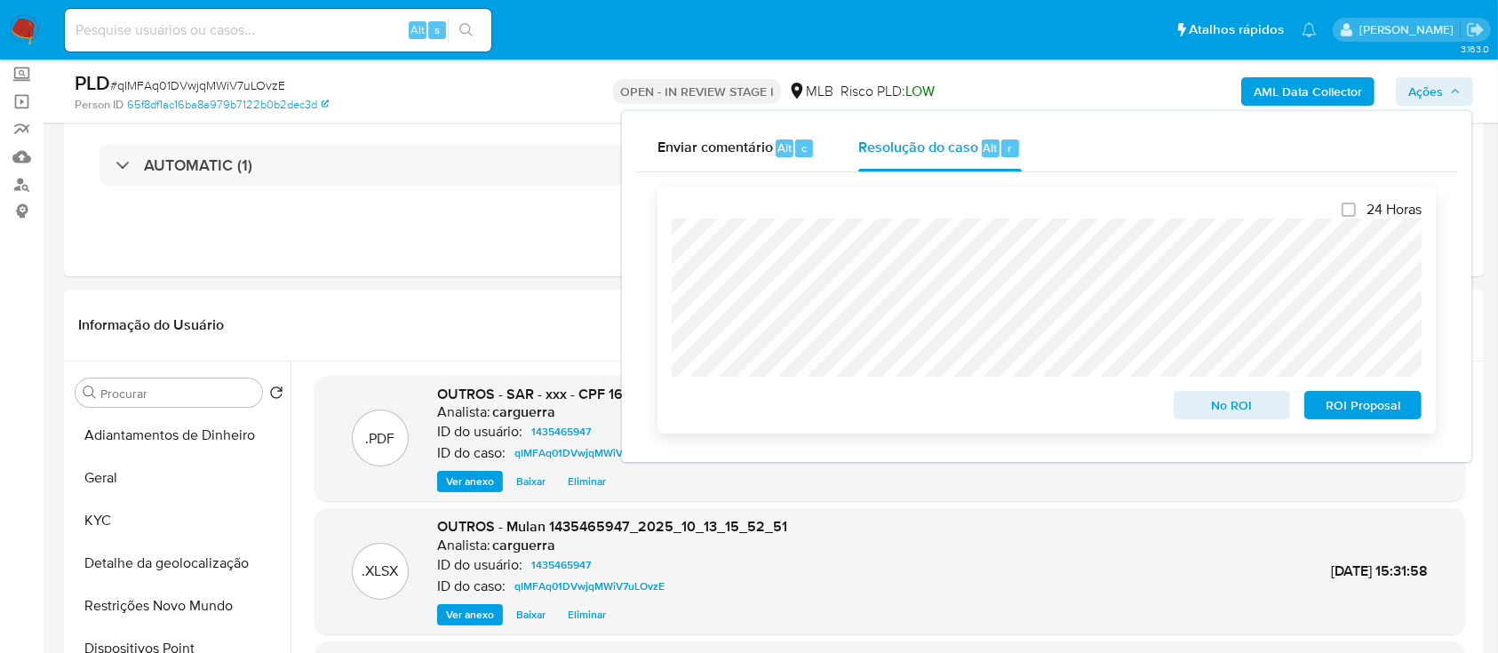
click at [1349, 402] on span "ROI Proposal" at bounding box center [1363, 405] width 92 height 25
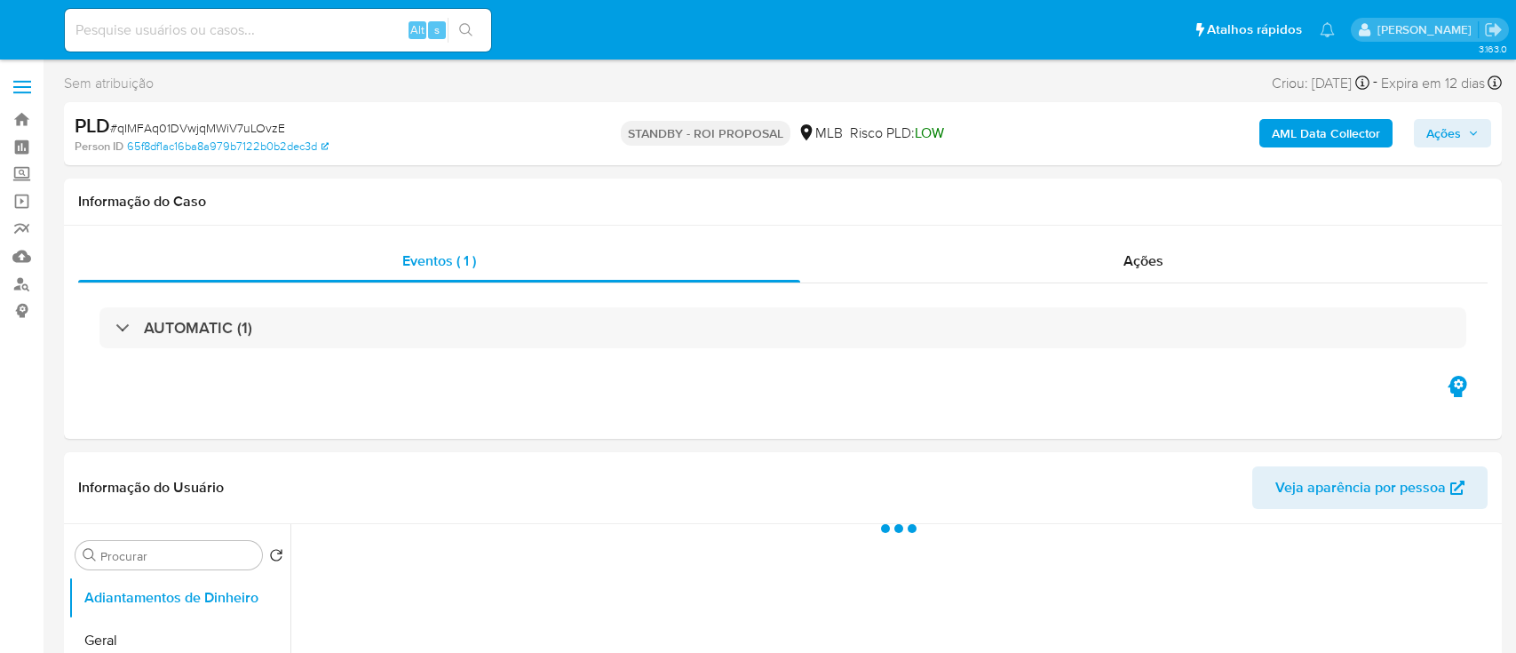
select select "10"
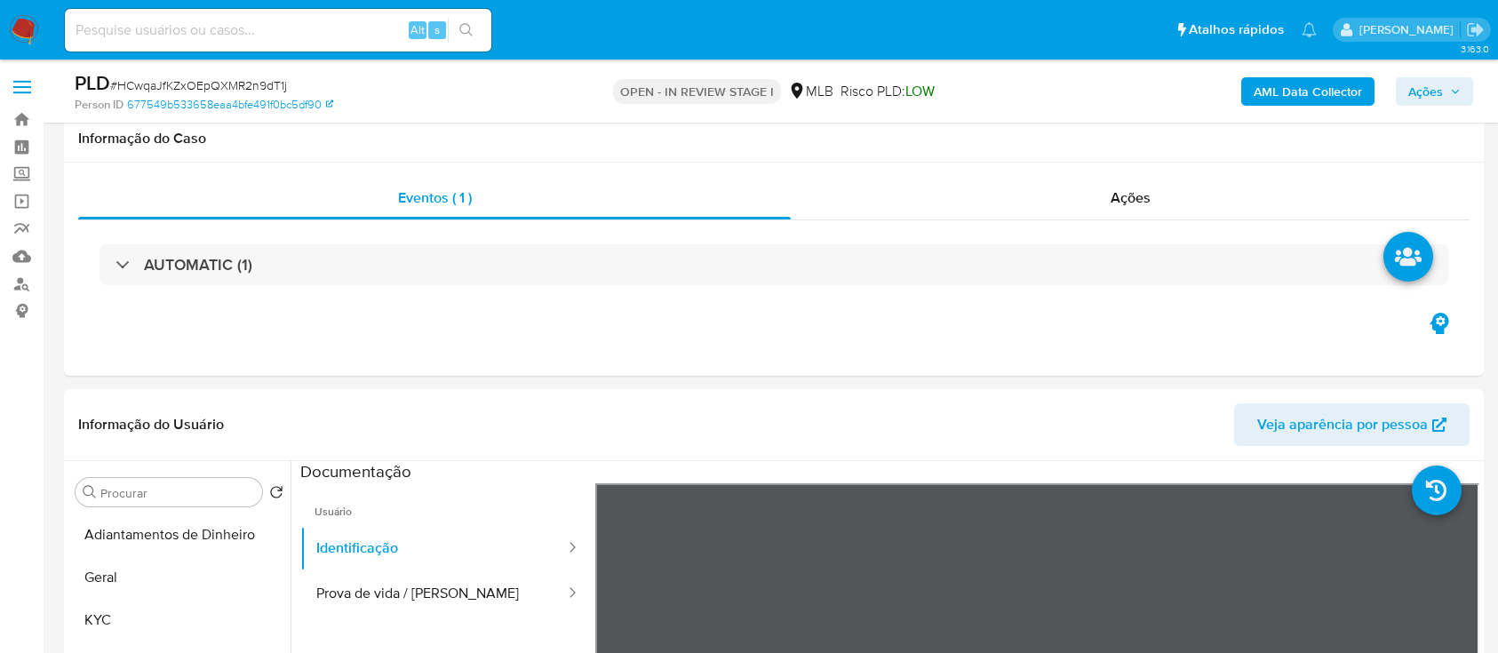
select select "10"
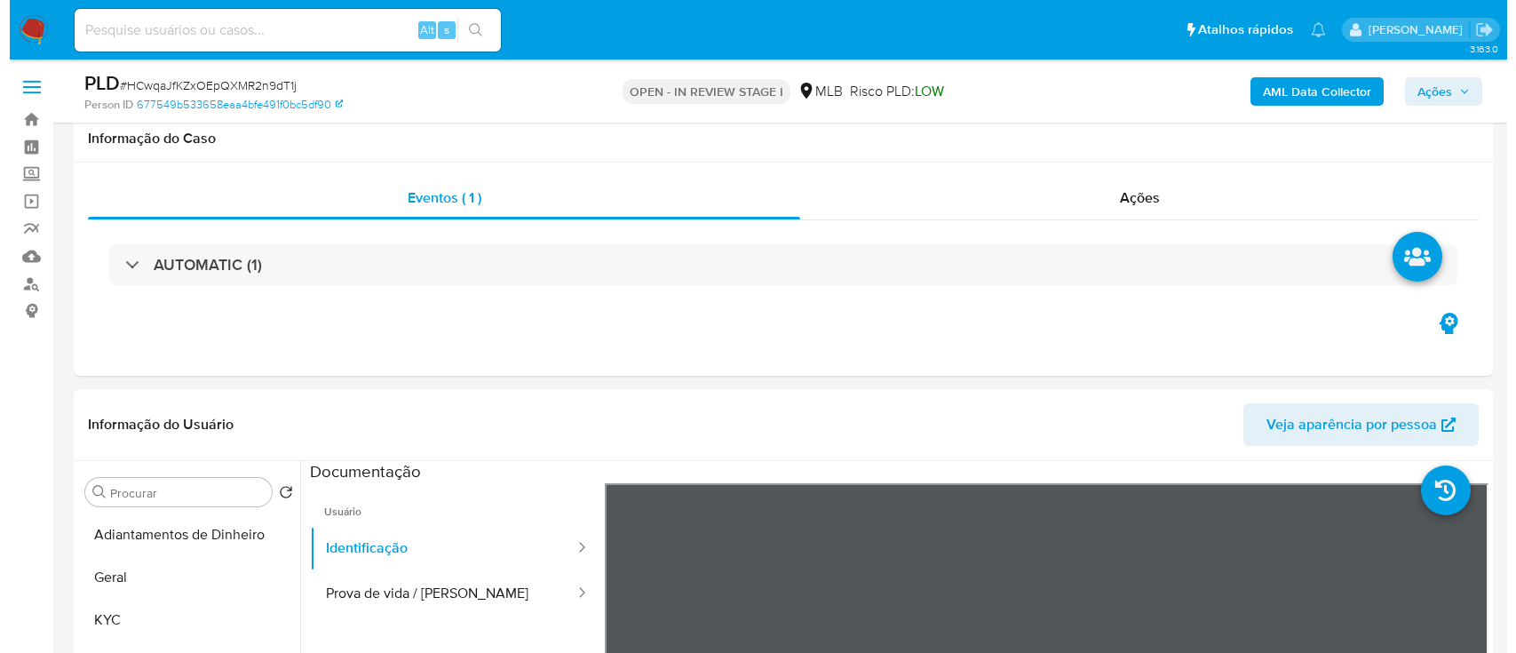
scroll to position [236, 0]
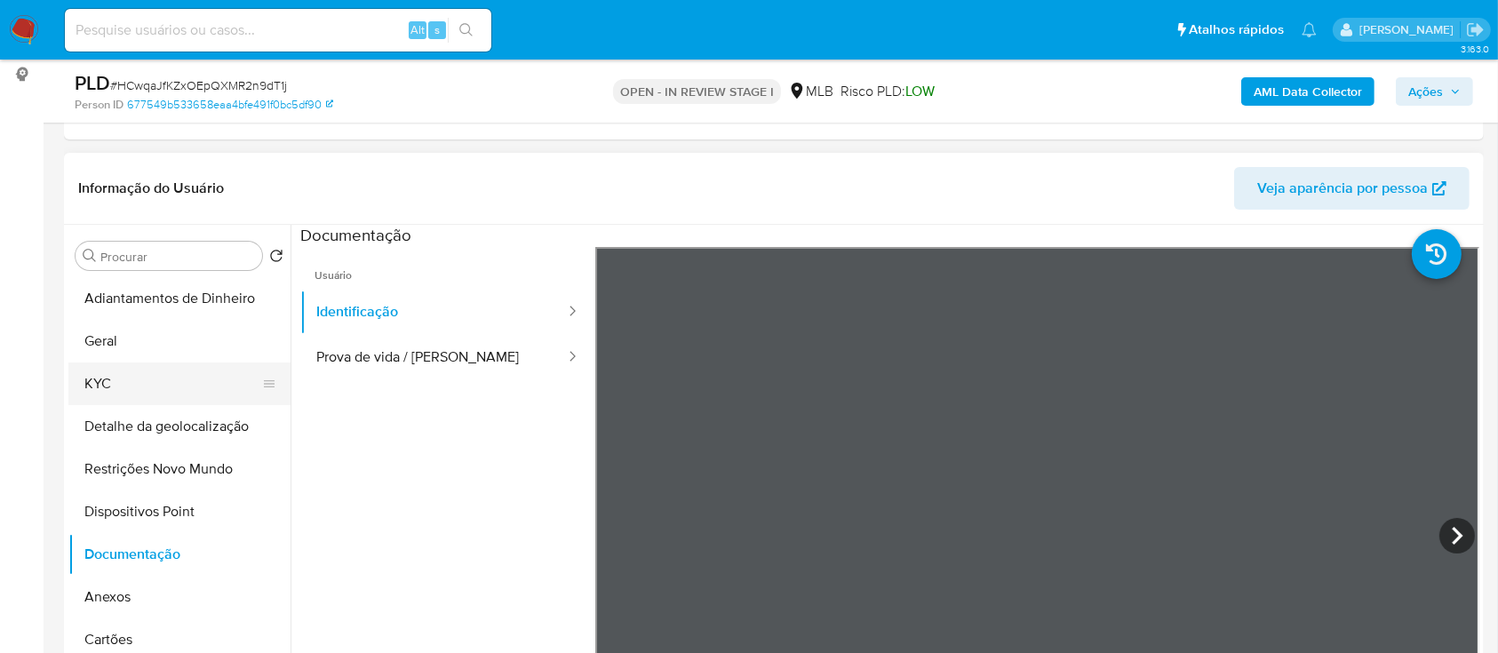
click at [84, 387] on button "KYC" at bounding box center [172, 383] width 208 height 43
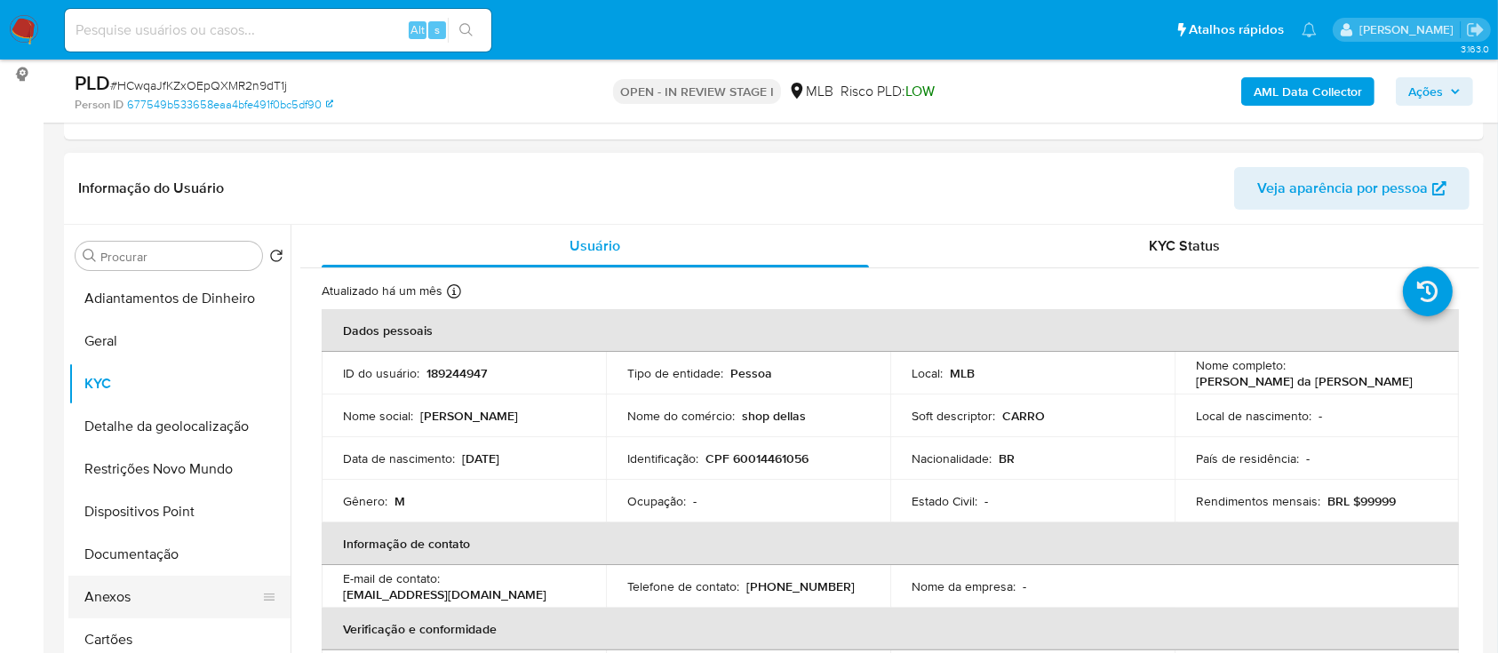
click at [132, 585] on button "Anexos" at bounding box center [172, 597] width 208 height 43
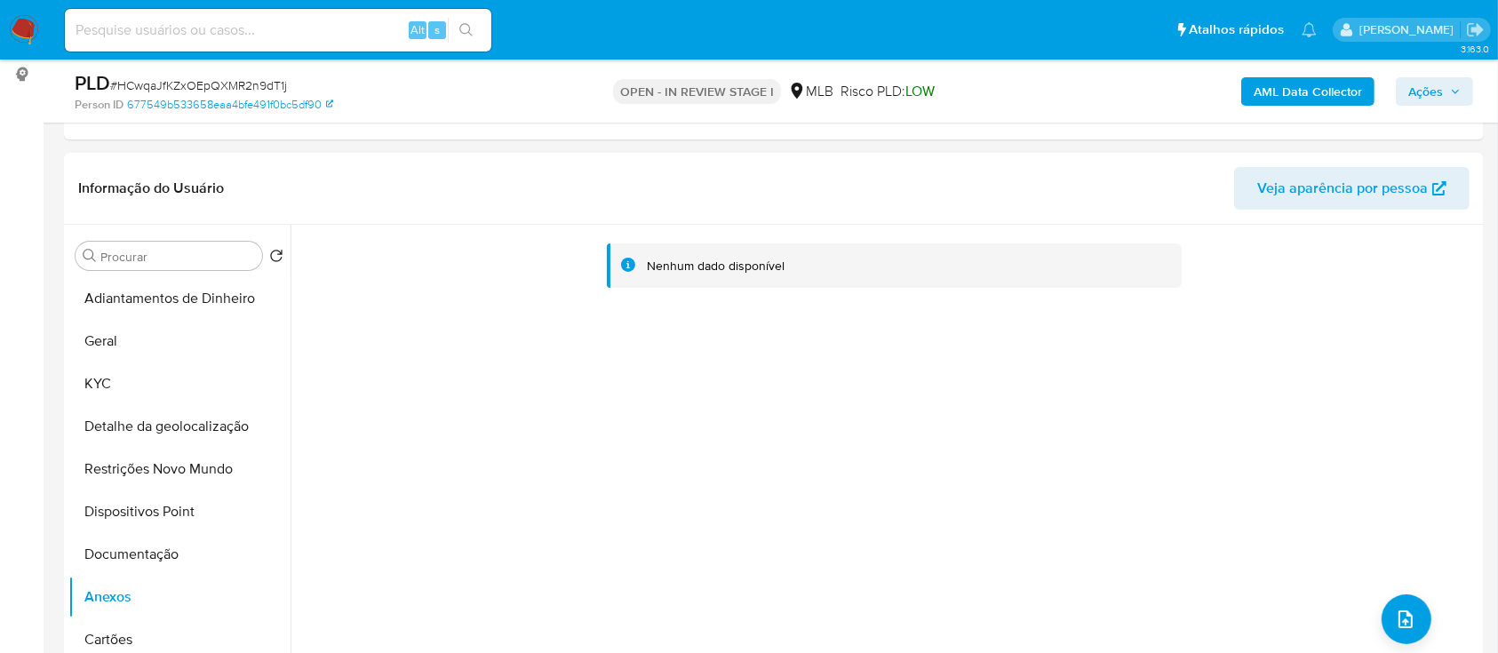
click at [1289, 100] on b "AML Data Collector" at bounding box center [1308, 91] width 108 height 28
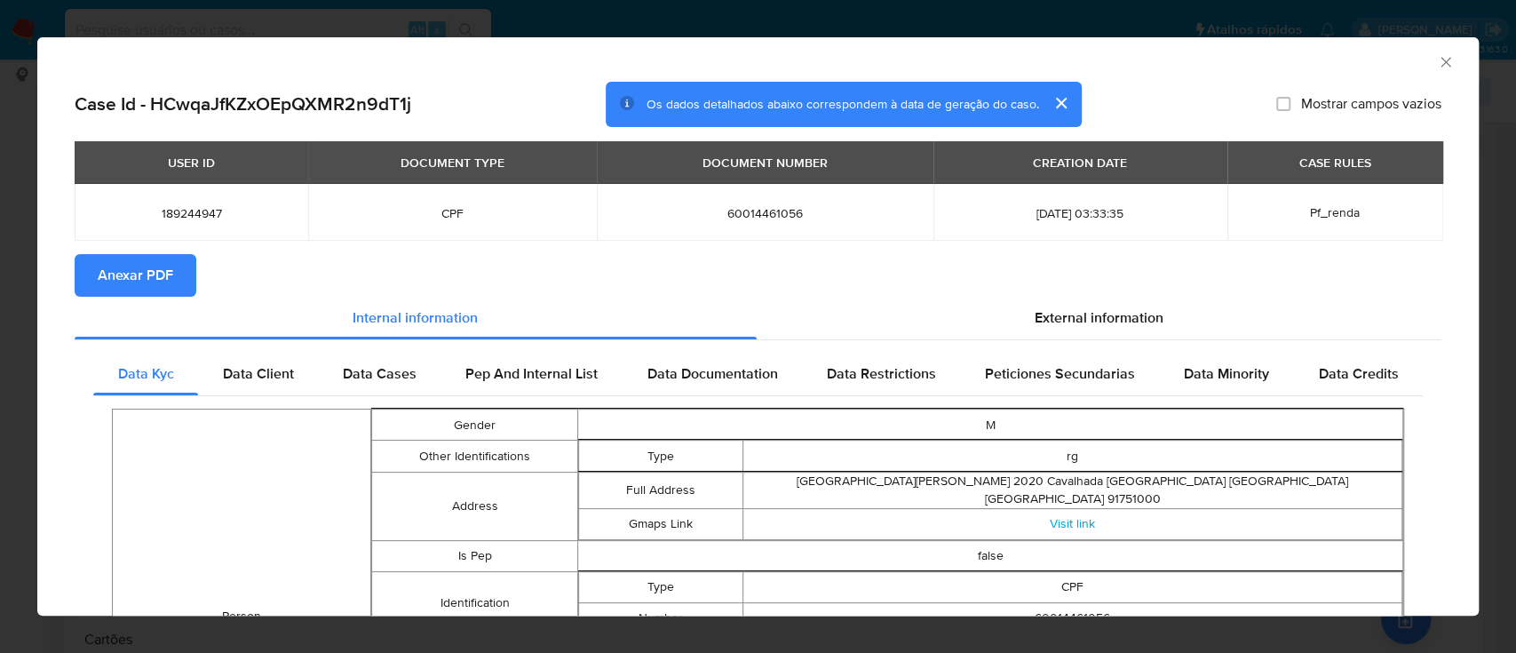
drag, startPoint x: 163, startPoint y: 275, endPoint x: 208, endPoint y: 281, distance: 44.9
click at [163, 275] on span "Anexar PDF" at bounding box center [136, 275] width 76 height 39
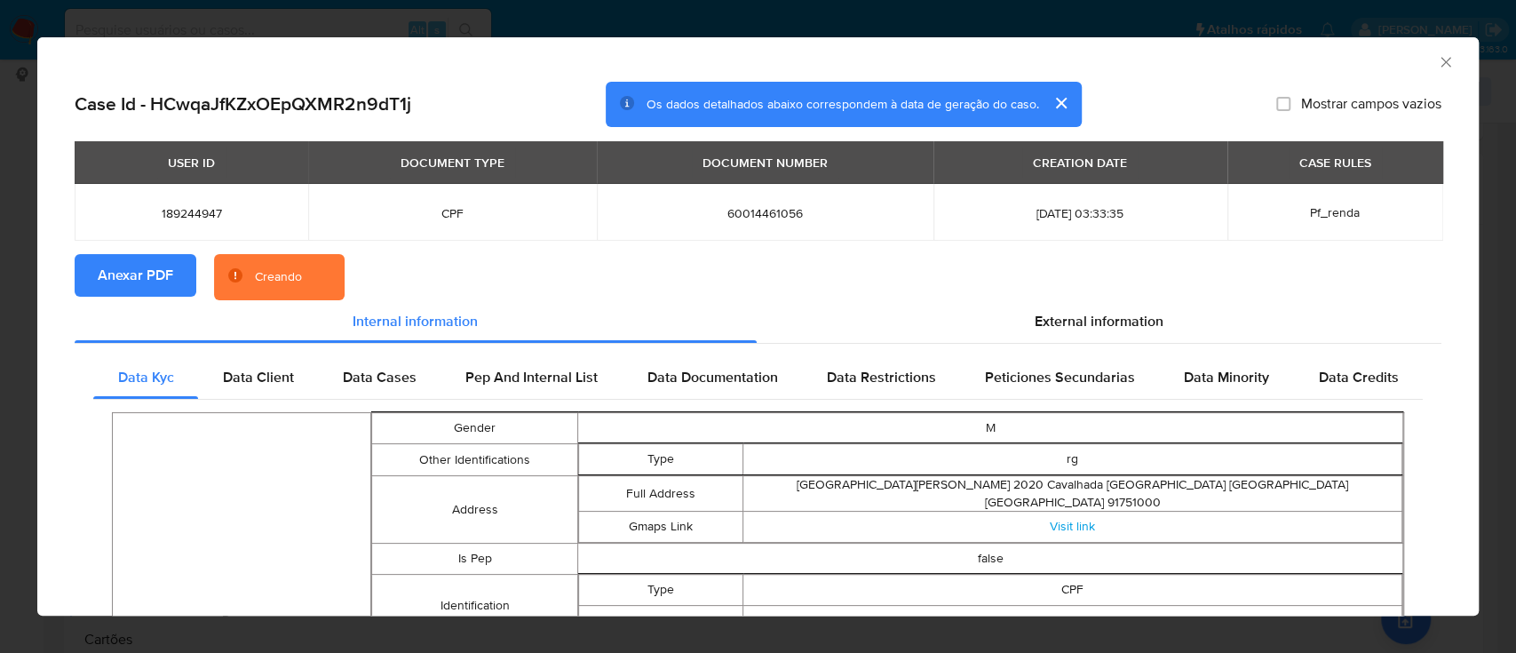
click at [1437, 60] on icon "Fechar a janela" at bounding box center [1446, 62] width 18 height 18
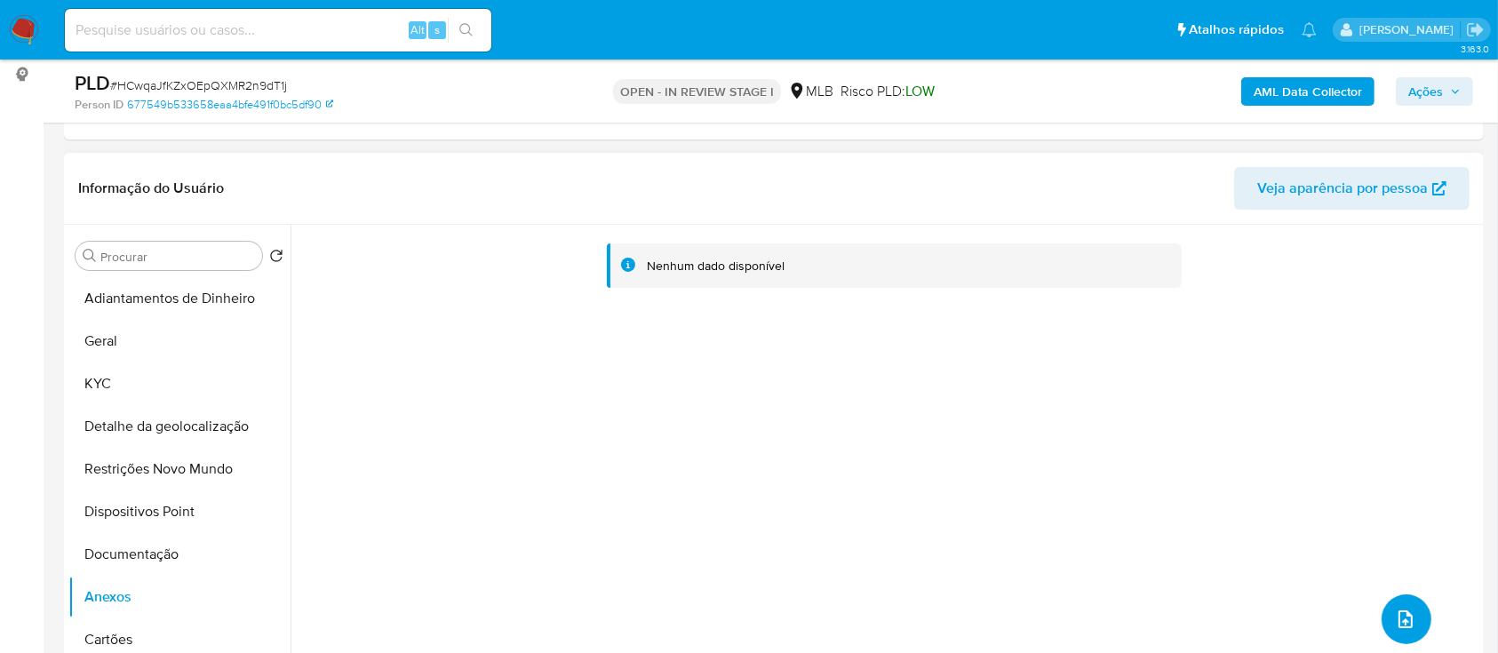
click at [1421, 625] on button "upload-file" at bounding box center [1406, 619] width 50 height 50
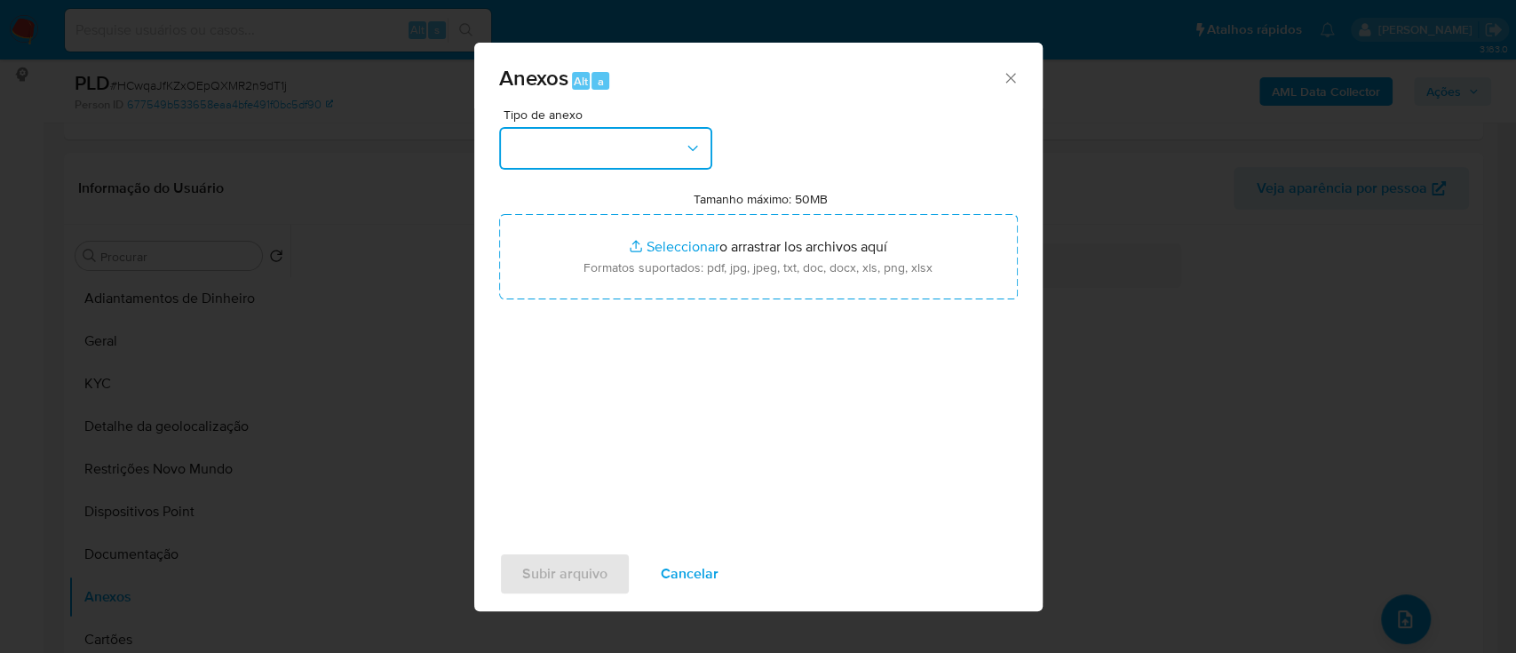
click at [538, 158] on button "button" at bounding box center [605, 148] width 213 height 43
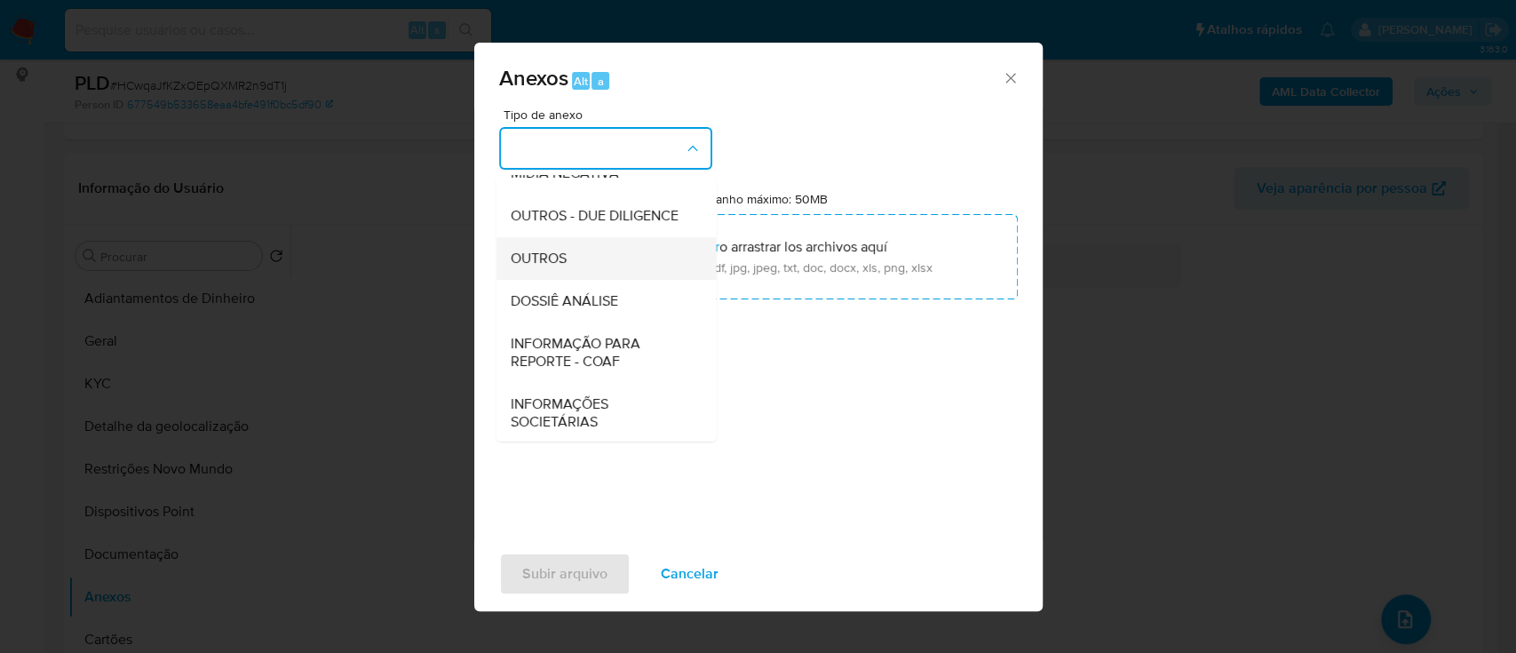
click at [557, 267] on span "OUTROS" at bounding box center [538, 259] width 56 height 18
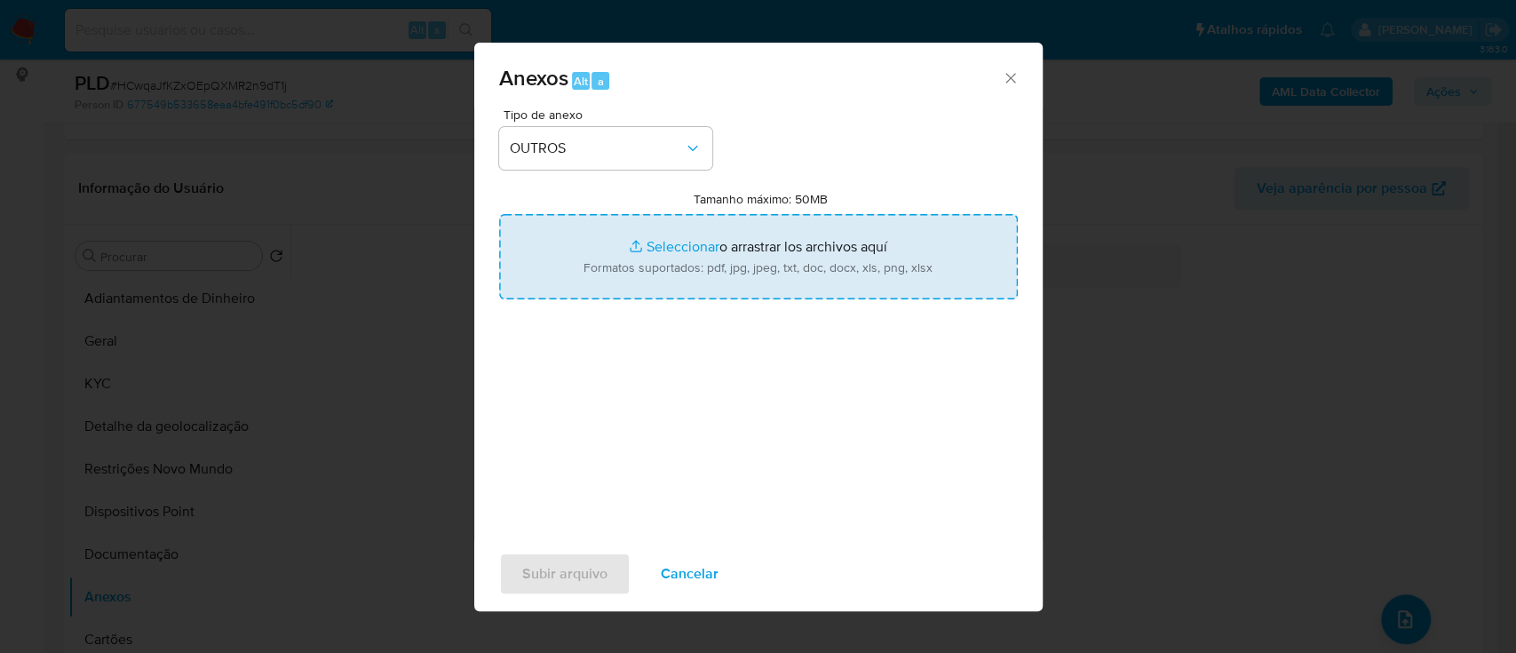
click at [683, 249] on input "Tamanho máximo: 50MB Seleccionar archivos" at bounding box center [758, 256] width 519 height 85
type input "C:\fakepath\Mulan 189244947_2025_10_13_15_53_17.xlsx"
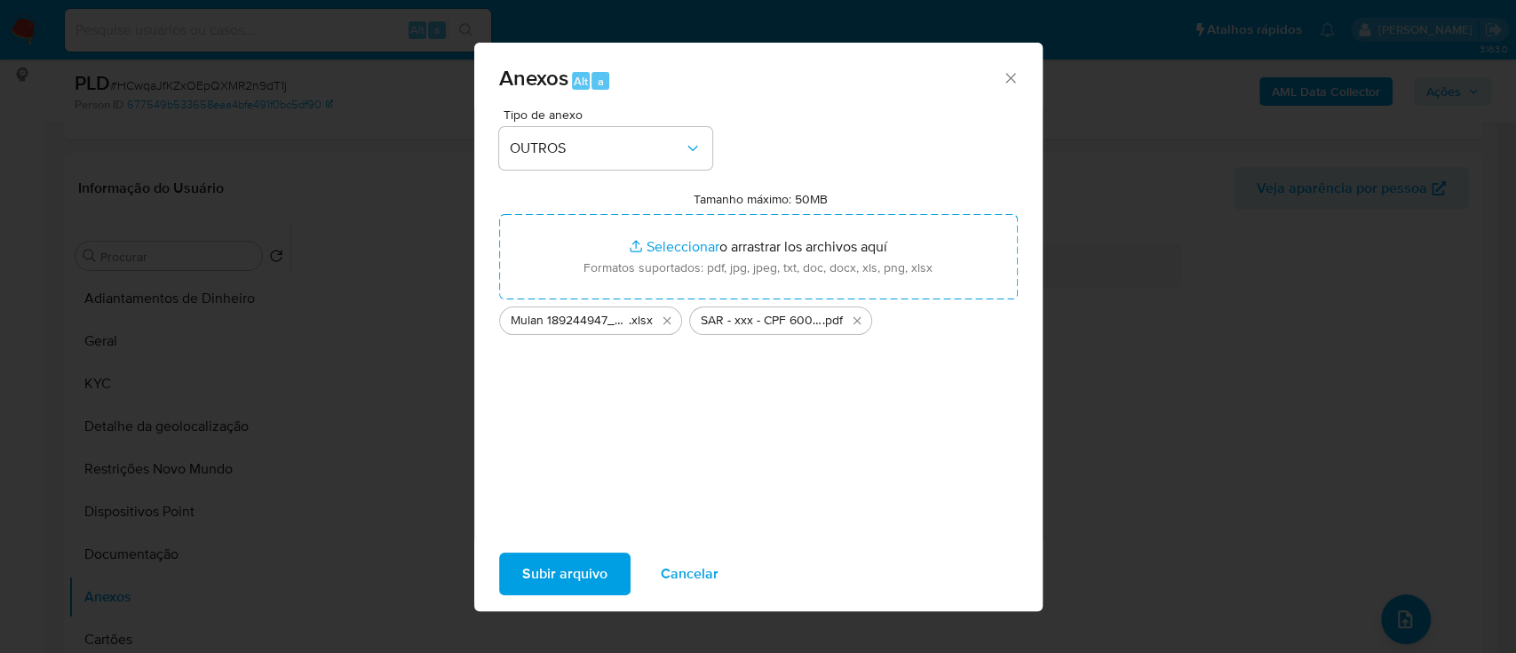
click at [574, 562] on span "Subir arquivo" at bounding box center [564, 573] width 85 height 39
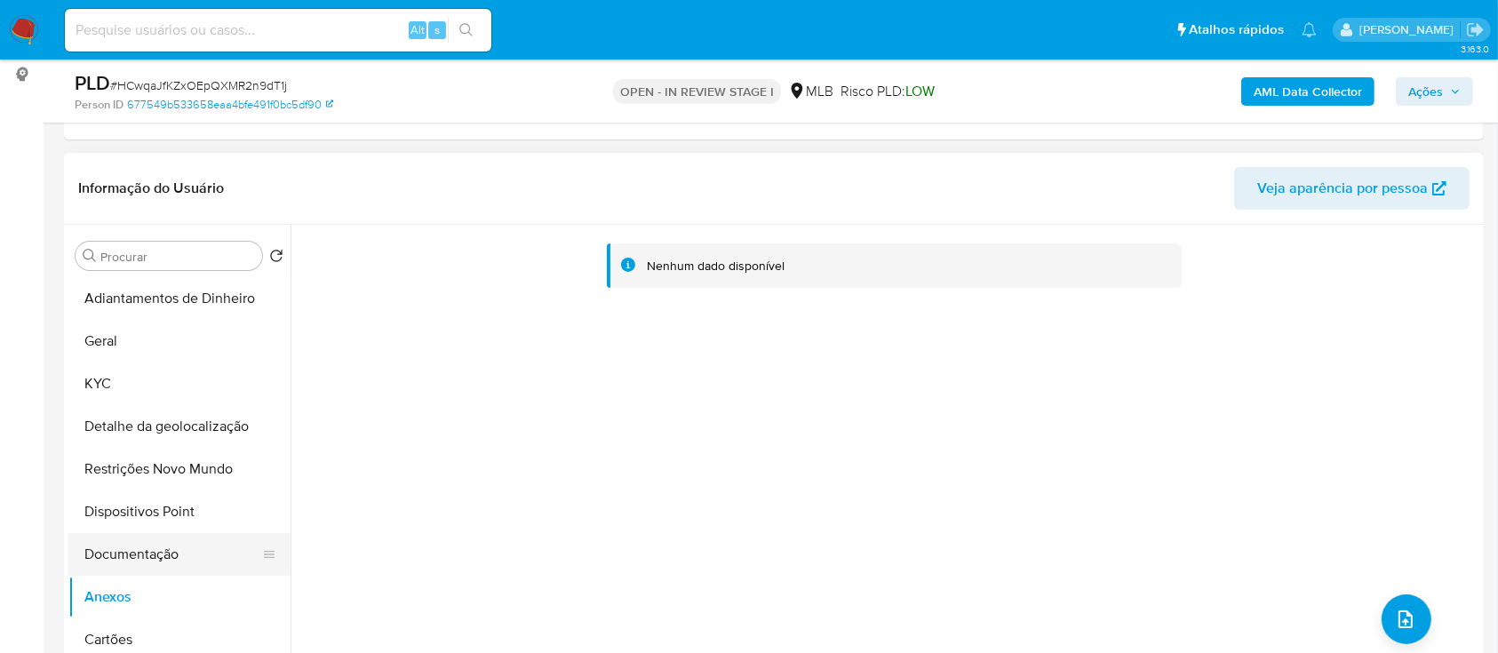
click at [137, 545] on button "Documentação" at bounding box center [172, 554] width 208 height 43
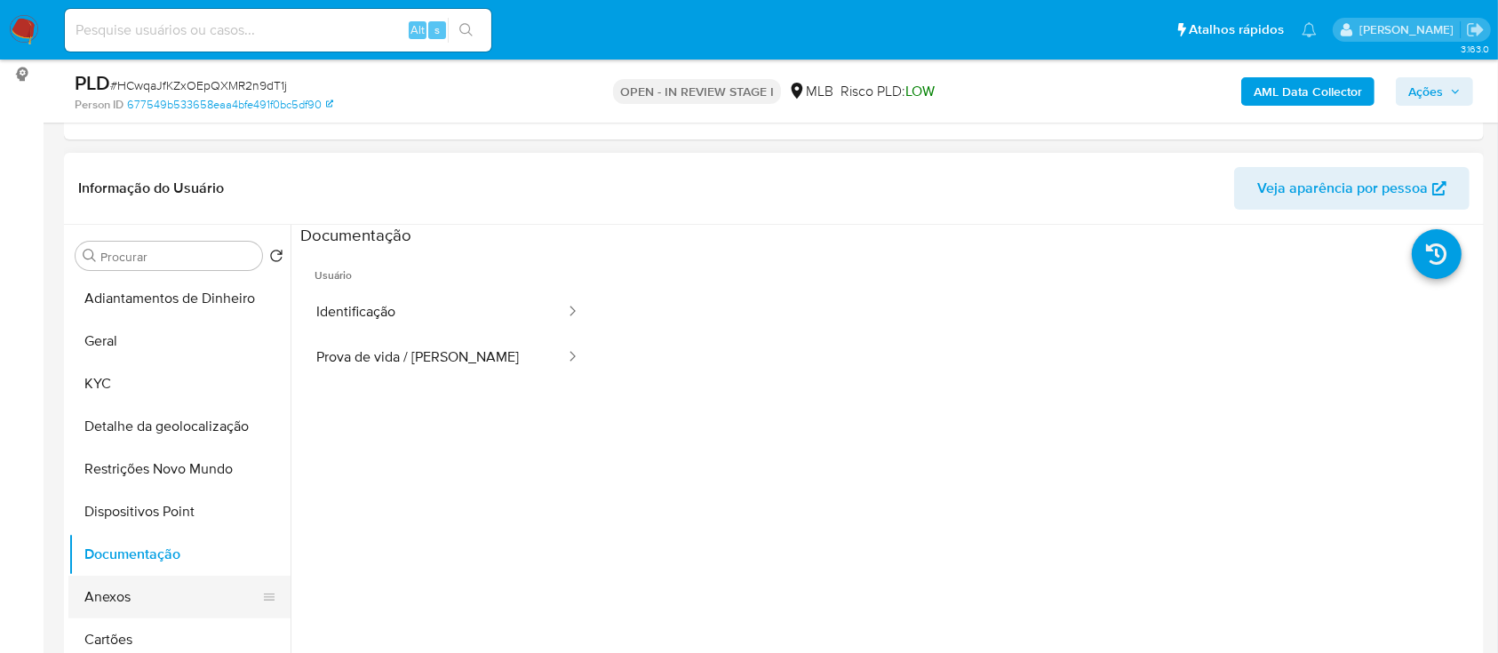
click at [121, 584] on button "Anexos" at bounding box center [172, 597] width 208 height 43
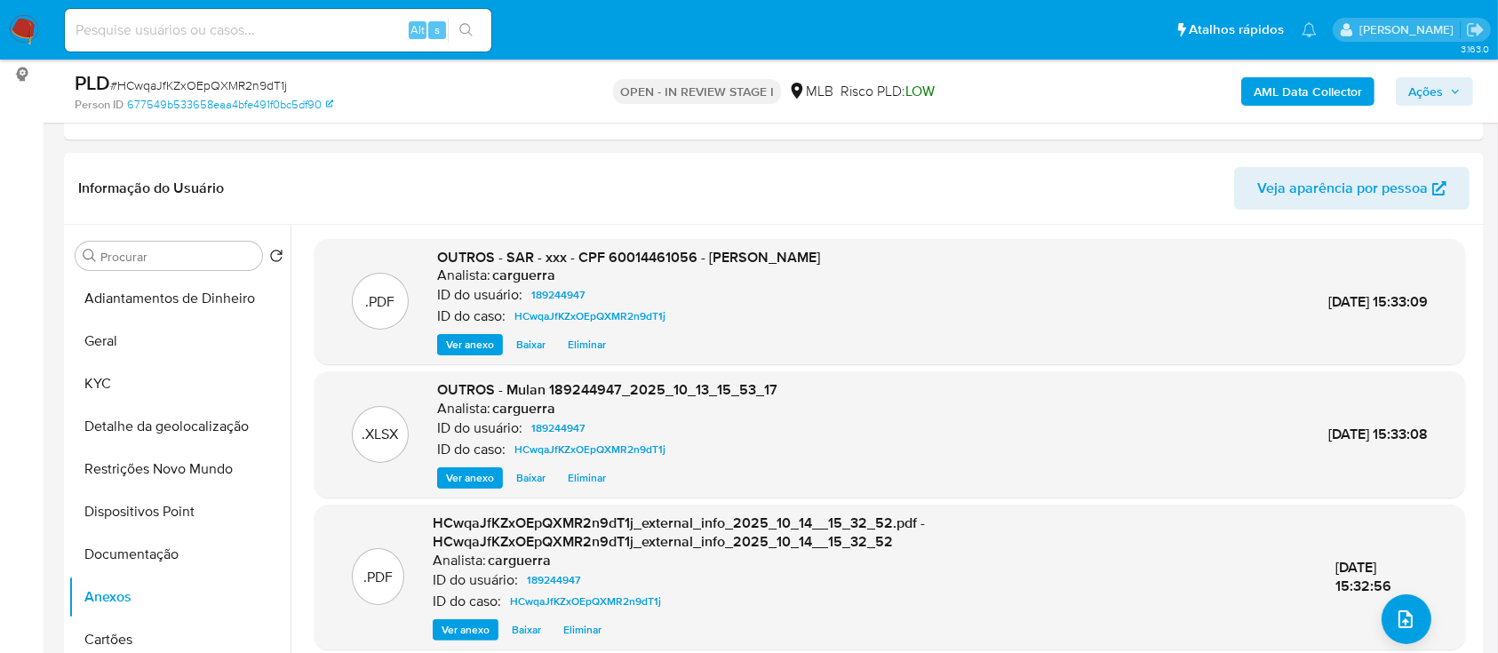
drag, startPoint x: 1426, startPoint y: 91, endPoint x: 1353, endPoint y: 107, distance: 74.8
click at [1426, 90] on span "Ações" at bounding box center [1425, 91] width 35 height 28
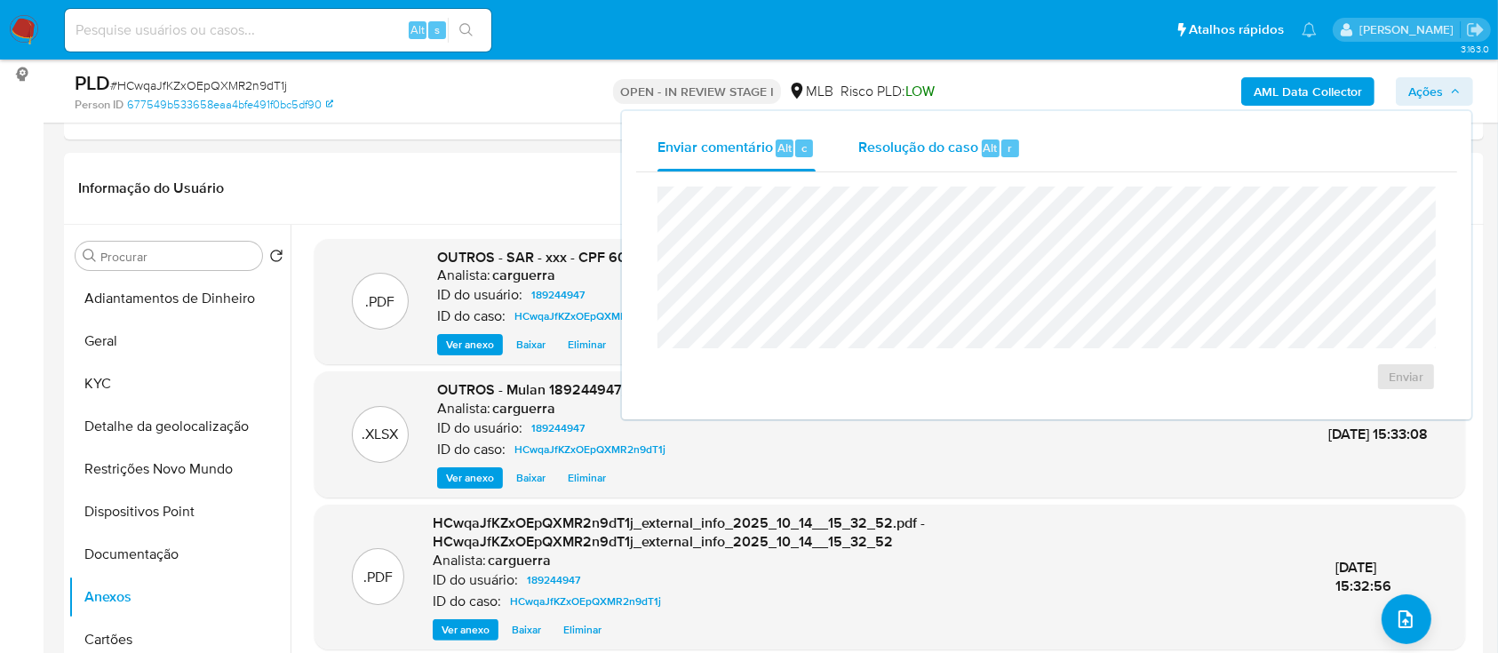
click at [913, 144] on span "Resolução do caso" at bounding box center [918, 147] width 120 height 20
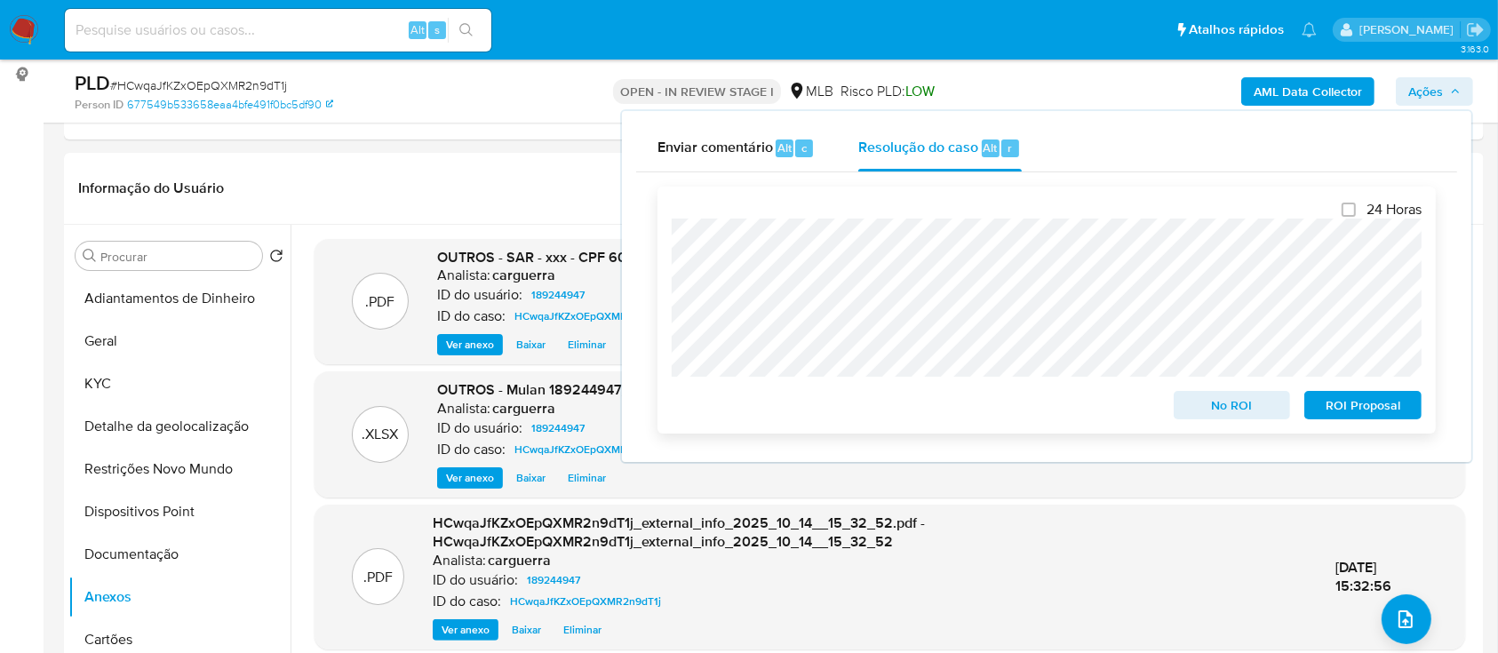
click at [1336, 412] on span "ROI Proposal" at bounding box center [1363, 405] width 92 height 25
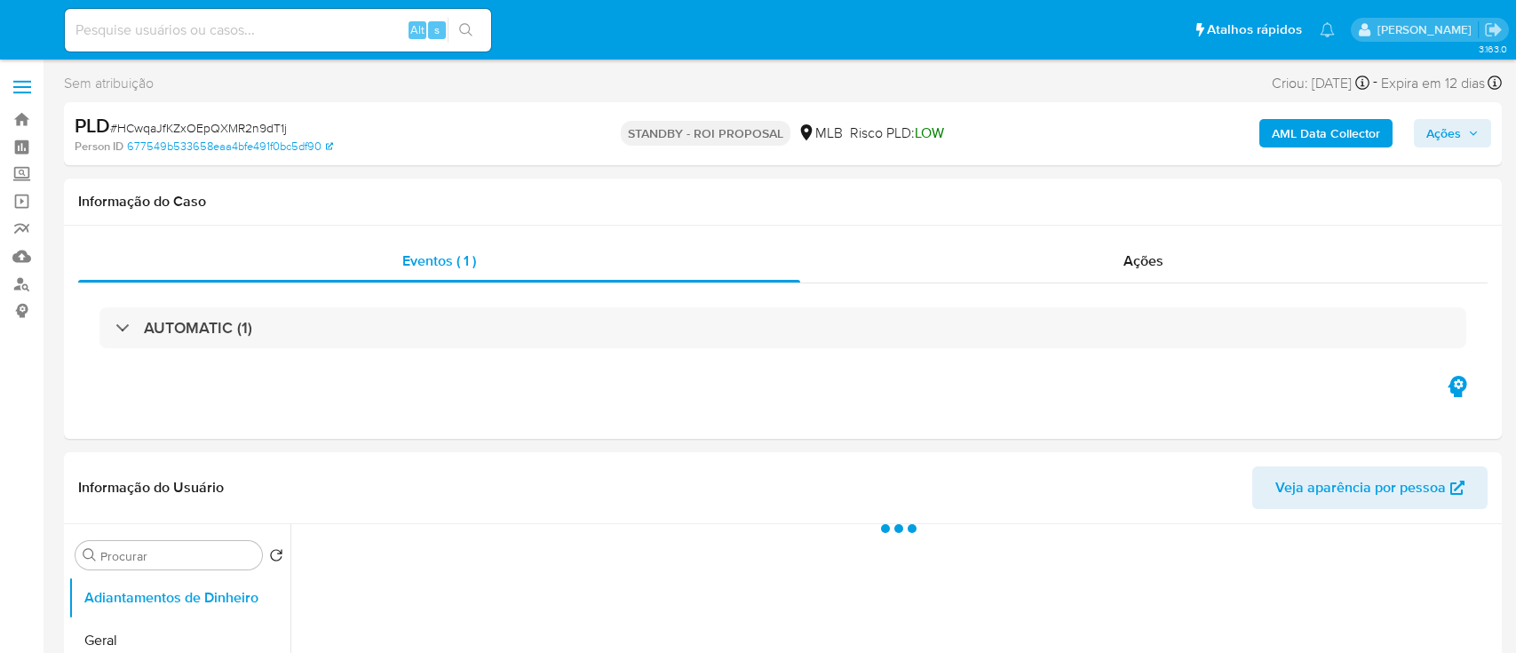
select select "10"
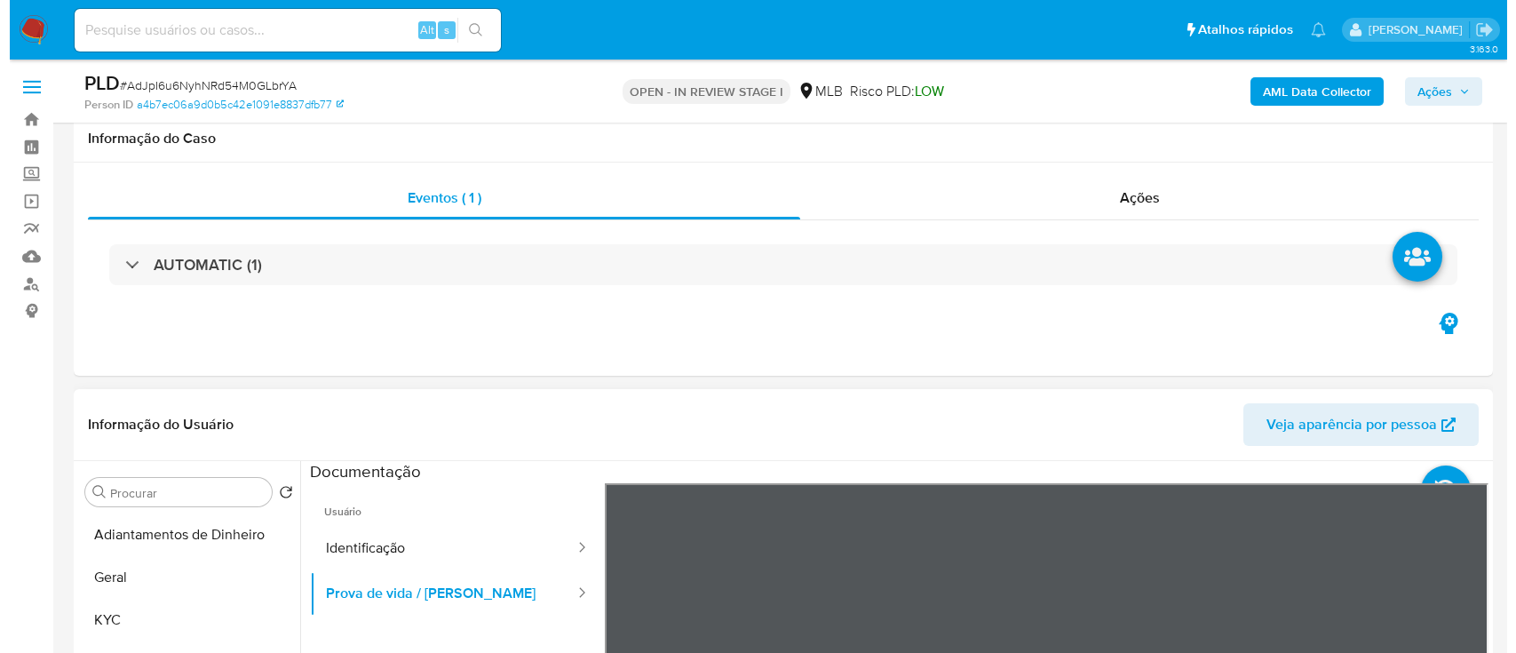
scroll to position [236, 0]
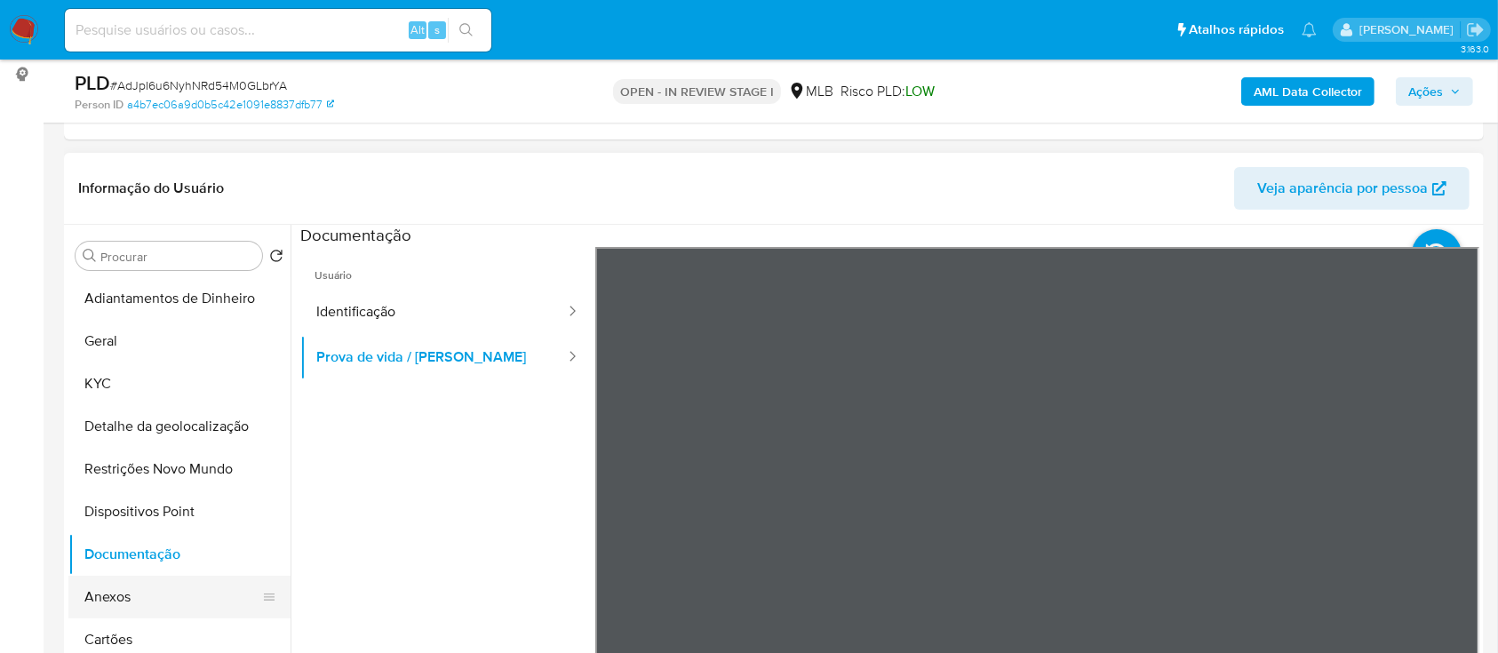
click at [106, 601] on button "Anexos" at bounding box center [172, 597] width 208 height 43
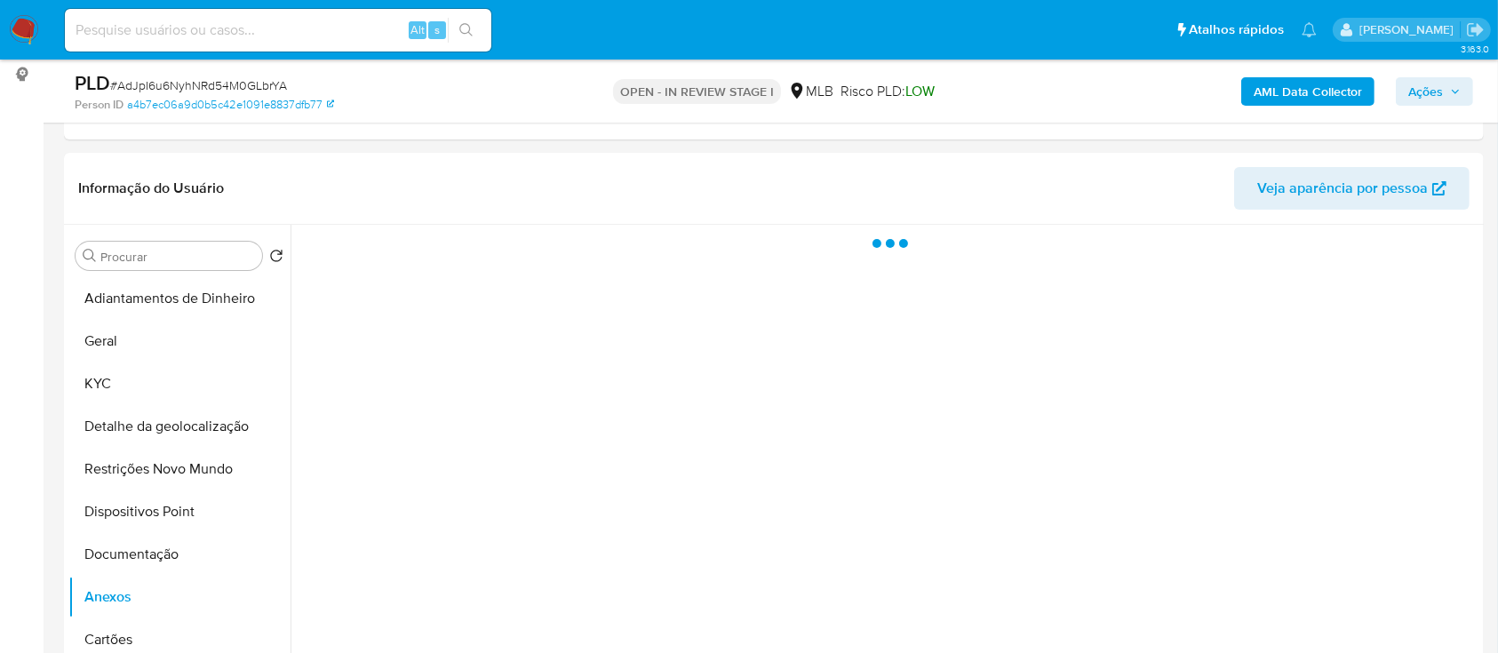
click at [1308, 96] on b "AML Data Collector" at bounding box center [1308, 91] width 108 height 28
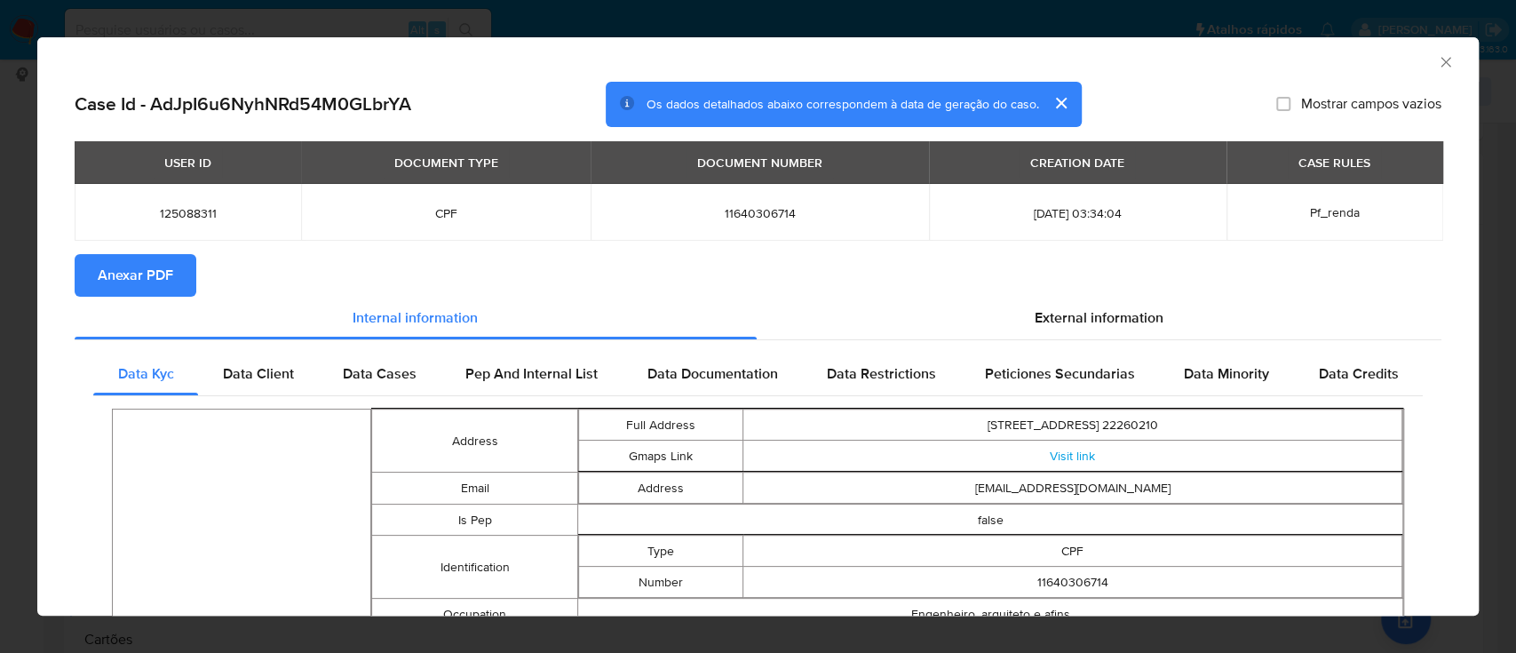
click at [153, 281] on span "Anexar PDF" at bounding box center [136, 275] width 76 height 39
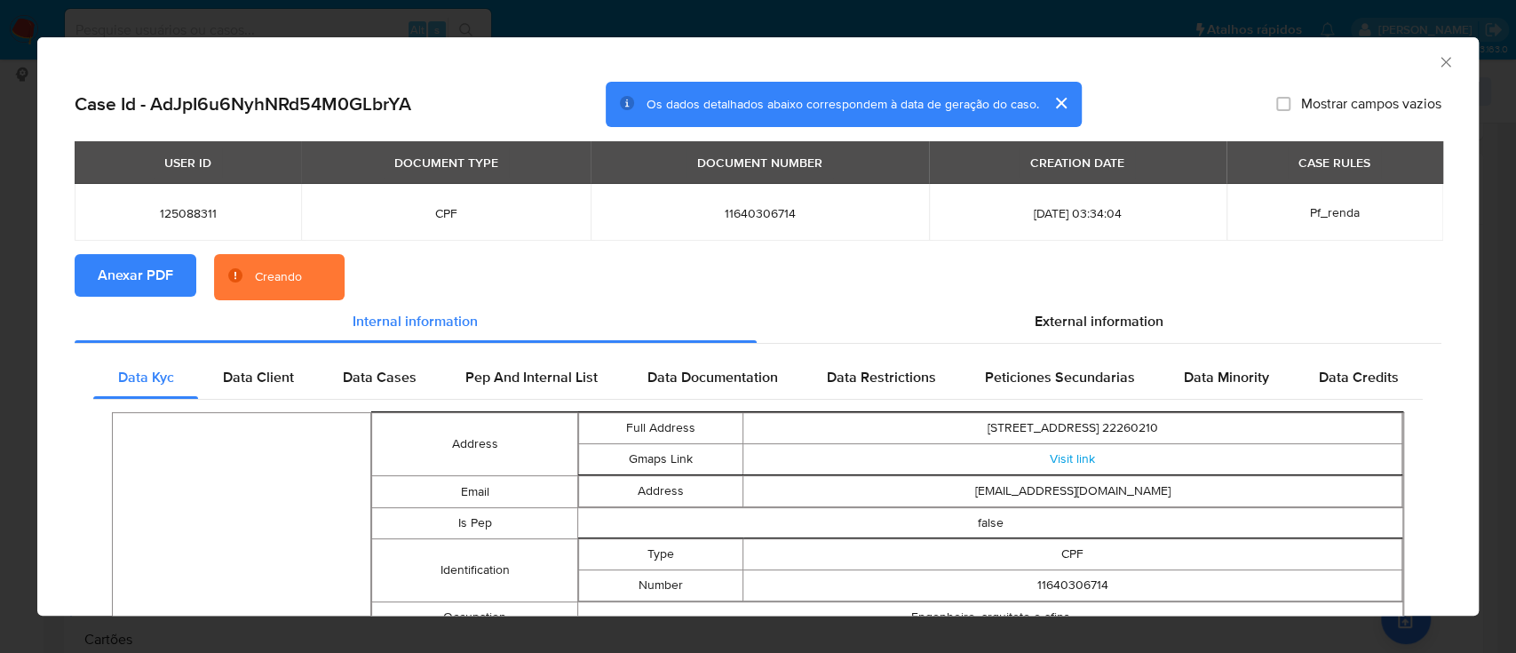
click at [1414, 63] on div "AML Data Collector" at bounding box center [744, 60] width 1388 height 20
click at [1437, 60] on icon "Fechar a janela" at bounding box center [1446, 62] width 18 height 18
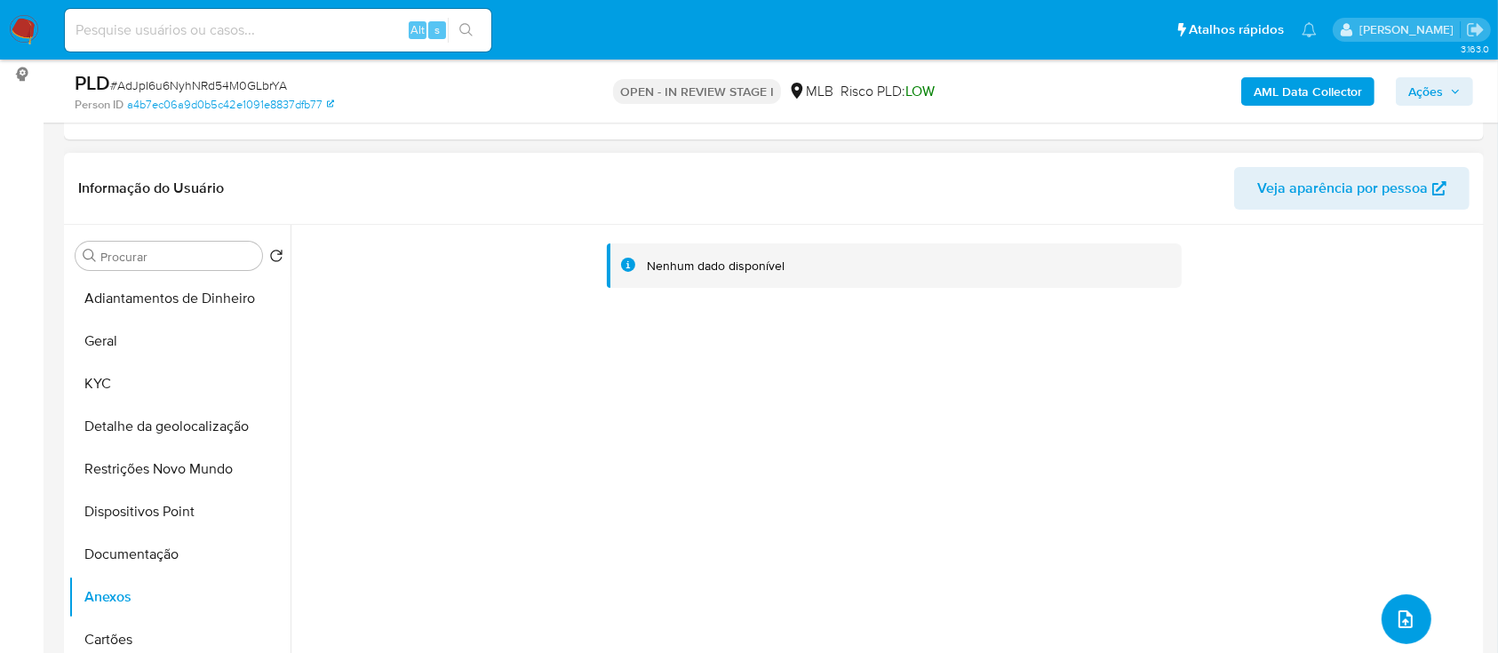
click at [1389, 601] on button "upload-file" at bounding box center [1406, 619] width 50 height 50
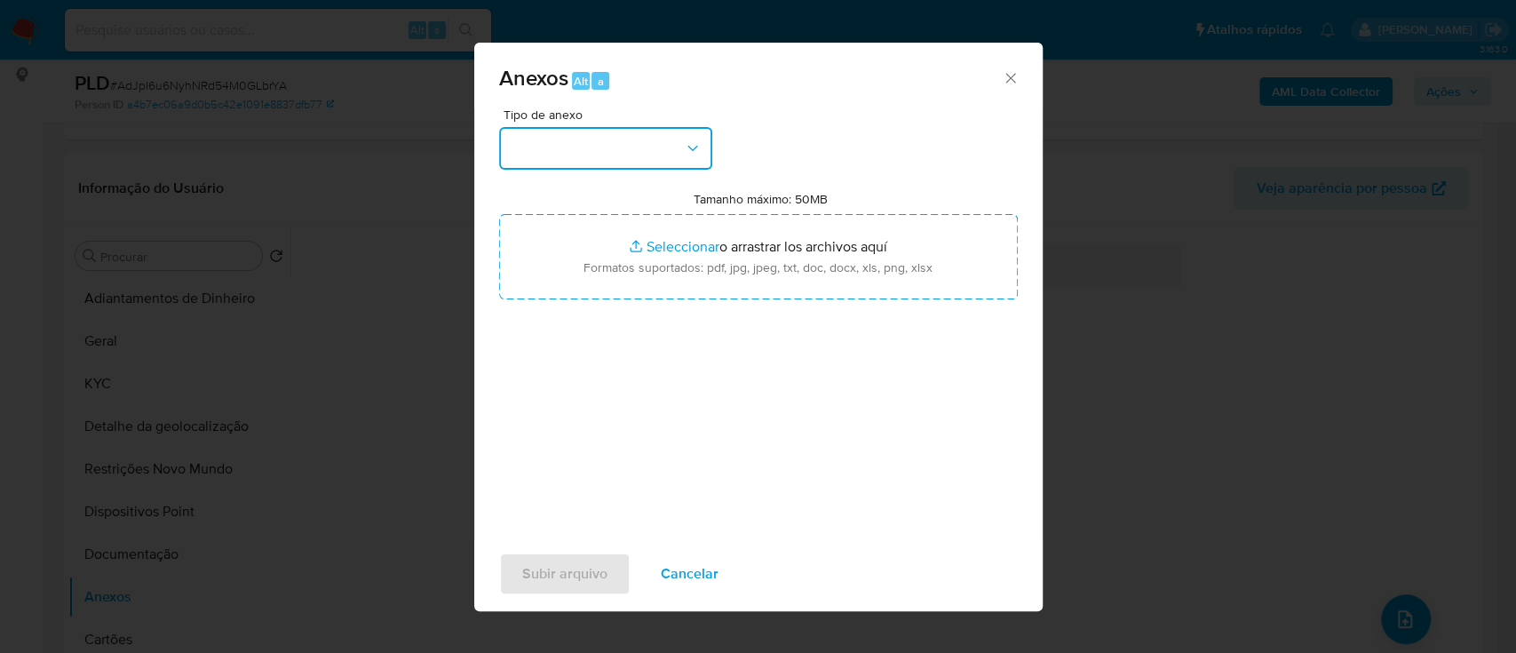
click at [607, 151] on button "button" at bounding box center [605, 148] width 213 height 43
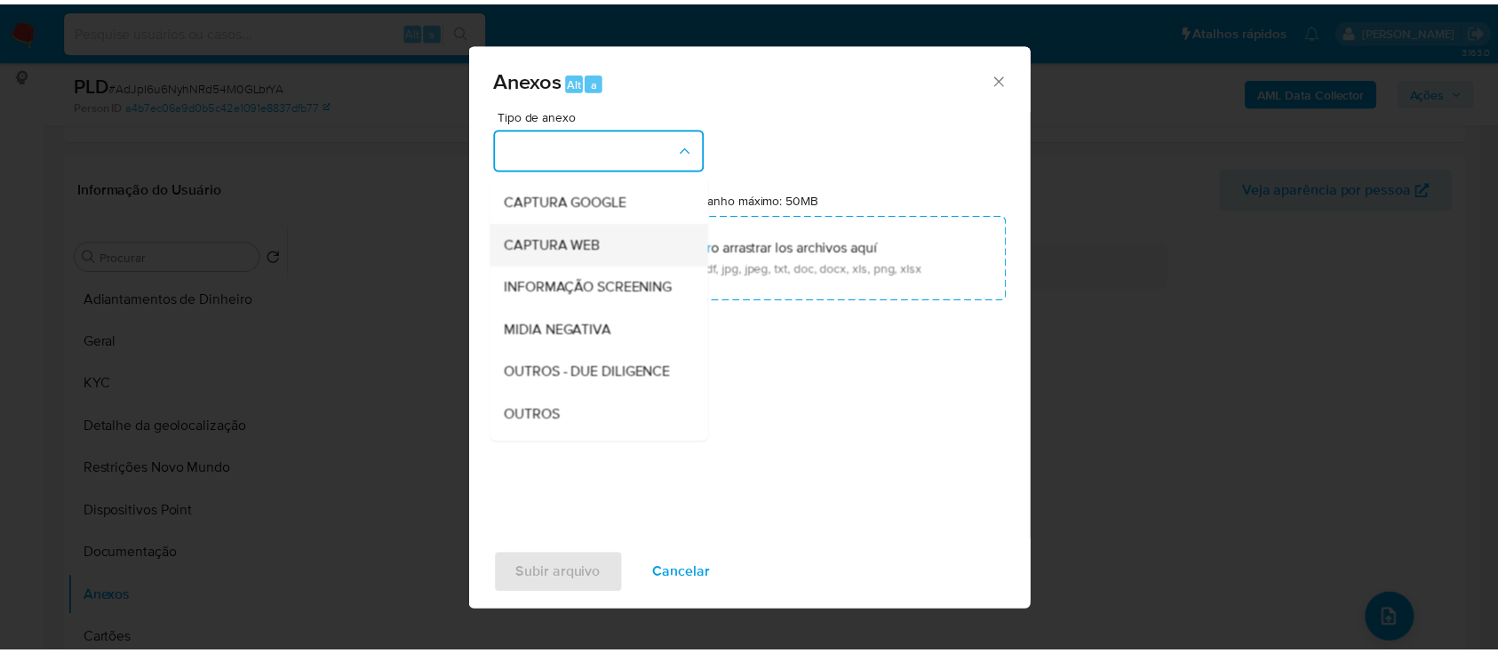
scroll to position [118, 0]
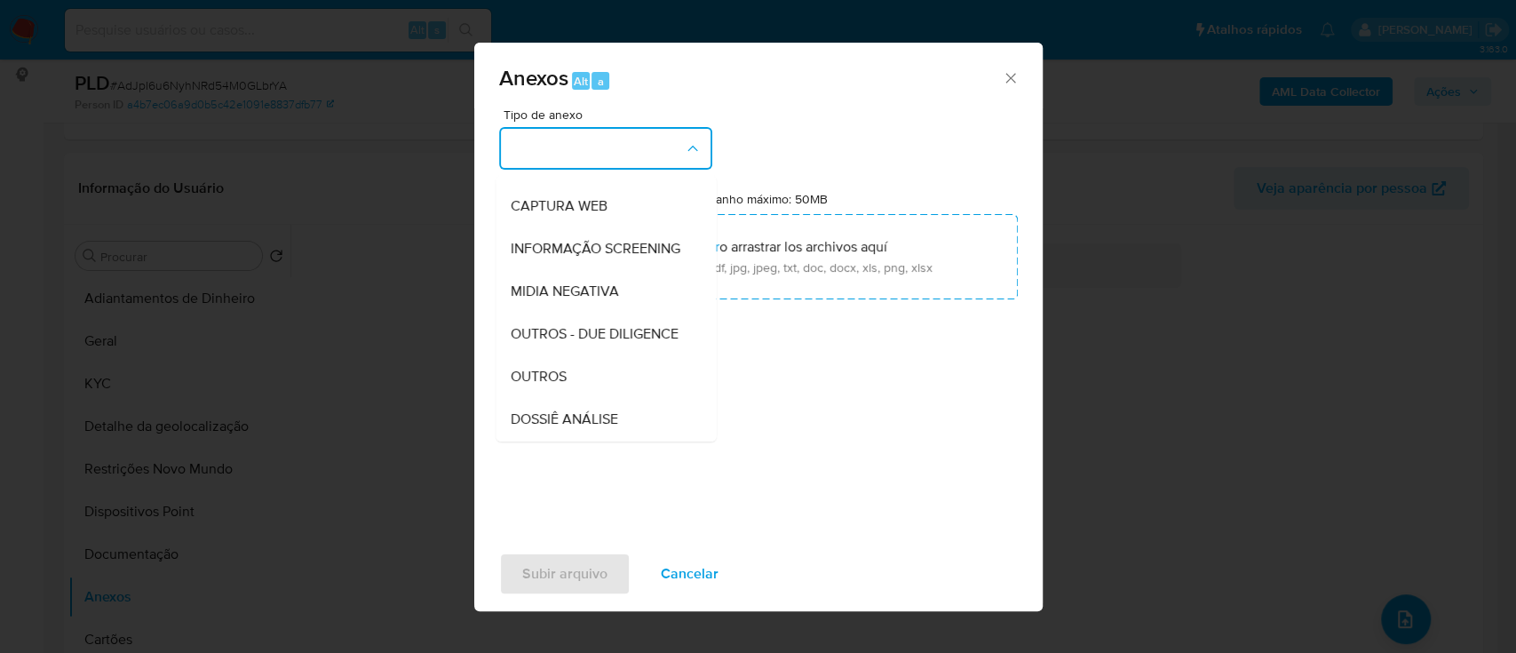
click at [551, 398] on div "OUTROS" at bounding box center [600, 376] width 181 height 43
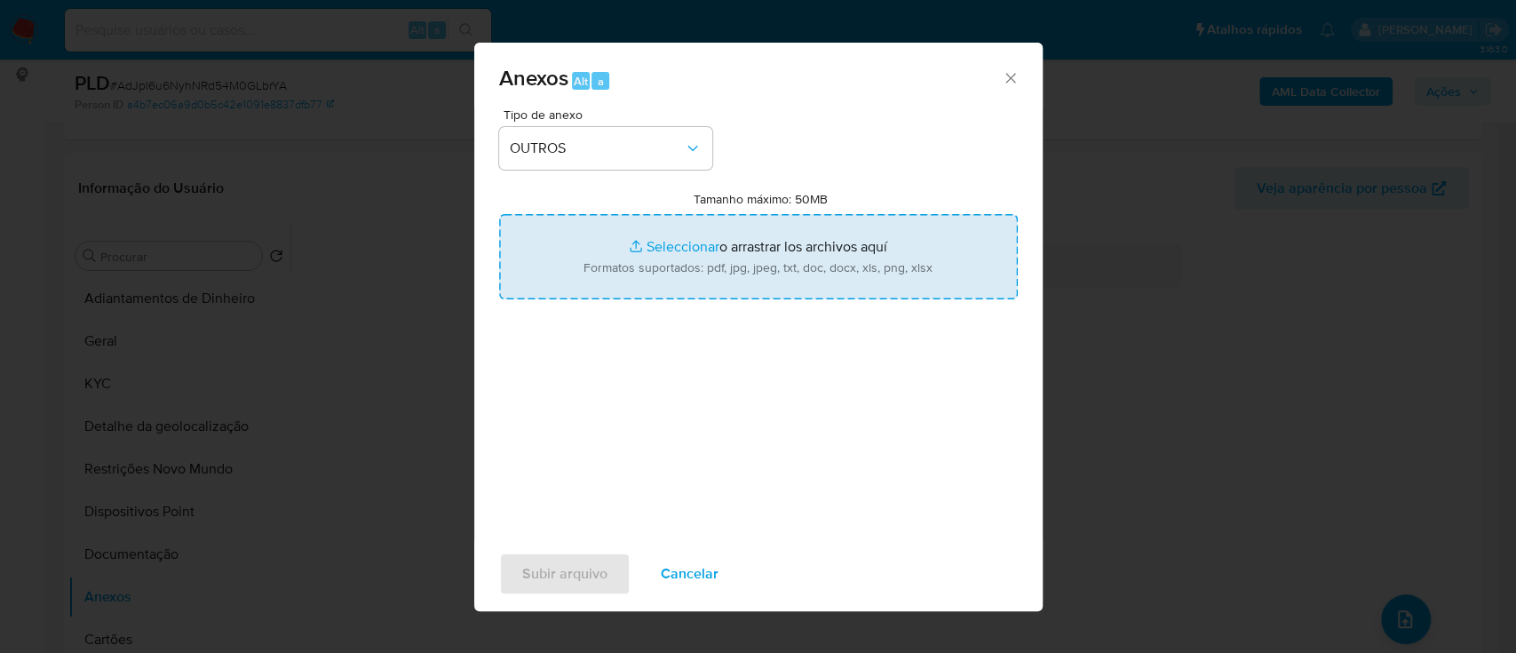
click at [693, 235] on input "Tamanho máximo: 50MB Seleccionar archivos" at bounding box center [758, 256] width 519 height 85
type input "C:\fakepath\Mulan 125088311_2025_10_13_15_53_12.xlsx"
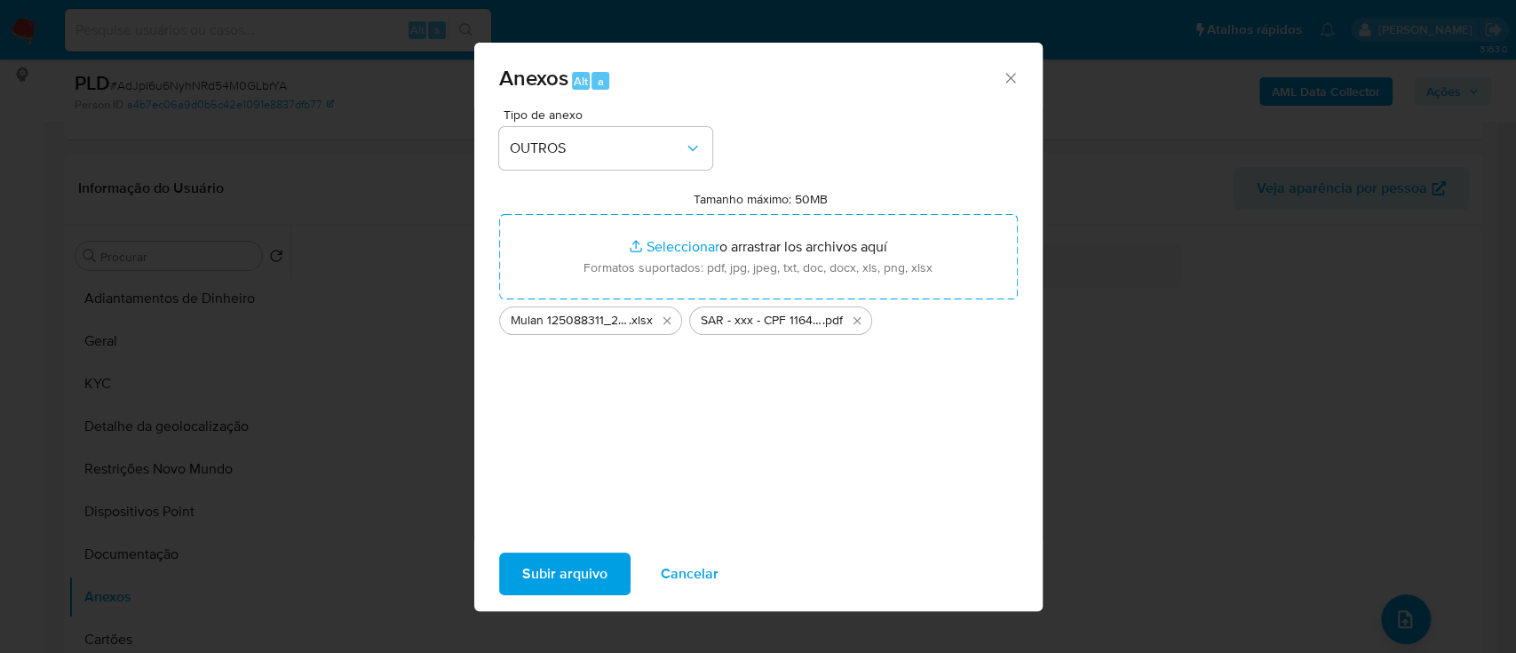
click at [585, 581] on span "Subir arquivo" at bounding box center [564, 573] width 85 height 39
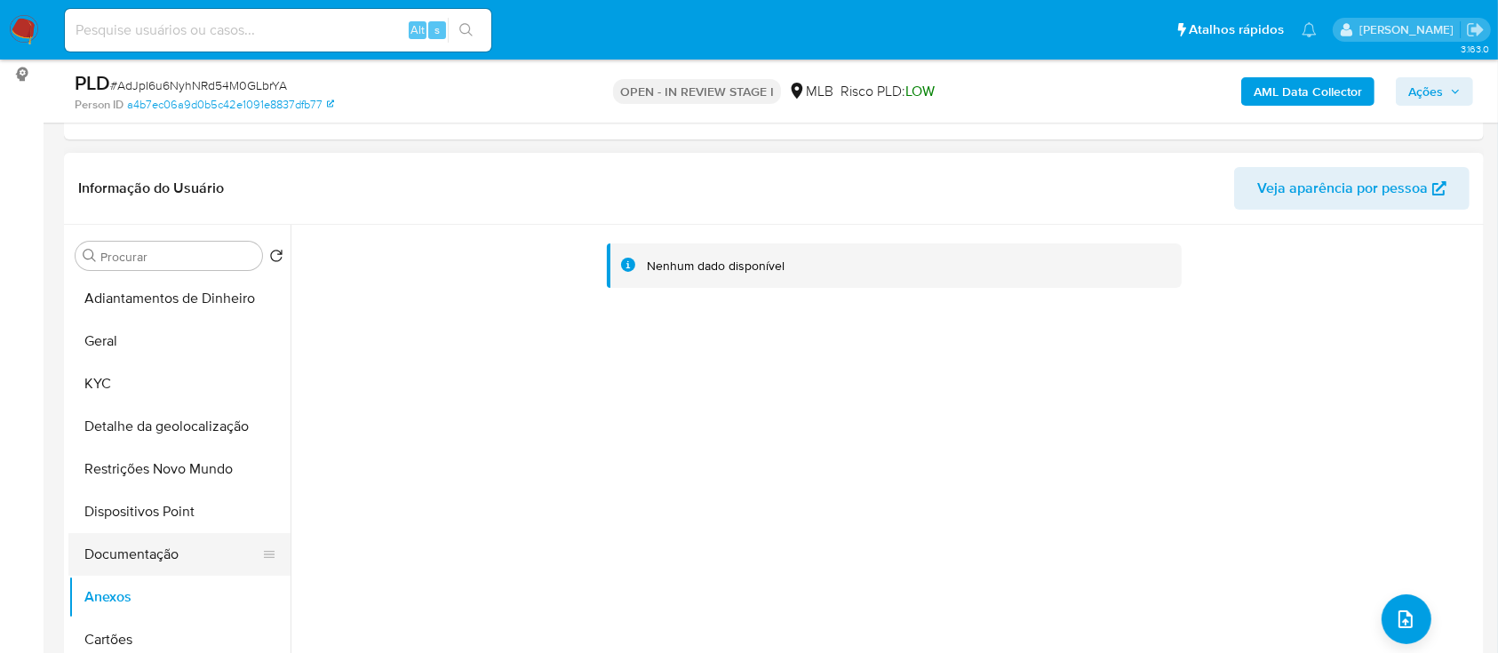
click at [138, 552] on button "Documentação" at bounding box center [172, 554] width 208 height 43
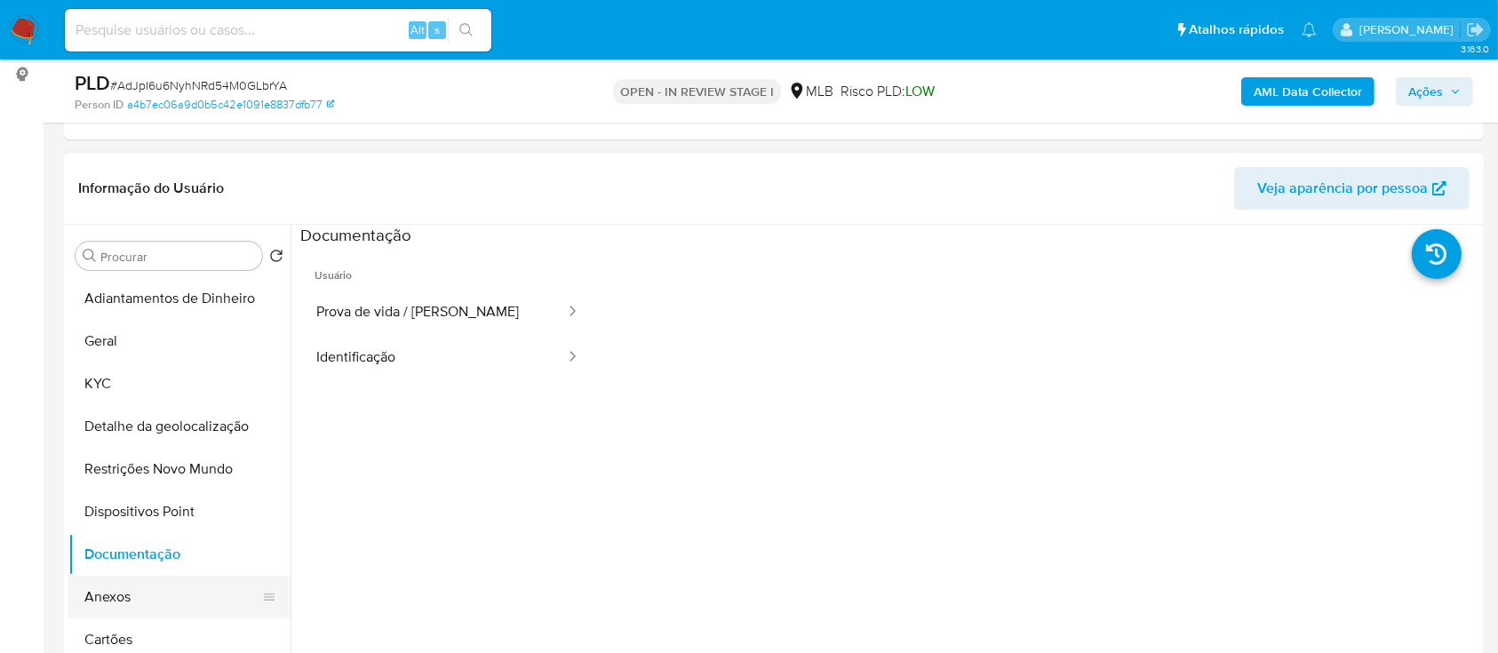
click at [115, 590] on button "Anexos" at bounding box center [172, 597] width 208 height 43
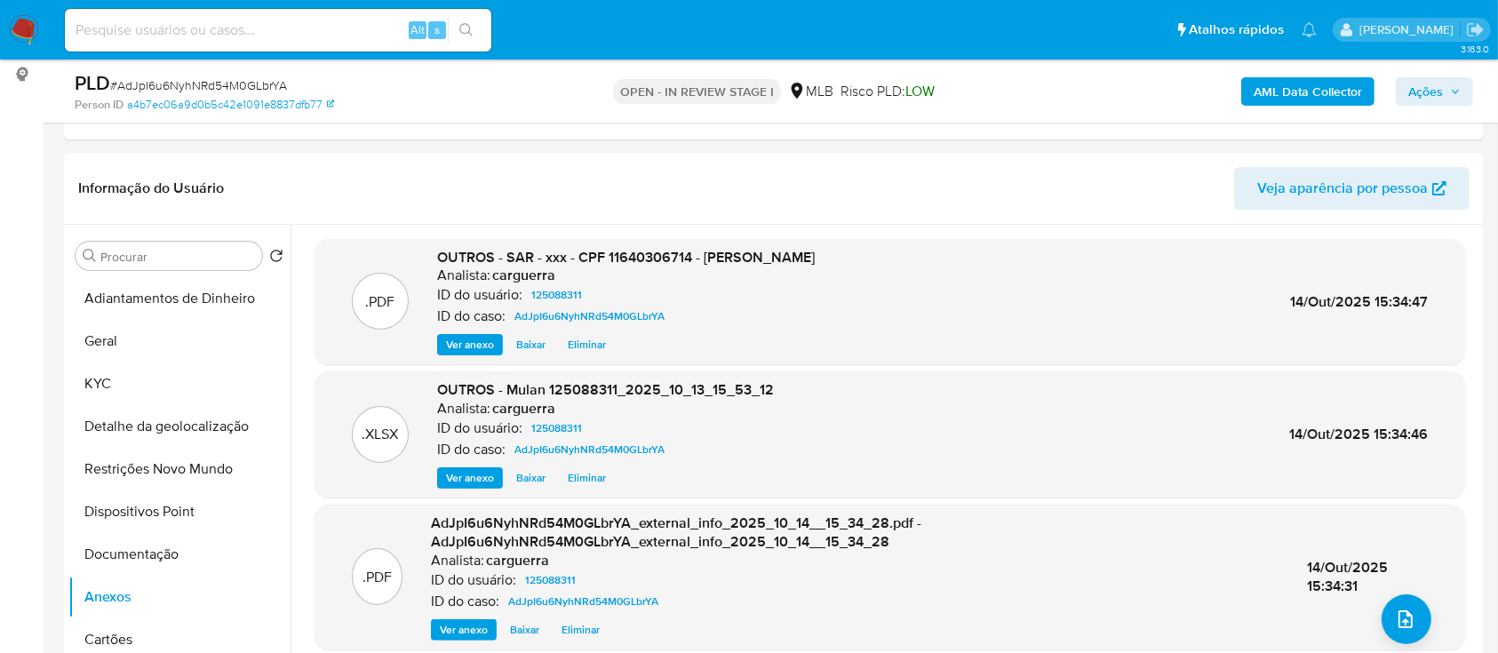
click at [1428, 82] on span "Ações" at bounding box center [1425, 91] width 35 height 28
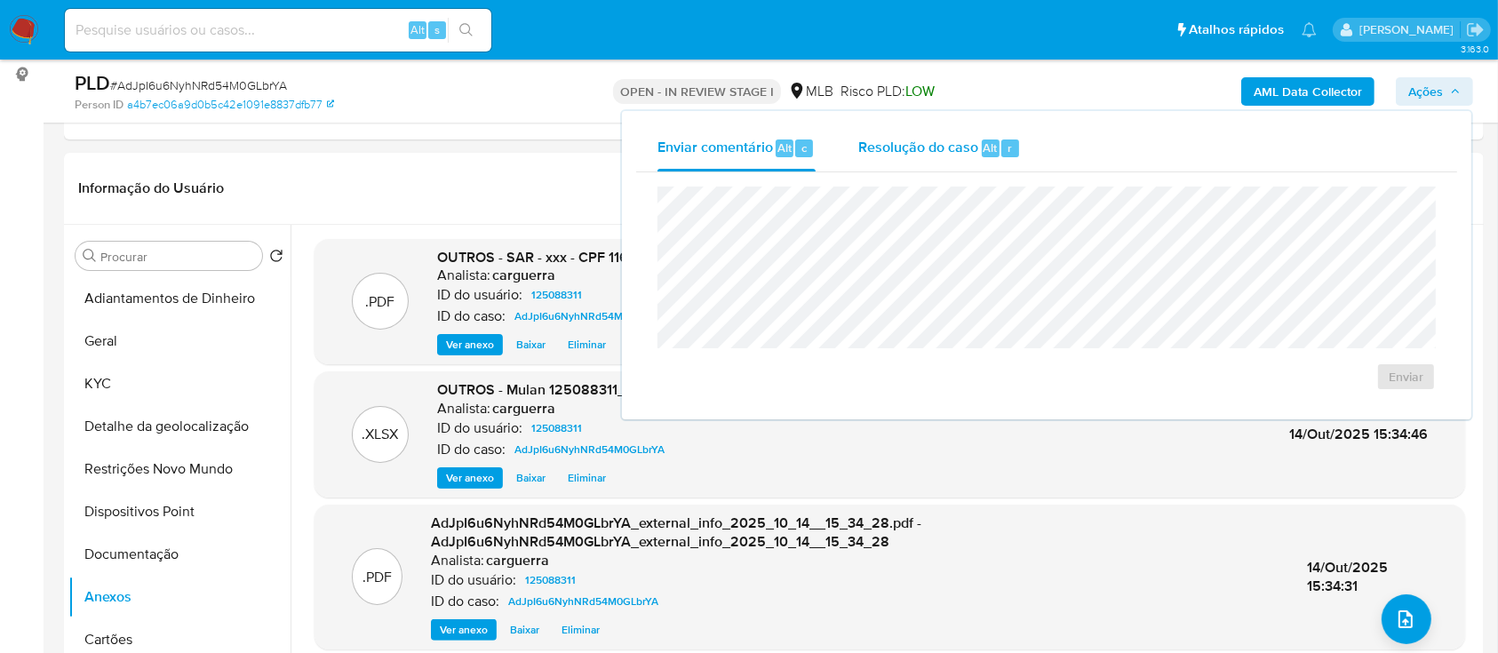
click at [908, 143] on span "Resolução do caso" at bounding box center [918, 147] width 120 height 20
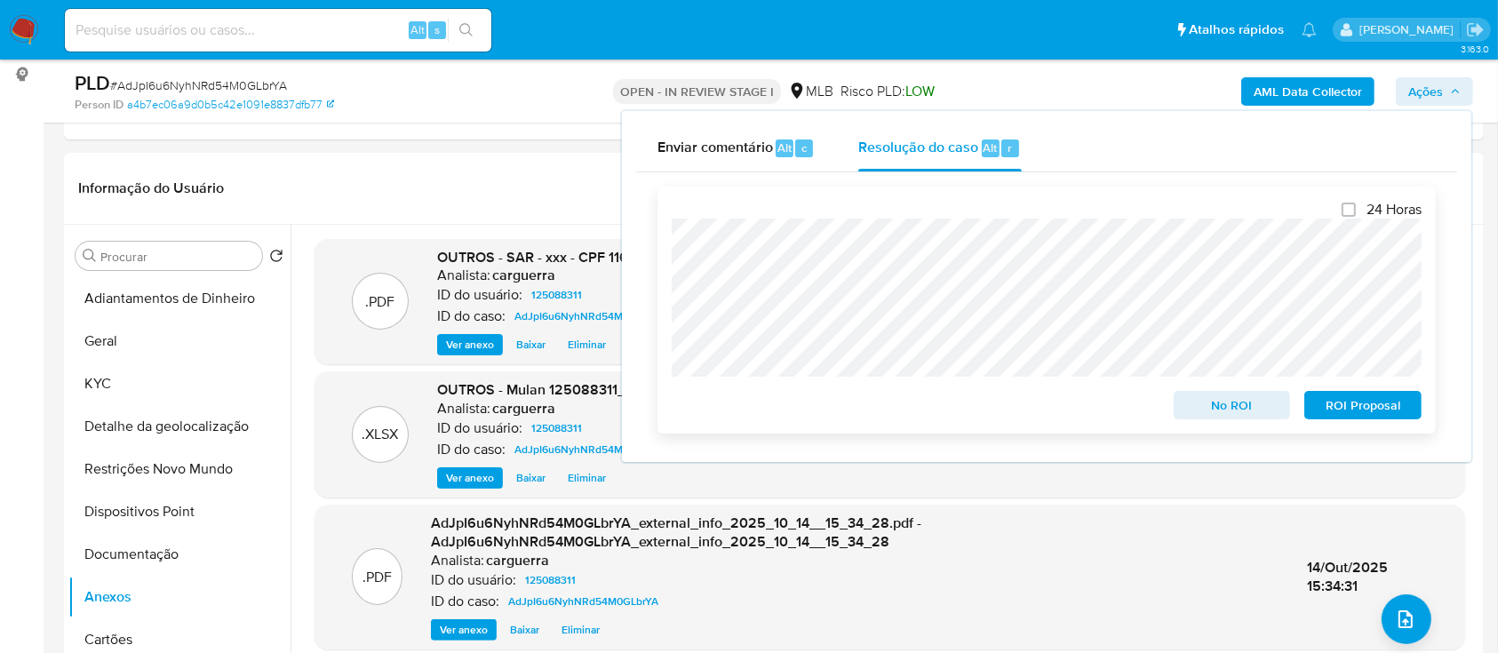
click at [1369, 402] on span "ROI Proposal" at bounding box center [1363, 405] width 92 height 25
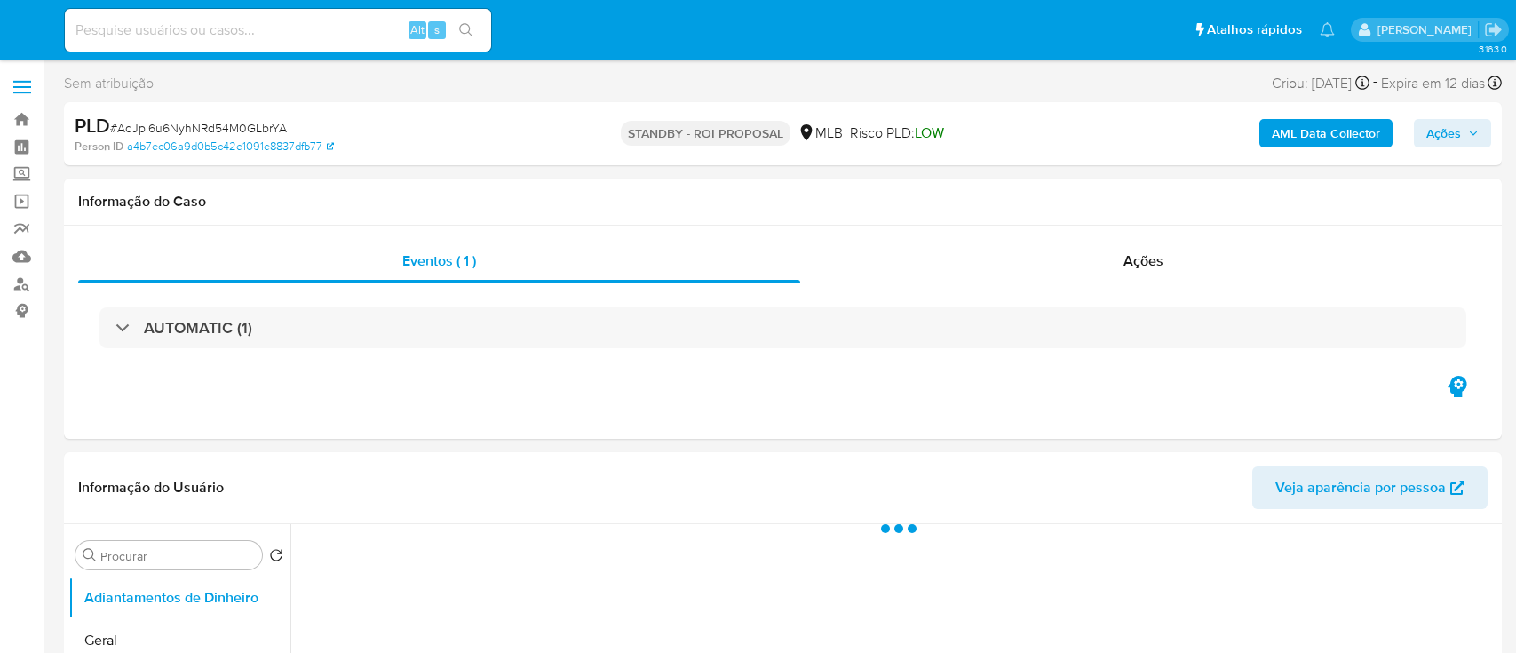
select select "10"
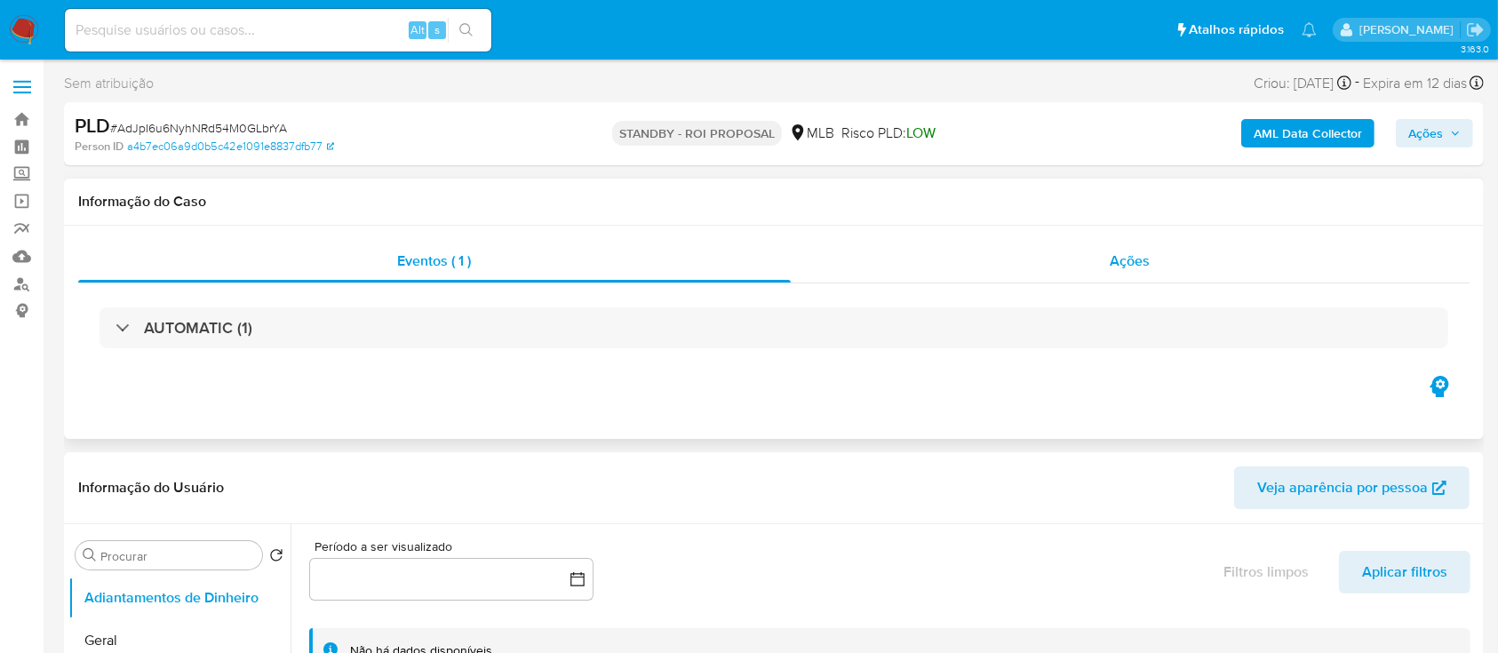
click at [1144, 259] on span "Ações" at bounding box center [1130, 261] width 40 height 20
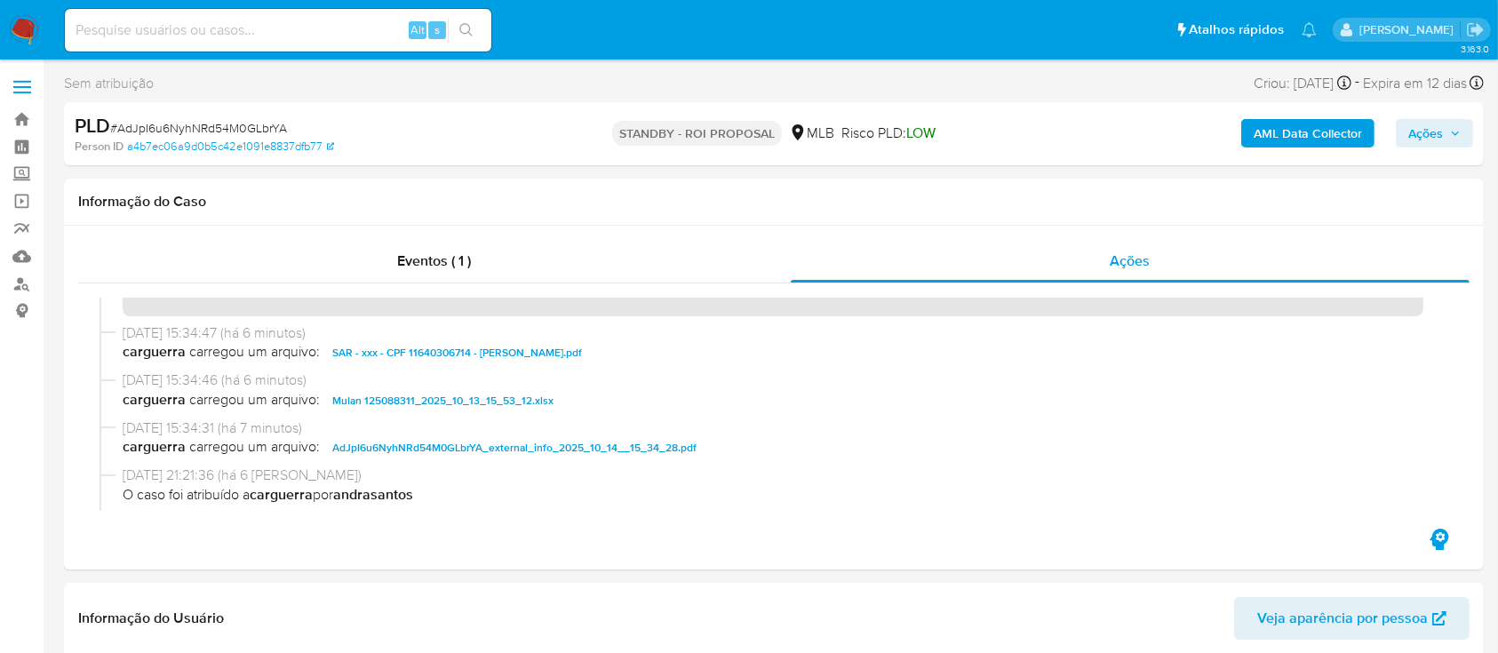
scroll to position [118, 0]
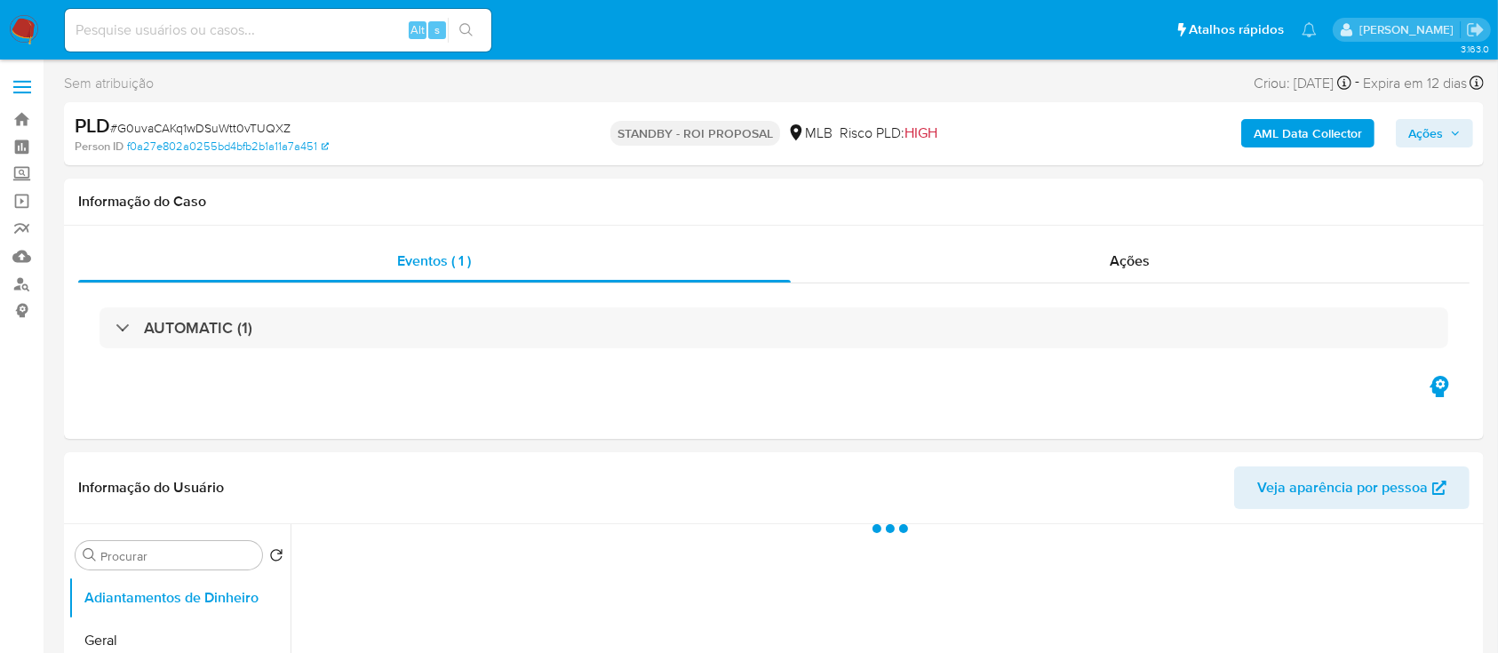
select select "10"
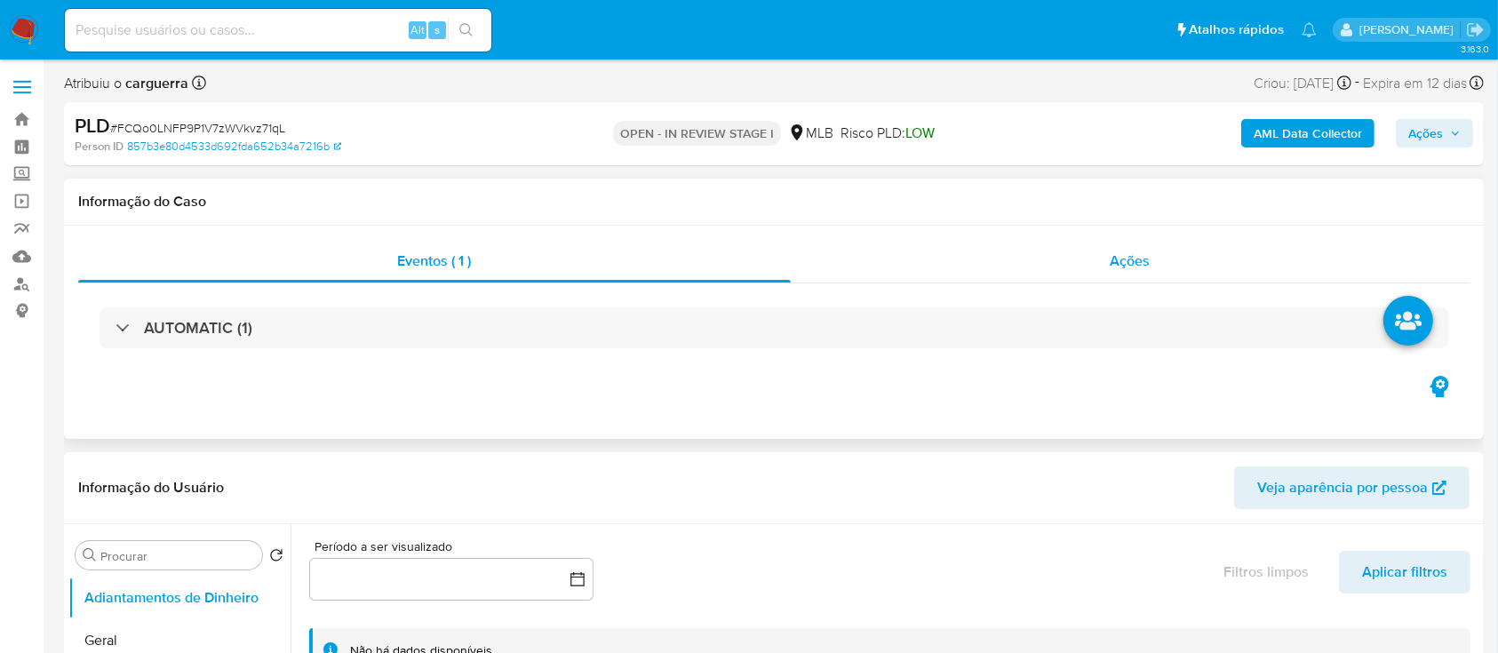
click at [1142, 259] on span "Ações" at bounding box center [1130, 261] width 40 height 20
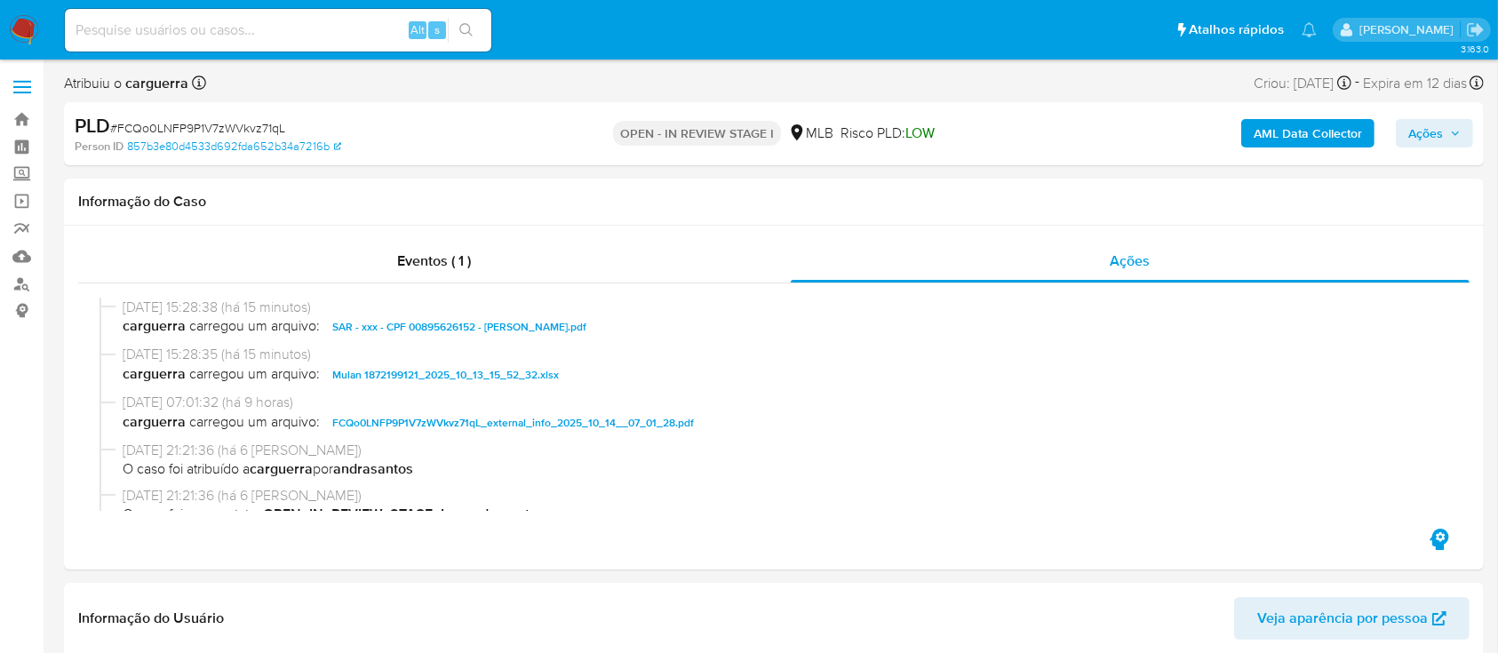
click at [1426, 132] on span "Ações" at bounding box center [1425, 133] width 35 height 28
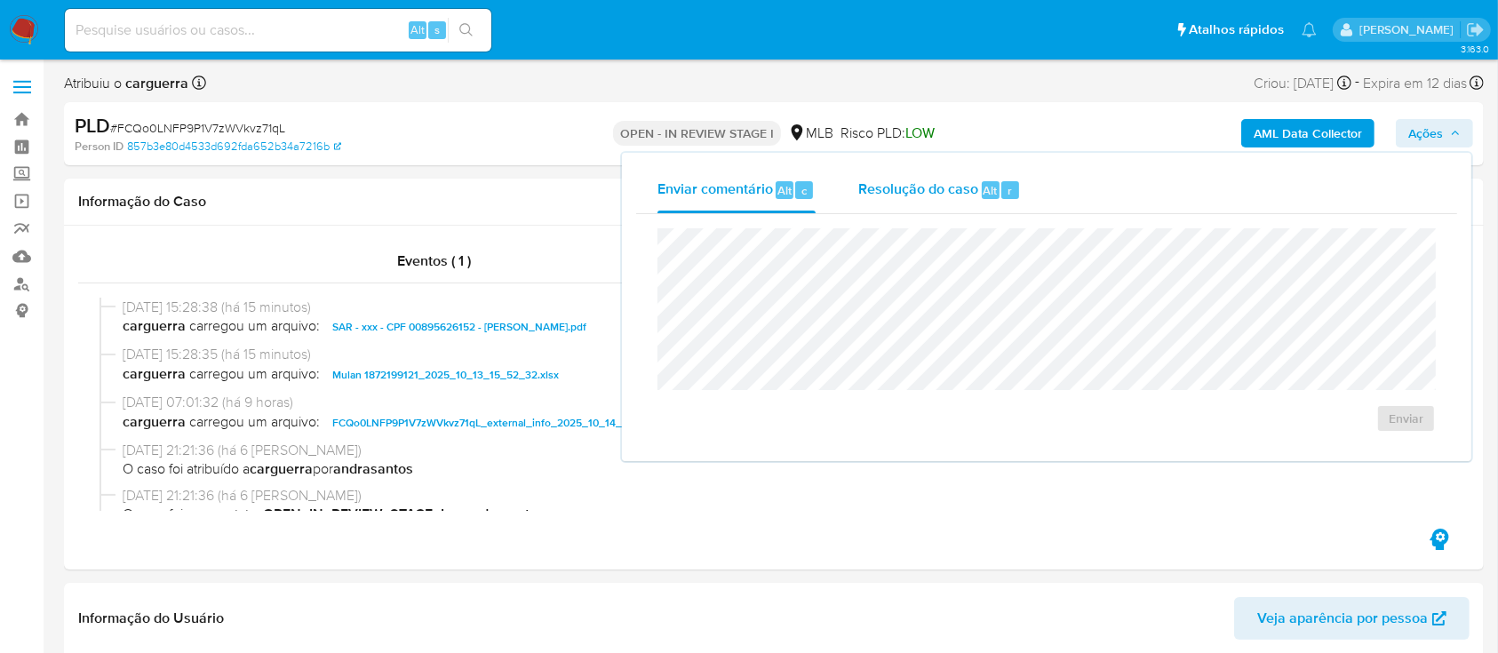
drag, startPoint x: 883, startPoint y: 181, endPoint x: 881, endPoint y: 202, distance: 20.5
click at [882, 183] on span "Resolução do caso" at bounding box center [918, 189] width 120 height 20
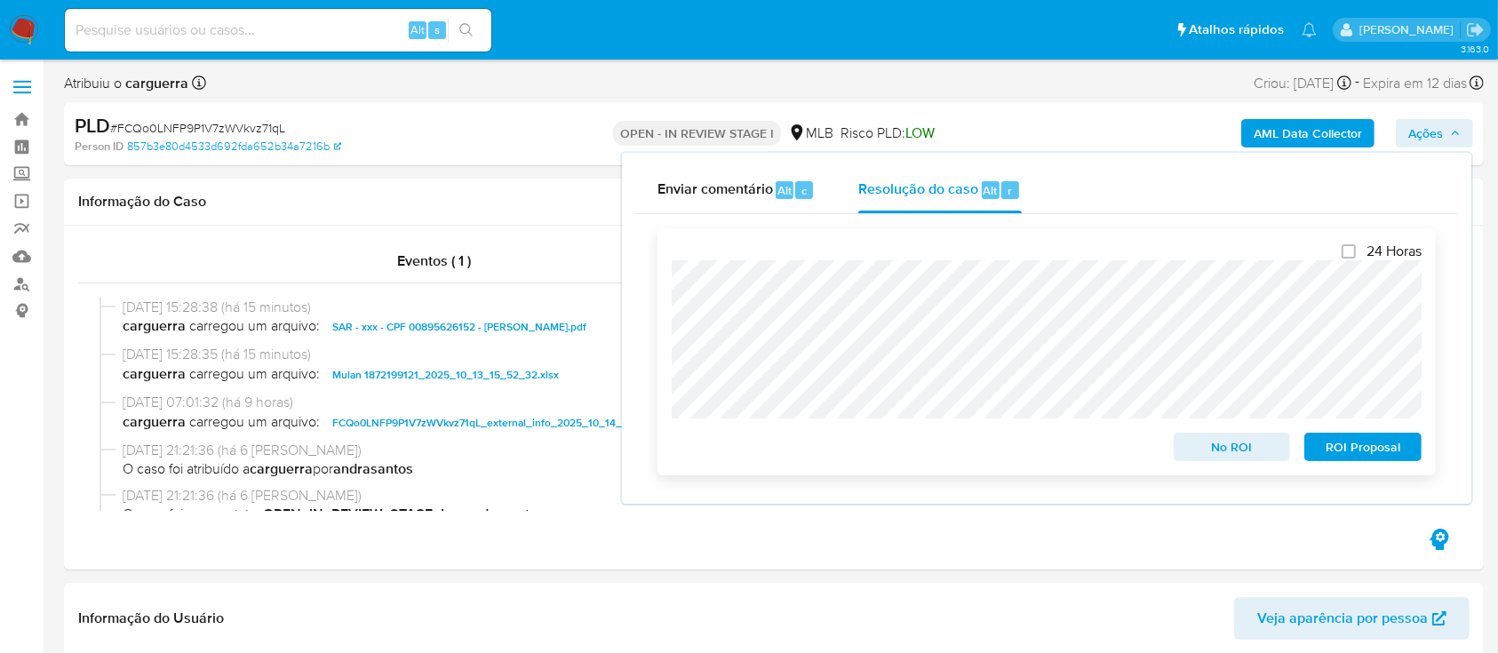
click at [1367, 455] on span "ROI Proposal" at bounding box center [1363, 446] width 92 height 25
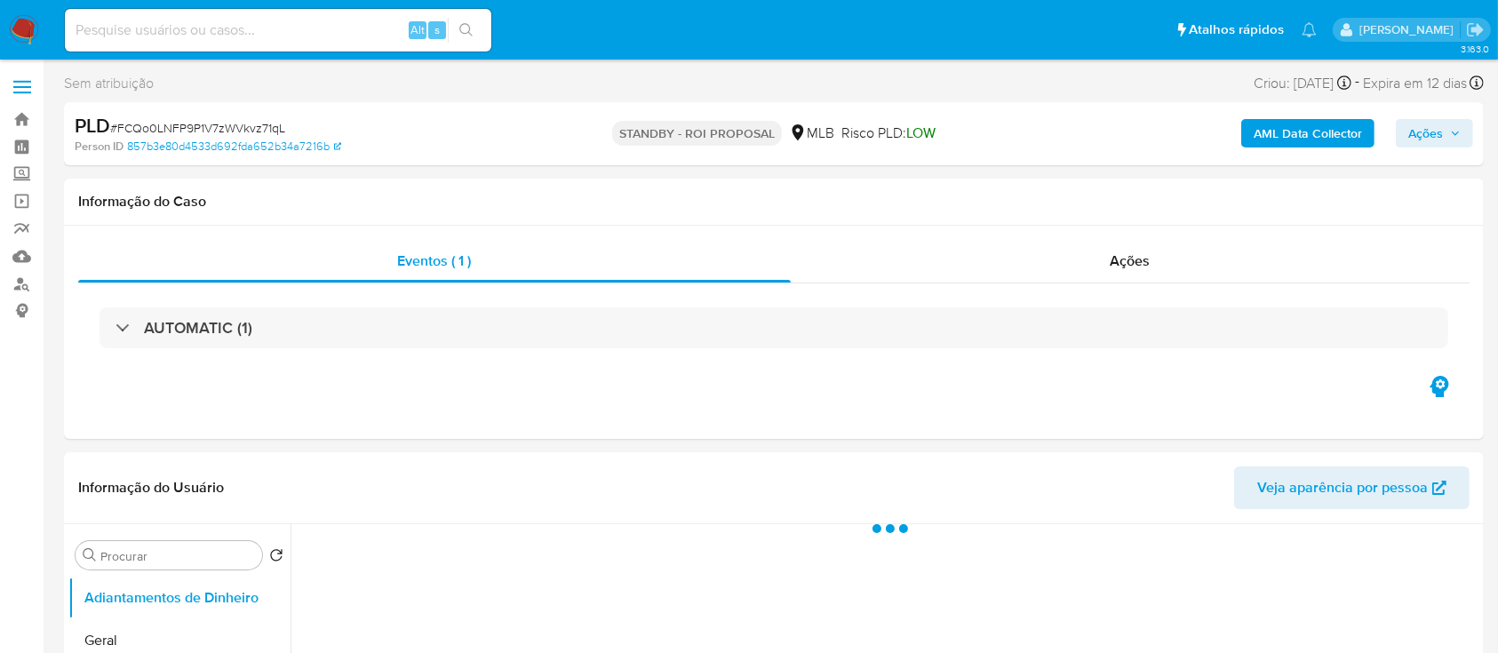
select select "10"
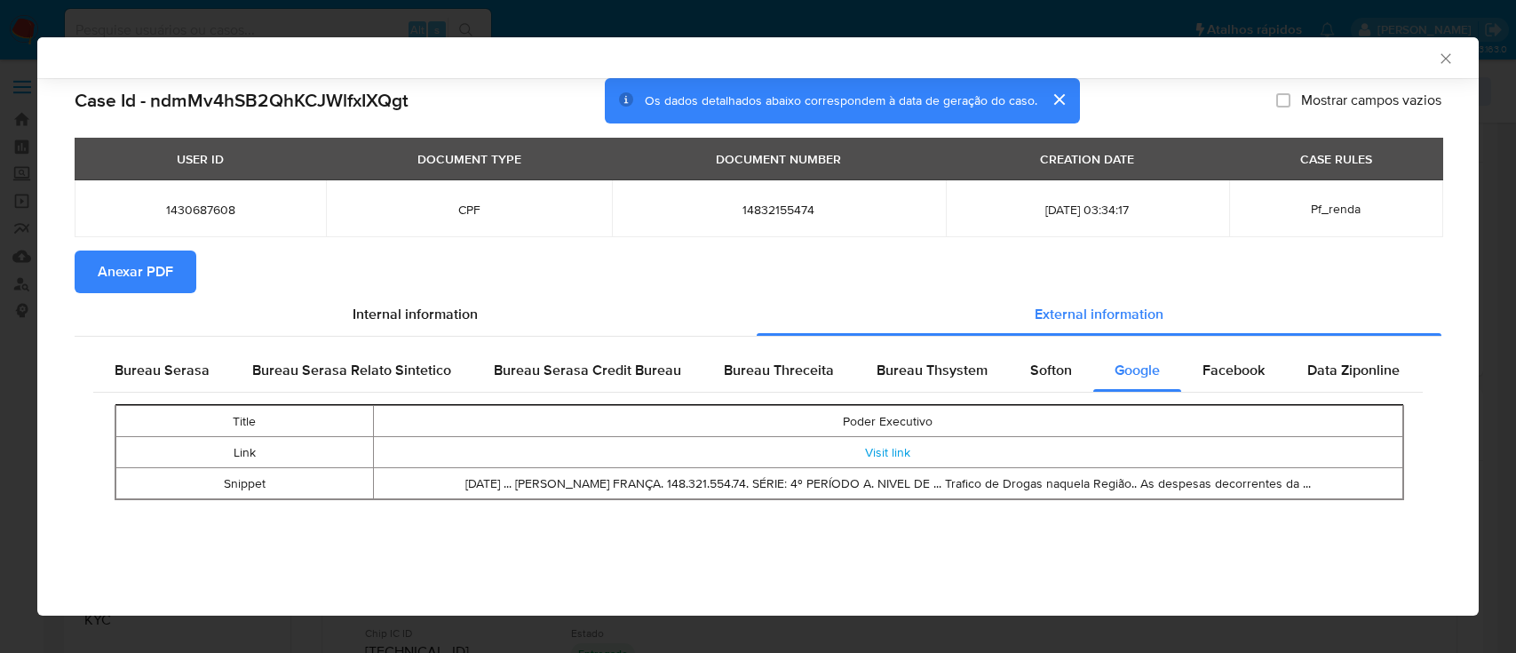
scroll to position [236, 0]
